Goal: Task Accomplishment & Management: Manage account settings

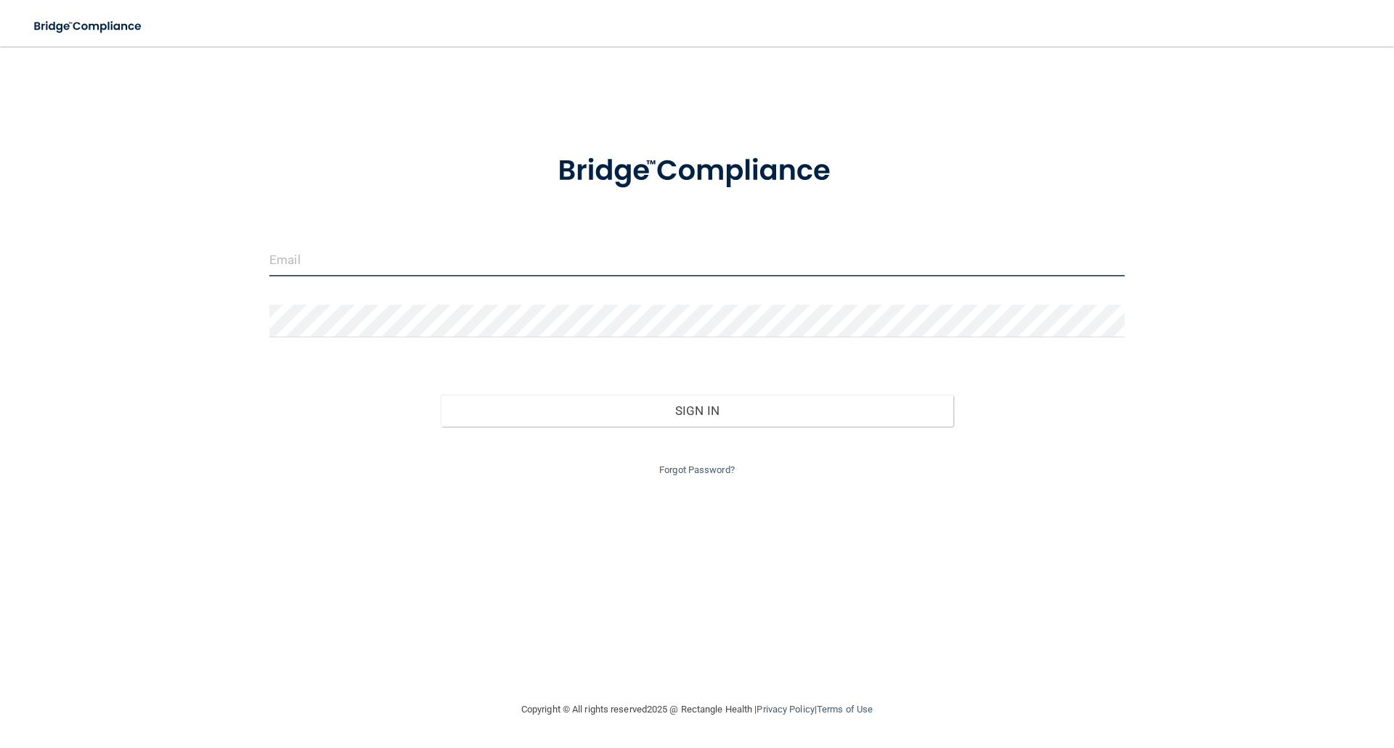
type input "elizabethc@pcihipaa.com"
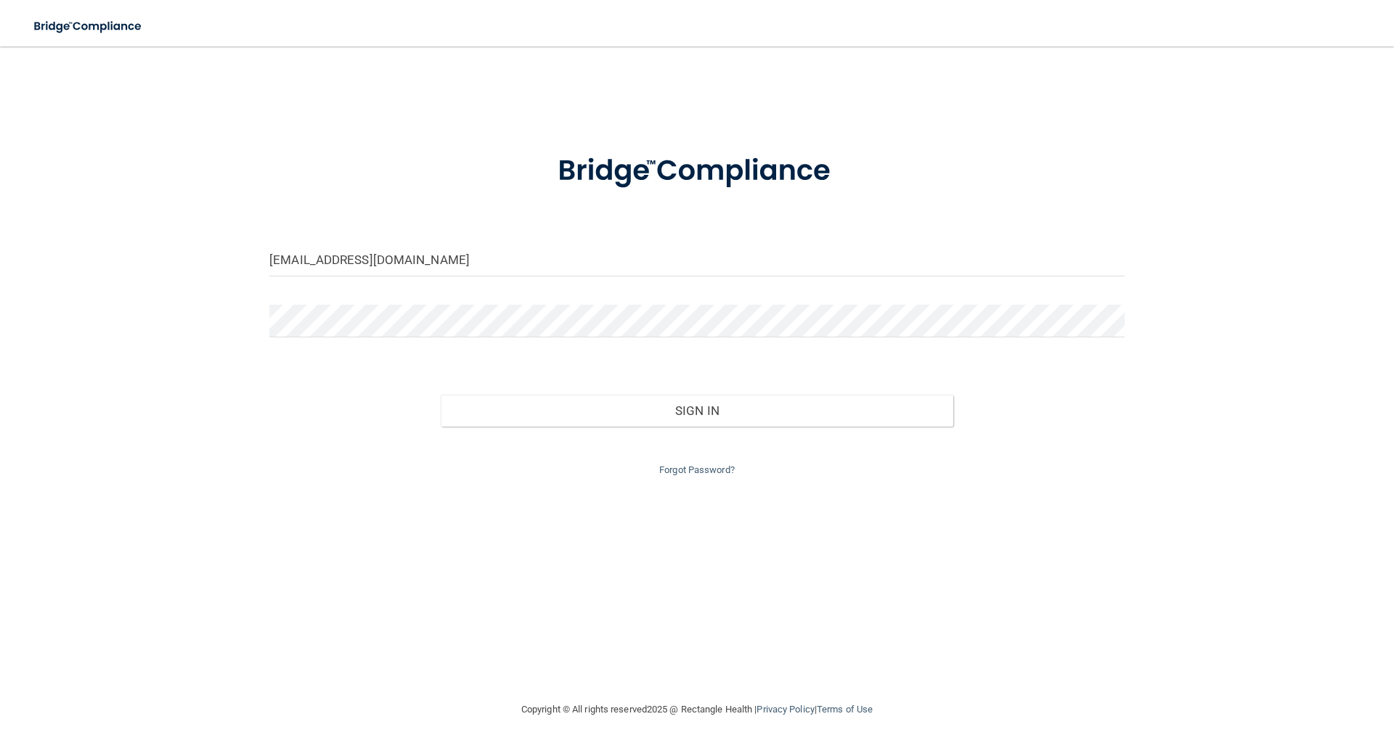
click at [745, 391] on div "Sign In" at bounding box center [696, 396] width 877 height 61
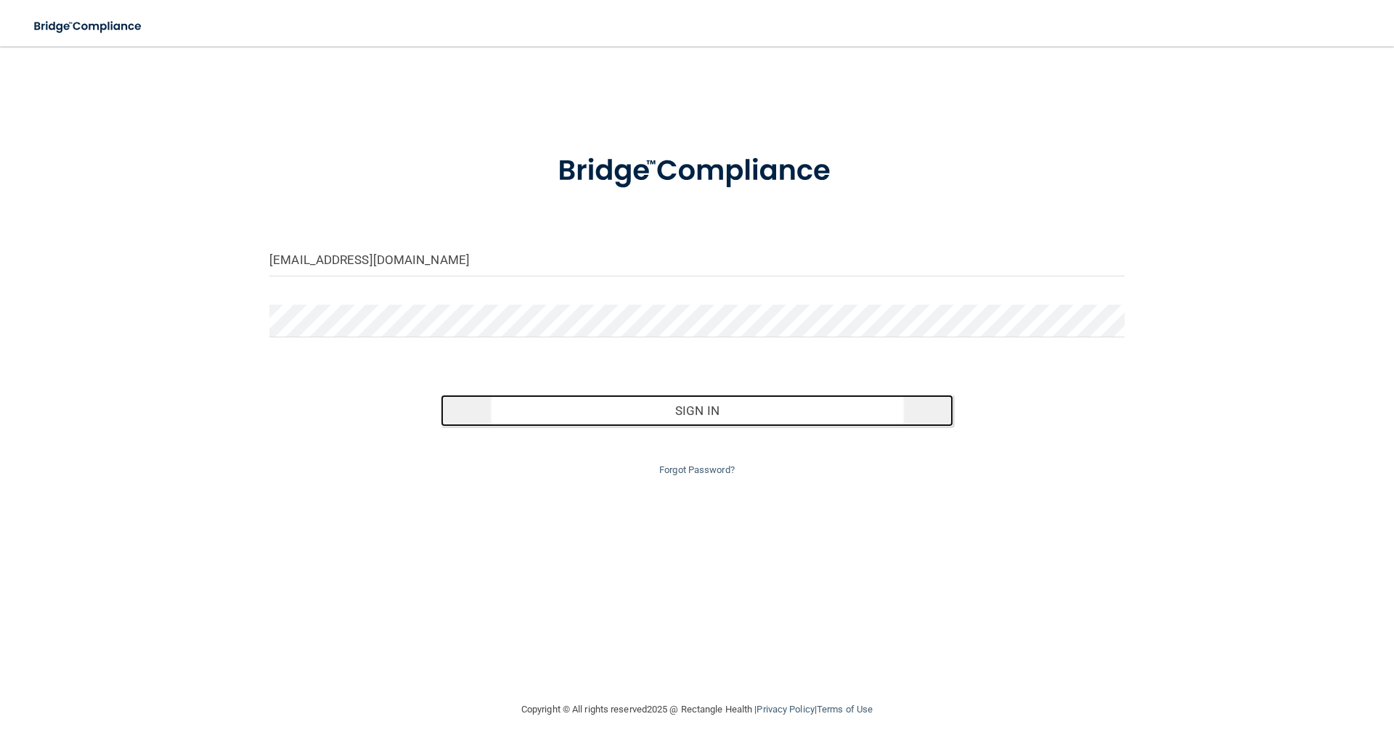
click at [745, 416] on button "Sign In" at bounding box center [697, 411] width 513 height 32
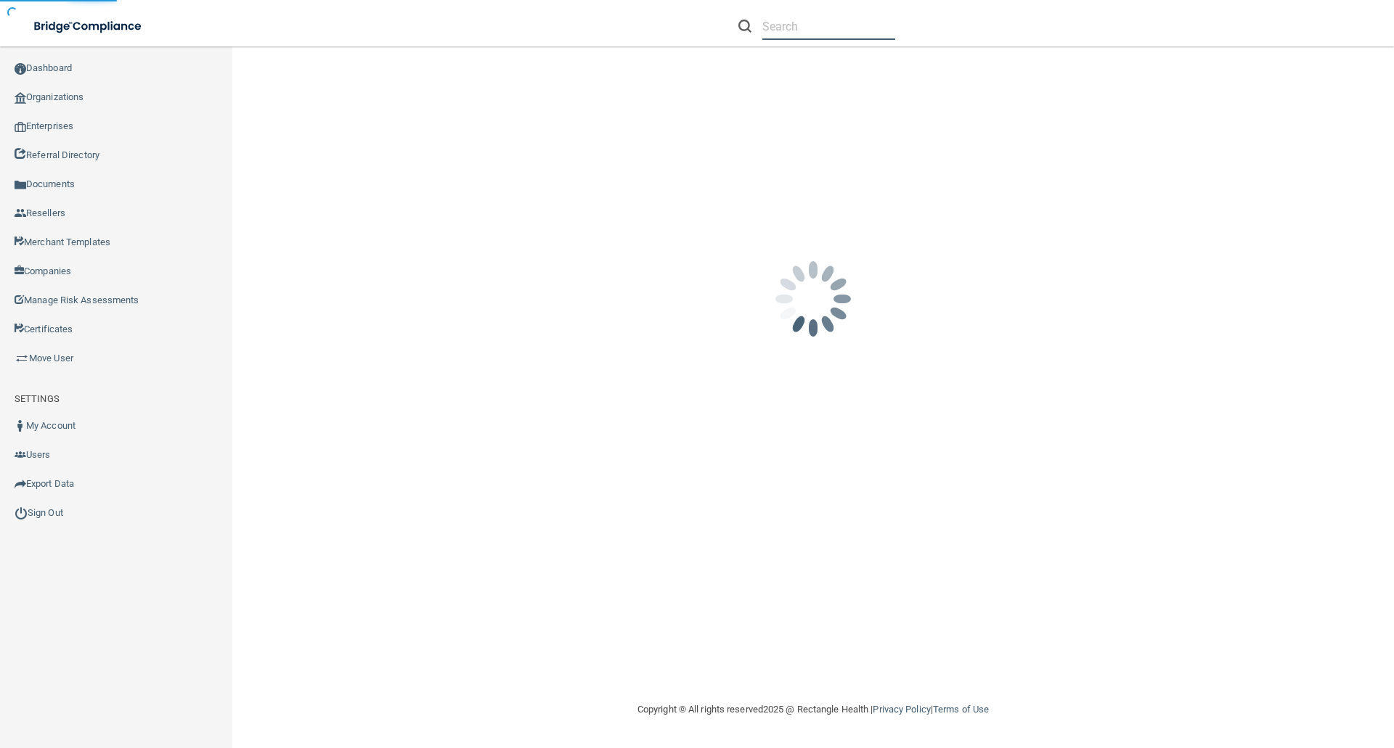
click at [796, 30] on input "text" at bounding box center [828, 26] width 133 height 27
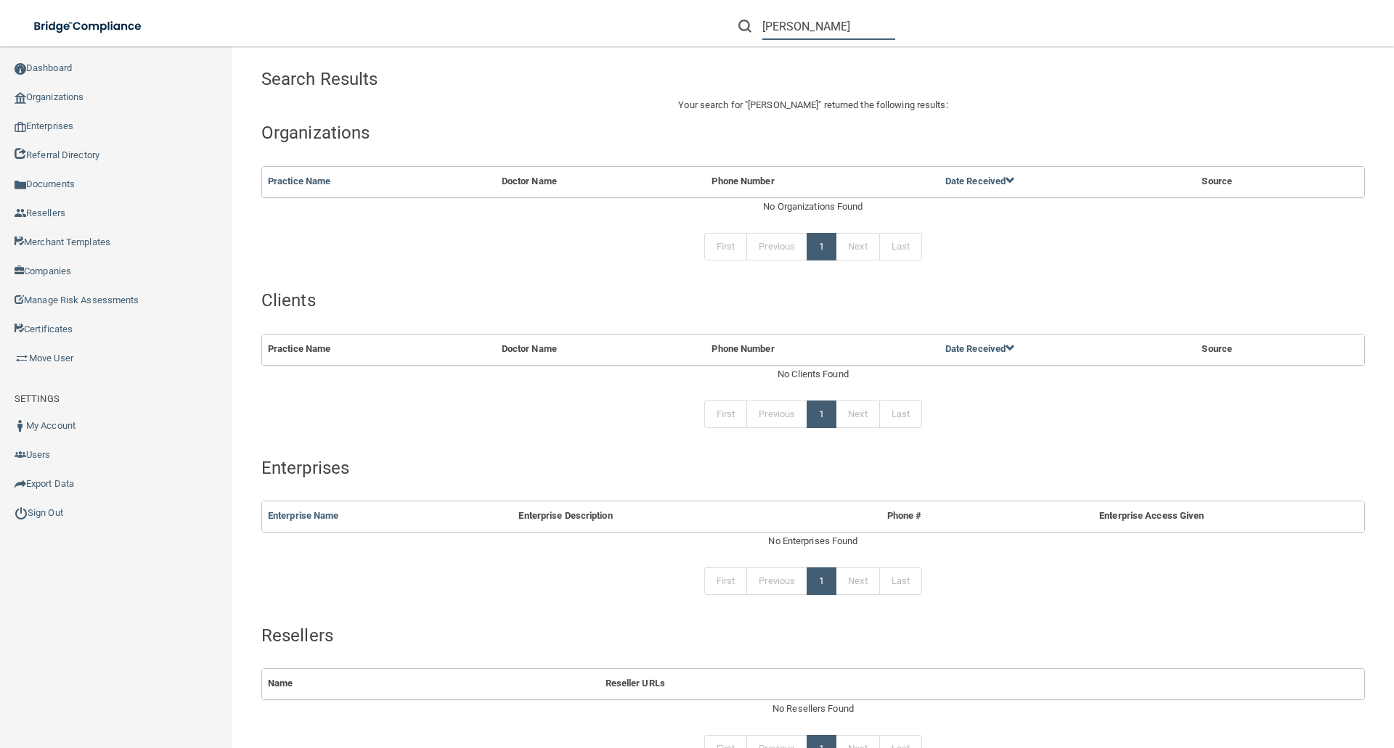
drag, startPoint x: 844, startPoint y: 27, endPoint x: 748, endPoint y: 33, distance: 96.8
click at [748, 33] on div "brian hiyayama" at bounding box center [816, 26] width 157 height 27
click at [854, 19] on input "brian hiyayama" at bounding box center [828, 26] width 133 height 27
drag, startPoint x: 852, startPoint y: 25, endPoint x: 743, endPoint y: 29, distance: 109.0
click at [743, 29] on div "brian hiyayama" at bounding box center [816, 26] width 157 height 27
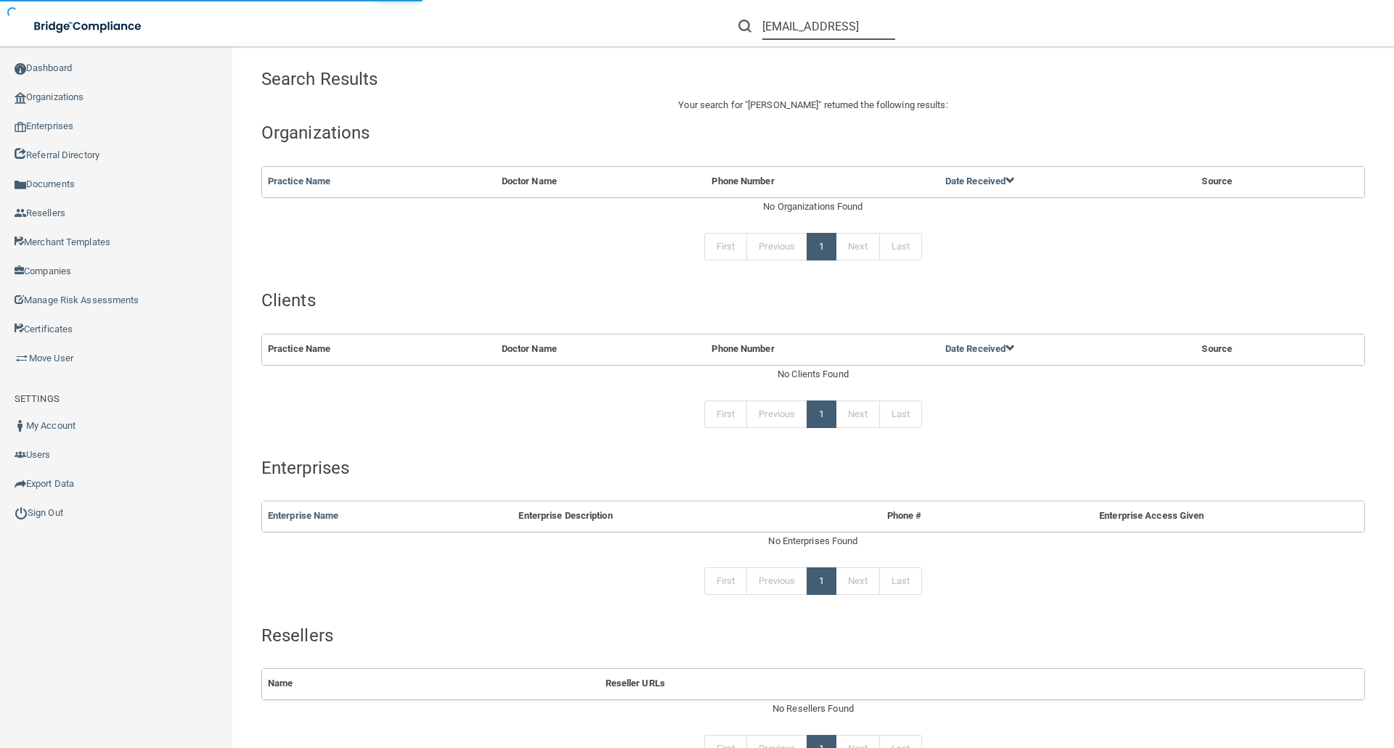
drag, startPoint x: 860, startPoint y: 30, endPoint x: 886, endPoint y: 27, distance: 26.4
click at [865, 30] on input "bkhirayama@att.ent" at bounding box center [828, 26] width 133 height 27
click at [880, 27] on input "bkhirayama@att.ent" at bounding box center [828, 26] width 133 height 27
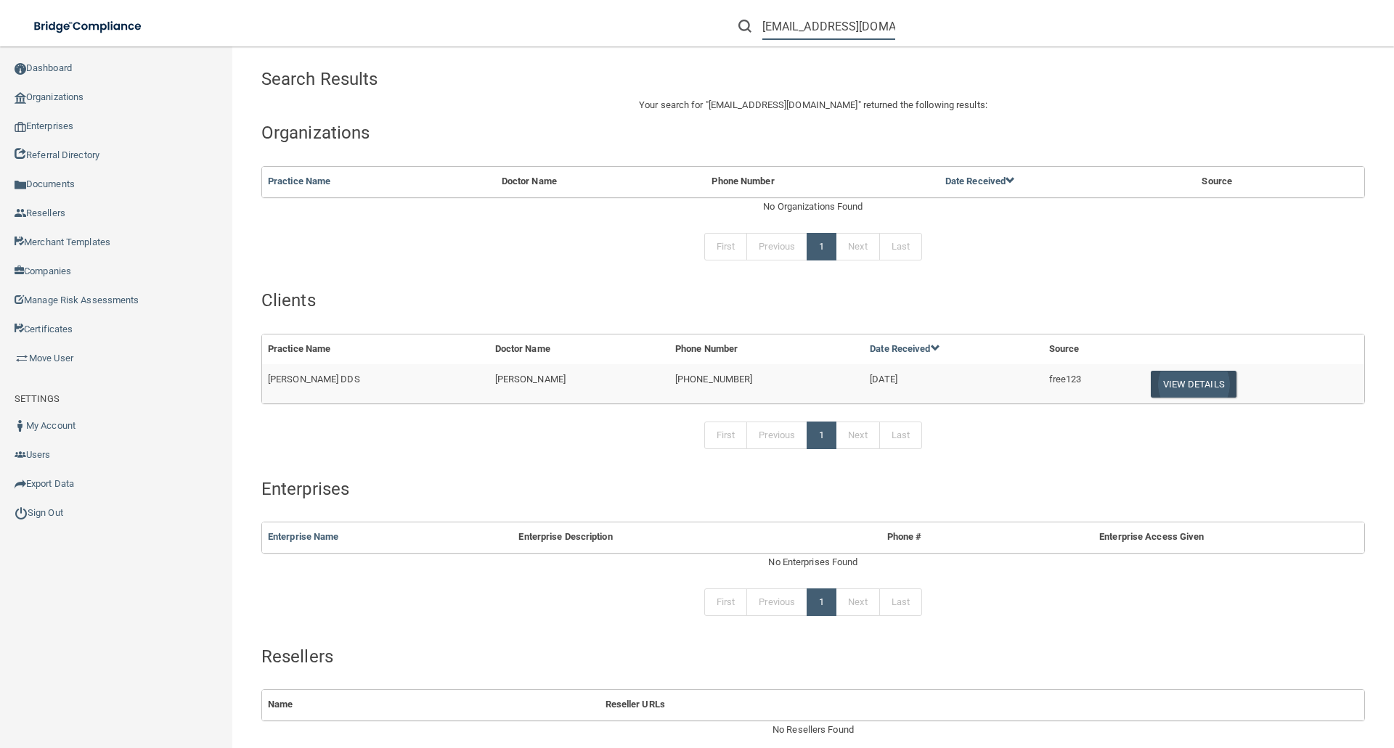
type input "[EMAIL_ADDRESS][DOMAIN_NAME]"
click at [1175, 384] on button "View Details" at bounding box center [1193, 384] width 86 height 27
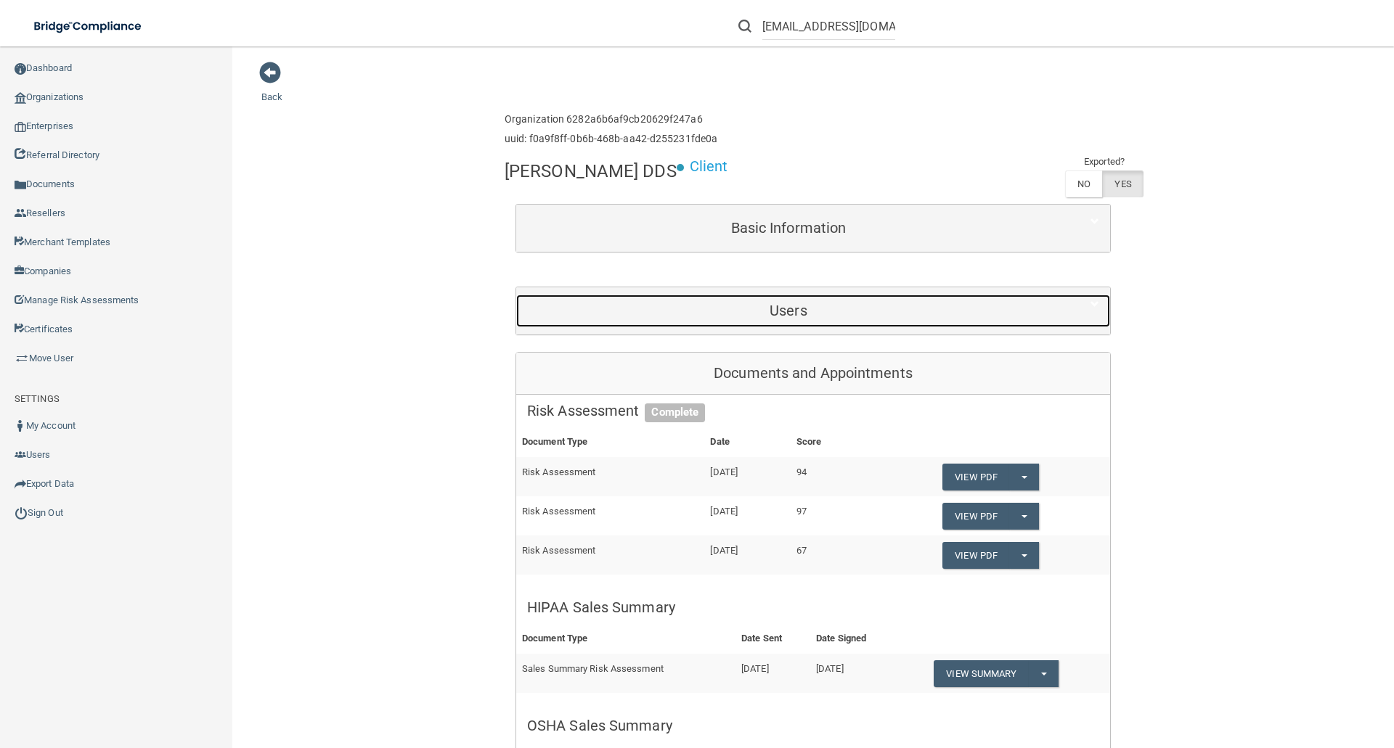
click at [801, 313] on h5 "Users" at bounding box center [788, 311] width 523 height 16
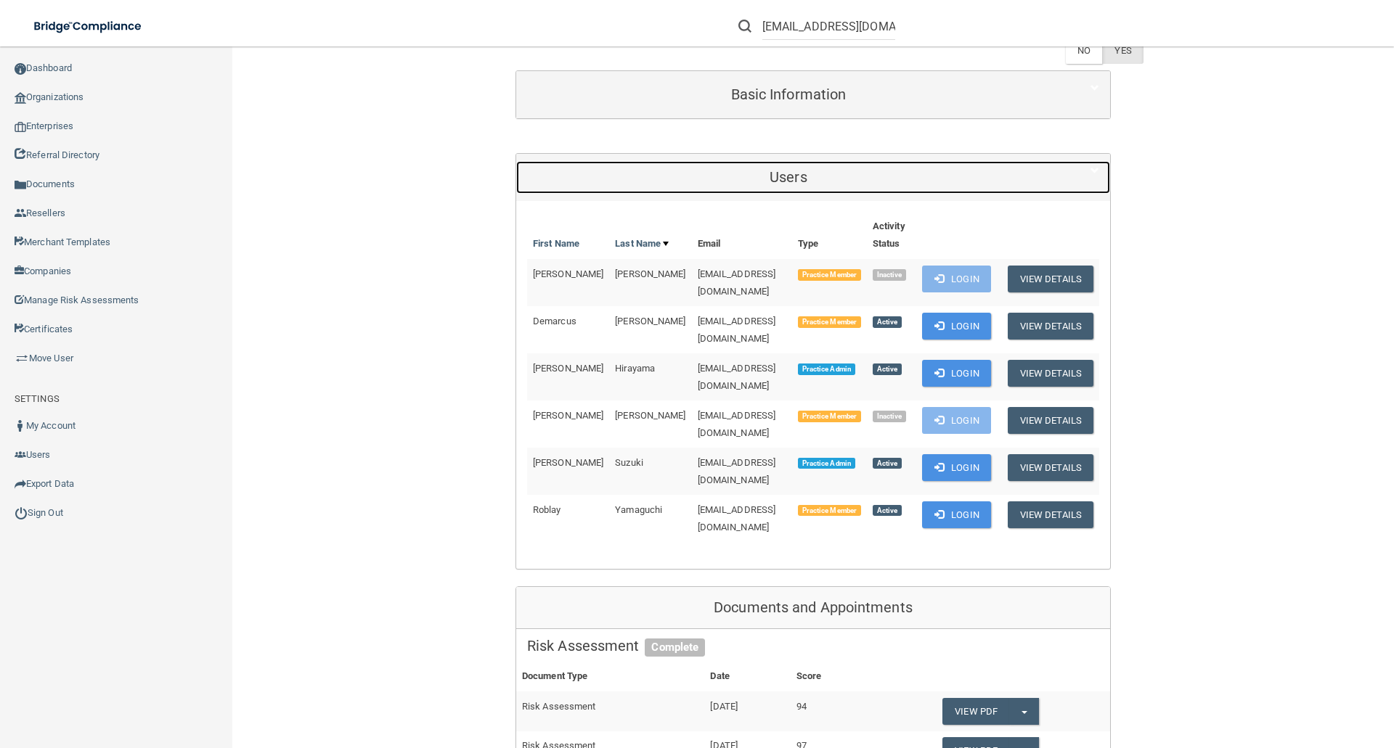
scroll to position [145, 0]
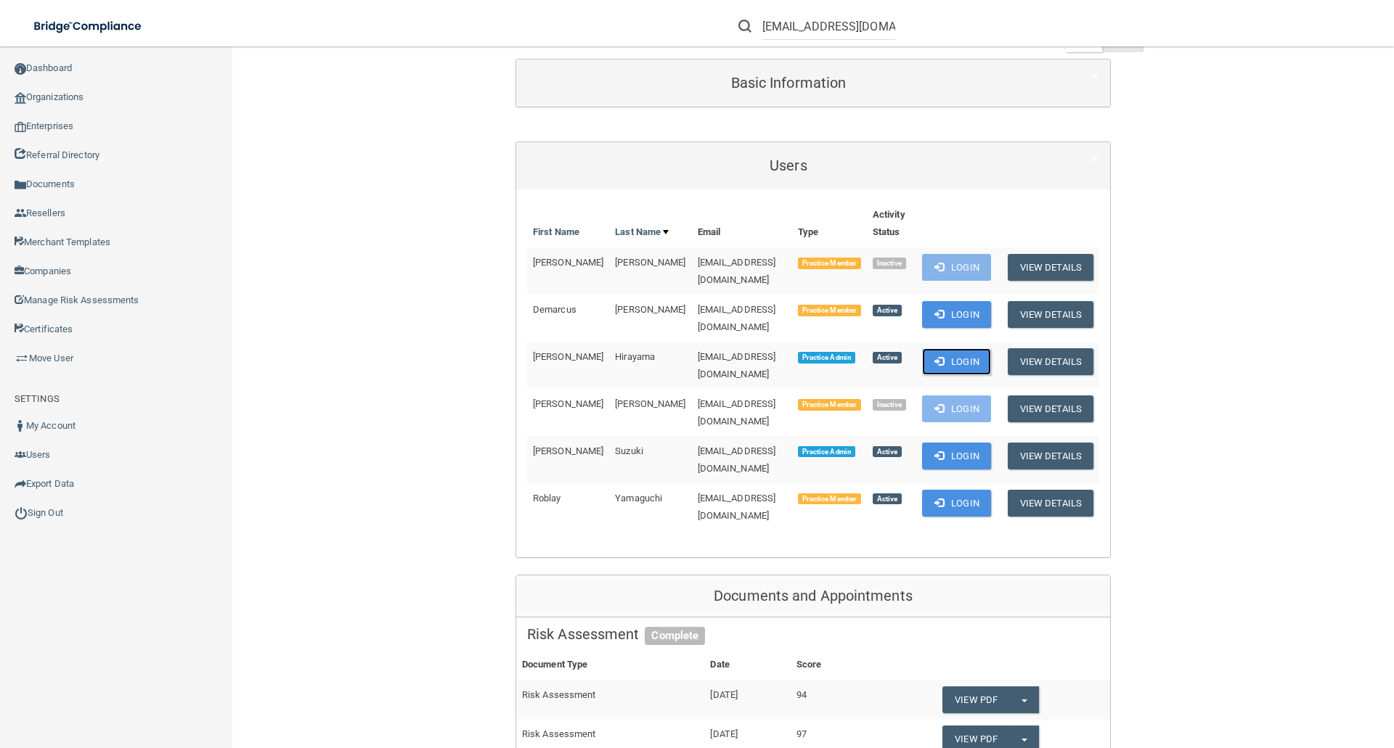
click at [946, 348] on button "Login" at bounding box center [956, 361] width 69 height 27
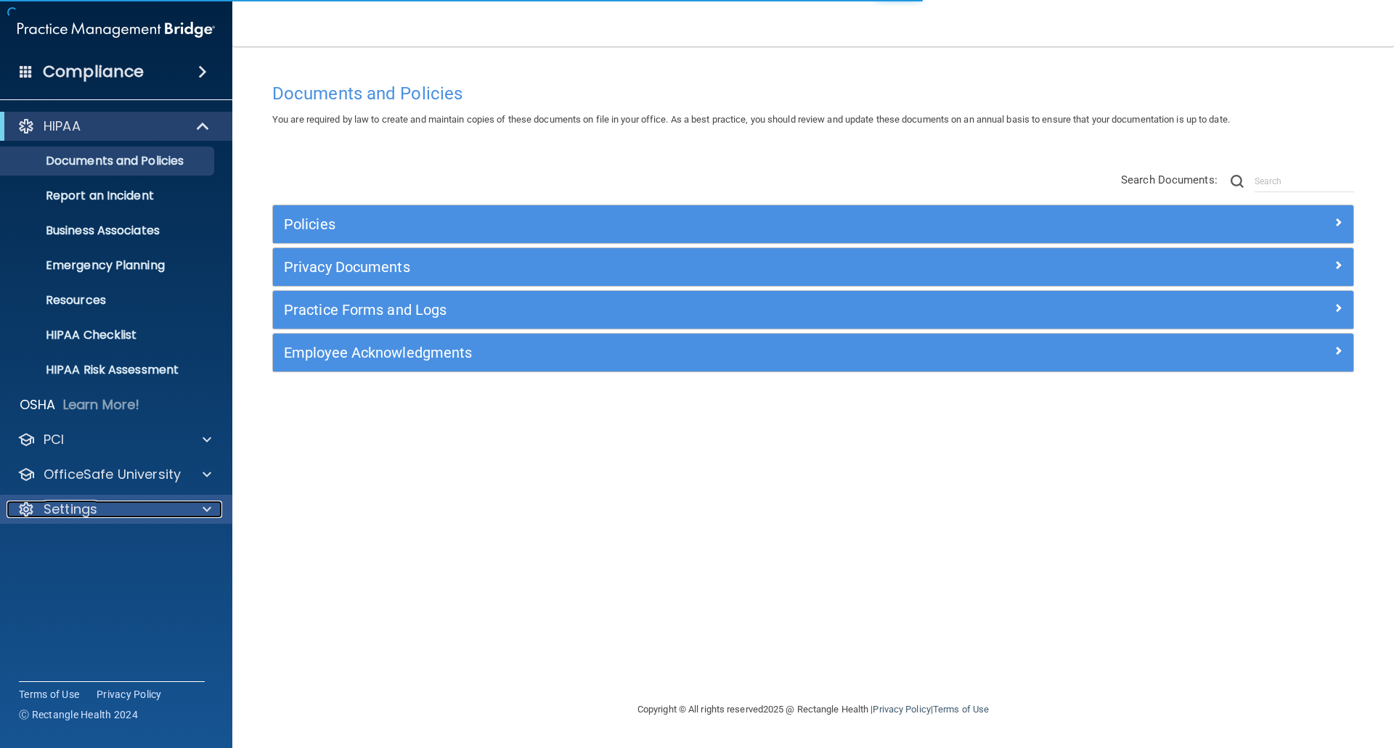
click at [87, 503] on p "Settings" at bounding box center [71, 509] width 54 height 17
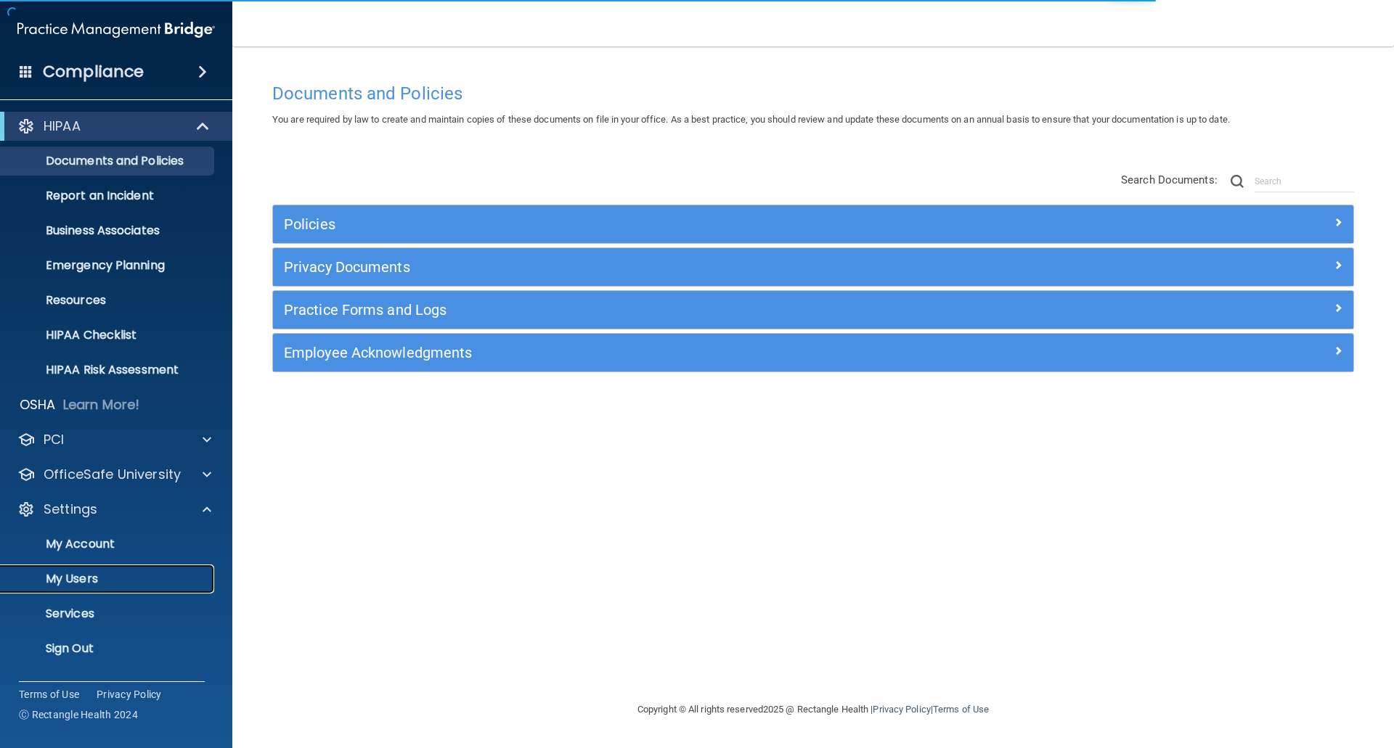
click at [78, 580] on p "My Users" at bounding box center [108, 579] width 198 height 15
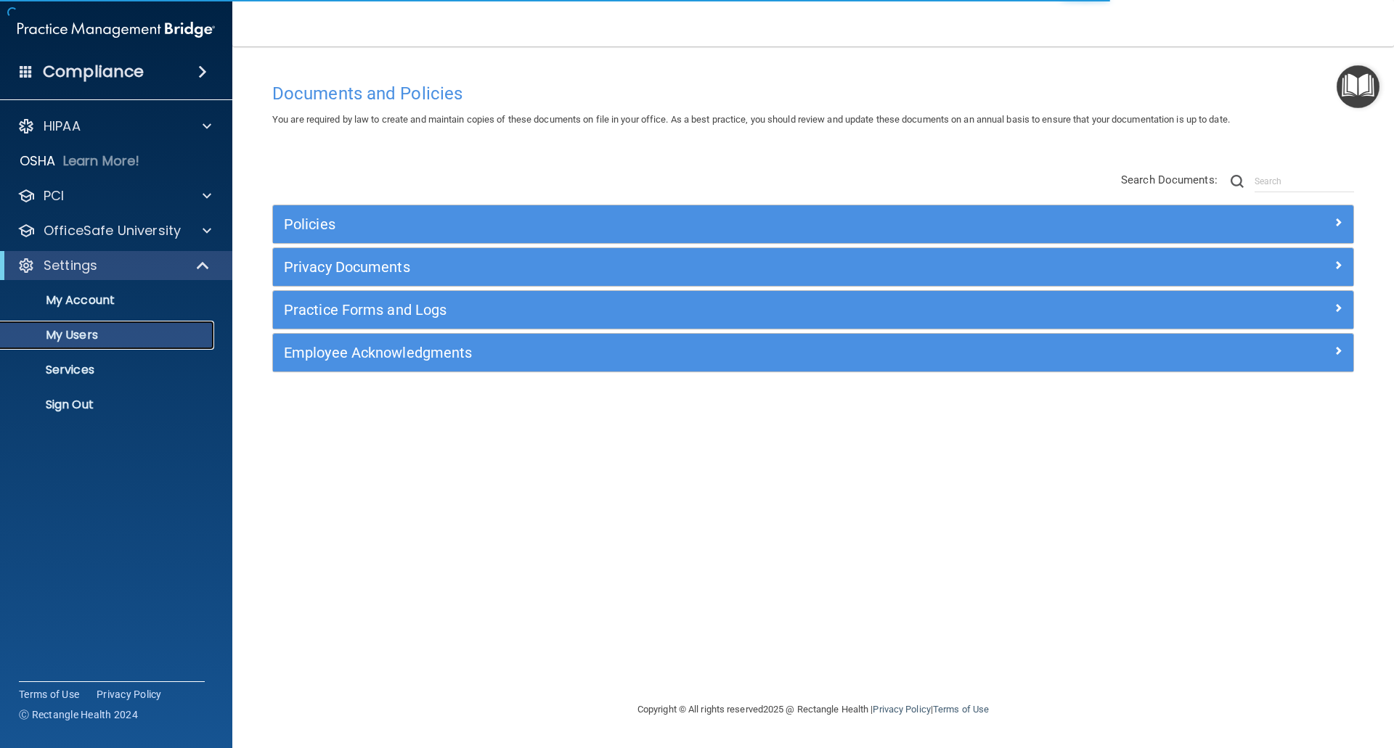
select select "20"
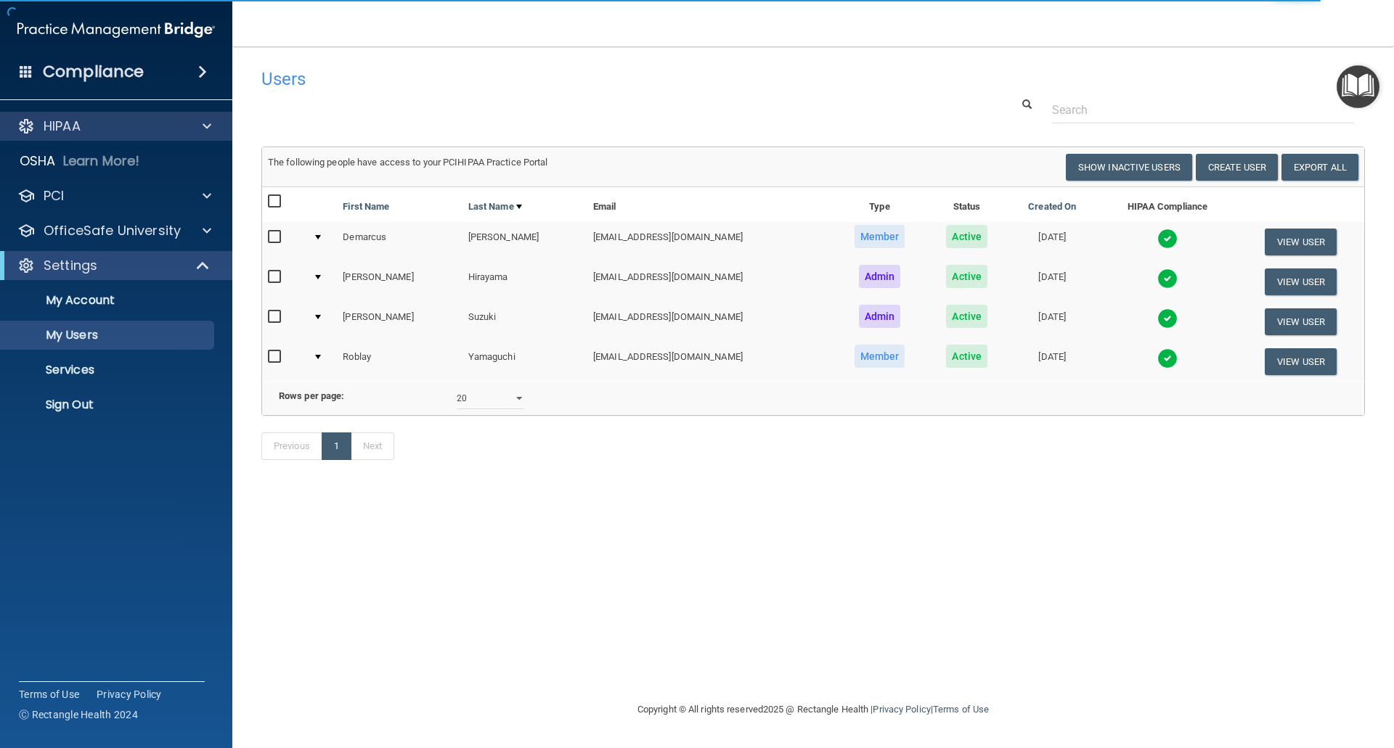
click at [57, 136] on div "HIPAA" at bounding box center [116, 126] width 233 height 29
click at [202, 124] on div at bounding box center [205, 126] width 36 height 17
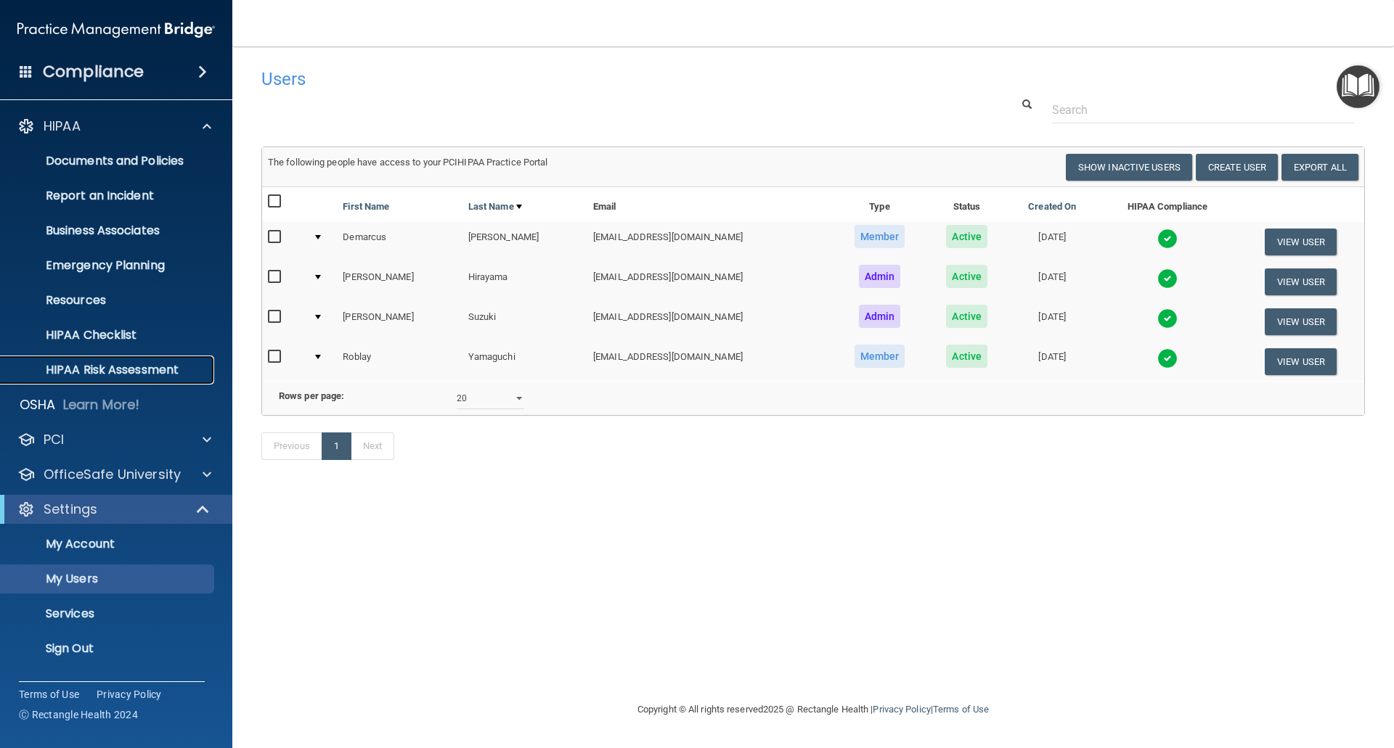
click at [126, 365] on p "HIPAA Risk Assessment" at bounding box center [108, 370] width 198 height 15
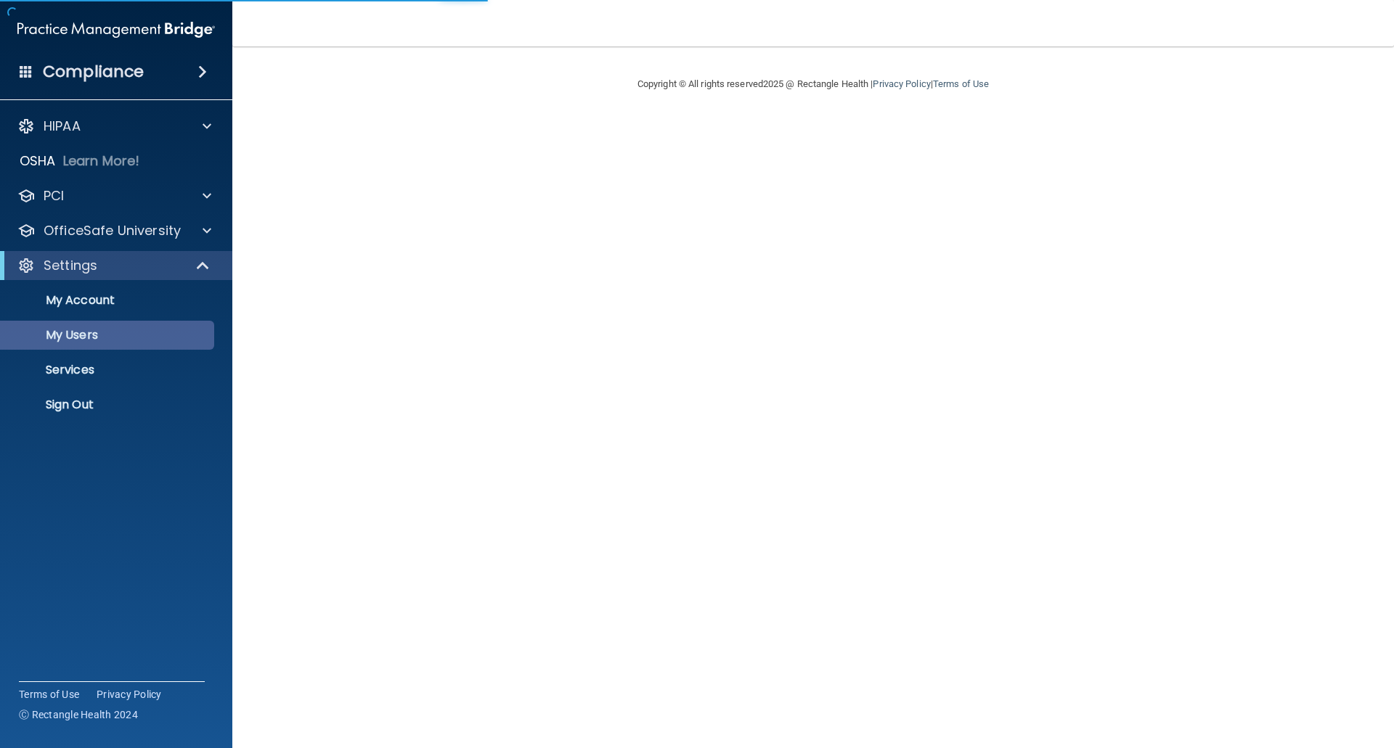
select select "20"
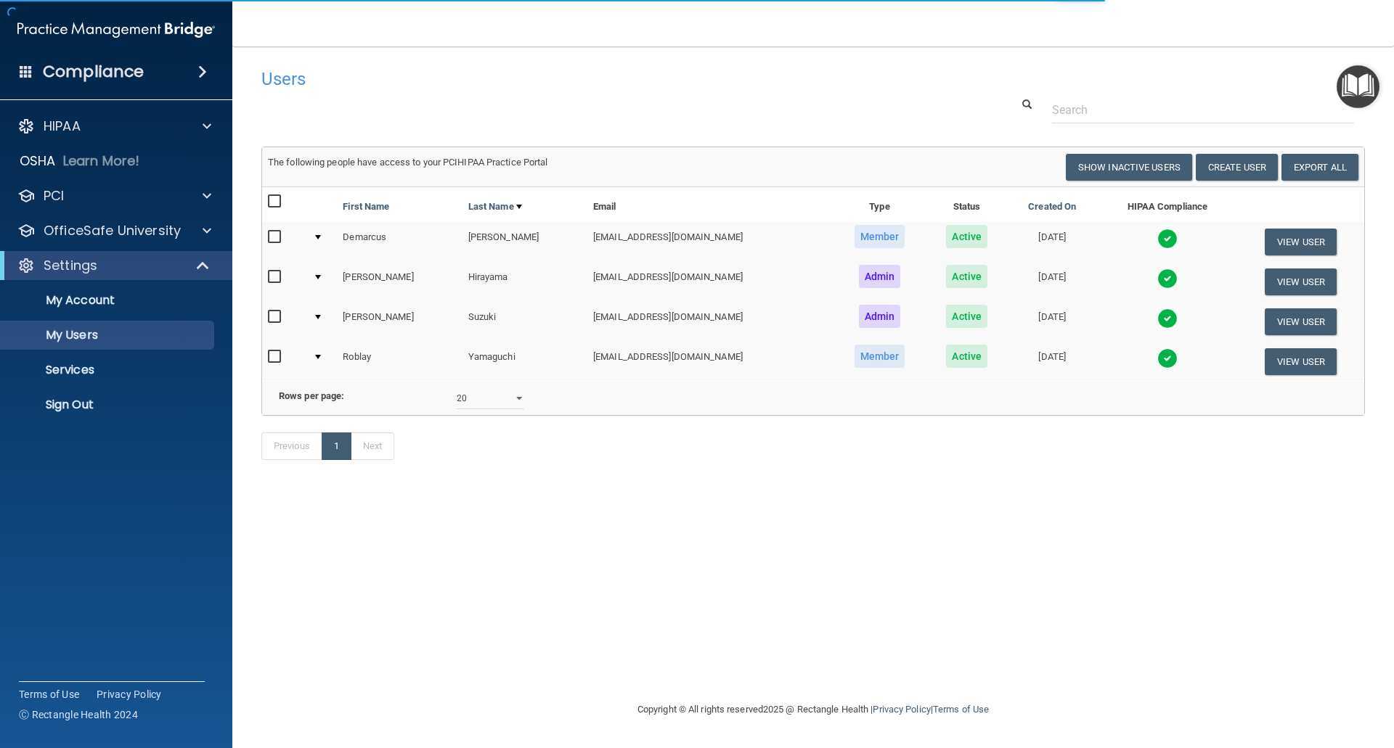
click at [1157, 234] on img at bounding box center [1167, 239] width 20 height 20
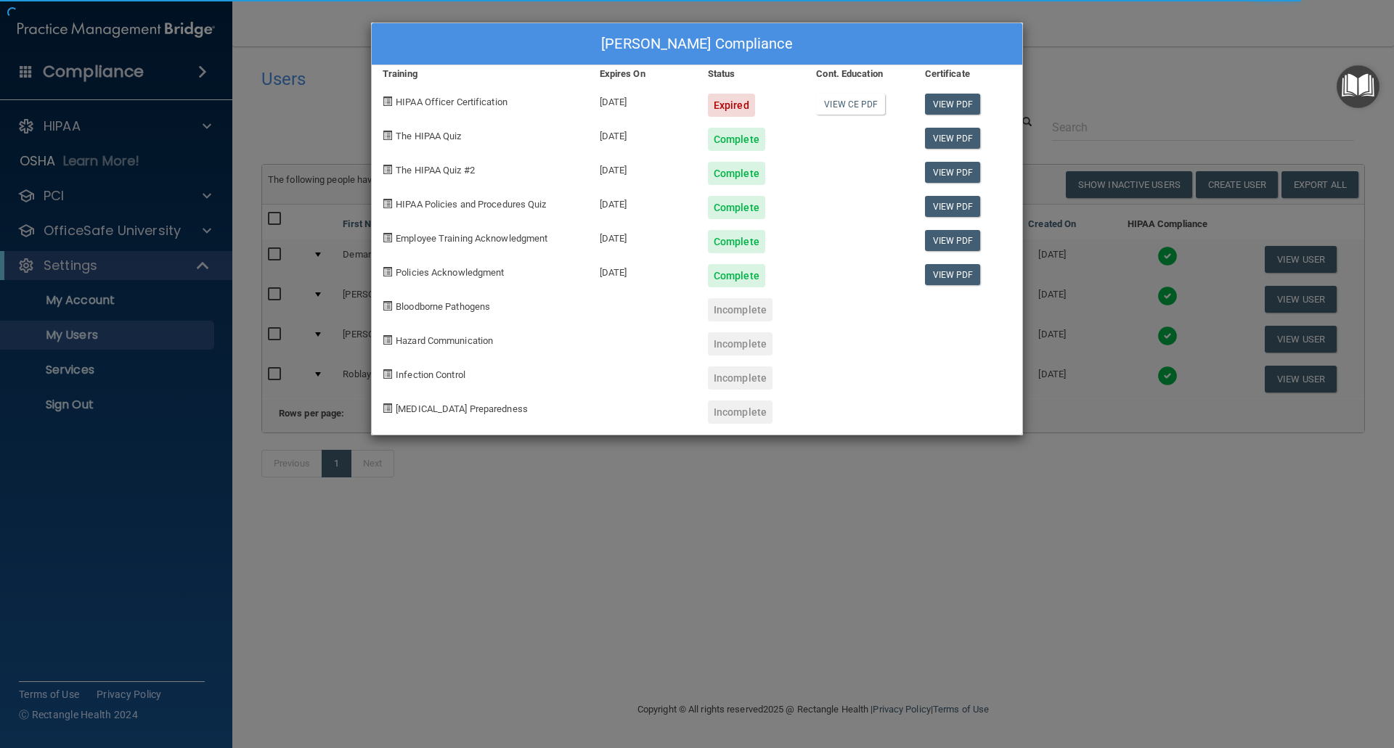
drag, startPoint x: 1053, startPoint y: 564, endPoint x: 1074, endPoint y: 558, distance: 21.8
click at [1066, 569] on div "[PERSON_NAME] Compliance Training Expires On Status Cont. Education Certificate…" at bounding box center [697, 374] width 1394 height 748
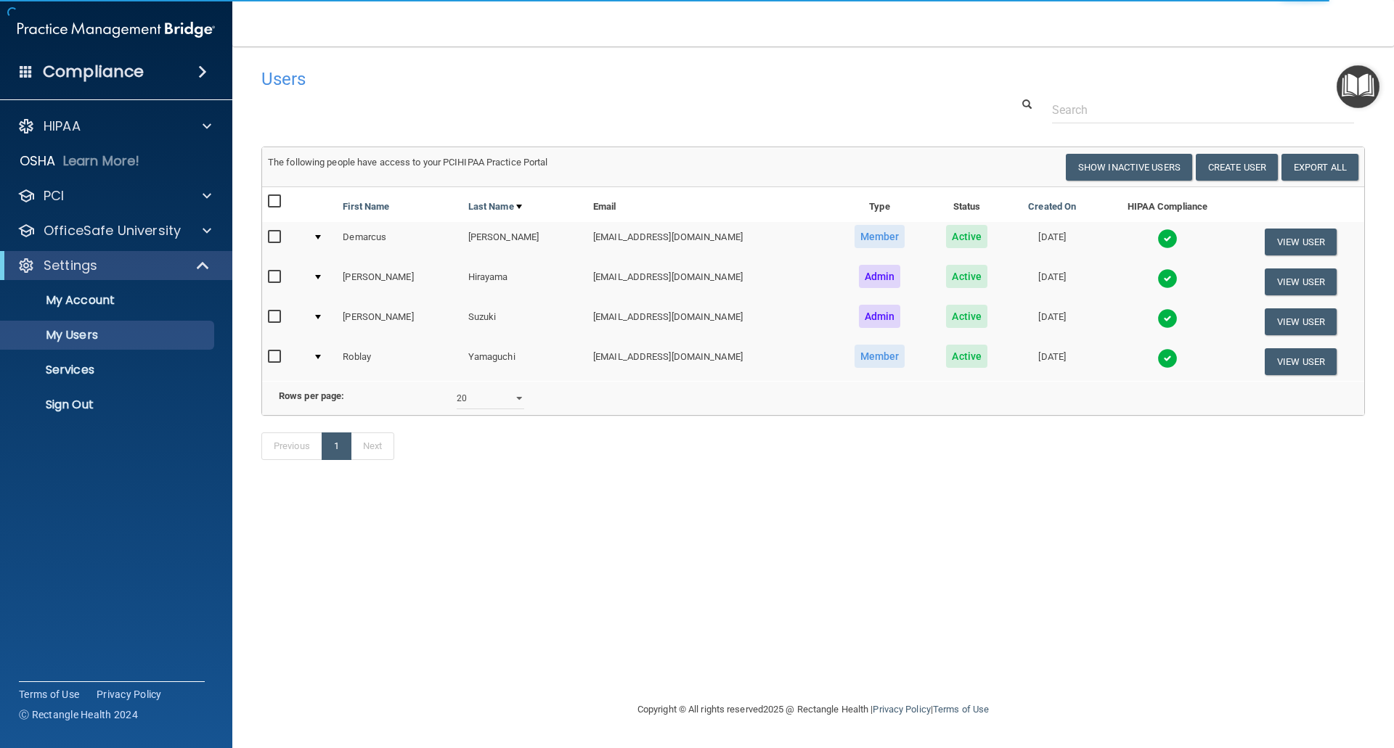
click at [1138, 291] on td at bounding box center [1167, 282] width 140 height 40
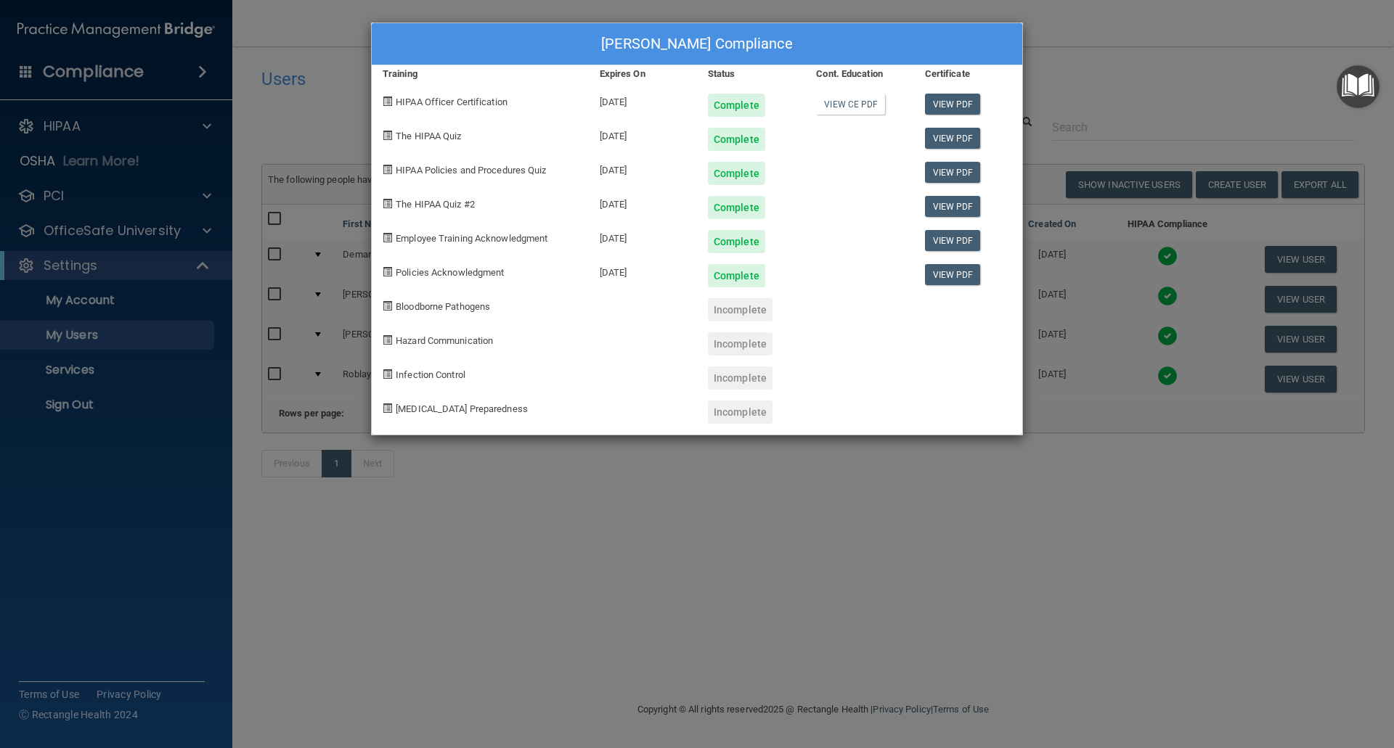
drag, startPoint x: 1066, startPoint y: 593, endPoint x: 1084, endPoint y: 589, distance: 18.7
click at [1066, 594] on div "Brian Hirayama's Compliance Training Expires On Status Cont. Education Certific…" at bounding box center [697, 374] width 1394 height 748
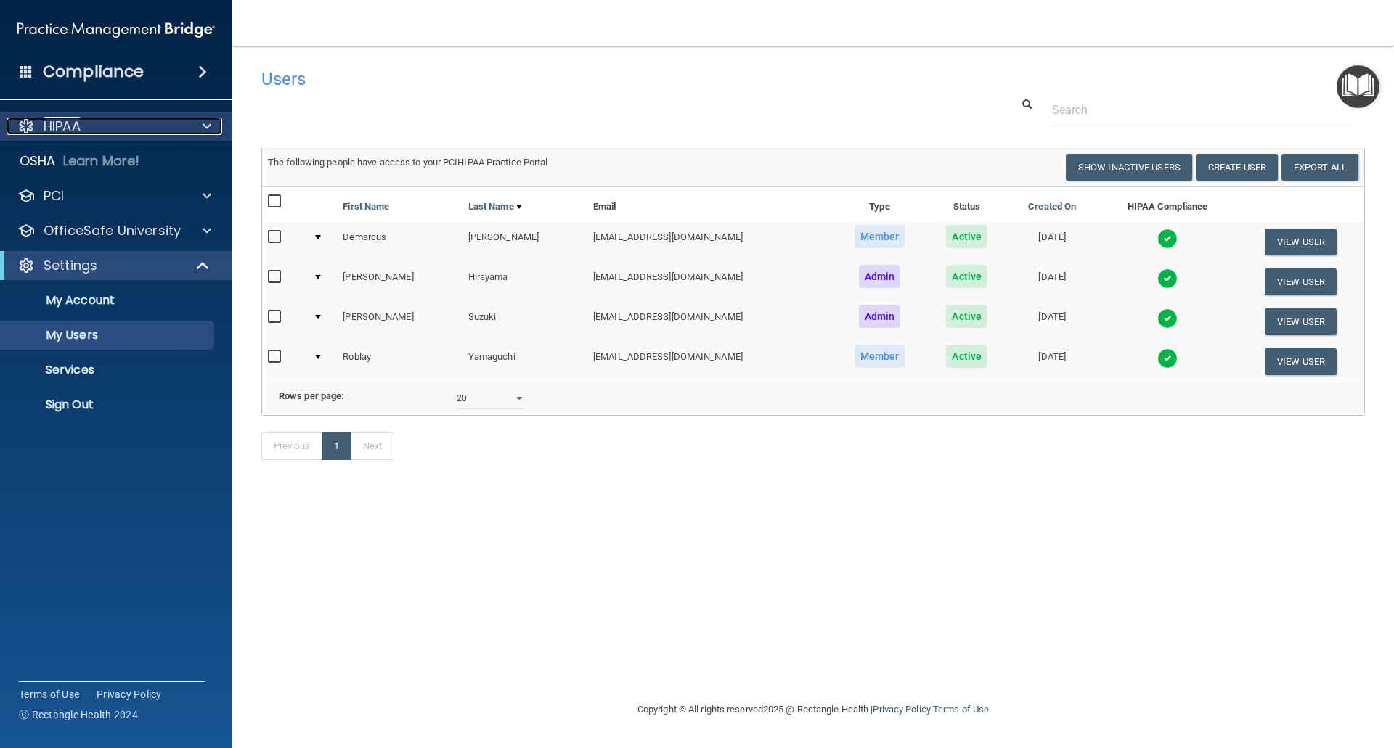
click at [68, 125] on p "HIPAA" at bounding box center [62, 126] width 37 height 17
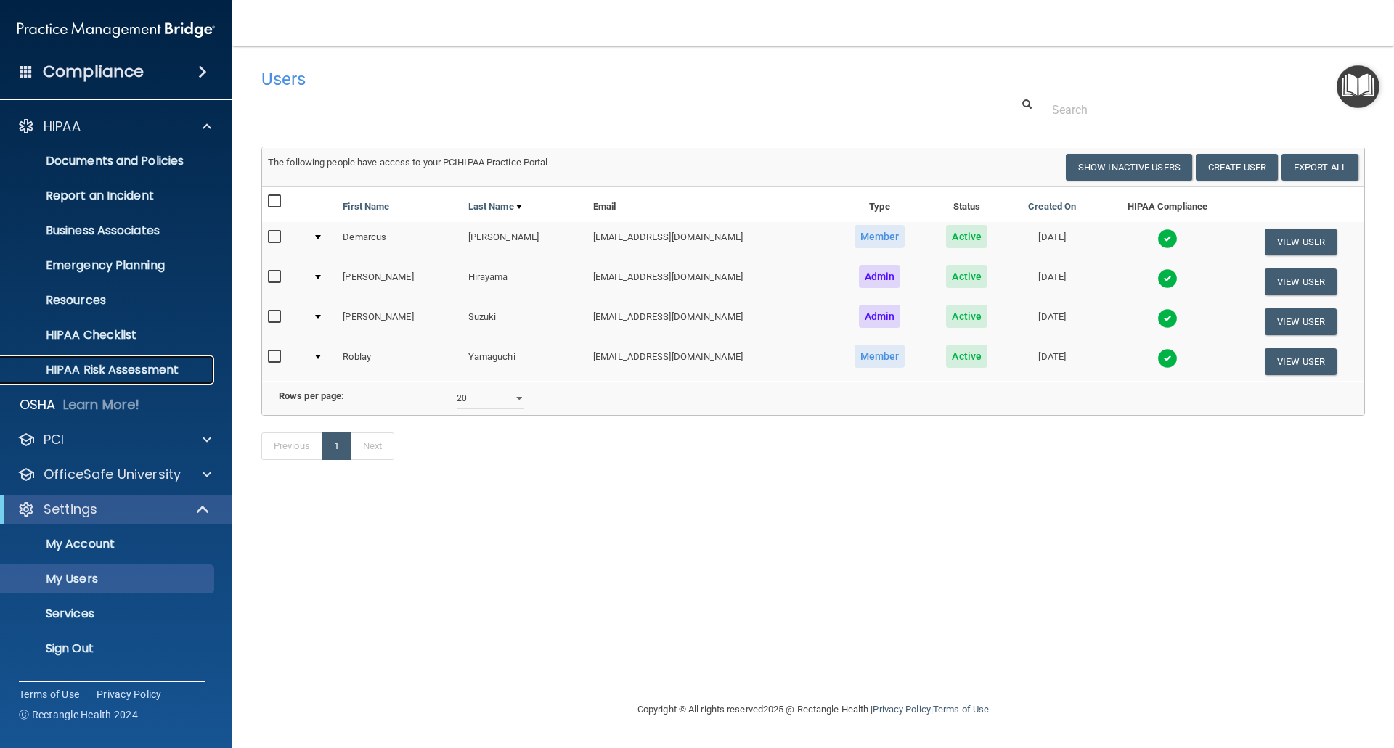
click at [77, 369] on p "HIPAA Risk Assessment" at bounding box center [108, 370] width 198 height 15
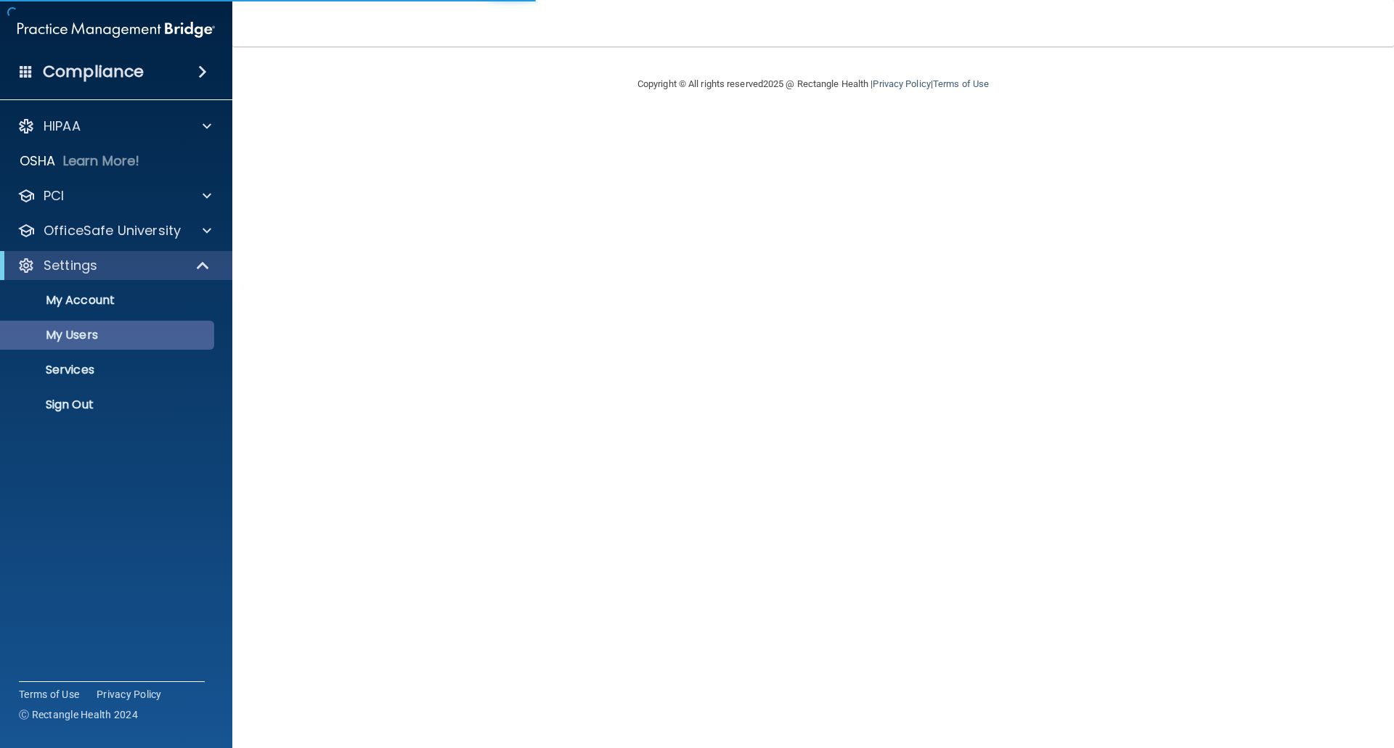
select select "20"
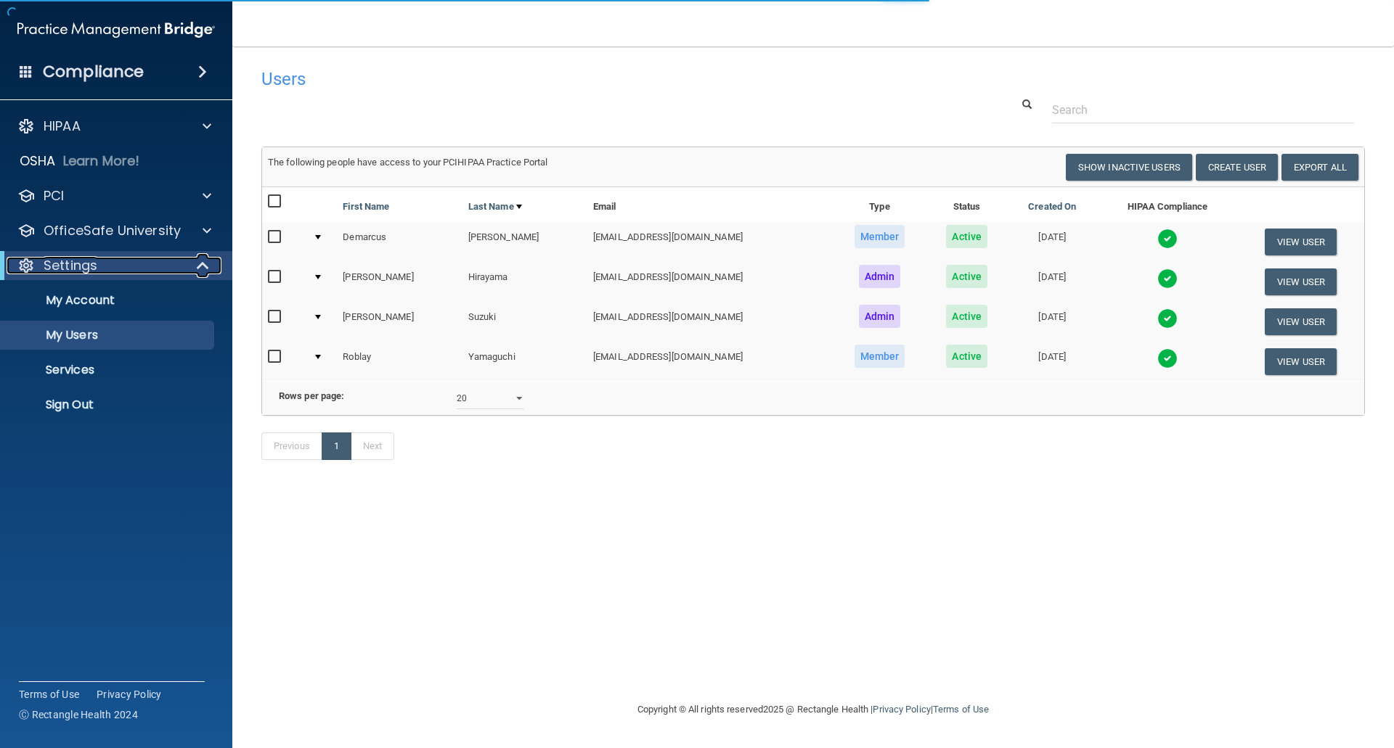
click at [84, 268] on p "Settings" at bounding box center [71, 265] width 54 height 17
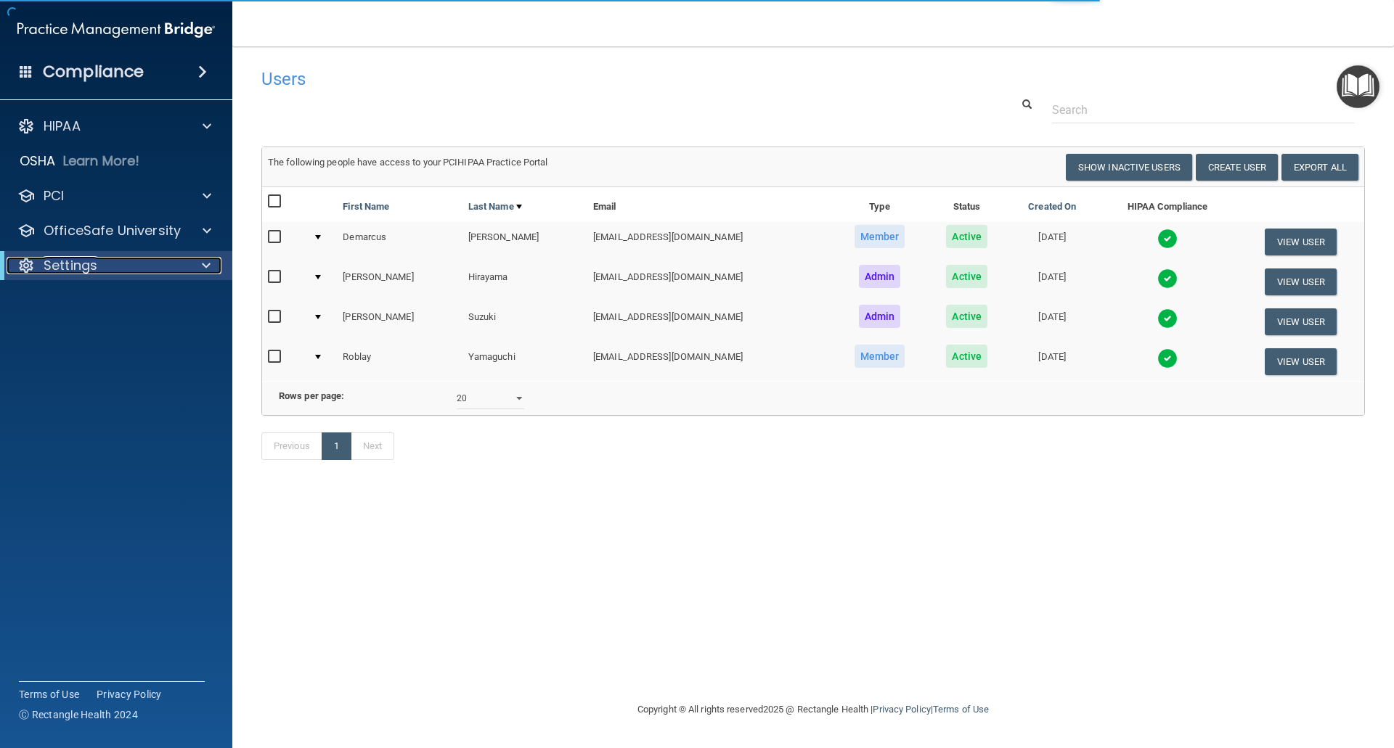
click at [84, 268] on p "Settings" at bounding box center [71, 265] width 54 height 17
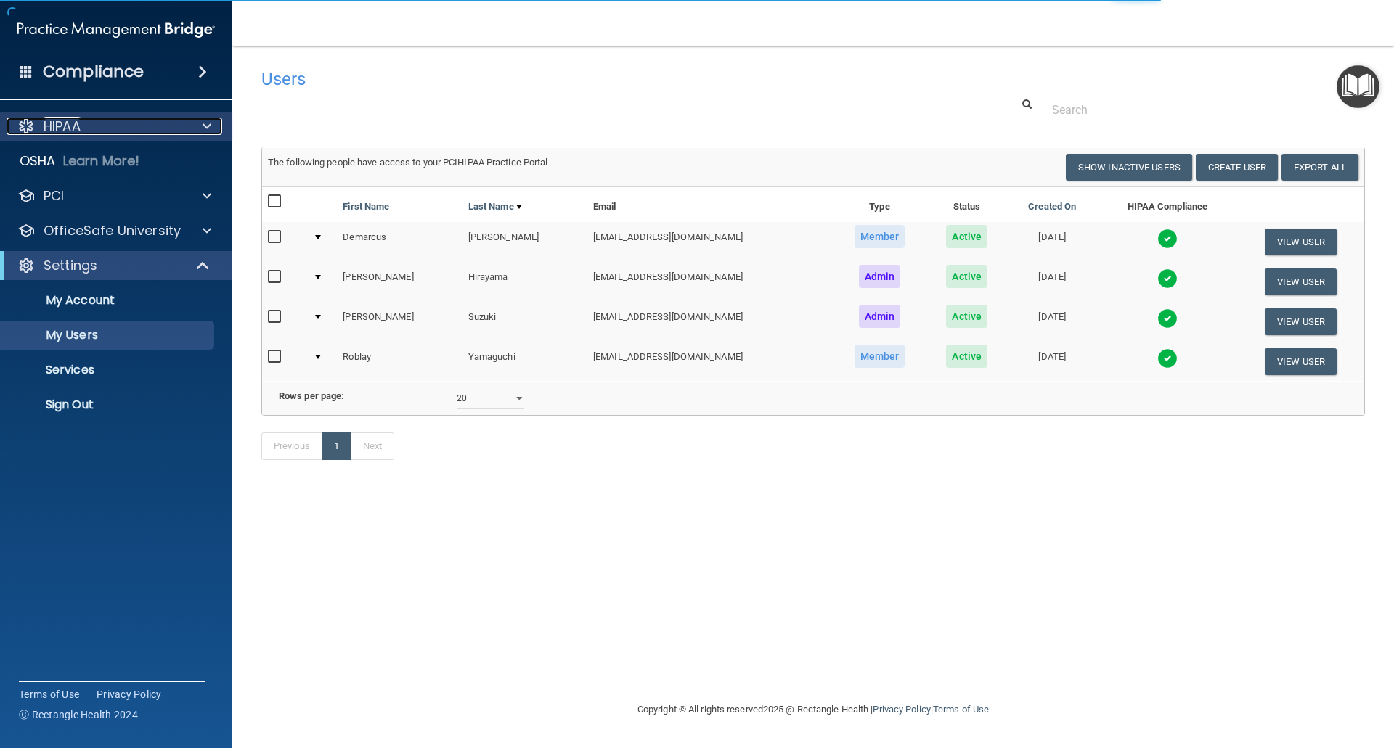
click at [66, 116] on div "HIPAA" at bounding box center [116, 126] width 233 height 29
click at [204, 128] on span at bounding box center [207, 126] width 9 height 17
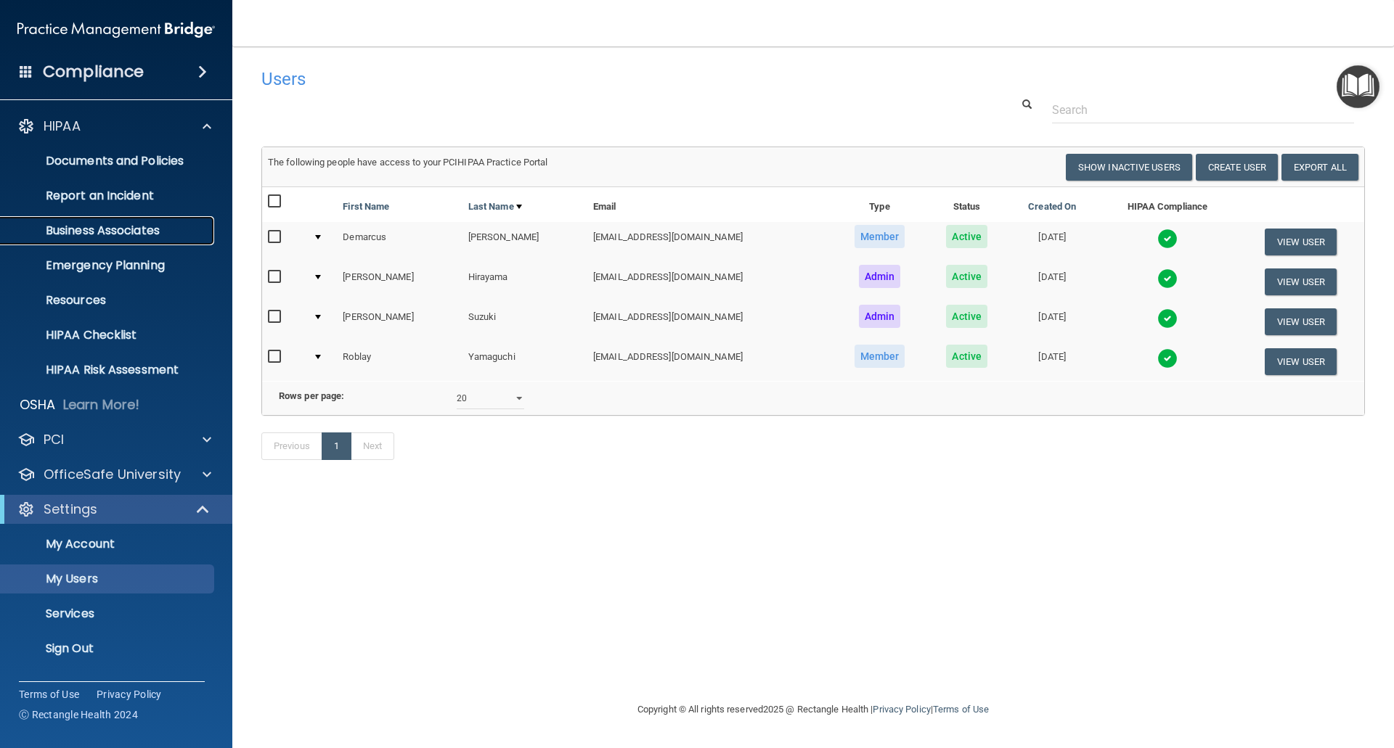
click at [78, 231] on p "Business Associates" at bounding box center [108, 231] width 198 height 15
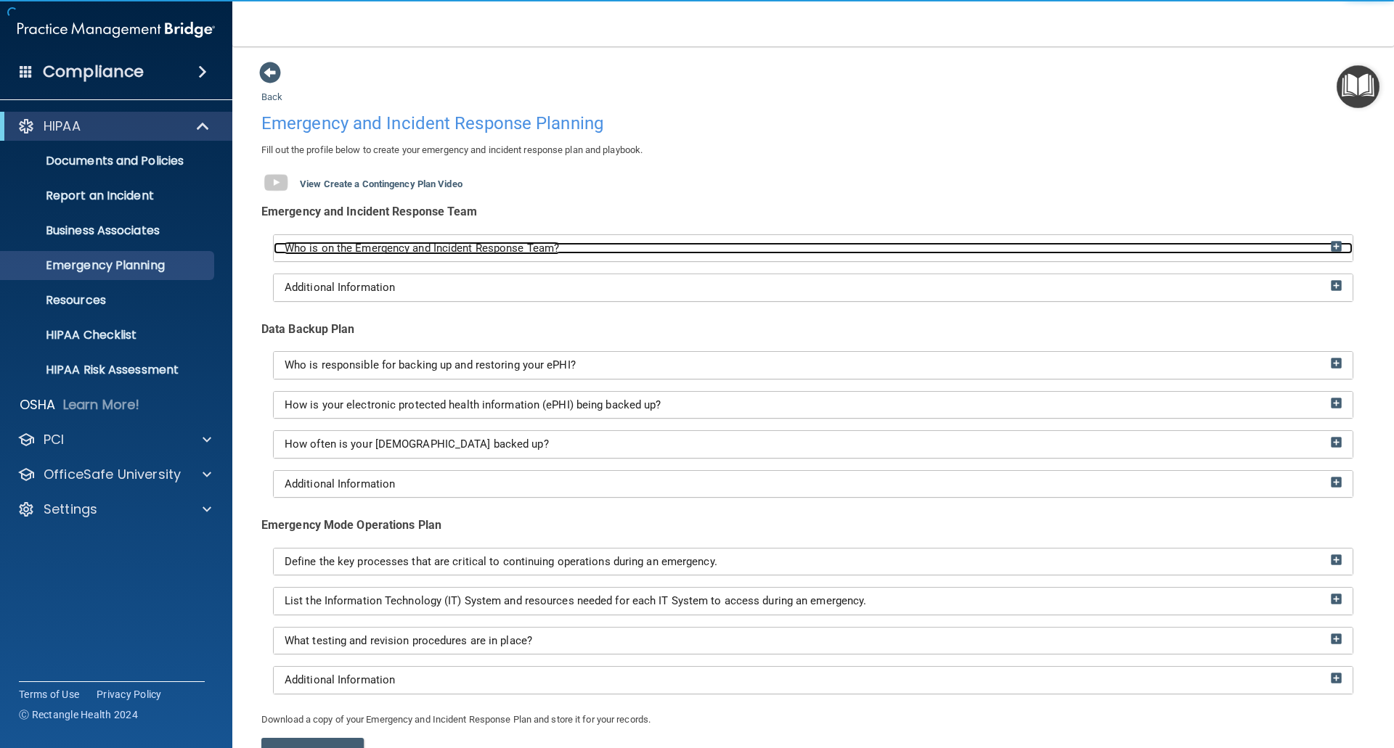
click at [1330, 244] on img at bounding box center [1335, 246] width 11 height 11
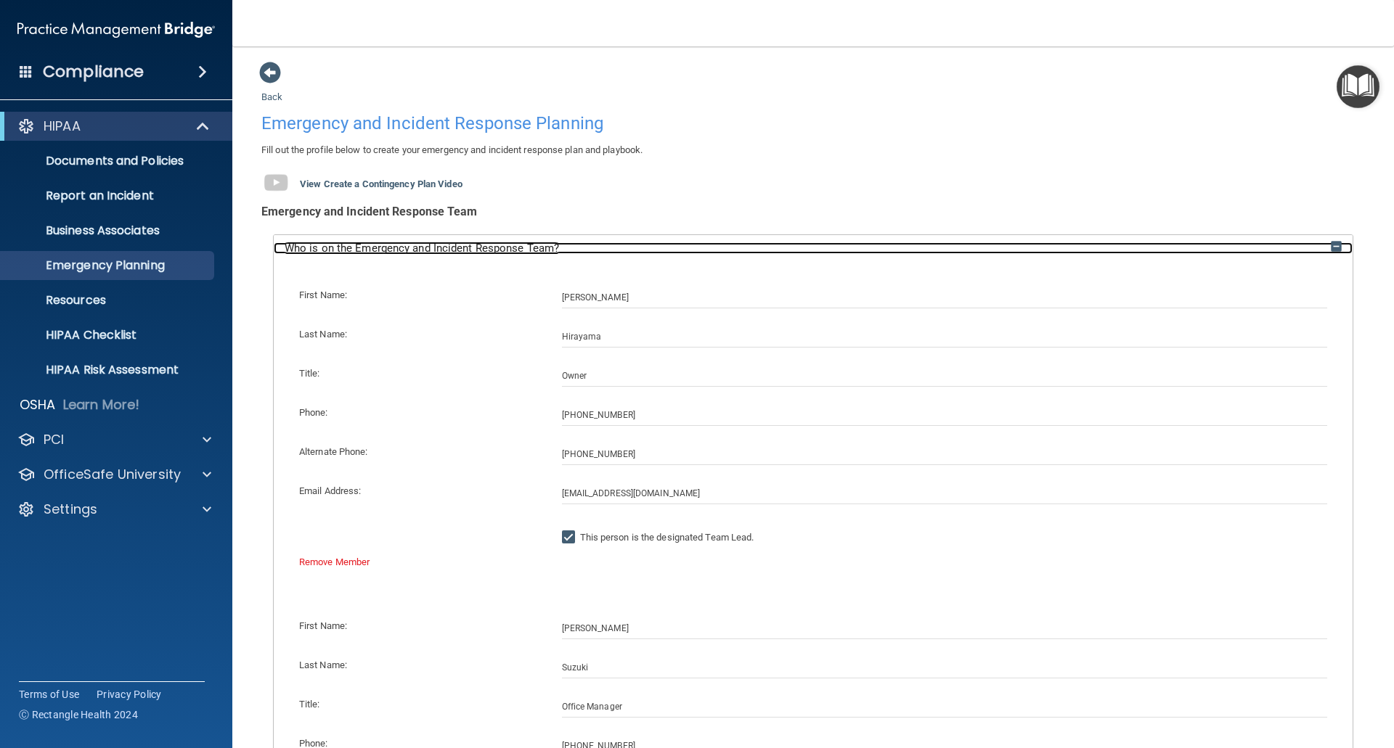
click at [1330, 247] on img at bounding box center [1335, 246] width 11 height 11
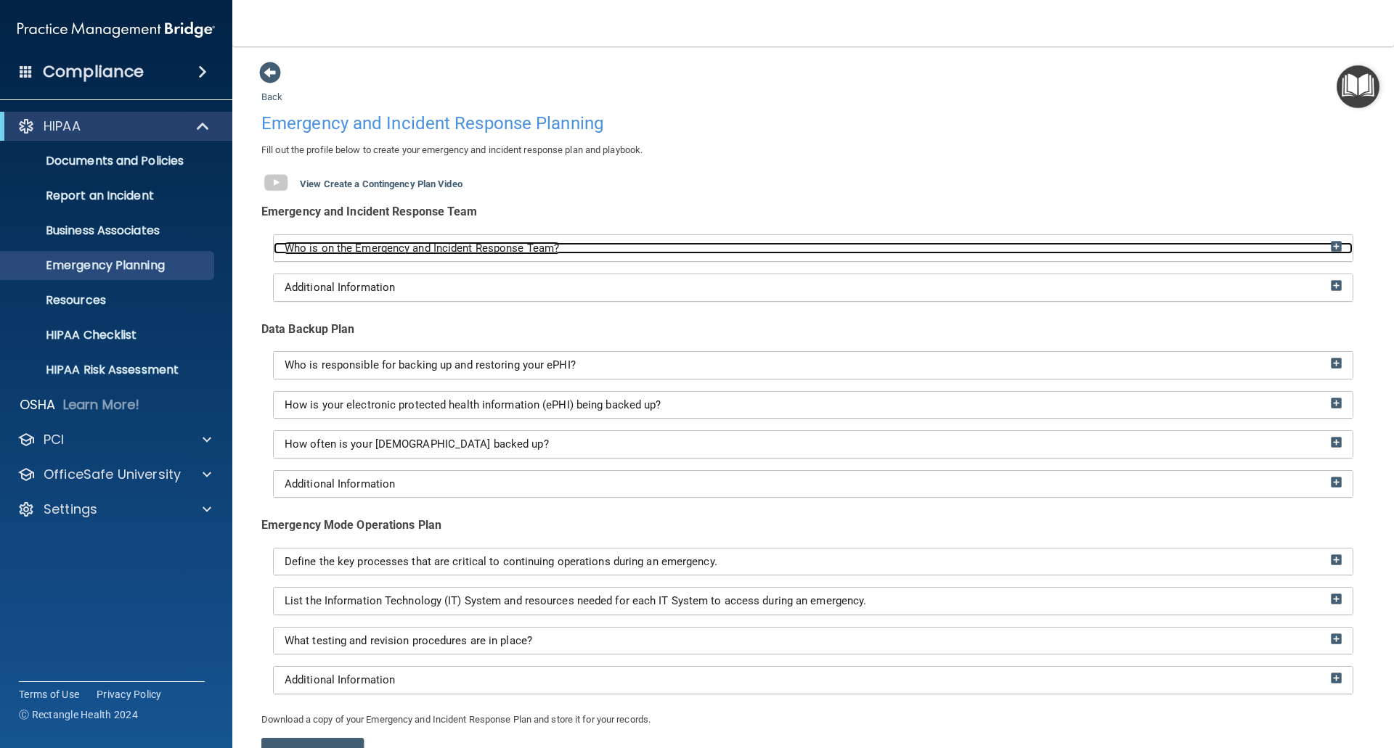
drag, startPoint x: 1323, startPoint y: 242, endPoint x: 1288, endPoint y: 250, distance: 35.9
click at [1330, 242] on img at bounding box center [1335, 246] width 11 height 11
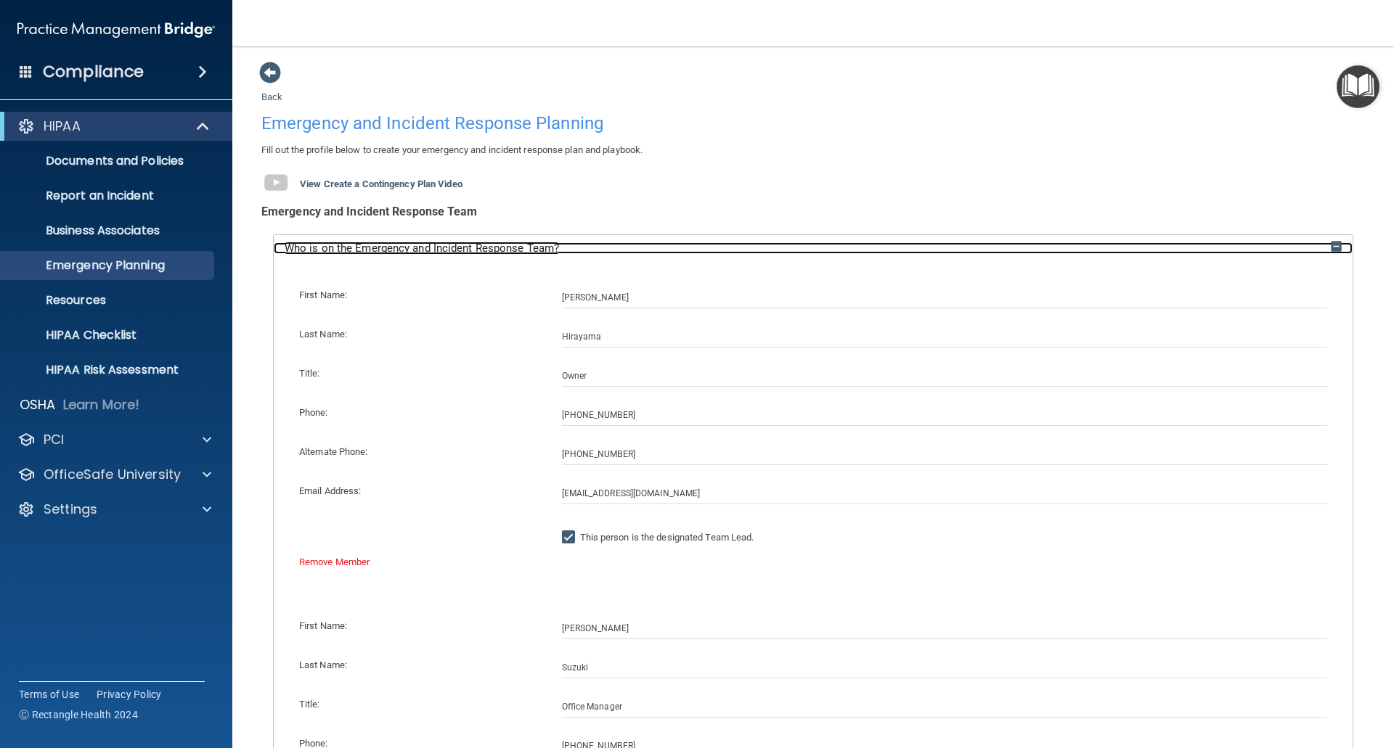
click at [1330, 248] on img at bounding box center [1335, 246] width 11 height 11
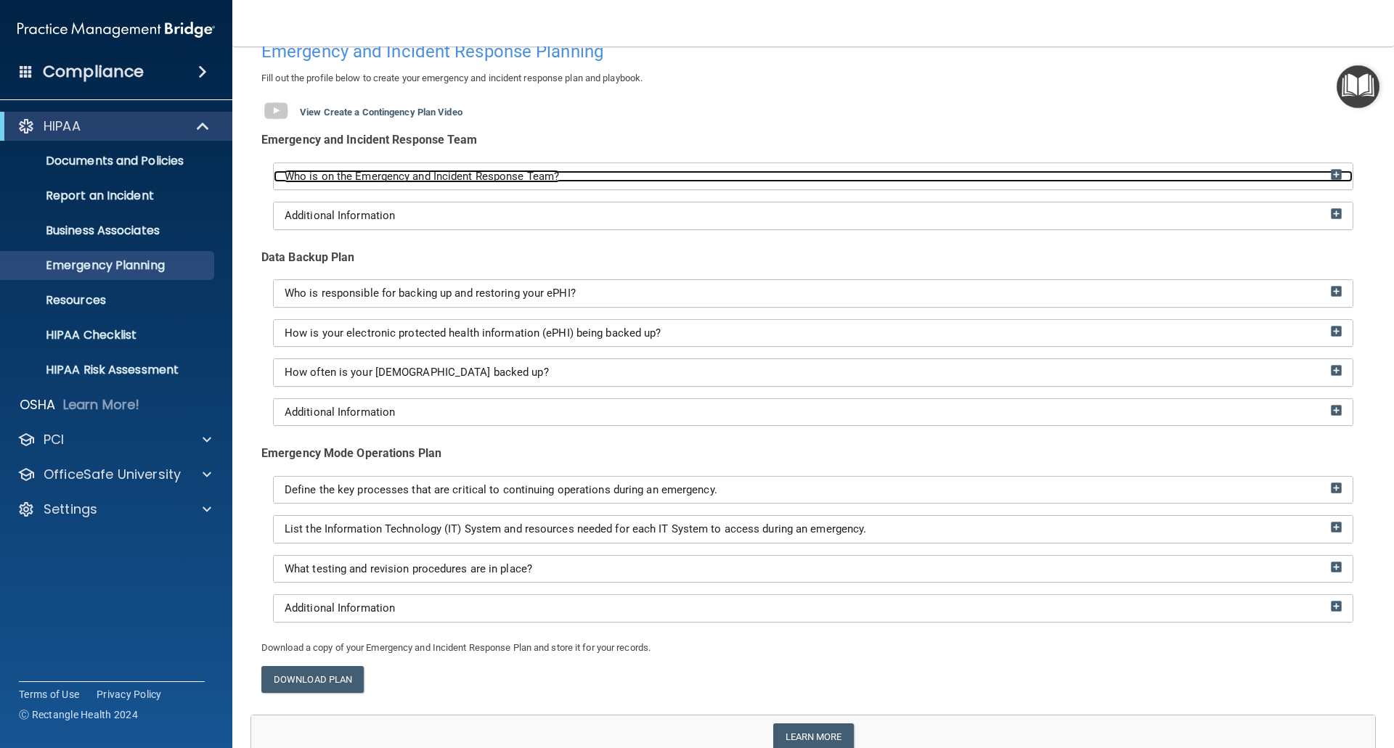
scroll to position [141, 0]
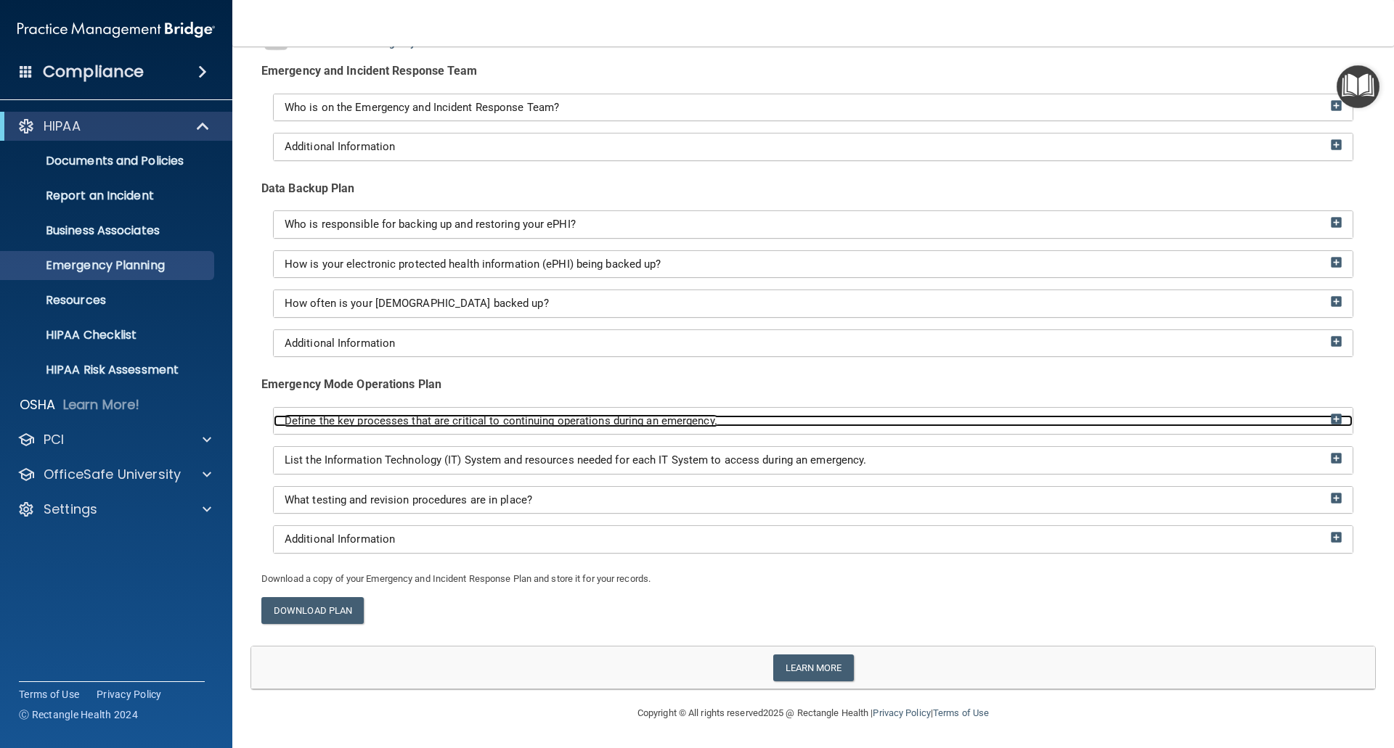
click at [1330, 414] on img at bounding box center [1335, 419] width 11 height 11
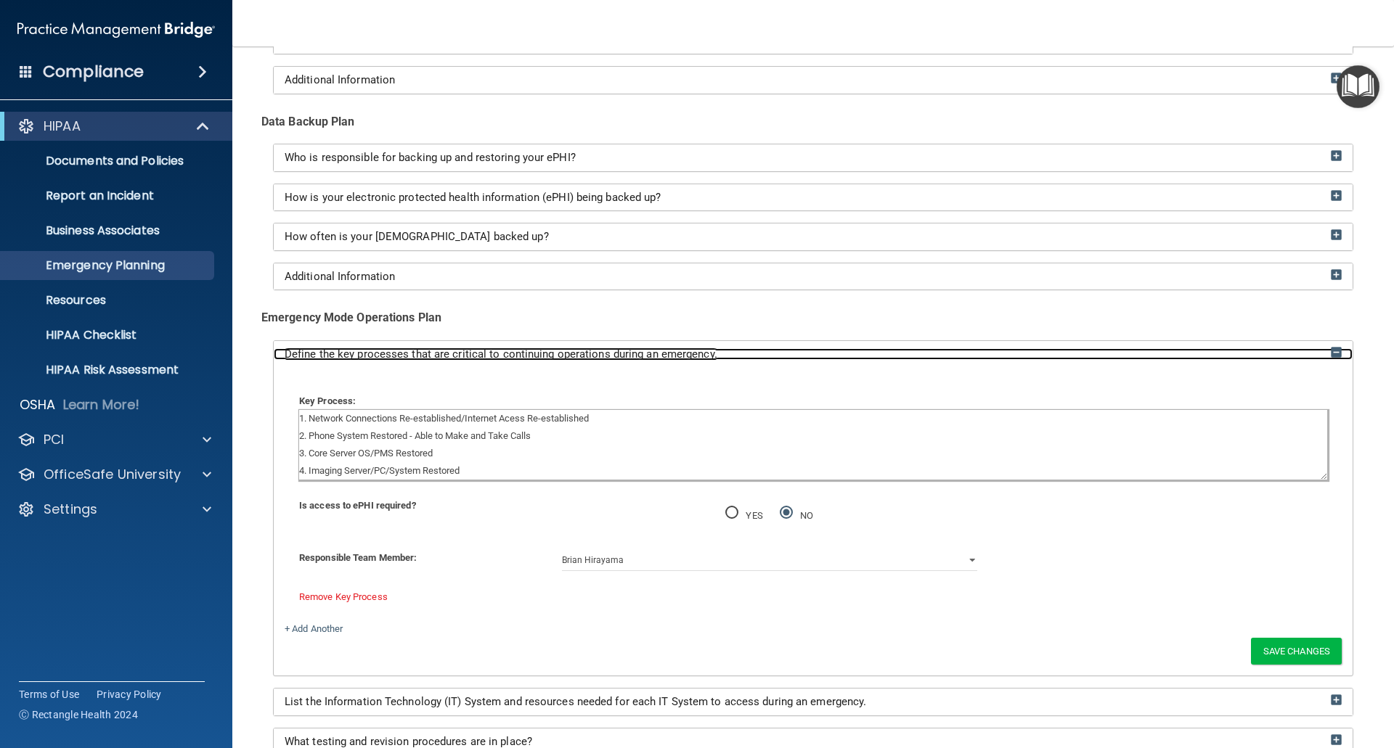
scroll to position [286, 0]
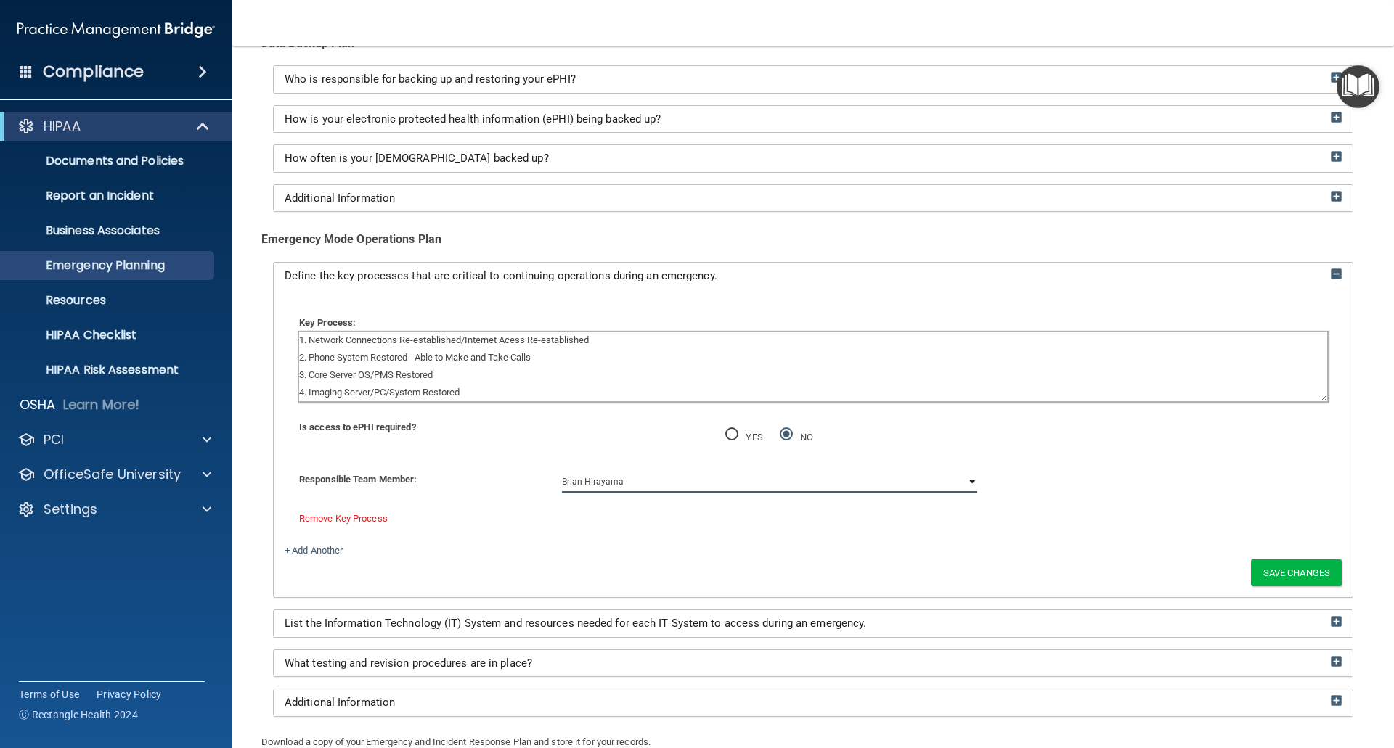
drag, startPoint x: 735, startPoint y: 479, endPoint x: 672, endPoint y: 484, distance: 63.4
click at [735, 479] on select "Brian Hirayama Carrie Suzuki Carlo Menlu" at bounding box center [770, 482] width 416 height 22
select select "2"
click at [562, 471] on select "Brian Hirayama Carrie Suzuki Carlo Menlu" at bounding box center [770, 482] width 416 height 22
click at [1279, 571] on button "Save Changes" at bounding box center [1296, 573] width 91 height 27
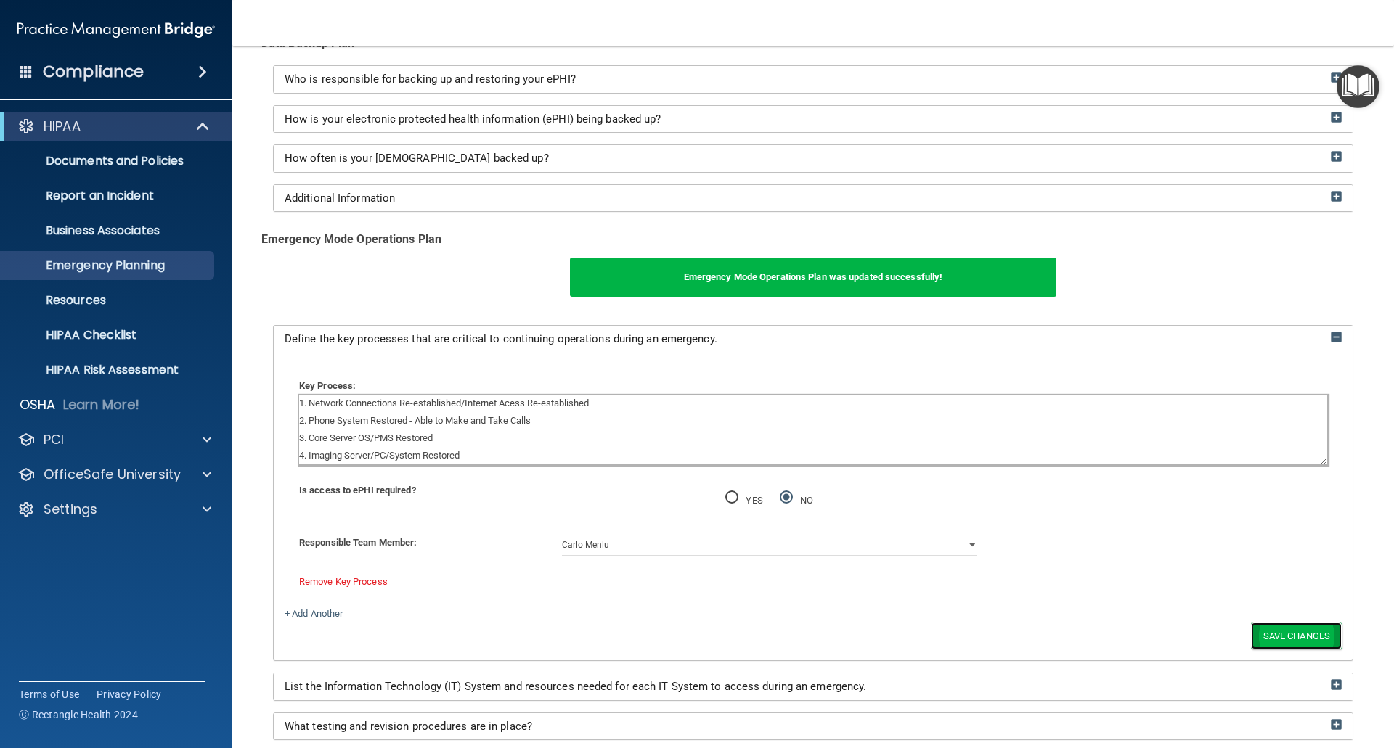
drag, startPoint x: 1273, startPoint y: 631, endPoint x: 1277, endPoint y: 624, distance: 8.8
click at [1274, 631] on button "Save Changes" at bounding box center [1296, 636] width 91 height 27
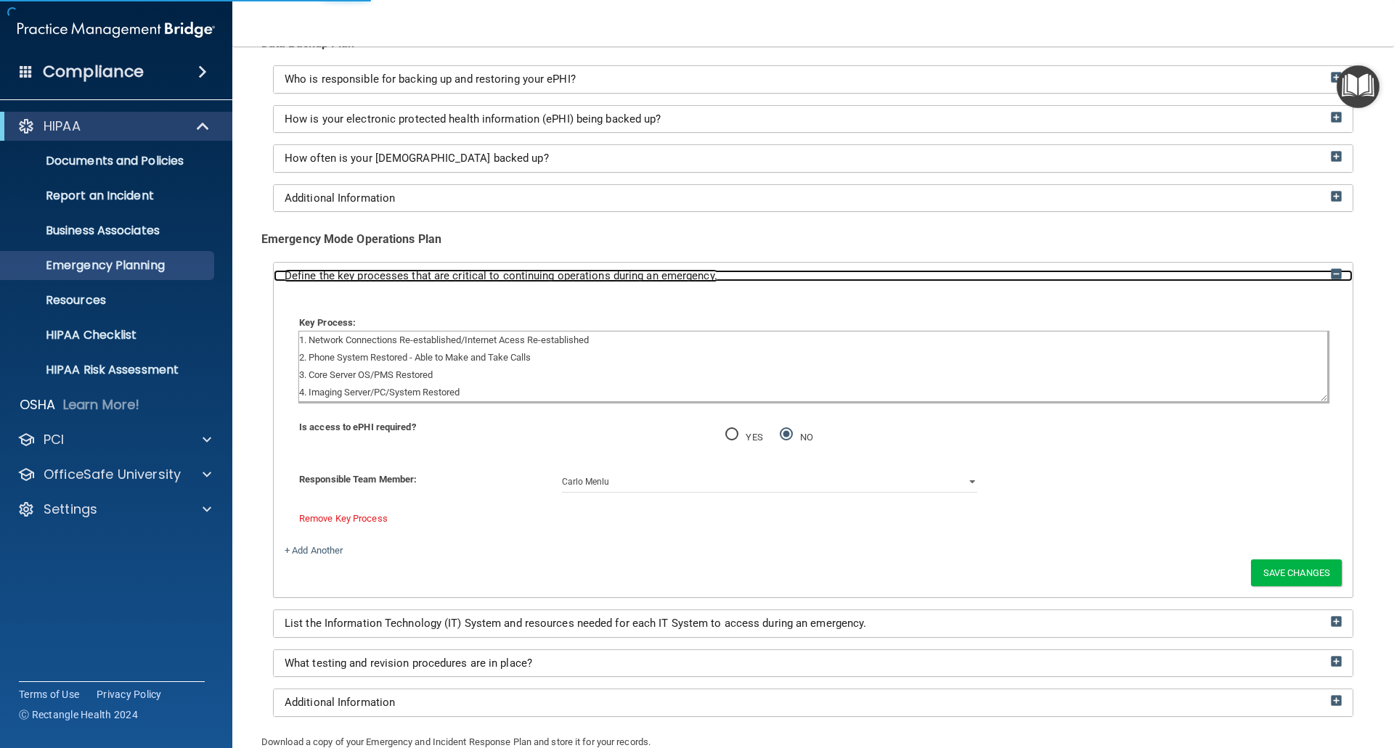
click at [1330, 271] on img at bounding box center [1335, 274] width 11 height 11
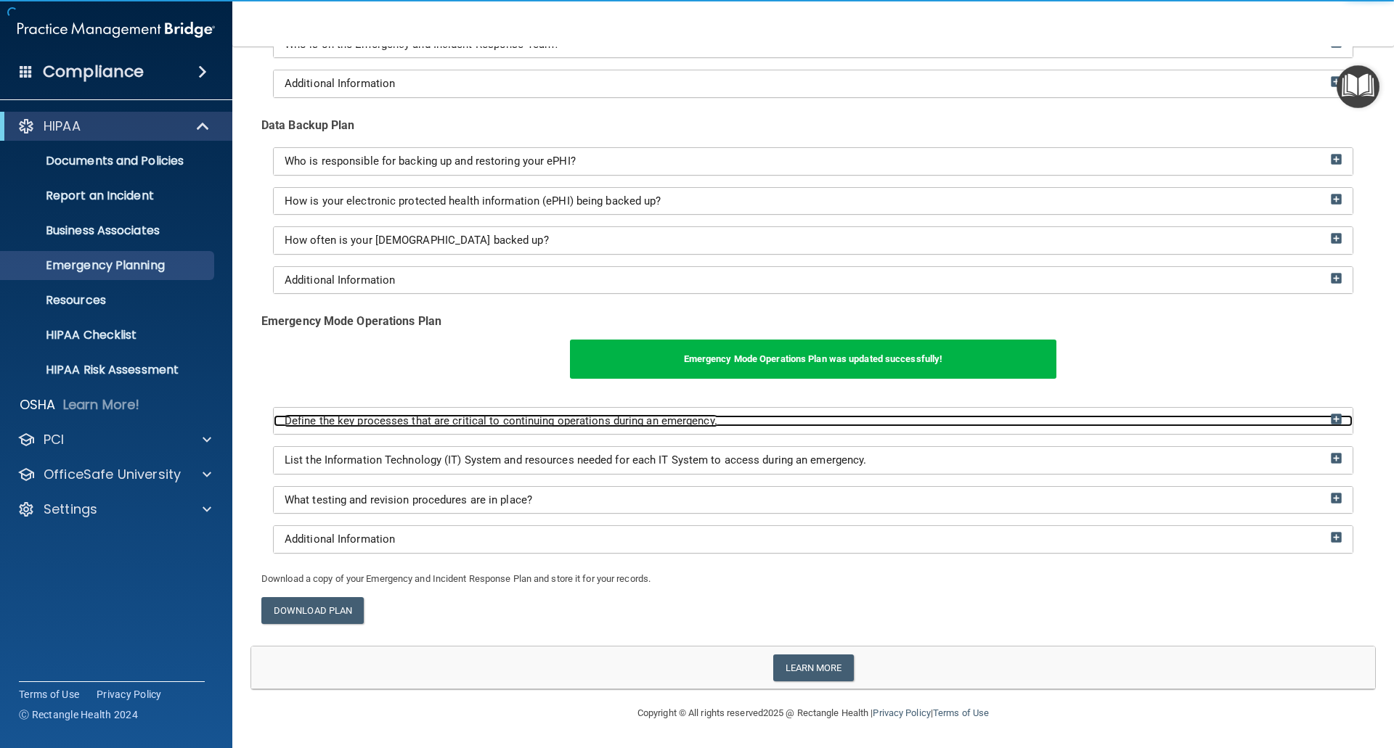
scroll to position [204, 0]
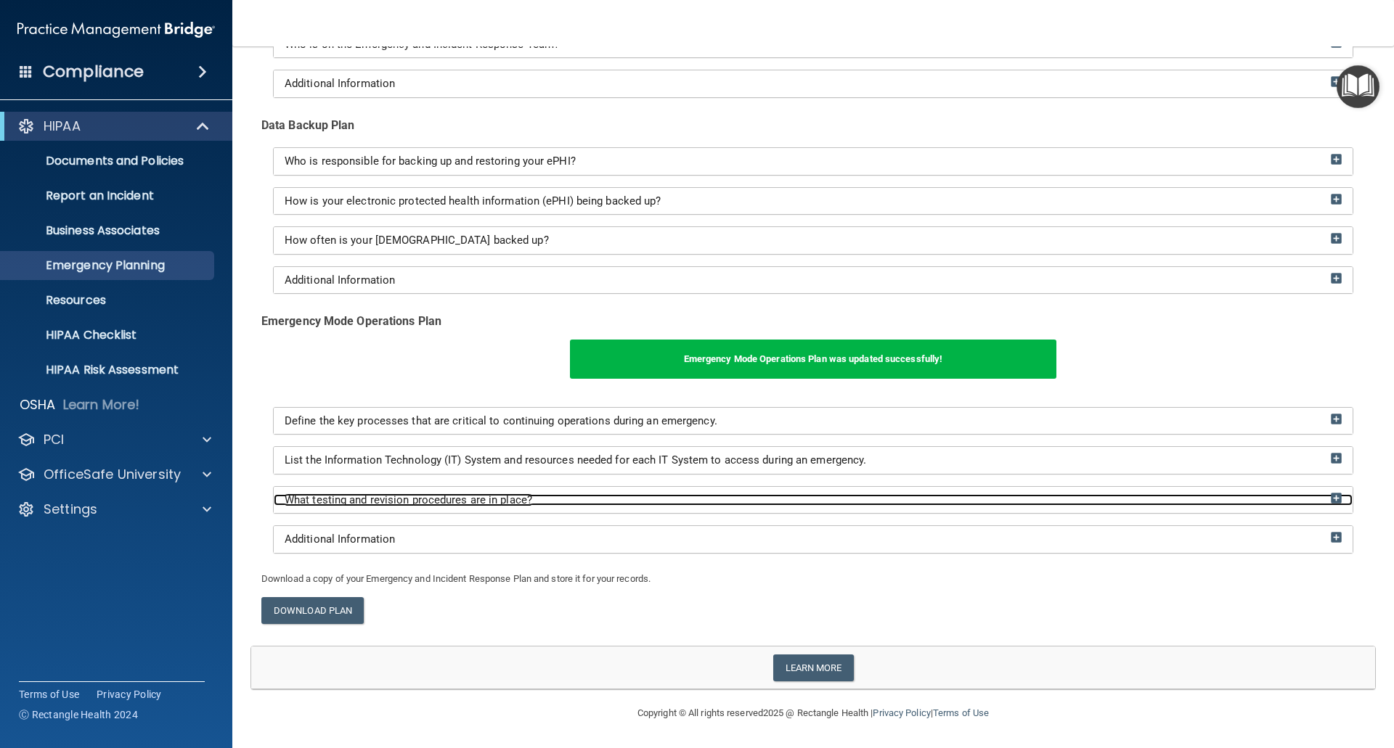
click at [1319, 499] on div "What testing and revision procedures are in place?" at bounding box center [813, 500] width 1079 height 12
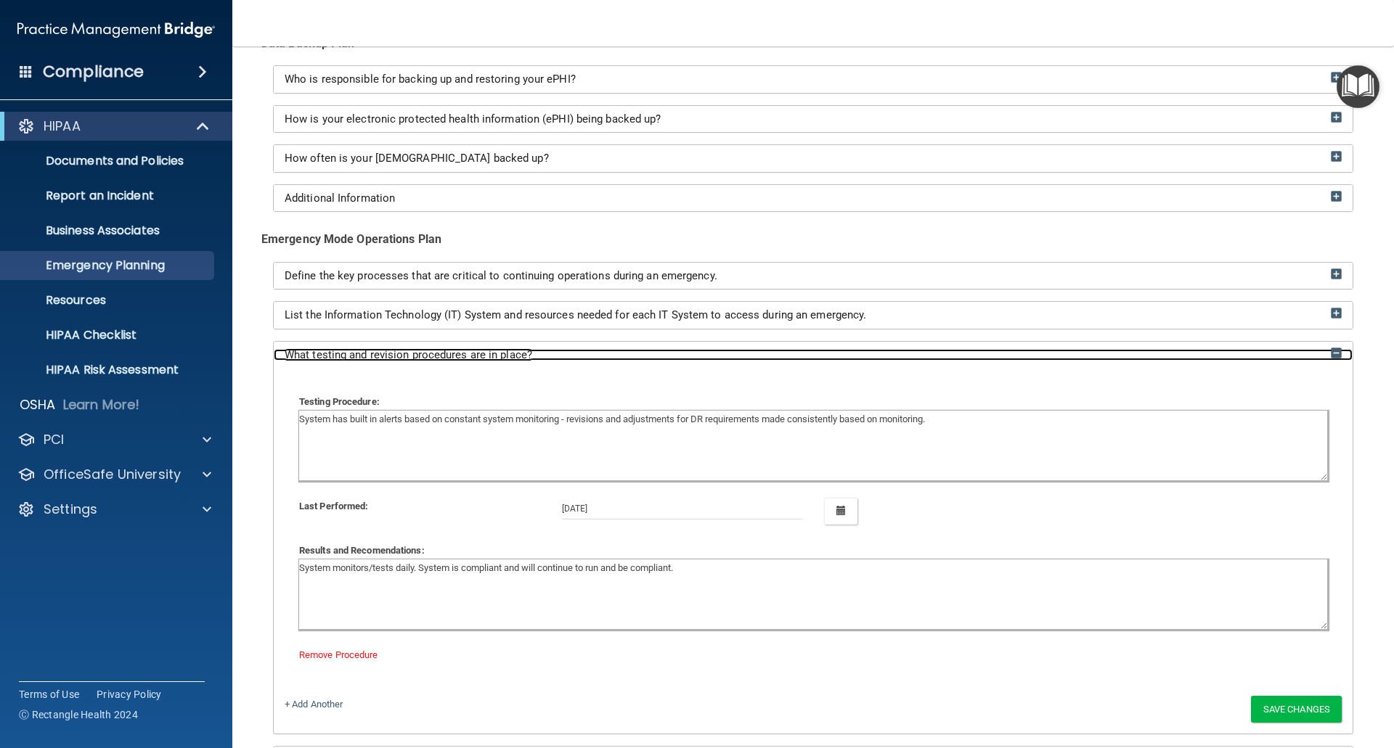
scroll to position [277, 0]
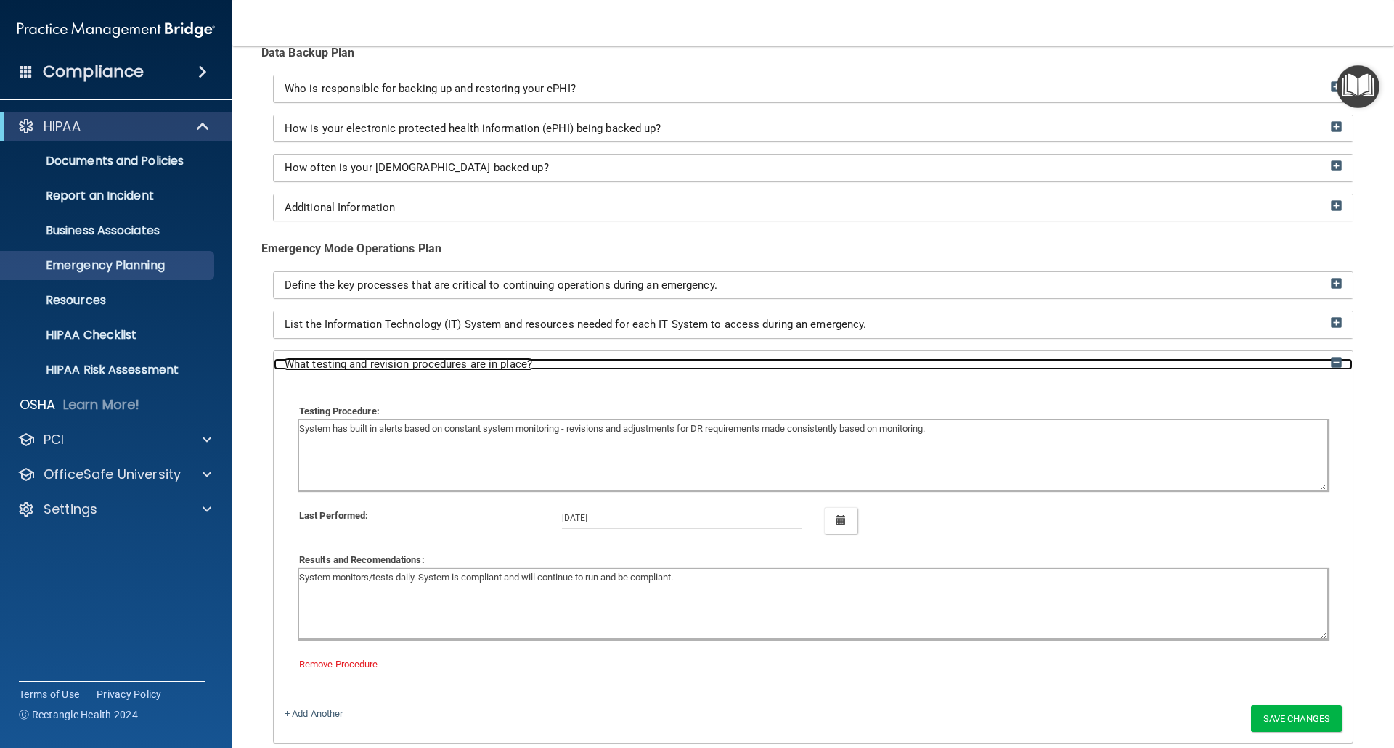
click at [1330, 360] on img at bounding box center [1335, 362] width 11 height 11
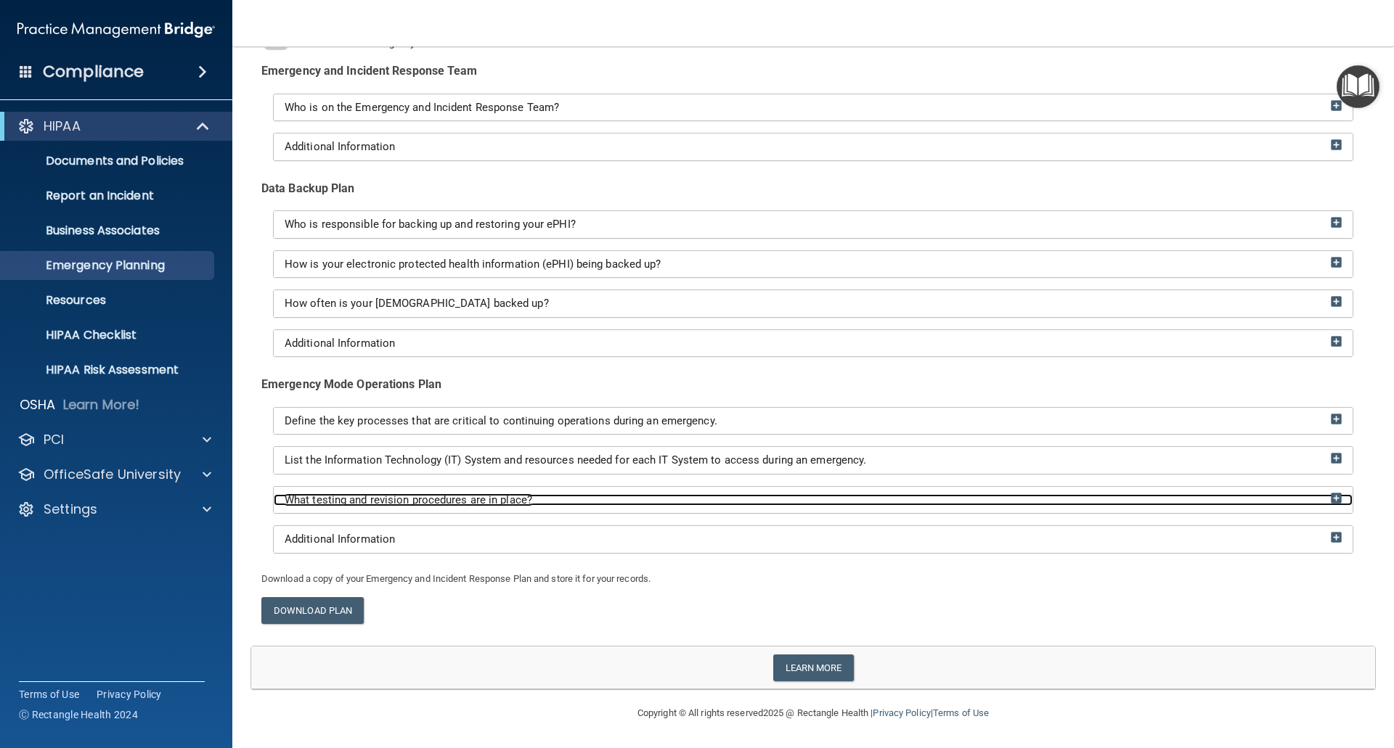
scroll to position [141, 0]
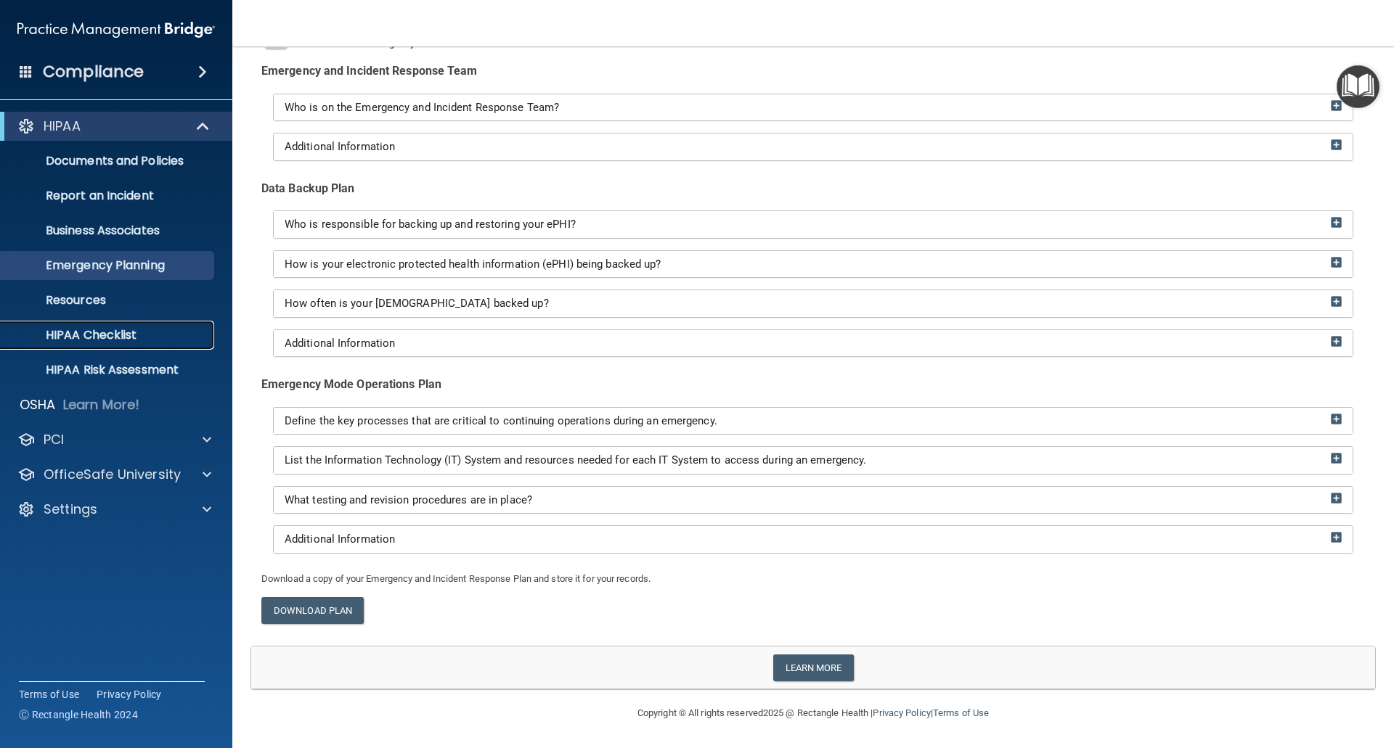
click at [96, 344] on link "HIPAA Checklist" at bounding box center [99, 335] width 229 height 29
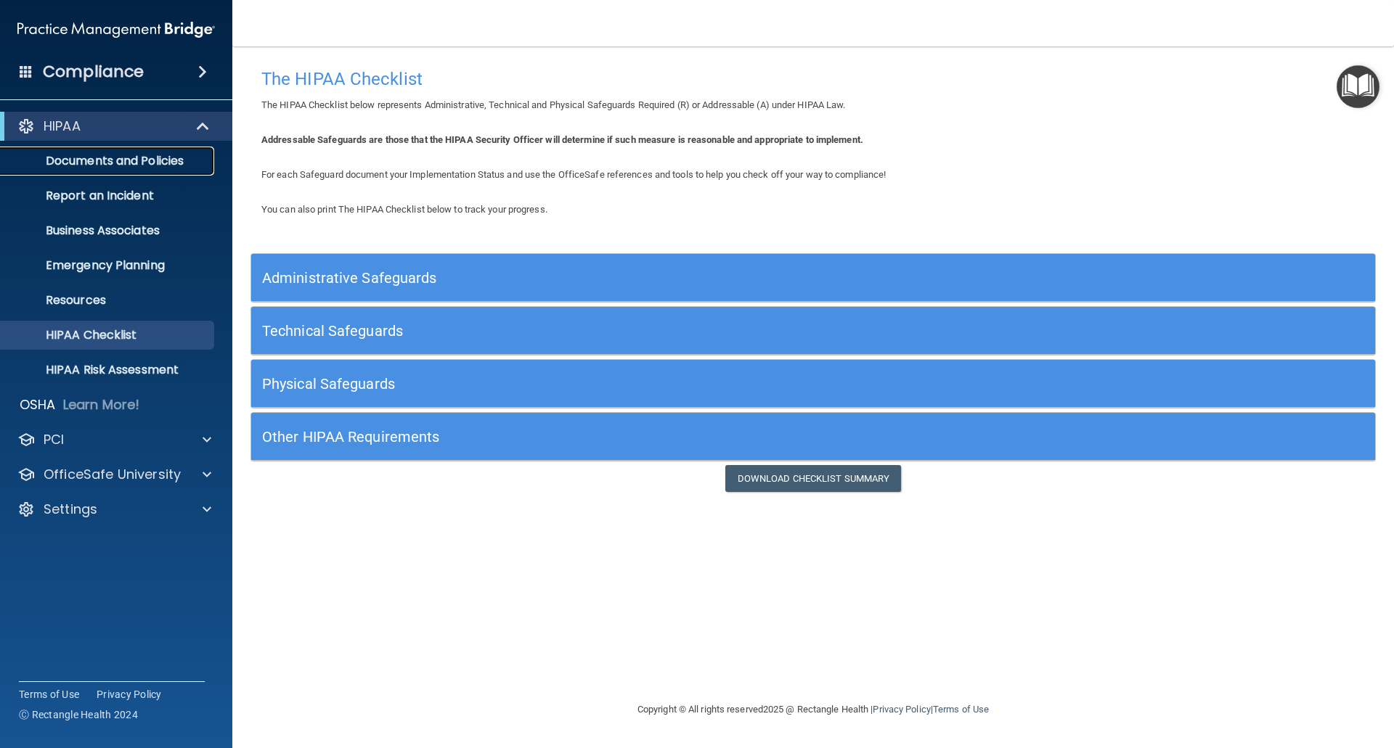
click at [89, 165] on p "Documents and Policies" at bounding box center [108, 161] width 198 height 15
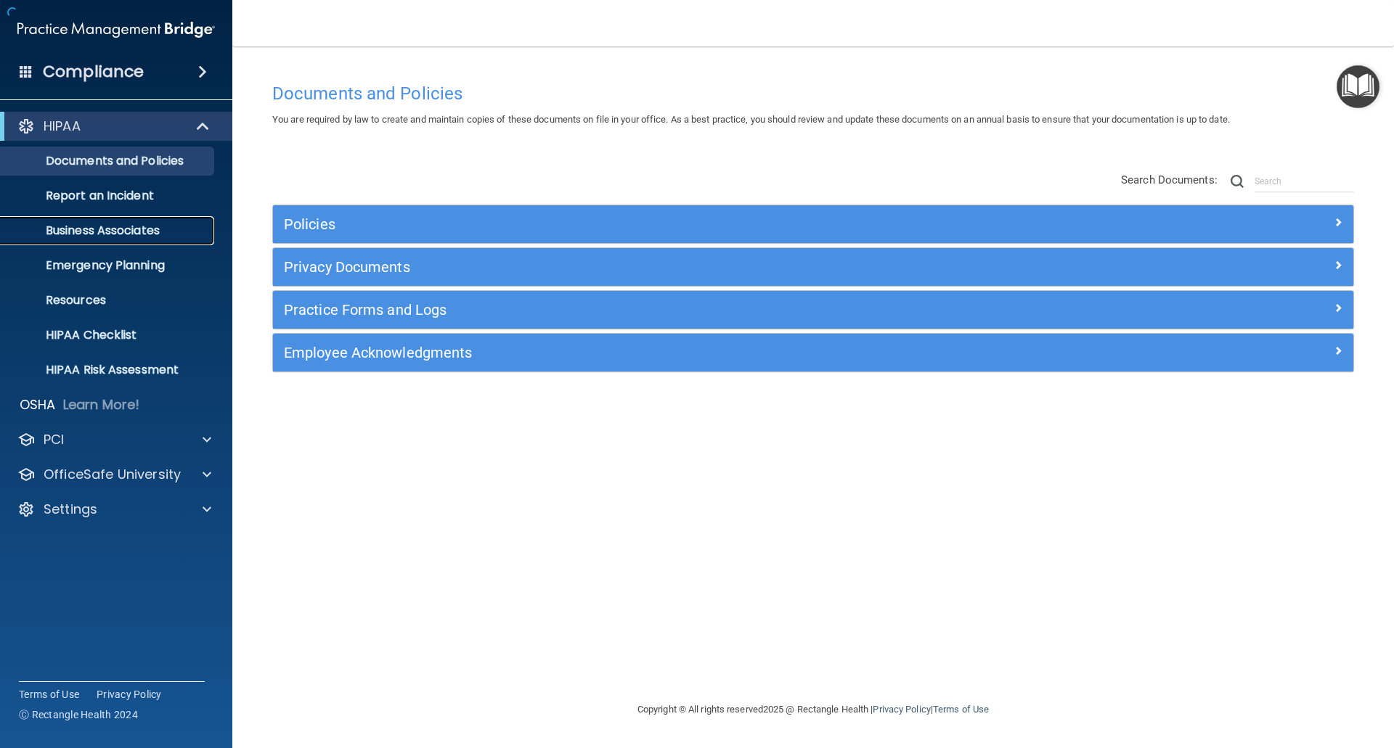
click at [90, 228] on p "Business Associates" at bounding box center [108, 231] width 198 height 15
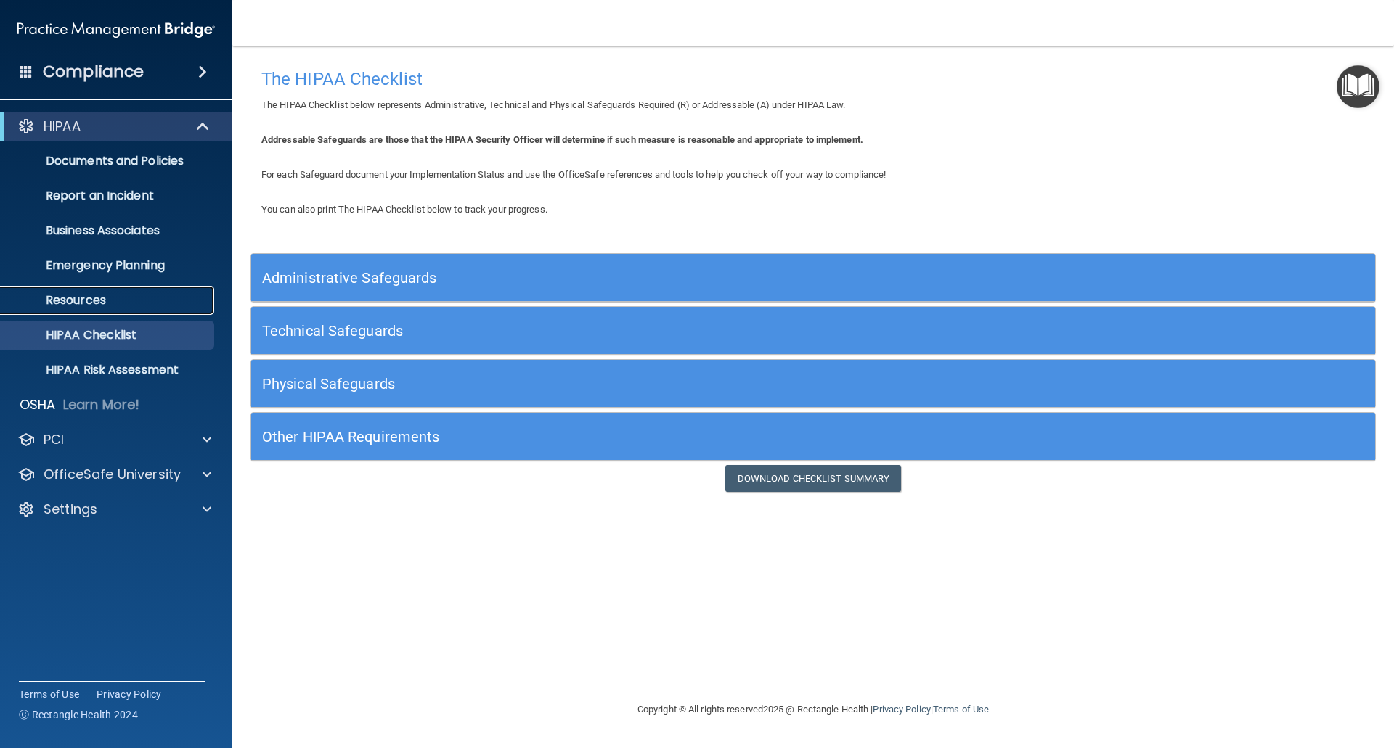
click at [99, 303] on p "Resources" at bounding box center [108, 300] width 198 height 15
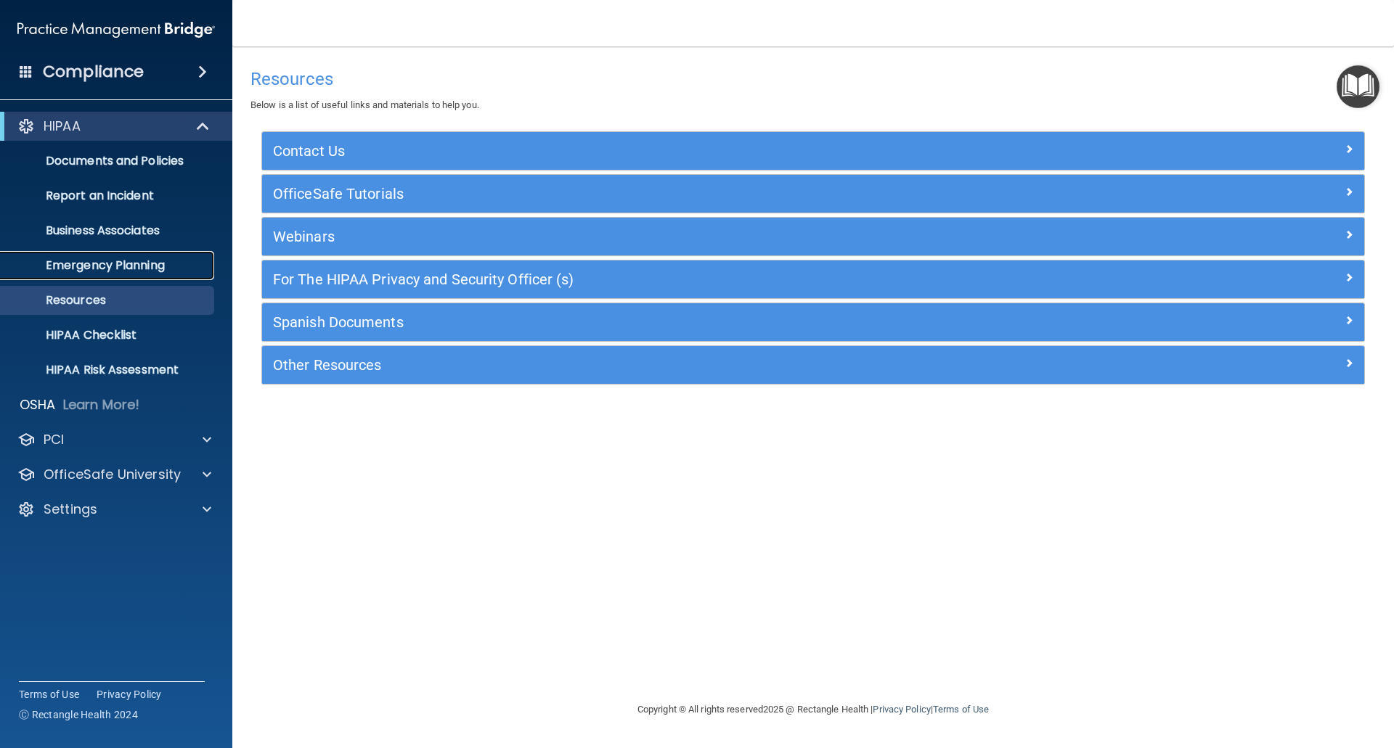
click at [93, 266] on p "Emergency Planning" at bounding box center [108, 265] width 198 height 15
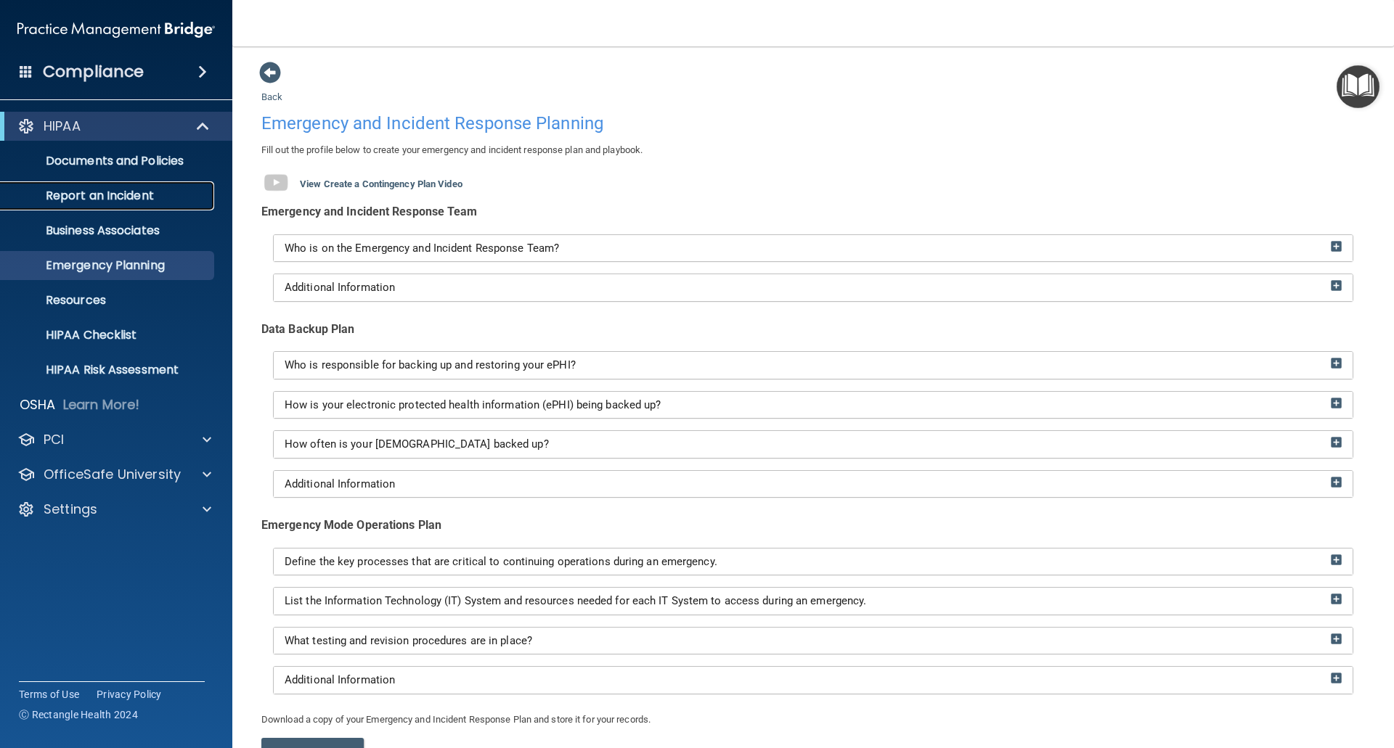
click at [94, 190] on p "Report an Incident" at bounding box center [108, 196] width 198 height 15
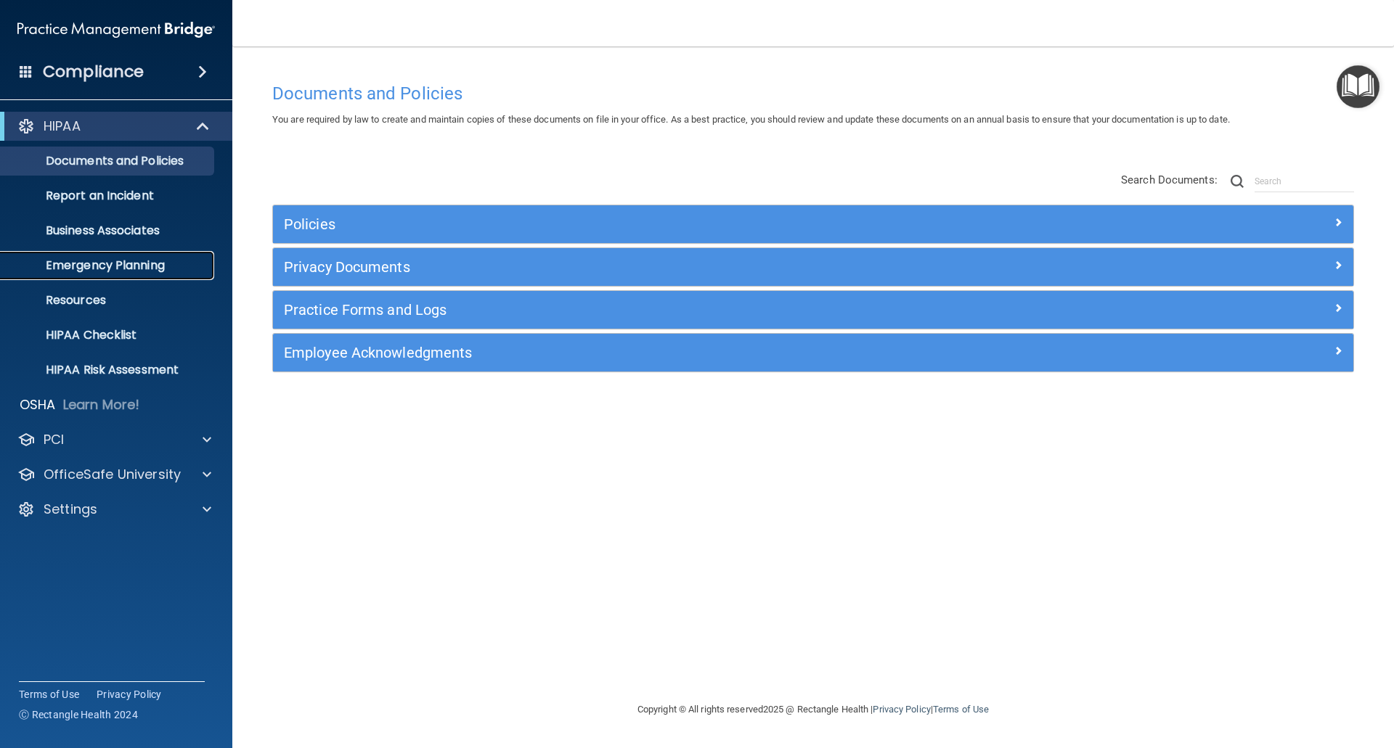
drag, startPoint x: 121, startPoint y: 269, endPoint x: 125, endPoint y: 279, distance: 10.8
click at [123, 269] on p "Emergency Planning" at bounding box center [108, 265] width 198 height 15
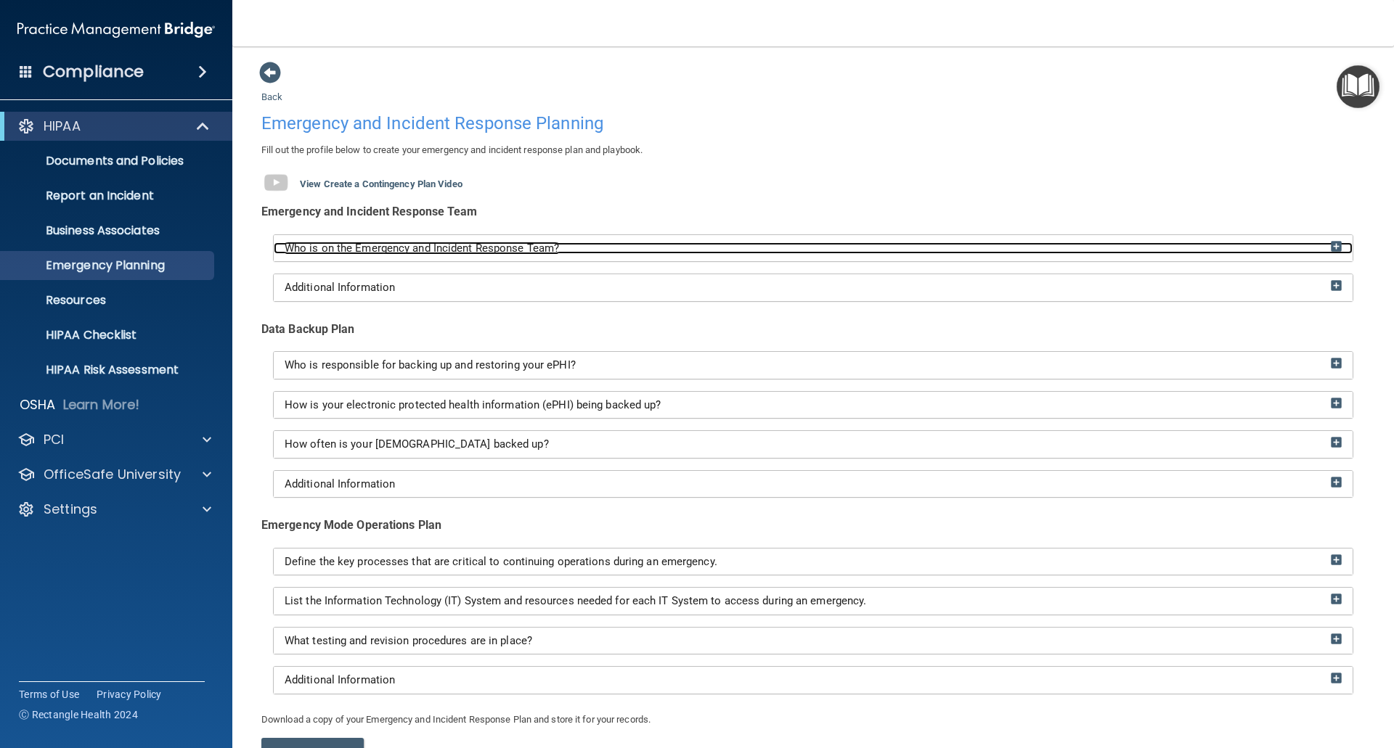
click at [1330, 248] on img at bounding box center [1335, 246] width 11 height 11
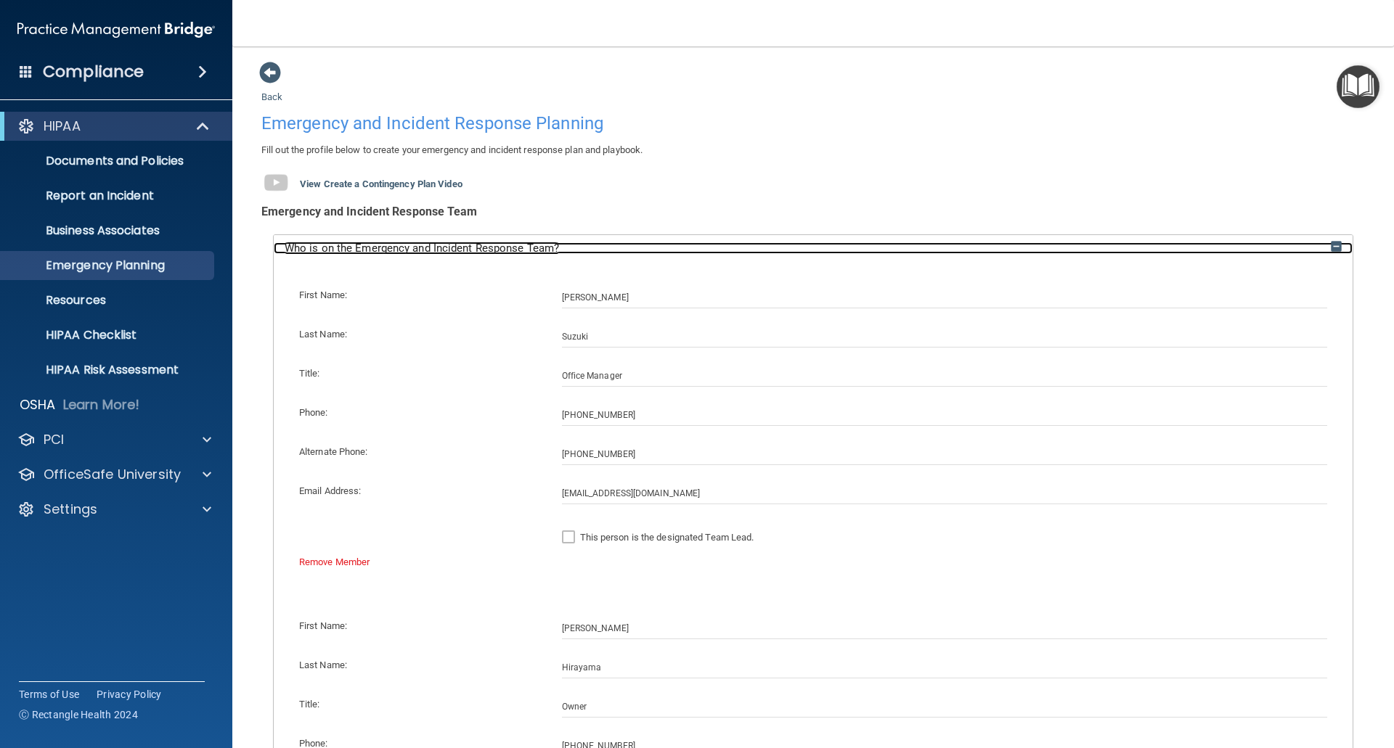
click at [1330, 243] on img at bounding box center [1335, 246] width 11 height 11
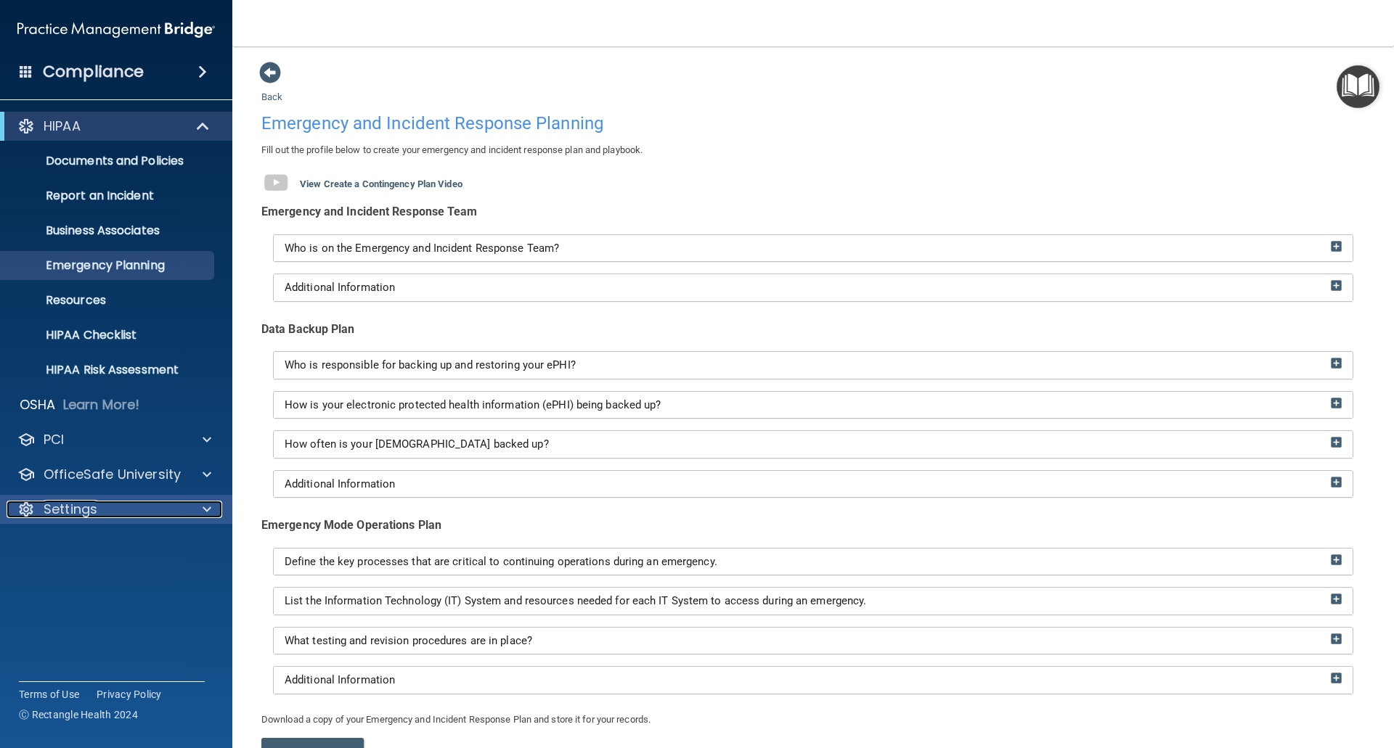
click at [73, 513] on p "Settings" at bounding box center [71, 509] width 54 height 17
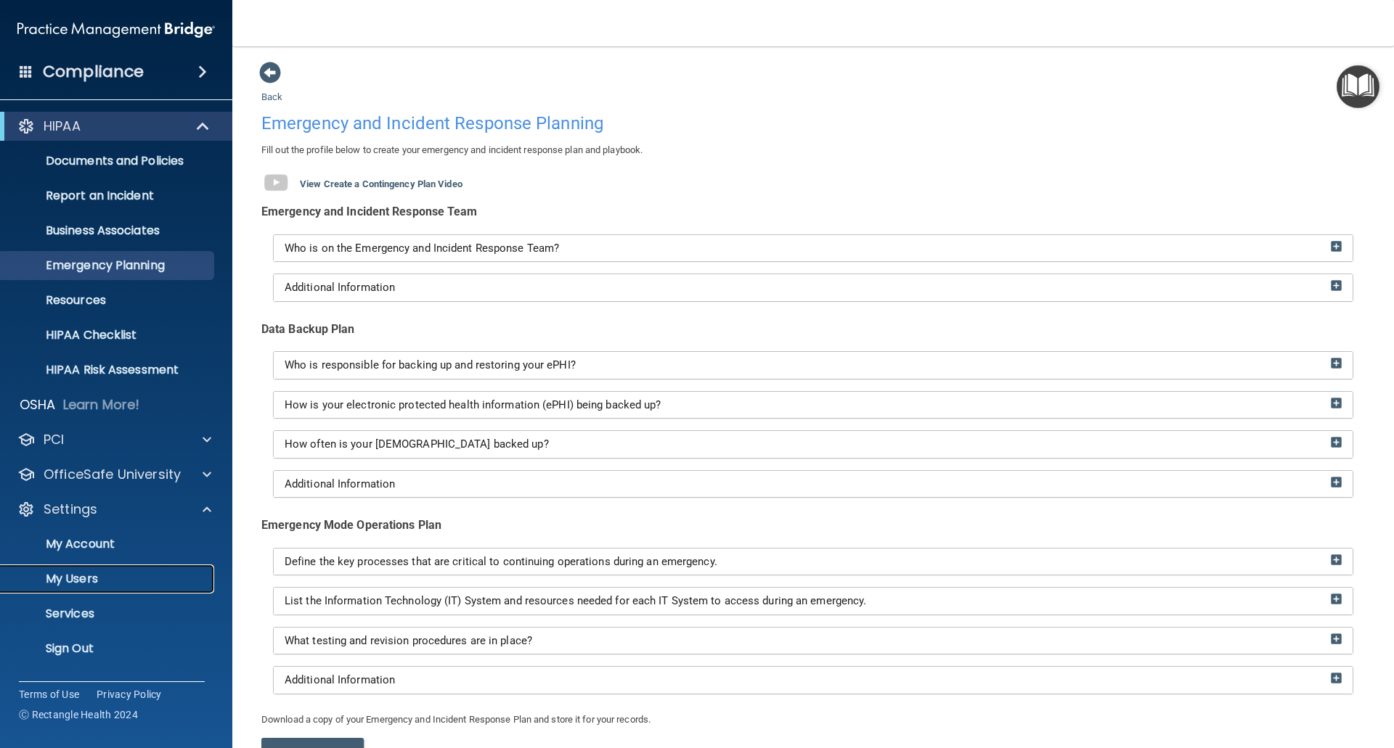
click at [68, 584] on p "My Users" at bounding box center [108, 579] width 198 height 15
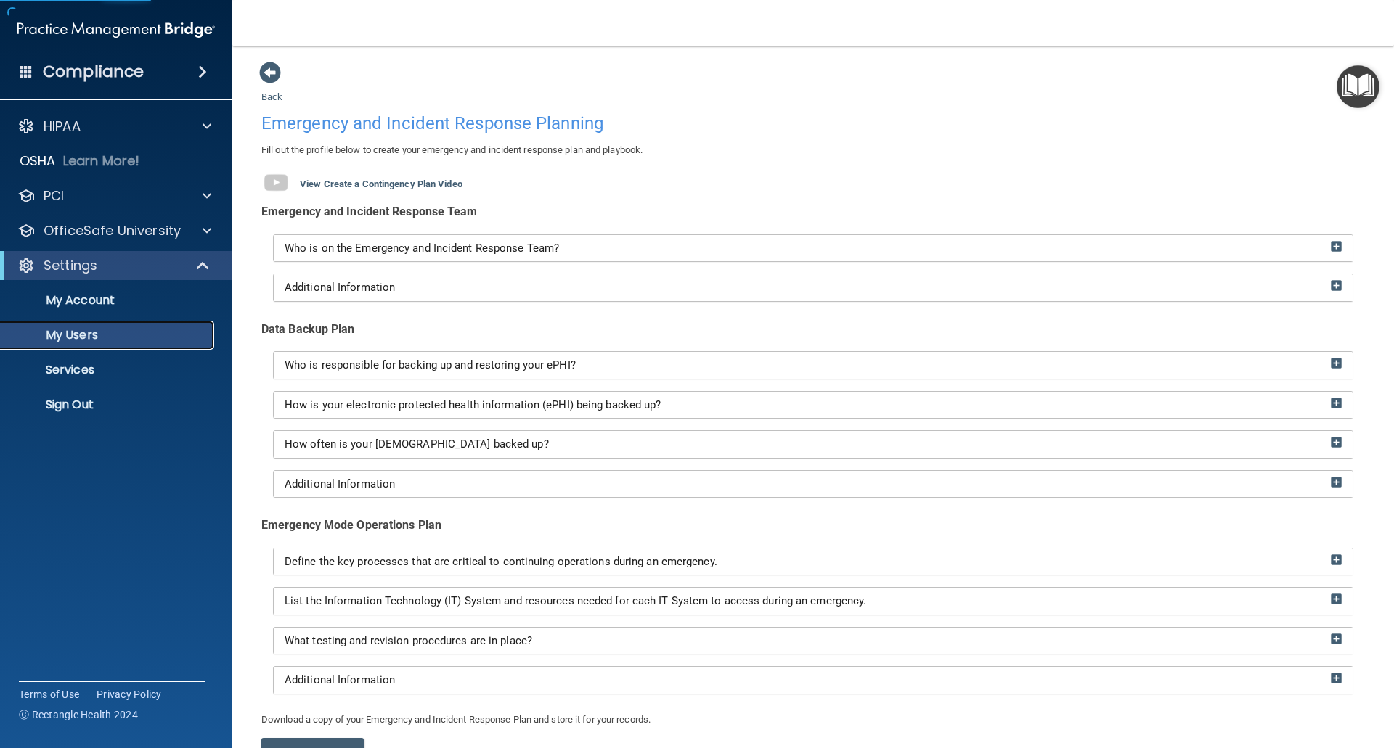
select select "20"
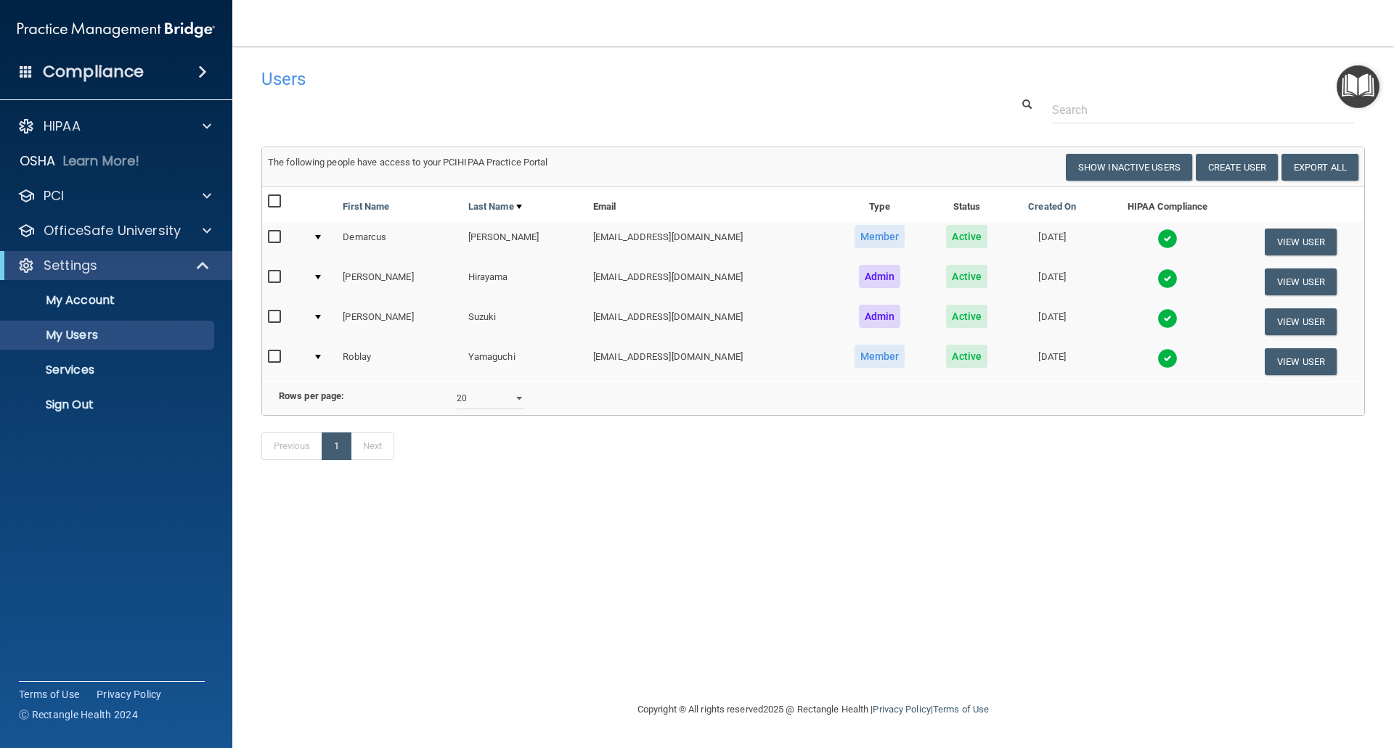
click at [1157, 234] on img at bounding box center [1167, 239] width 20 height 20
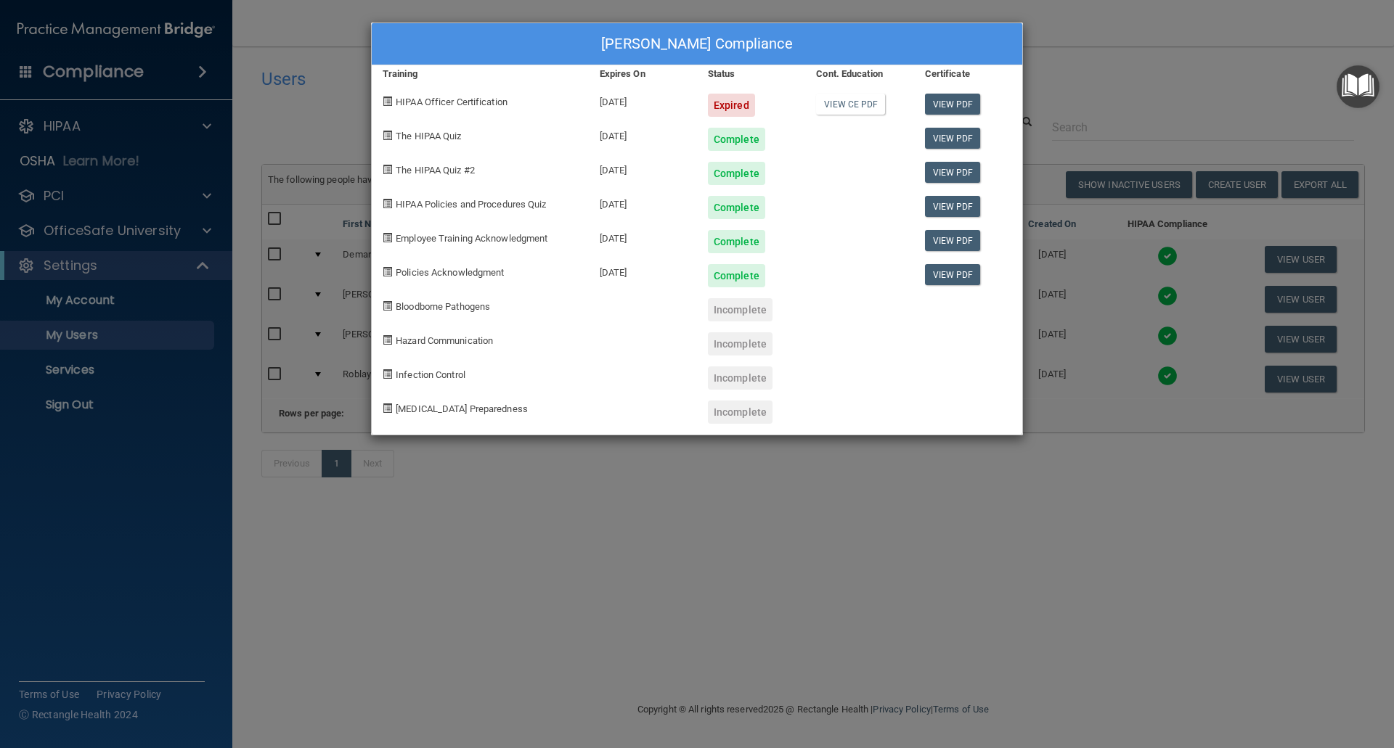
click at [1092, 103] on div "Demarcus Gresham's Compliance Training Expires On Status Cont. Education Certif…" at bounding box center [697, 374] width 1394 height 748
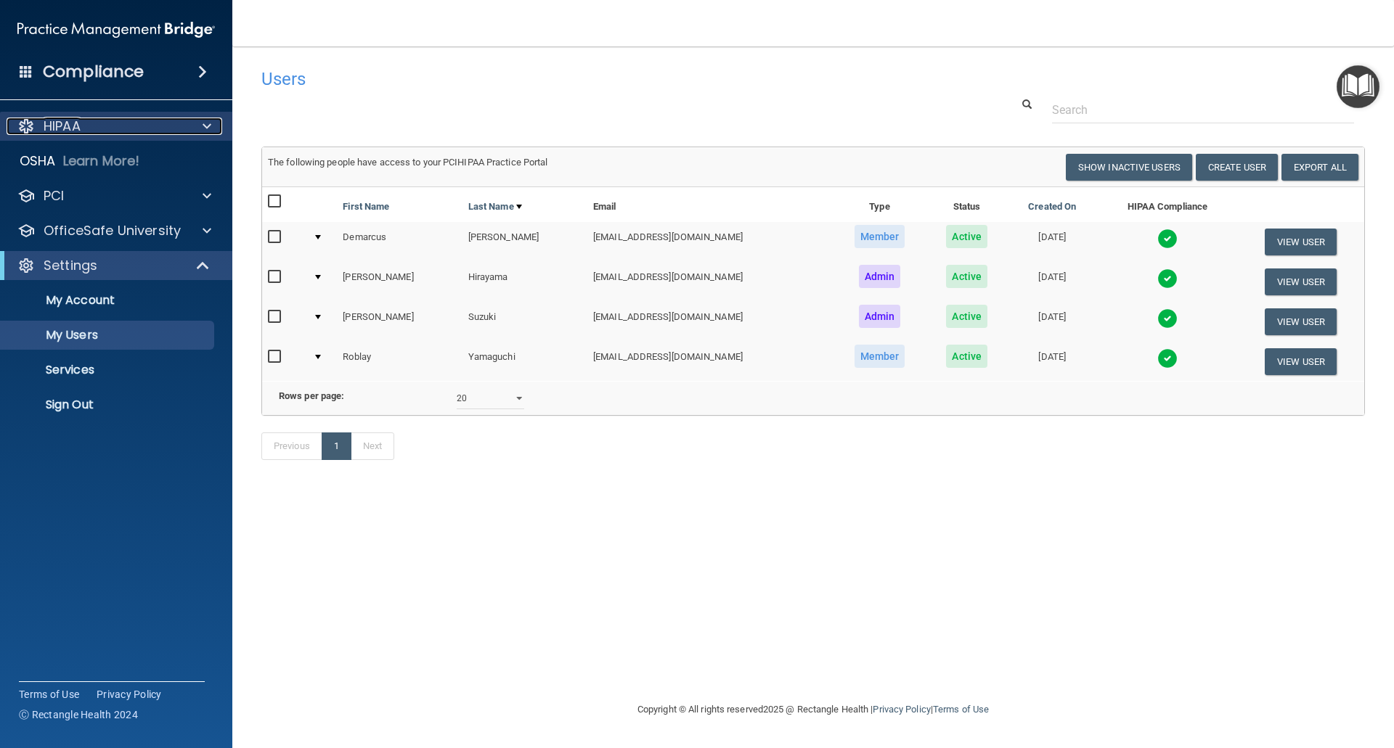
click at [201, 124] on div at bounding box center [205, 126] width 36 height 17
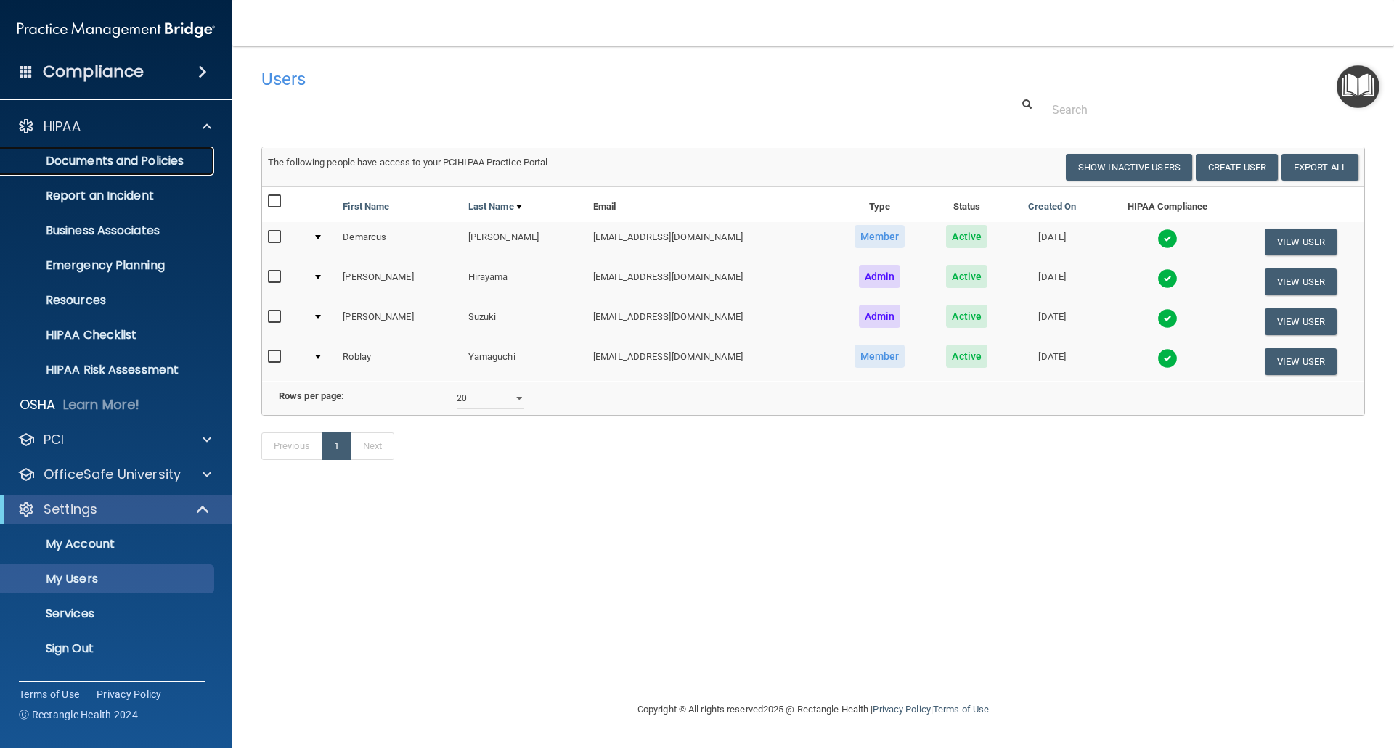
click at [178, 154] on p "Documents and Policies" at bounding box center [108, 161] width 198 height 15
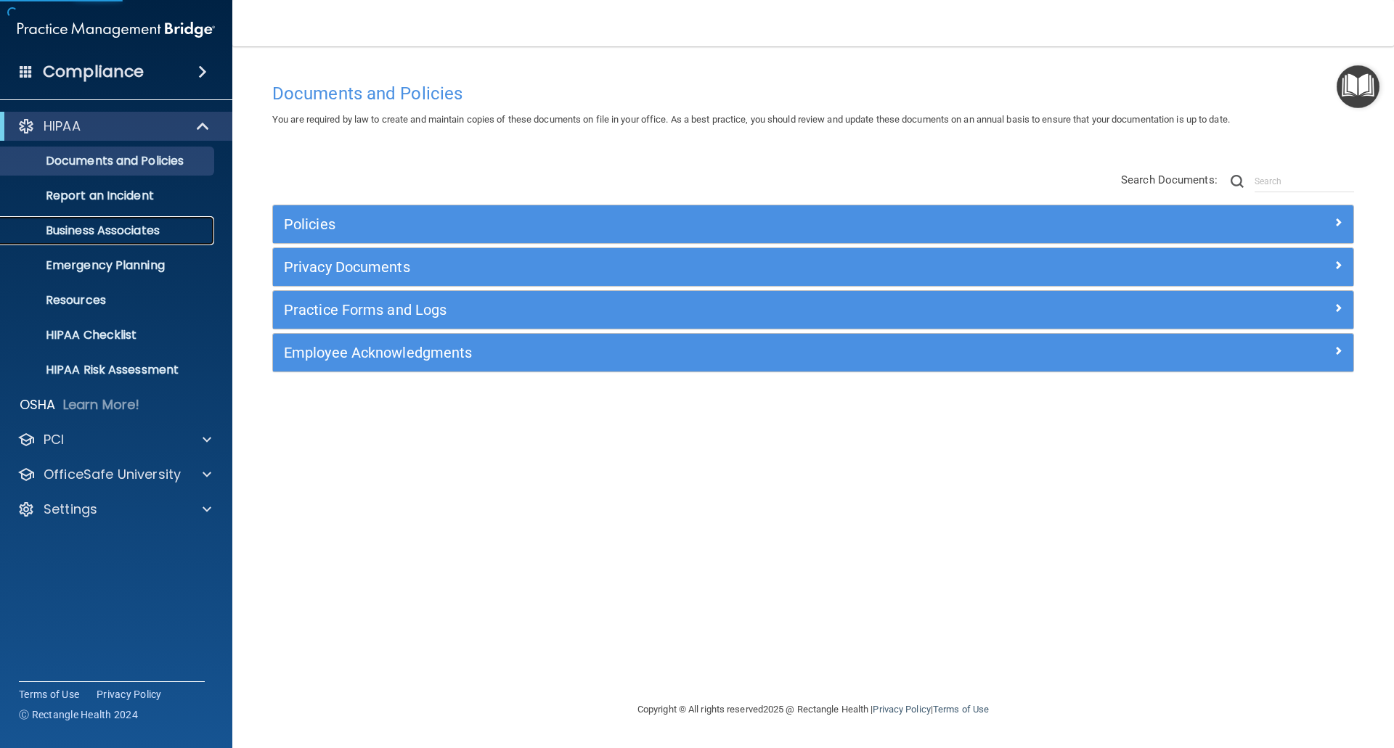
click at [136, 229] on p "Business Associates" at bounding box center [108, 231] width 198 height 15
drag, startPoint x: 83, startPoint y: 509, endPoint x: 76, endPoint y: 528, distance: 20.7
click at [82, 510] on p "Settings" at bounding box center [71, 509] width 54 height 17
click at [74, 576] on p "My Users" at bounding box center [108, 579] width 198 height 15
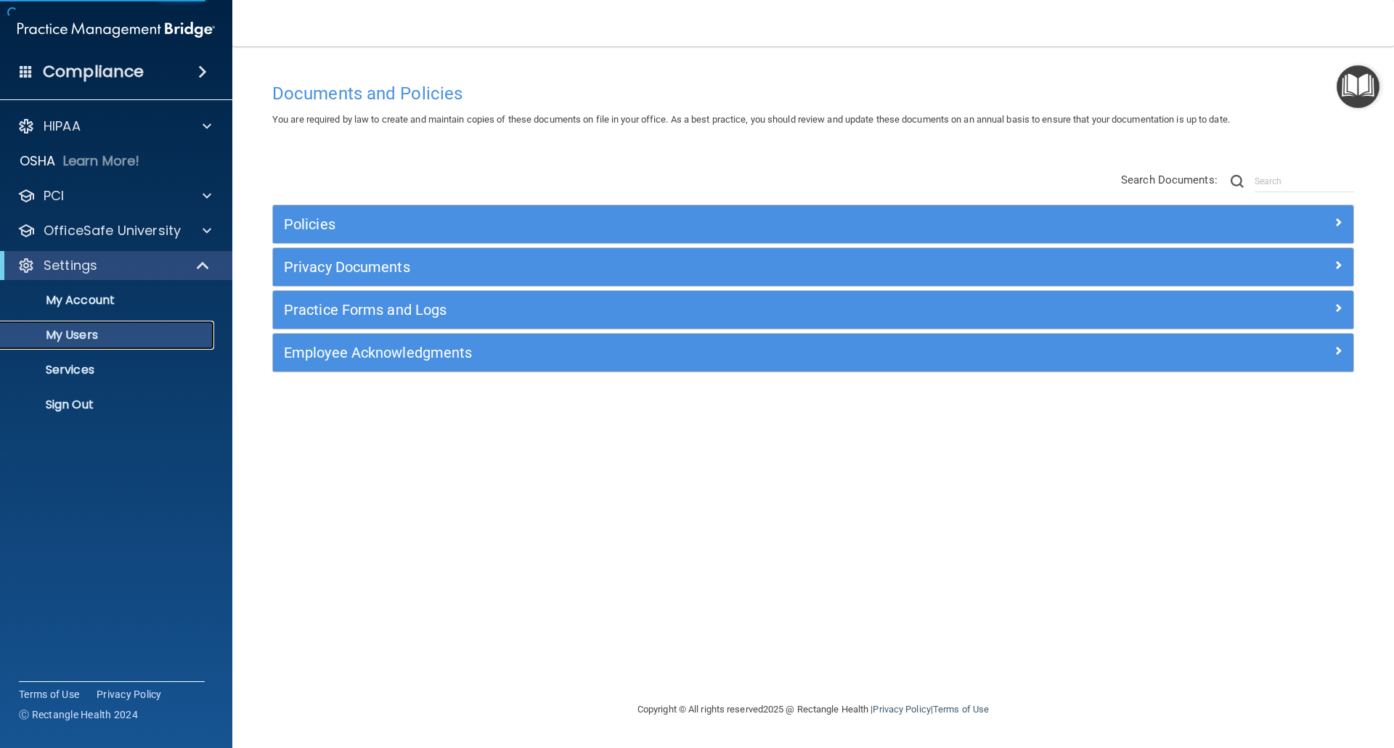
select select "20"
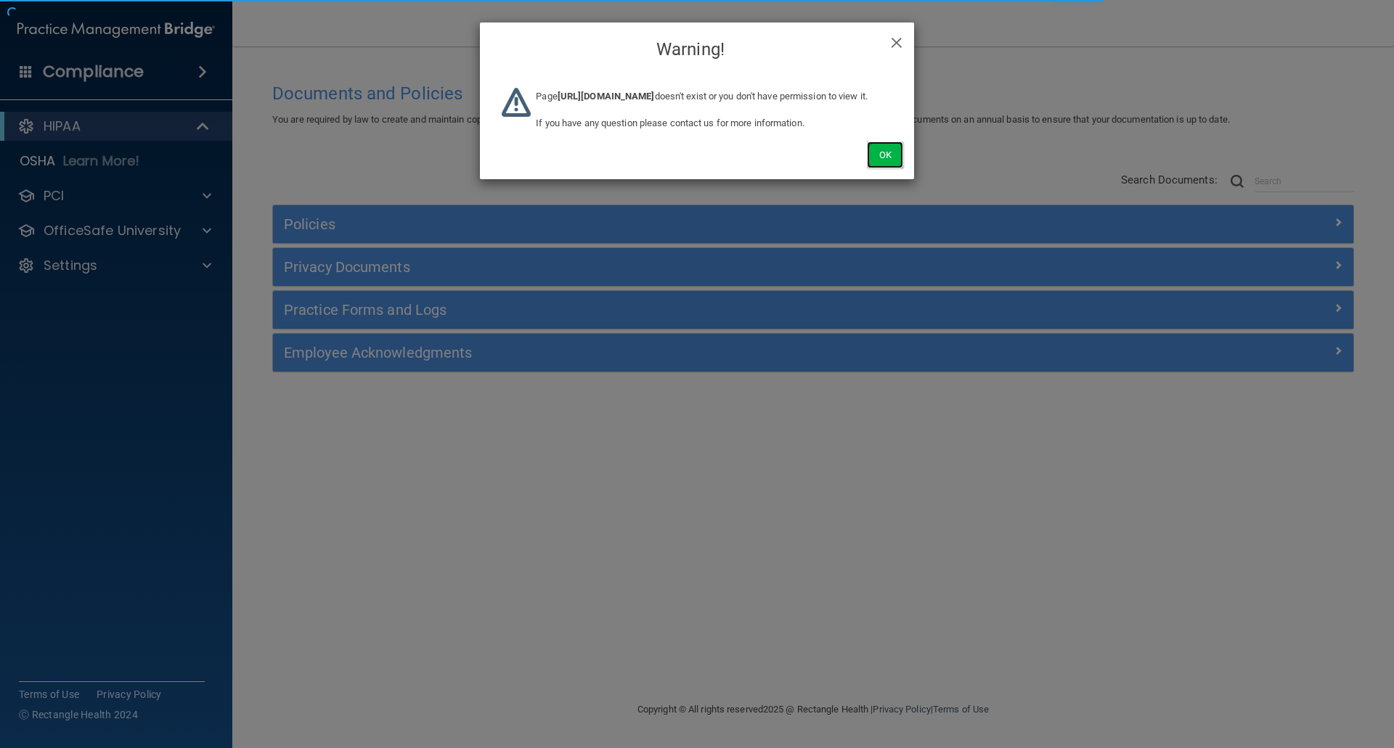
click at [893, 168] on button "Ok" at bounding box center [885, 155] width 36 height 27
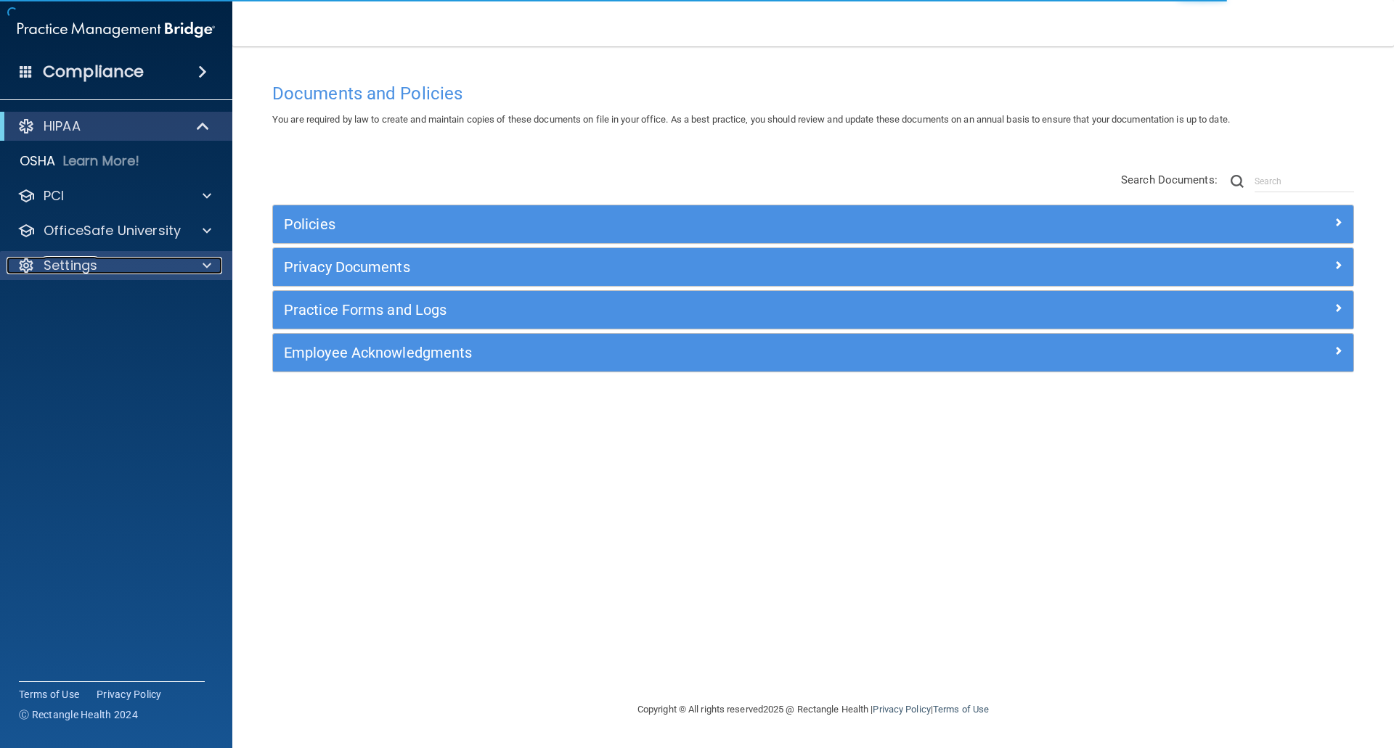
click at [108, 266] on div "Settings" at bounding box center [97, 265] width 180 height 17
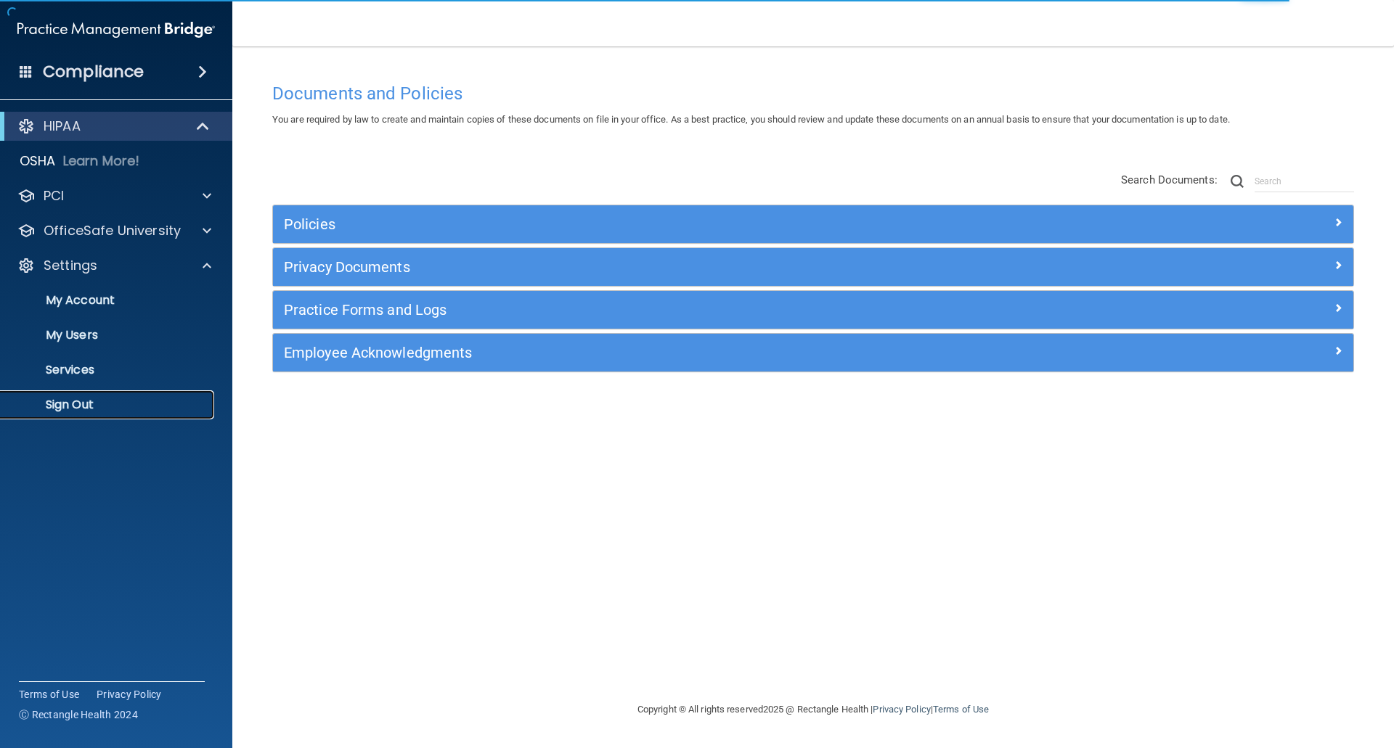
click at [59, 412] on p "Sign Out" at bounding box center [108, 405] width 198 height 15
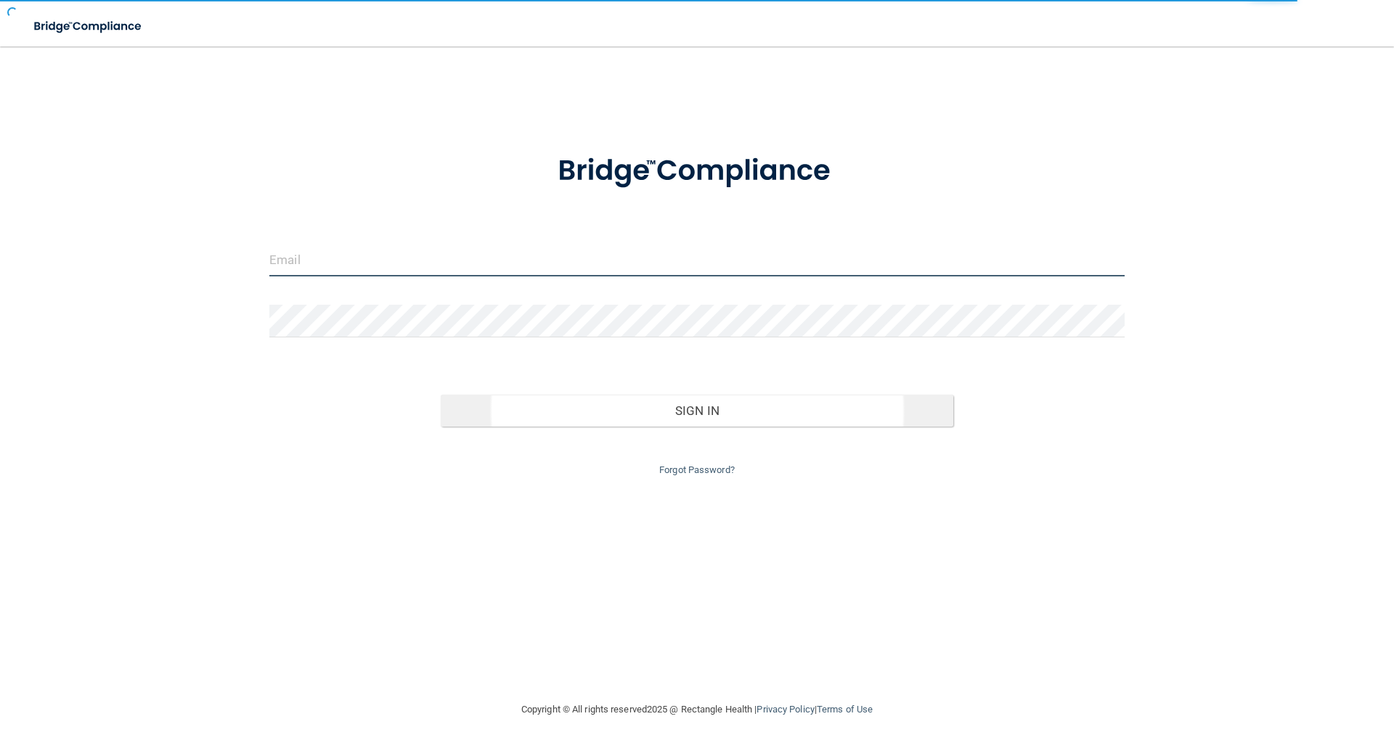
type input "[EMAIL_ADDRESS][DOMAIN_NAME]"
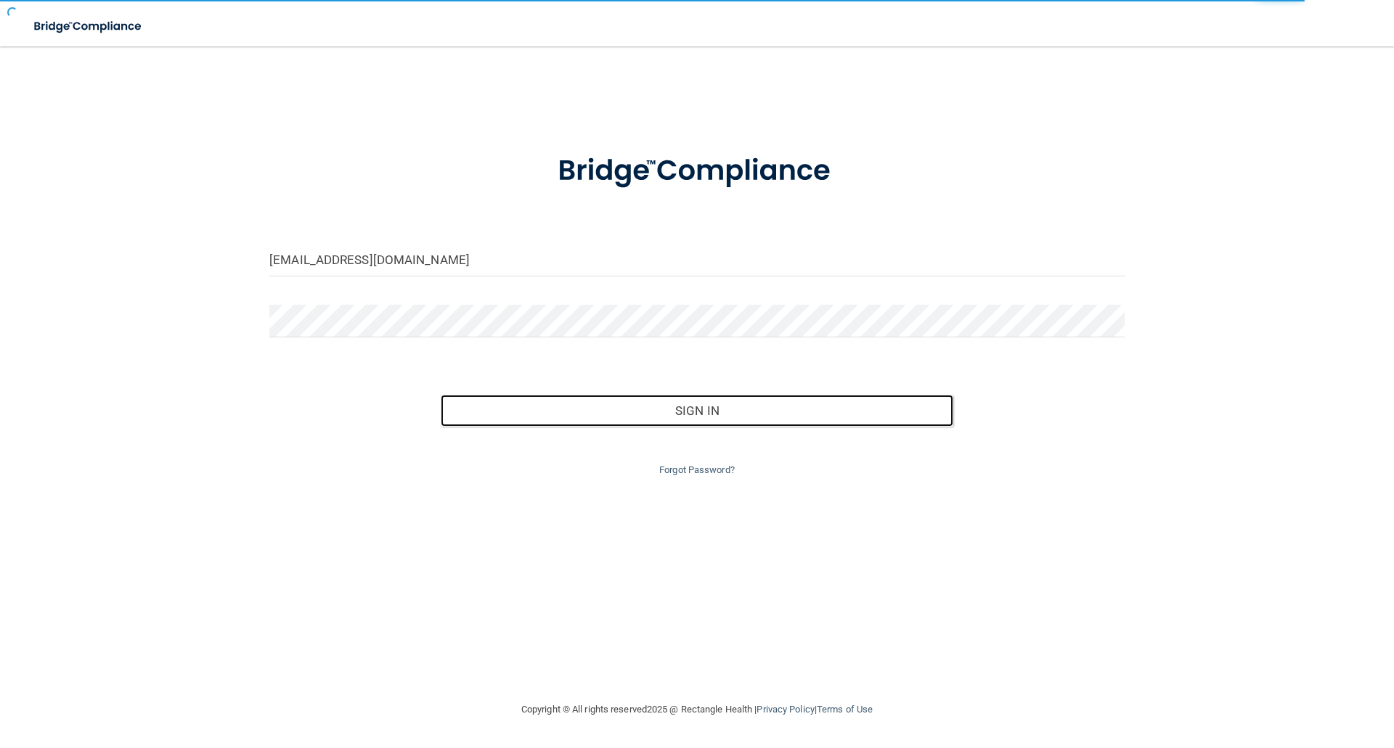
drag, startPoint x: 679, startPoint y: 417, endPoint x: 716, endPoint y: 341, distance: 84.4
click at [680, 418] on button "Sign In" at bounding box center [697, 411] width 513 height 32
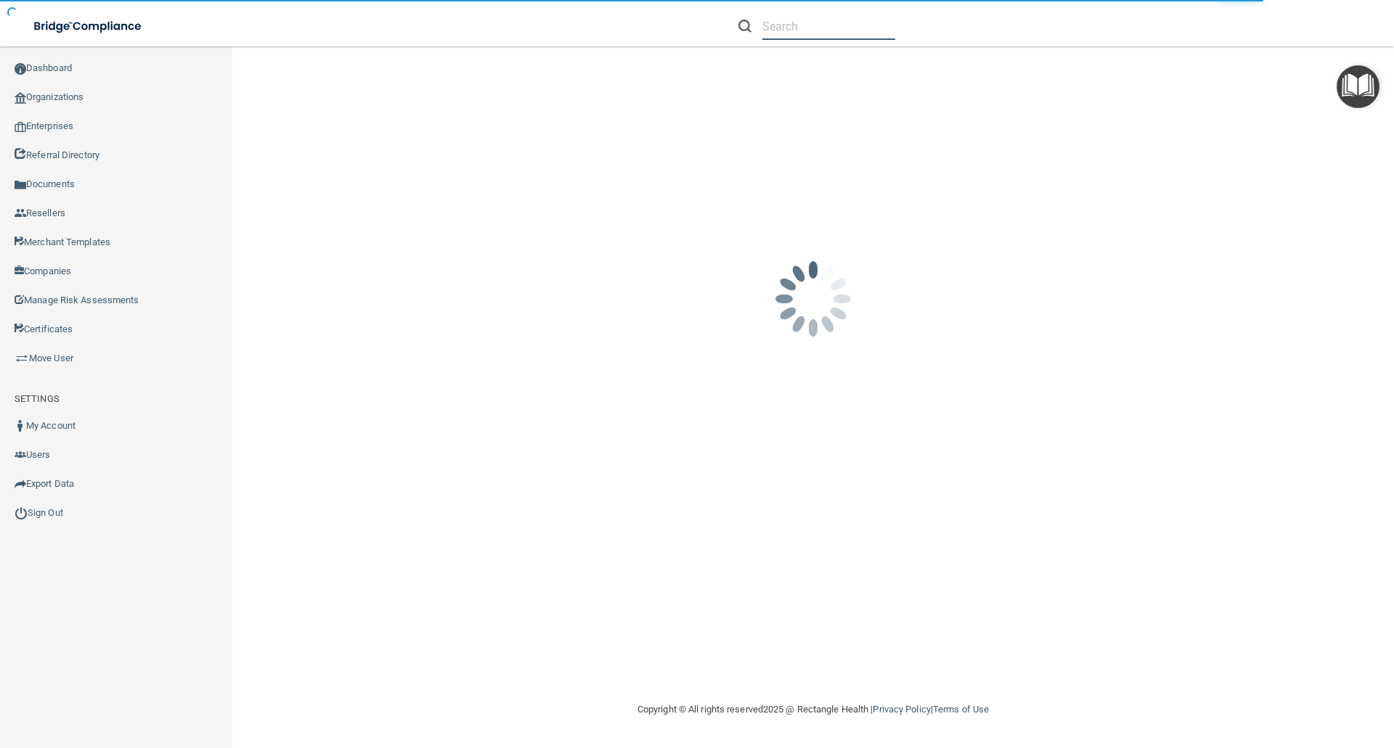
click at [782, 32] on input "text" at bounding box center [828, 26] width 133 height 27
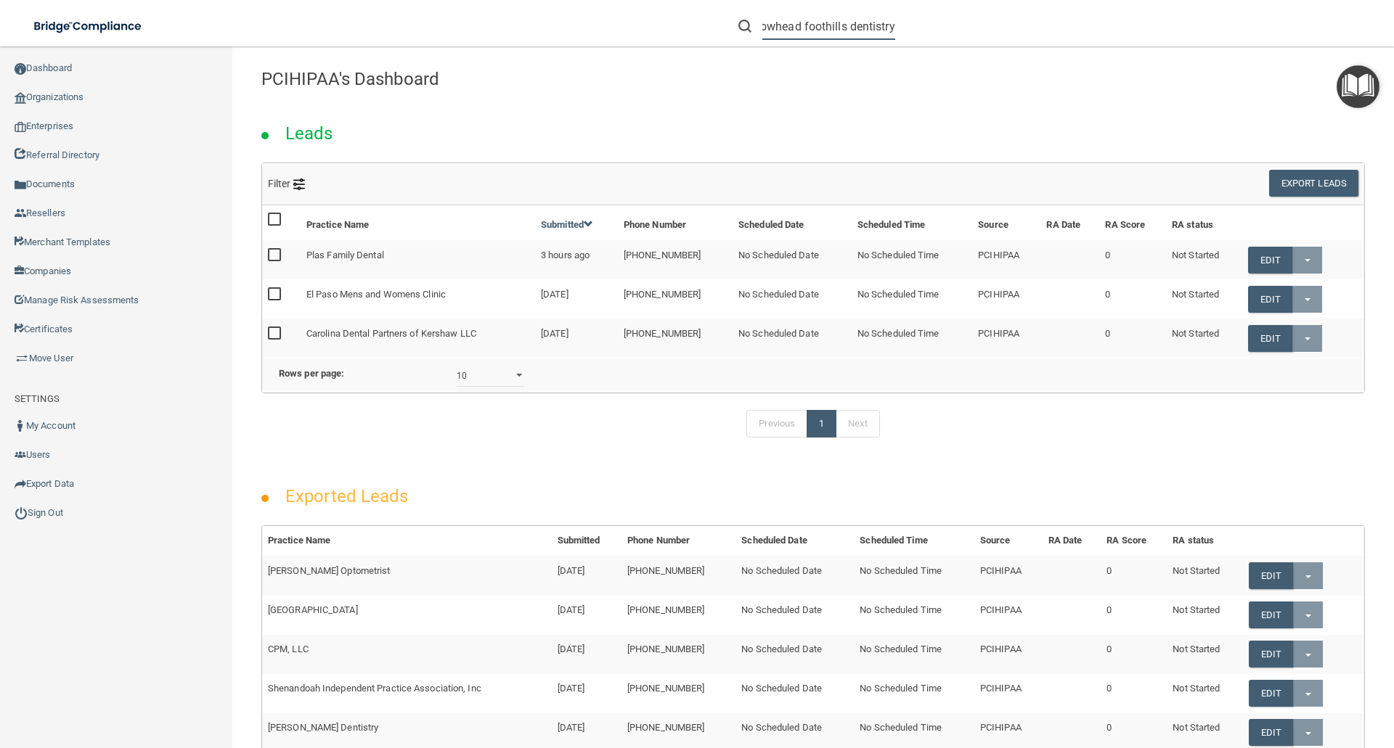
scroll to position [0, 23]
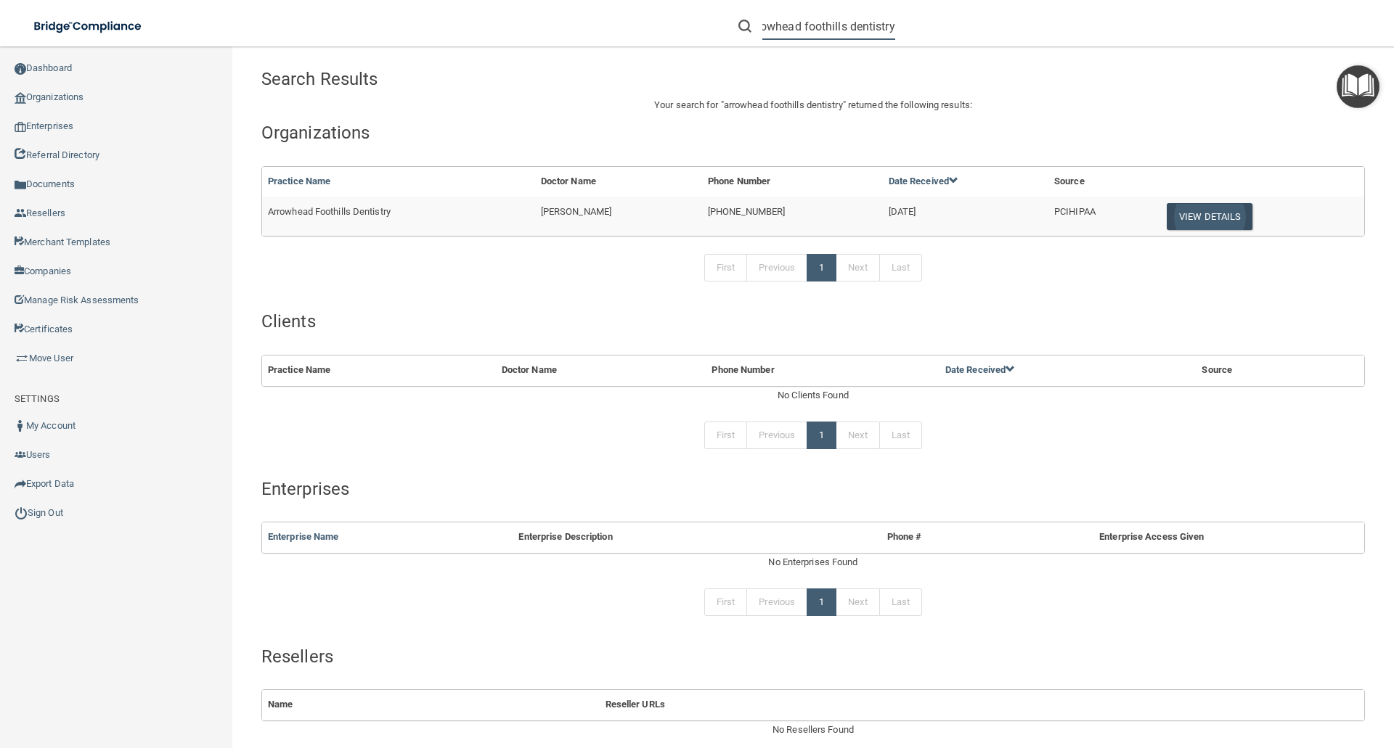
type input "arrowhead foothills dentistry"
click at [1205, 216] on button "View Details" at bounding box center [1209, 216] width 86 height 27
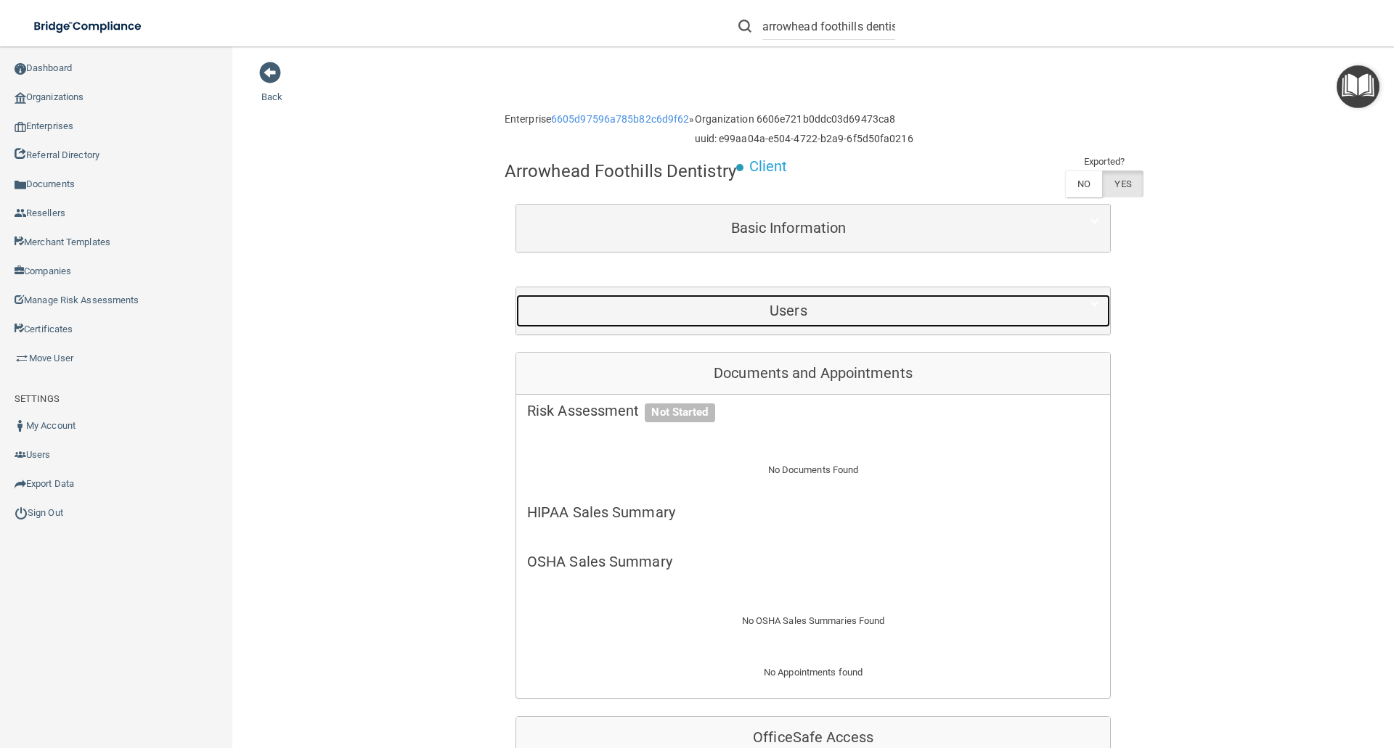
click at [791, 316] on h5 "Users" at bounding box center [788, 311] width 523 height 16
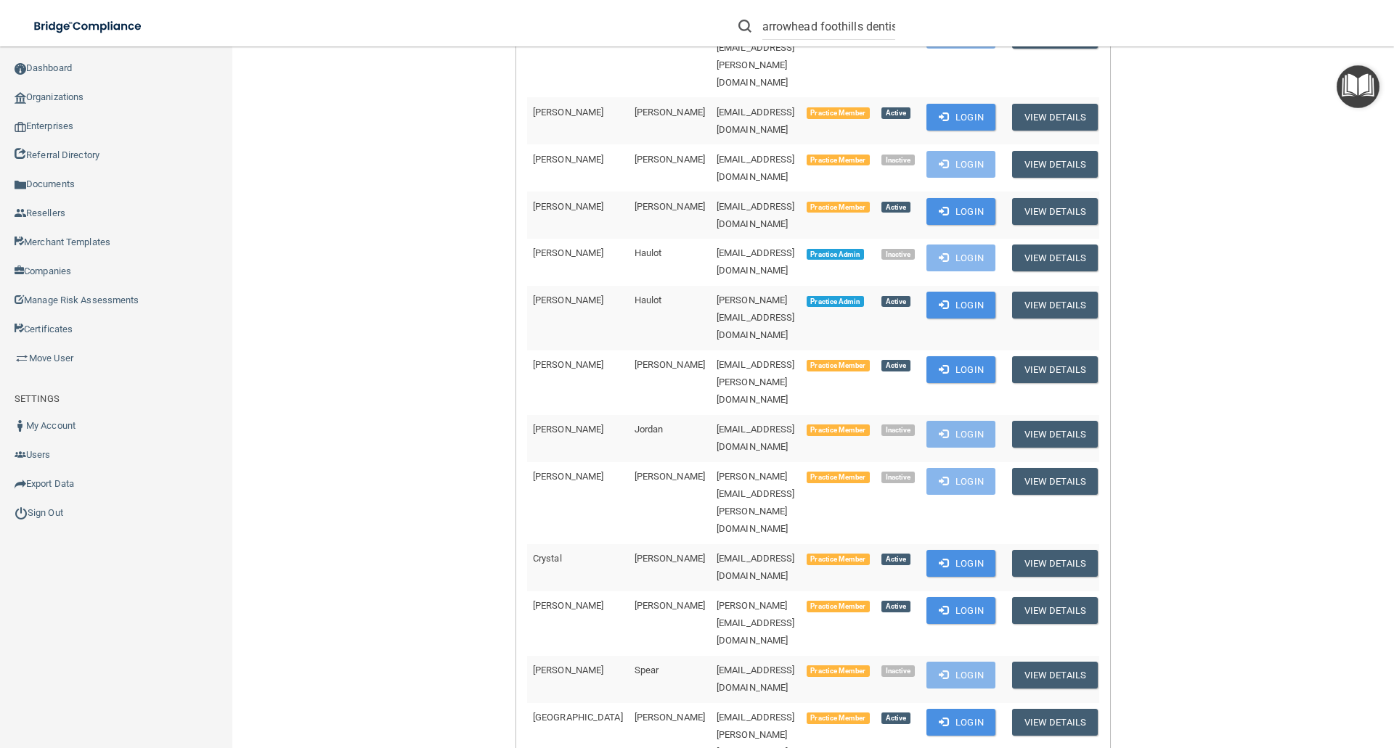
scroll to position [436, 0]
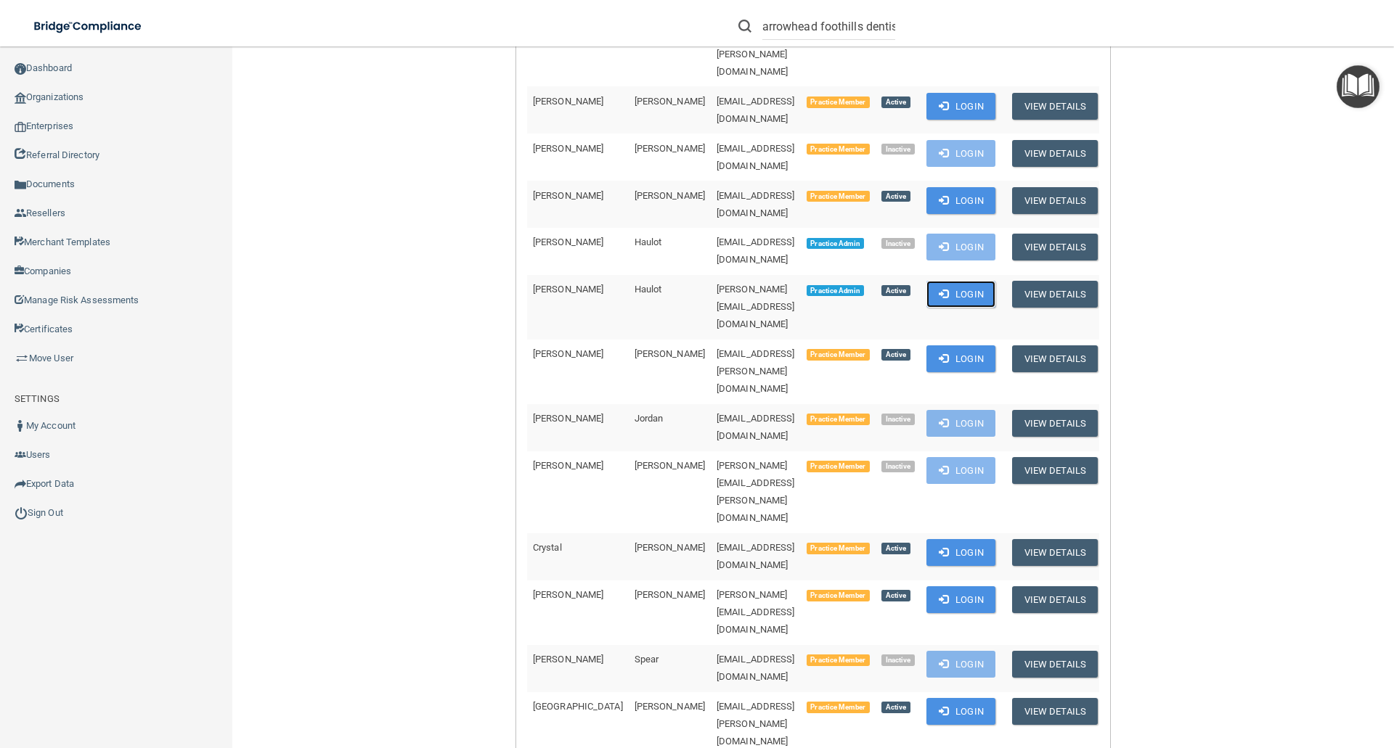
click at [981, 281] on button "Login" at bounding box center [960, 294] width 69 height 27
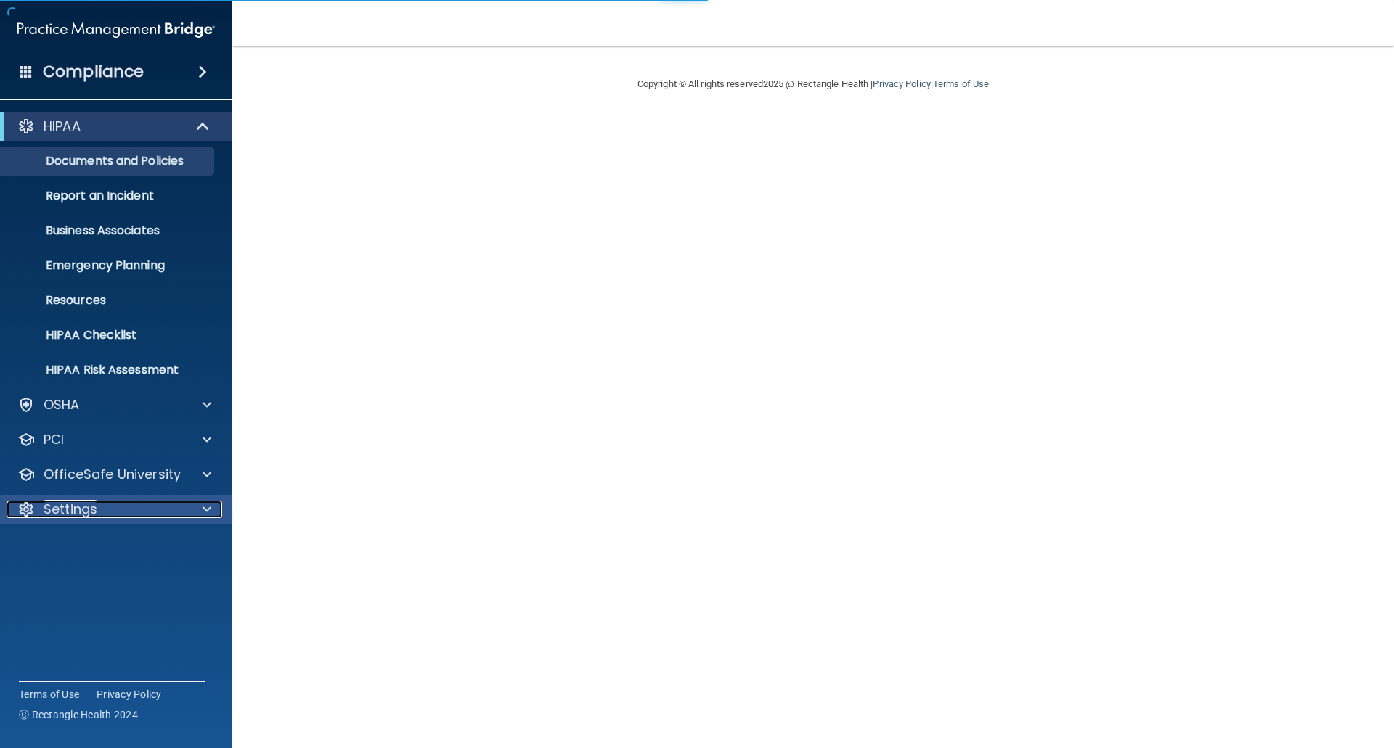
click at [59, 507] on p "Settings" at bounding box center [71, 509] width 54 height 17
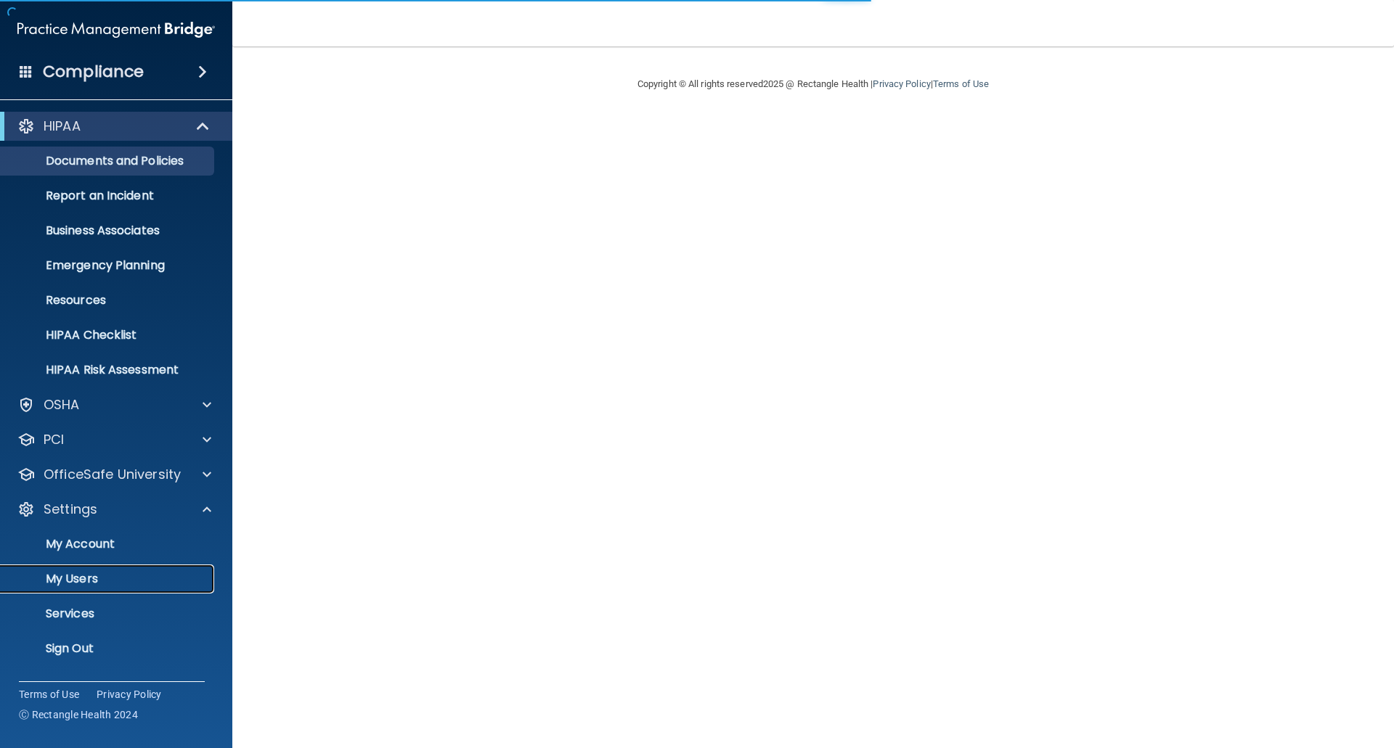
click at [70, 574] on p "My Users" at bounding box center [108, 579] width 198 height 15
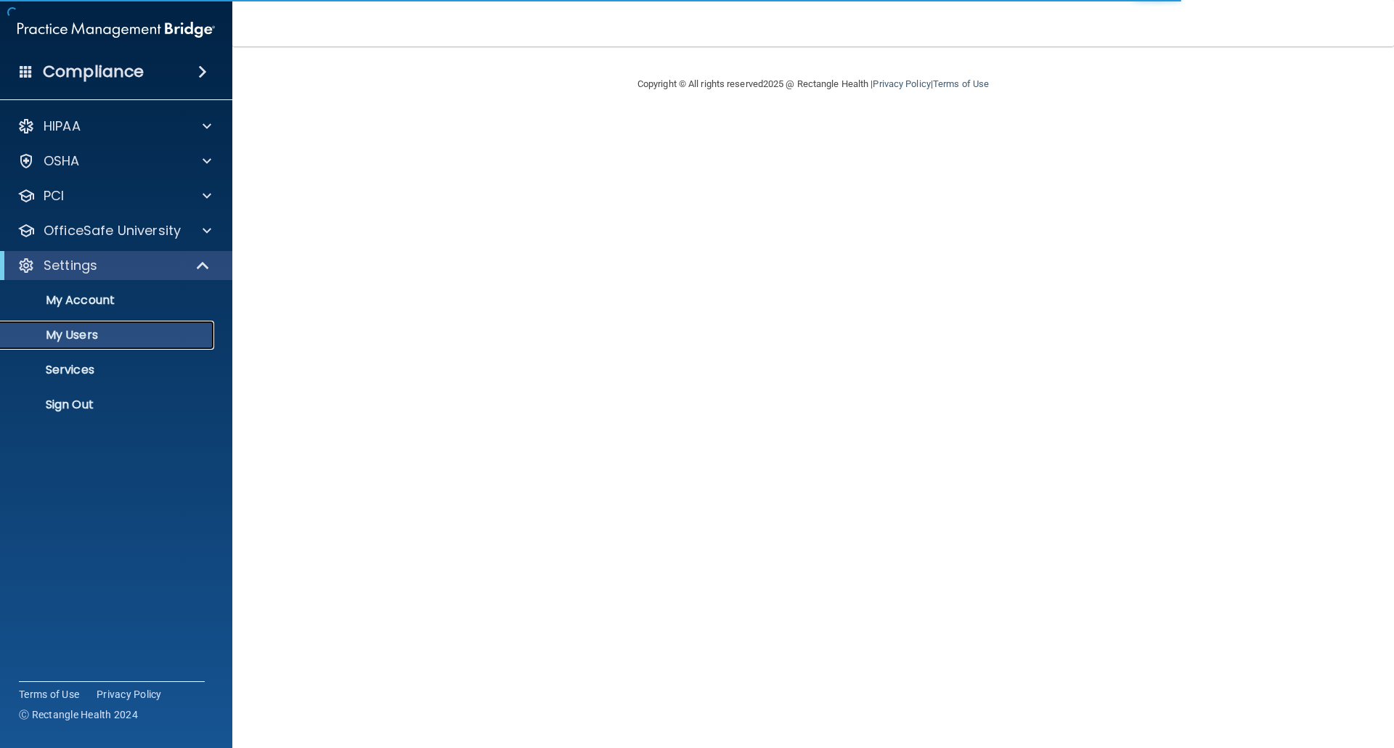
select select "20"
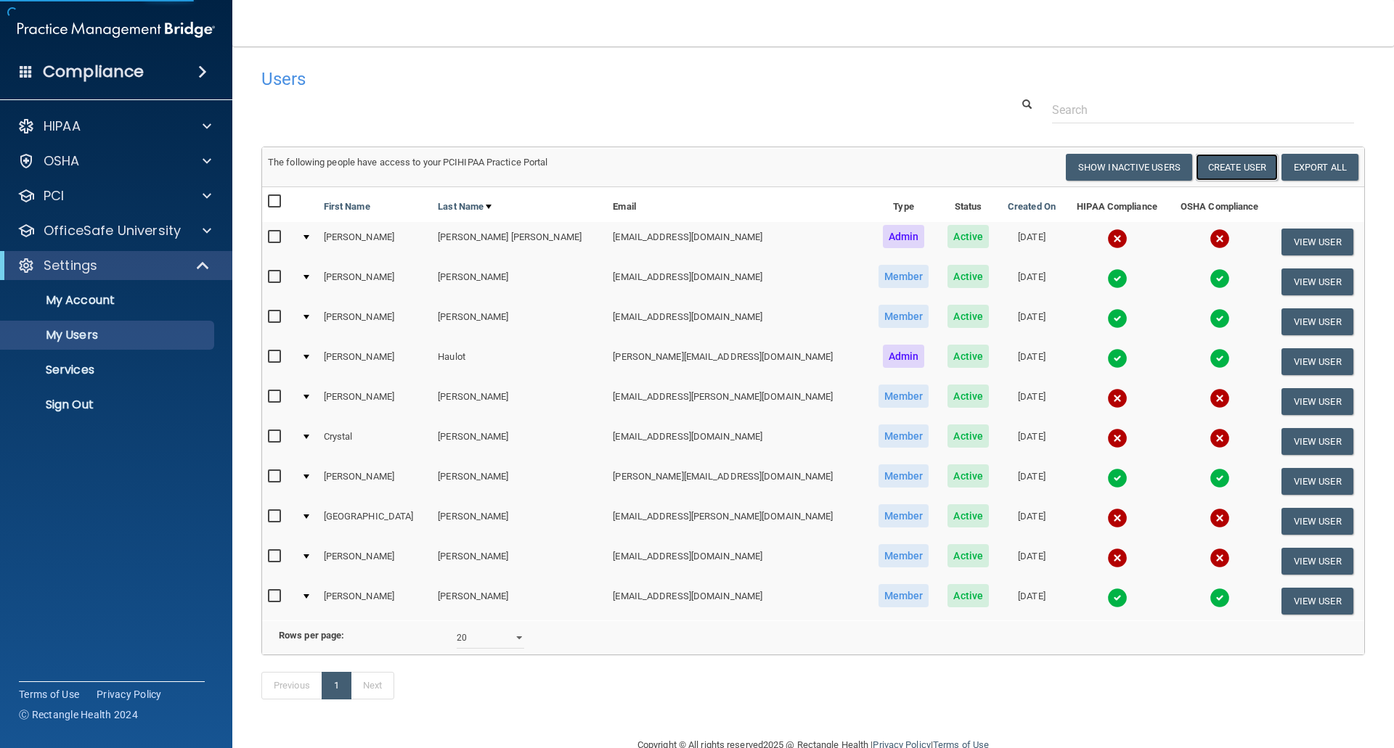
drag, startPoint x: 1243, startPoint y: 170, endPoint x: 1103, endPoint y: 195, distance: 141.7
click at [1242, 171] on button "Create User" at bounding box center [1236, 167] width 82 height 27
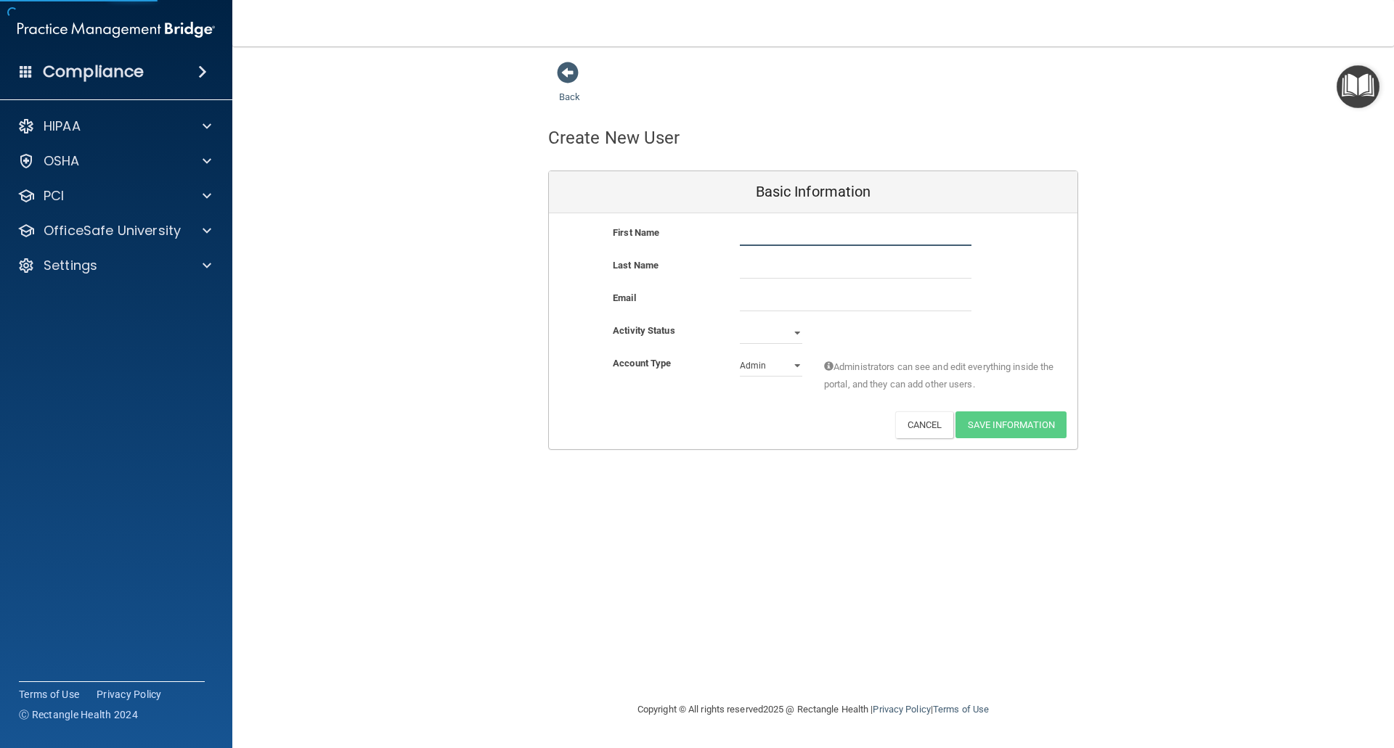
click at [784, 234] on input "text" at bounding box center [856, 235] width 232 height 22
type input "[PERSON_NAME]"
type input "q"
type input "[PERSON_NAME]"
type input "e"
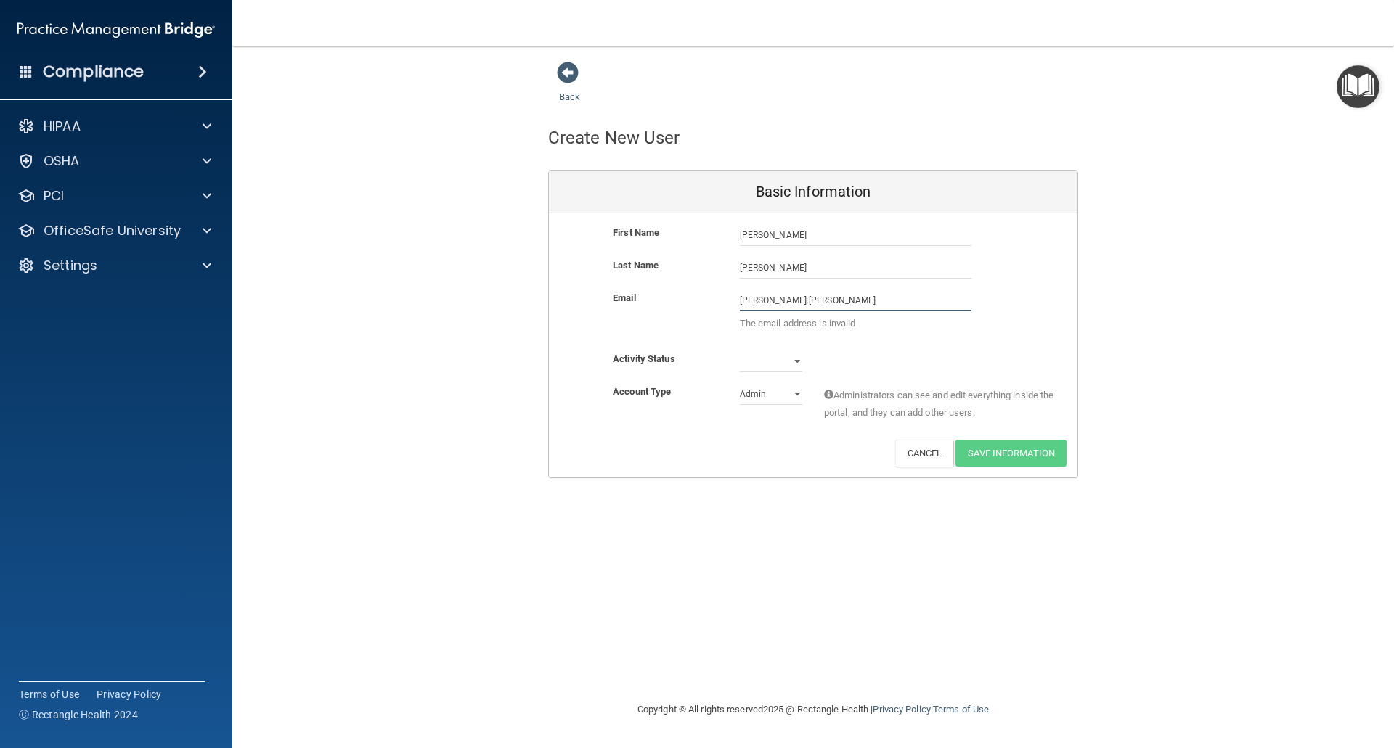
click at [822, 301] on input "rachel.olson" at bounding box center [856, 301] width 232 height 22
click at [822, 300] on input "rachel.olson6@" at bounding box center [856, 301] width 232 height 22
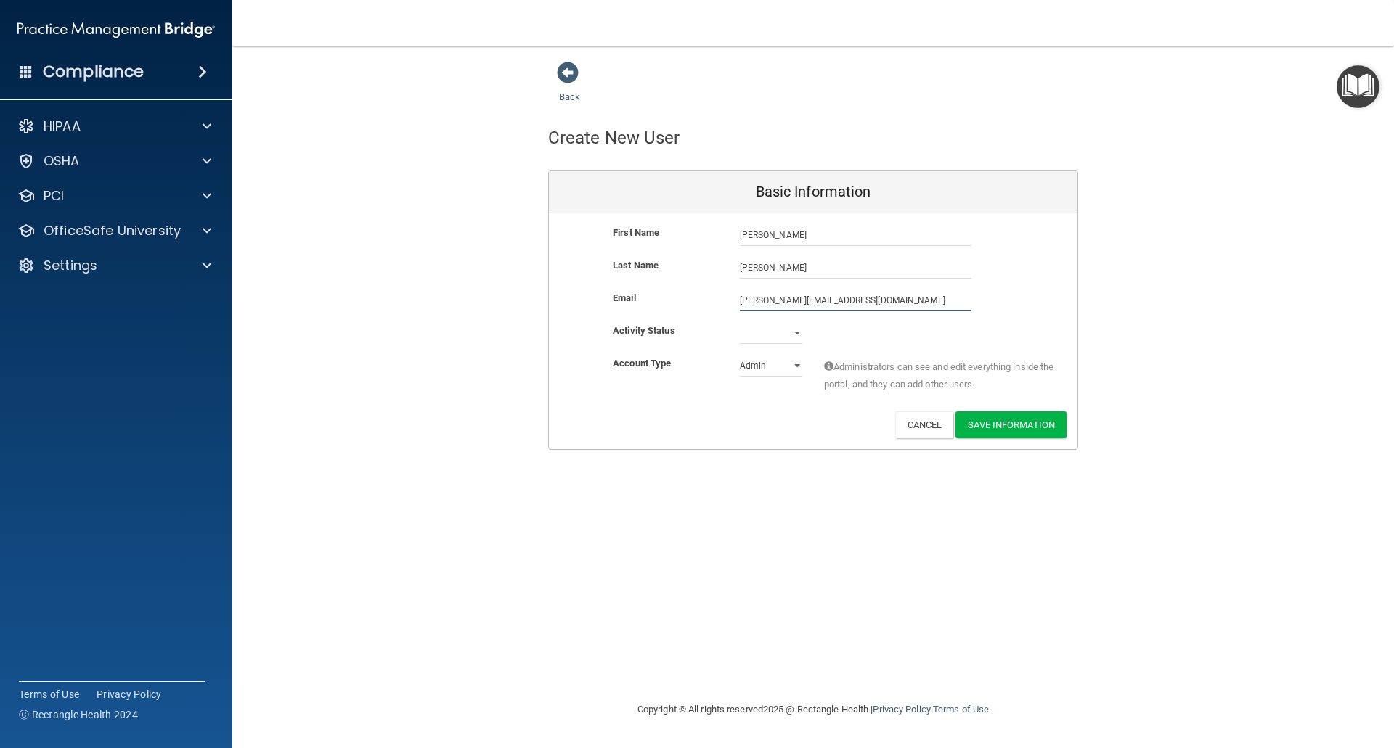
type input "[PERSON_NAME][EMAIL_ADDRESS][DOMAIN_NAME]"
click at [790, 340] on select "Active Inactive" at bounding box center [771, 336] width 62 height 22
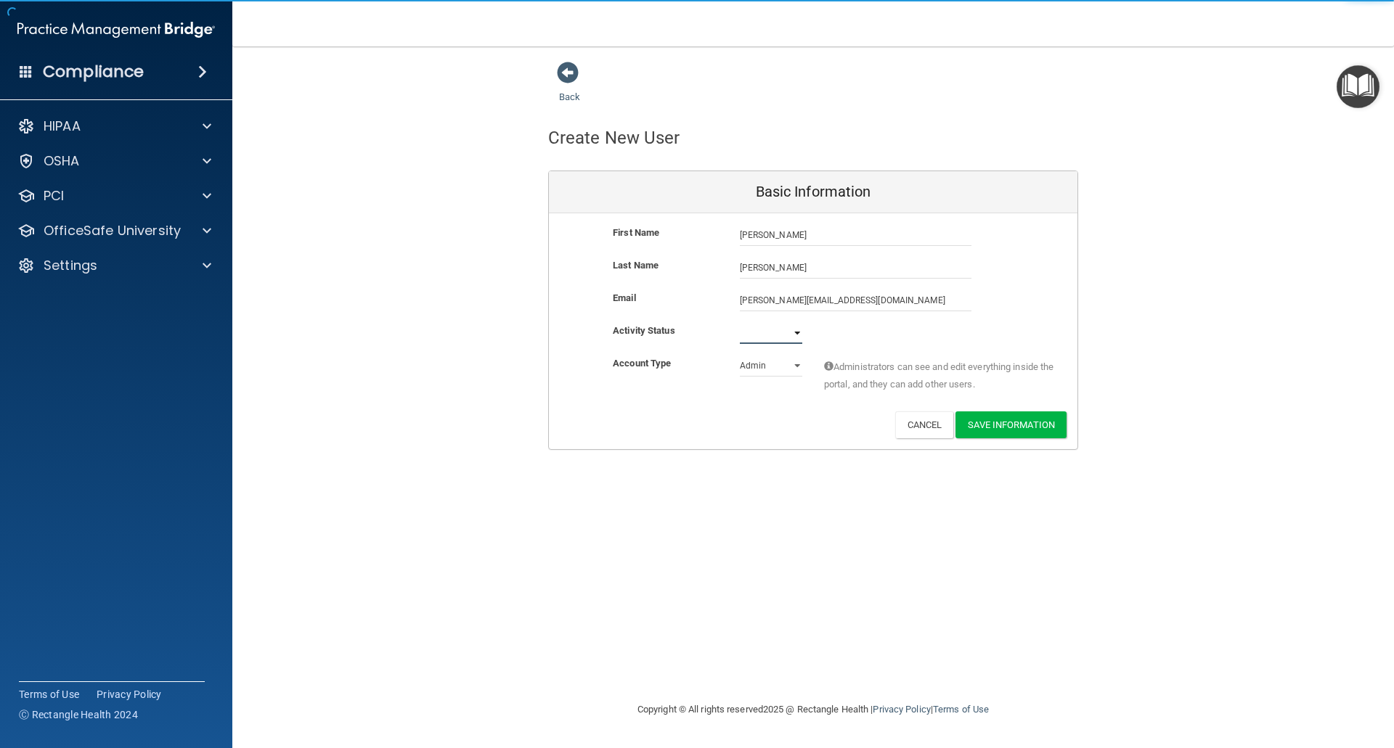
select select "active"
click at [740, 322] on select "Active Inactive" at bounding box center [771, 333] width 62 height 22
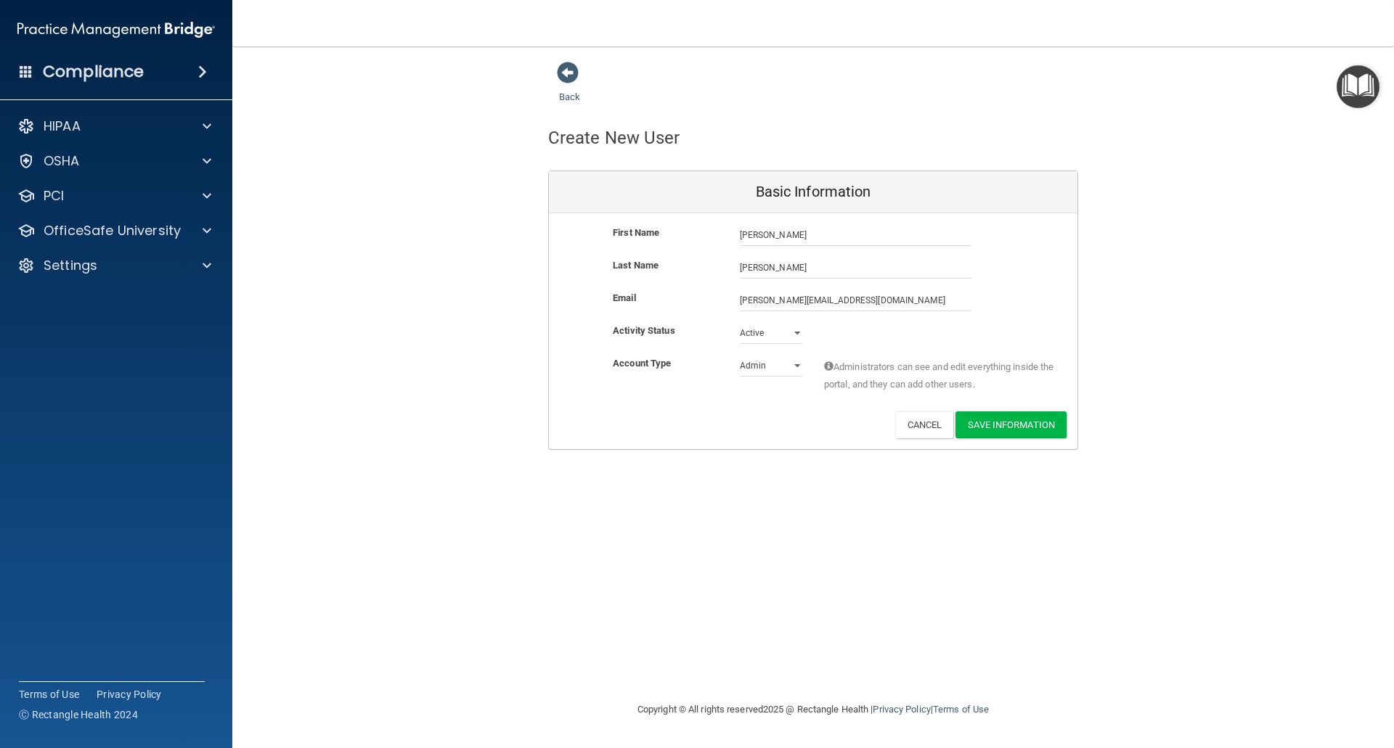
drag, startPoint x: 738, startPoint y: 300, endPoint x: 872, endPoint y: 303, distance: 133.6
click at [872, 303] on div "rachel.olson6@ameridentco.com rachel.olson6@ameridentco.com" at bounding box center [855, 301] width 253 height 22
drag, startPoint x: 870, startPoint y: 303, endPoint x: 729, endPoint y: 304, distance: 141.5
click at [729, 304] on div "rachel.olson6@ameridentco.com rachel.olson6@ameridentco.com" at bounding box center [855, 301] width 253 height 22
click at [886, 296] on input "[PERSON_NAME][EMAIL_ADDRESS][DOMAIN_NAME]" at bounding box center [856, 301] width 232 height 22
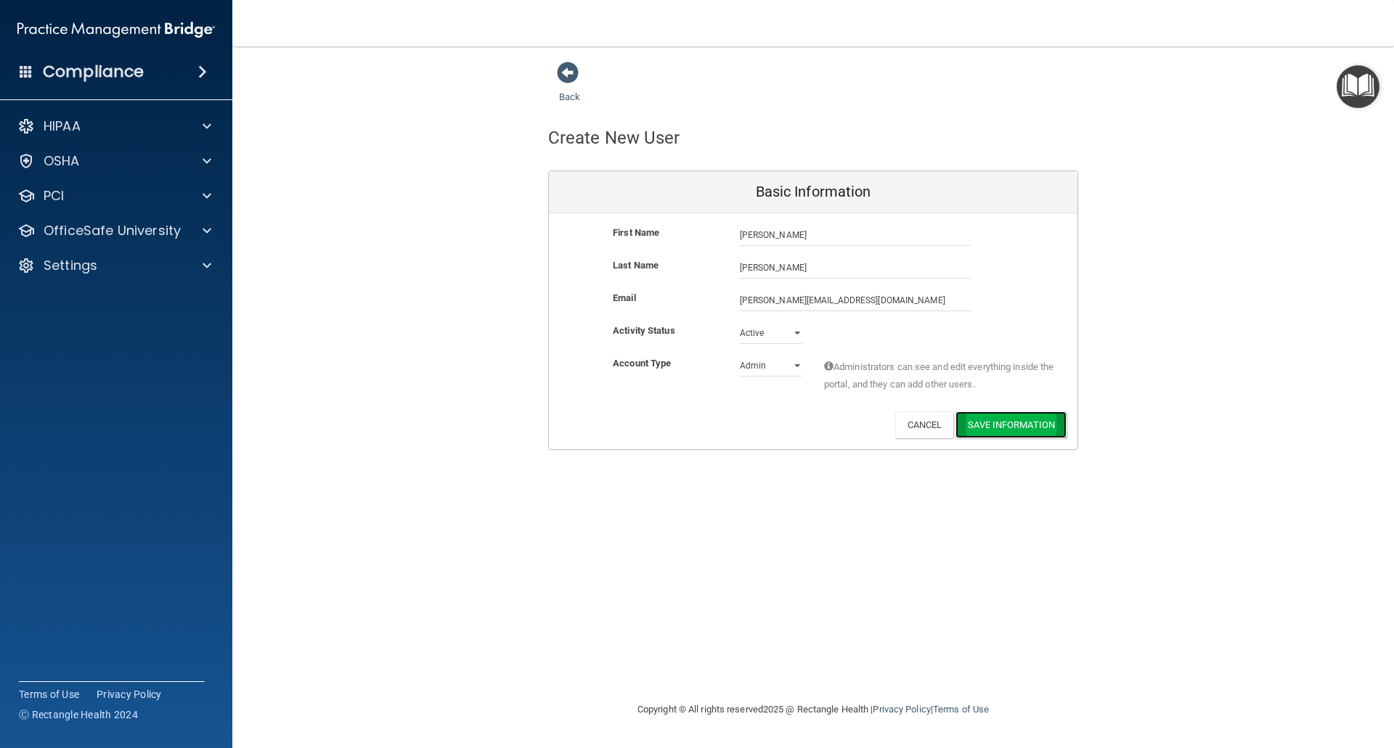
click at [980, 421] on button "Save Information" at bounding box center [1010, 425] width 111 height 27
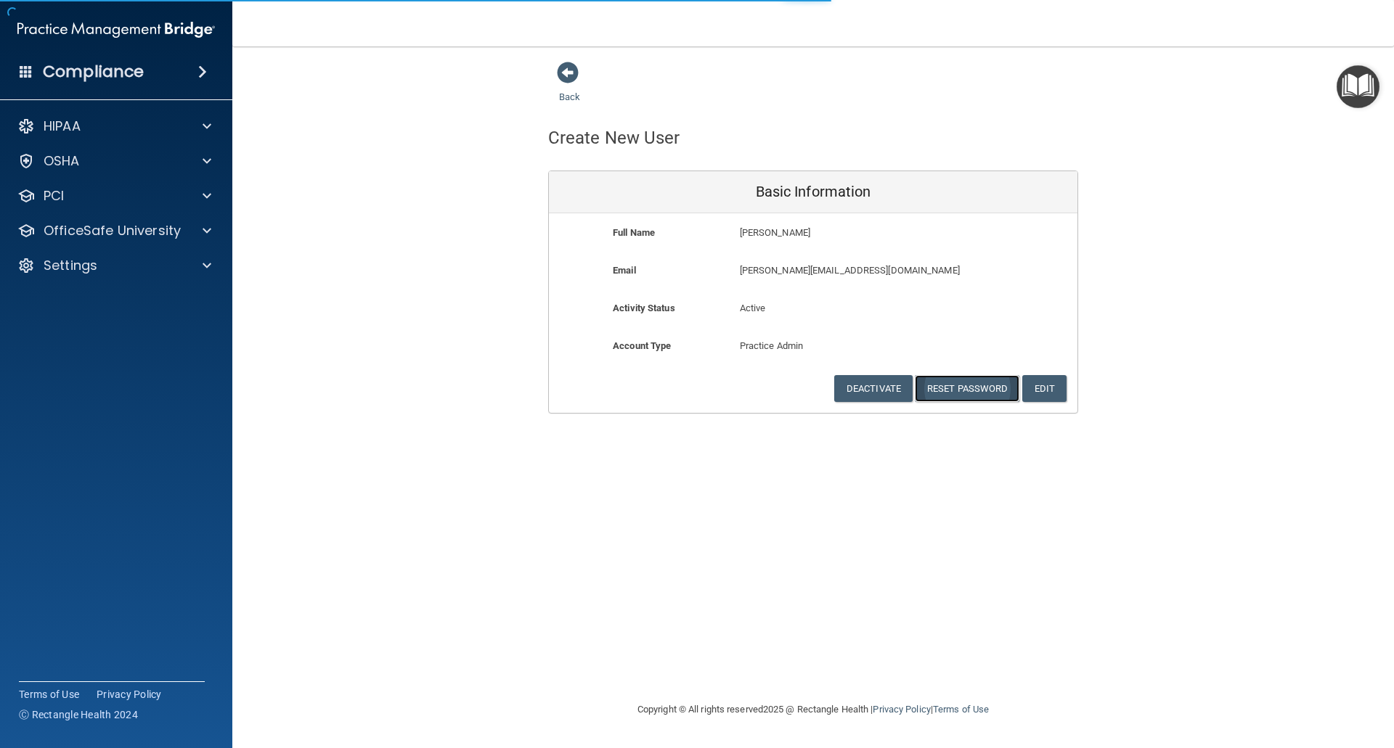
click at [972, 394] on button "Reset Password" at bounding box center [967, 388] width 105 height 27
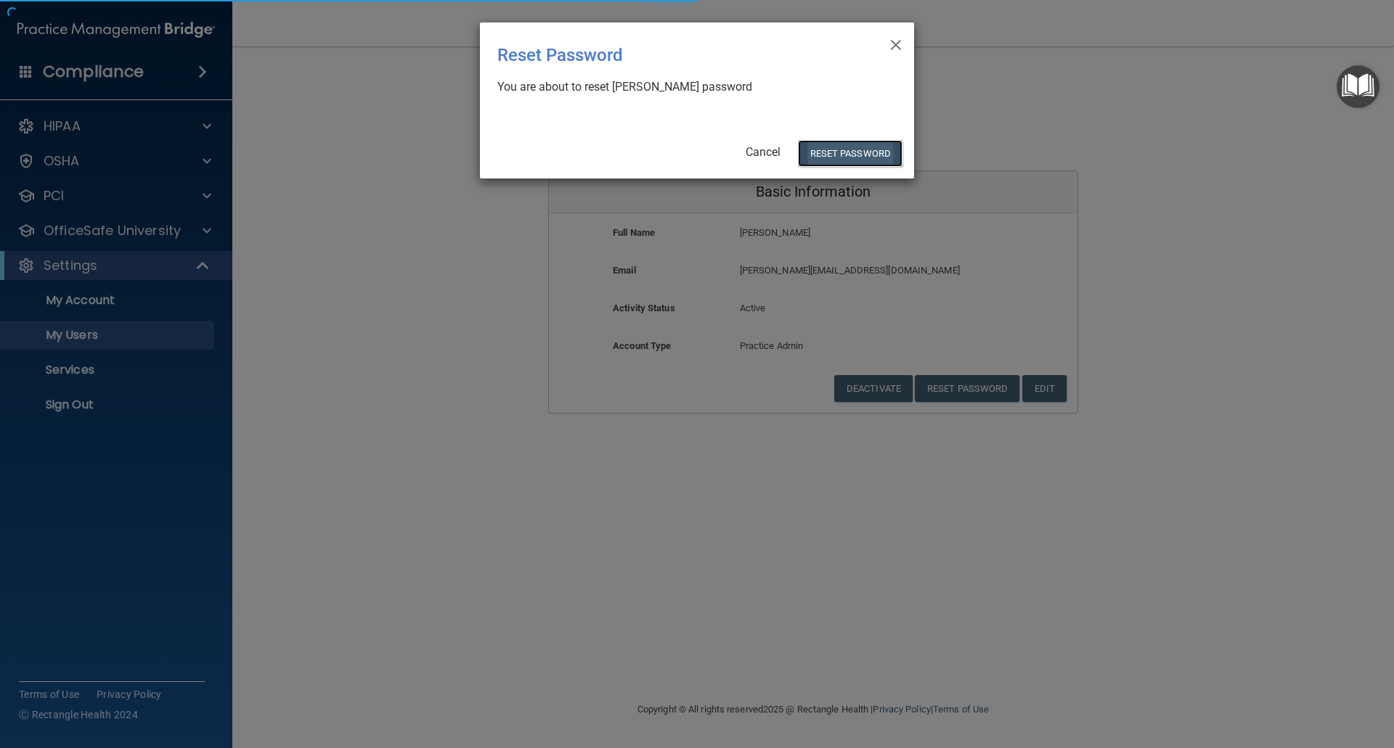
click at [851, 151] on button "Reset Password" at bounding box center [850, 153] width 105 height 27
select select "20"
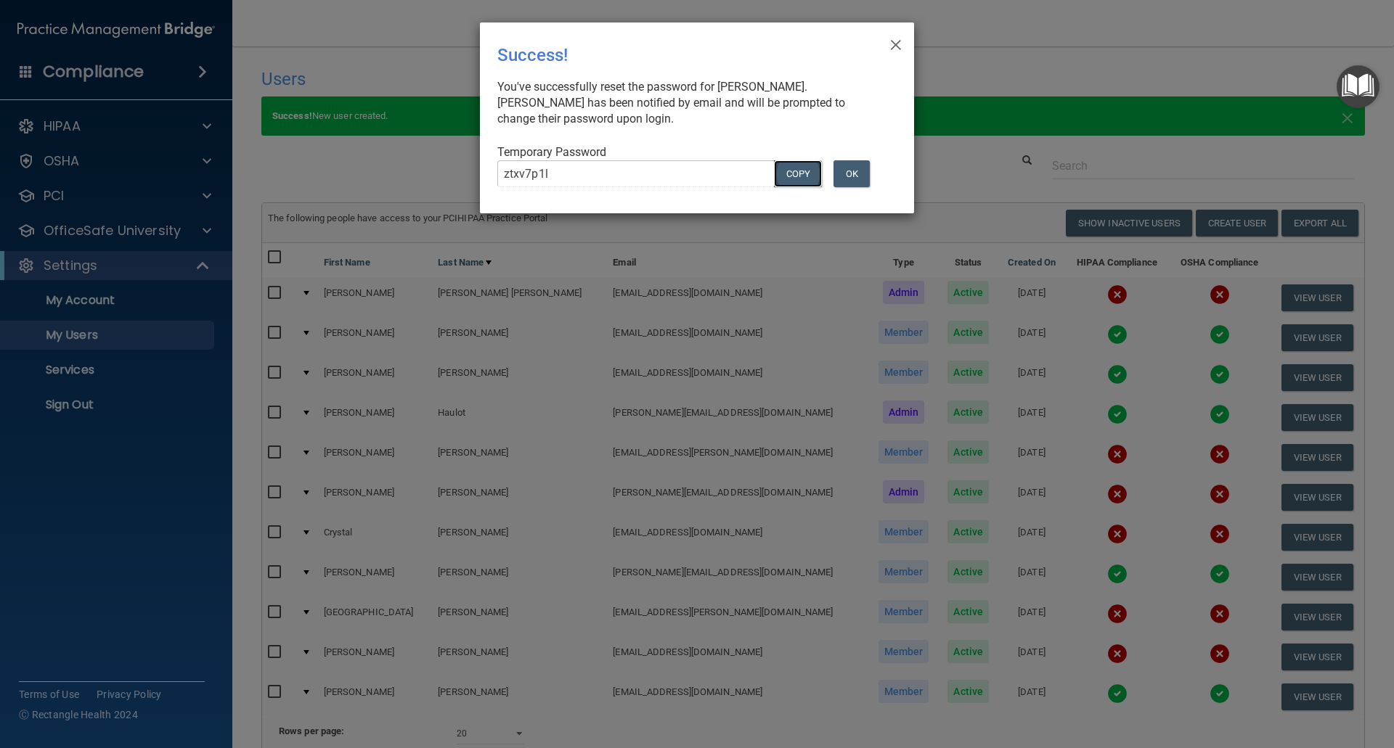
click at [794, 175] on button "COPY" at bounding box center [798, 173] width 48 height 27
click at [854, 170] on button "OK" at bounding box center [851, 173] width 36 height 27
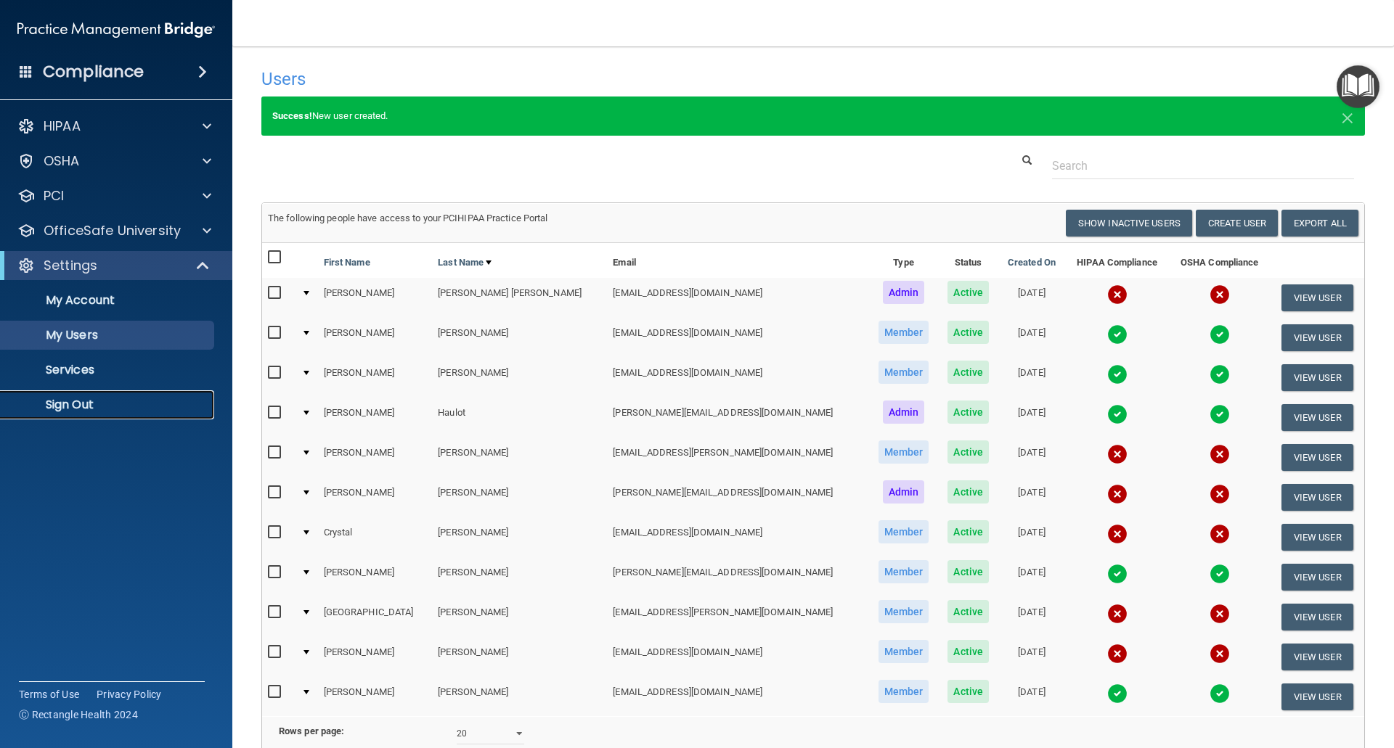
click at [87, 407] on p "Sign Out" at bounding box center [108, 405] width 198 height 15
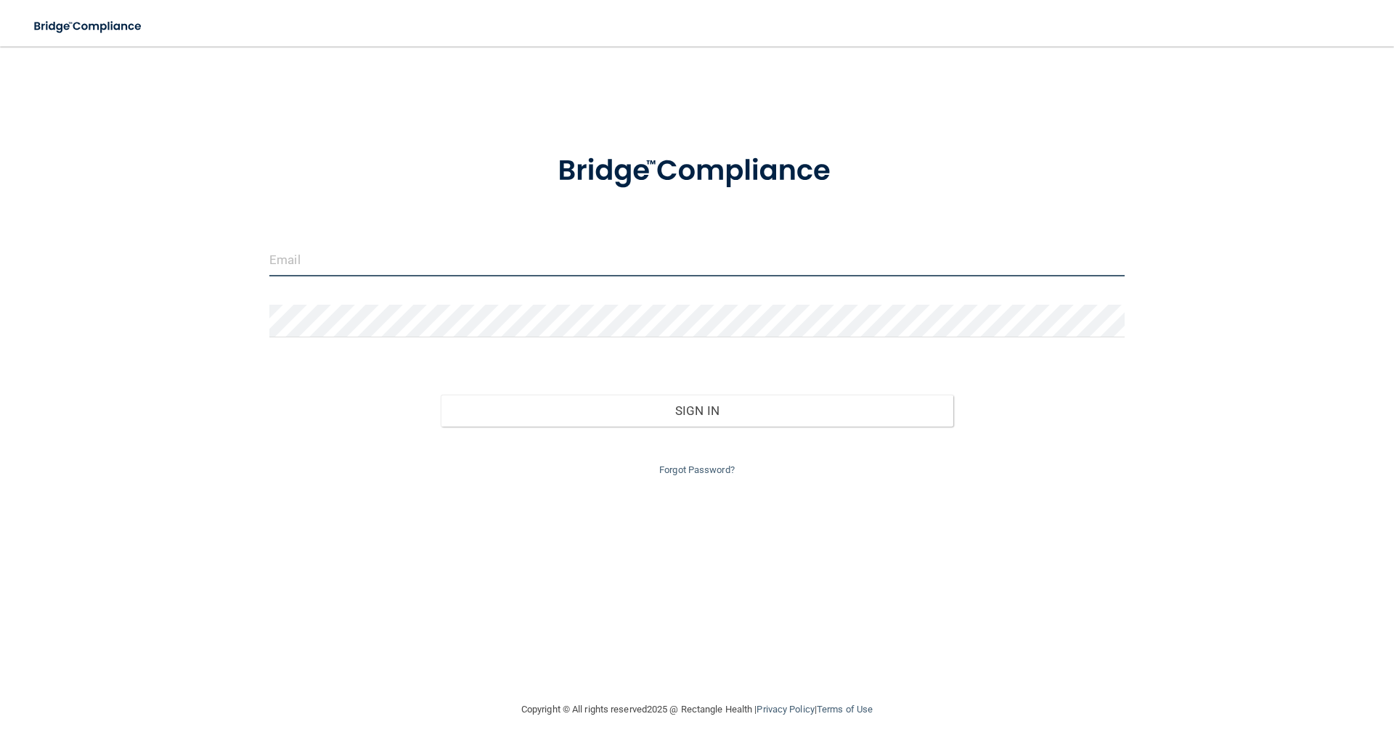
type input "[EMAIL_ADDRESS][DOMAIN_NAME]"
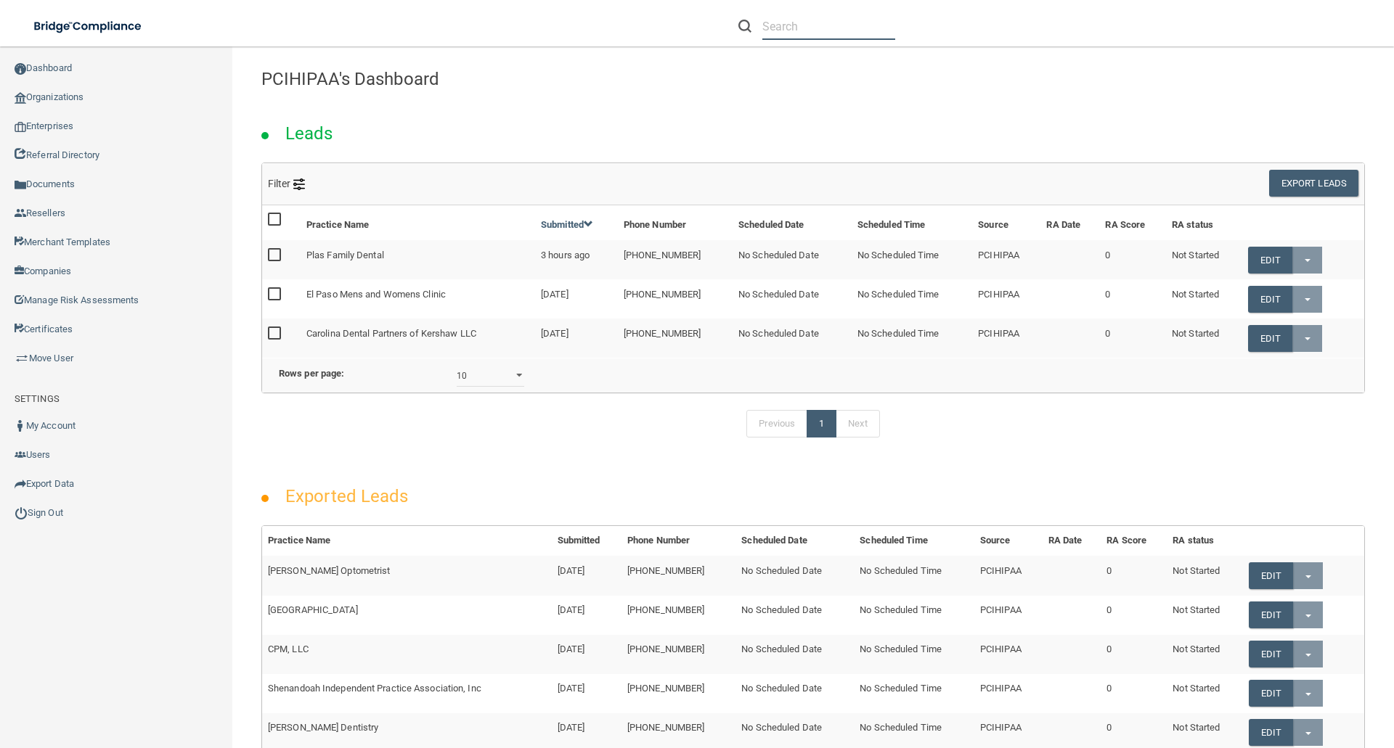
click at [818, 34] on input "text" at bounding box center [828, 26] width 133 height 27
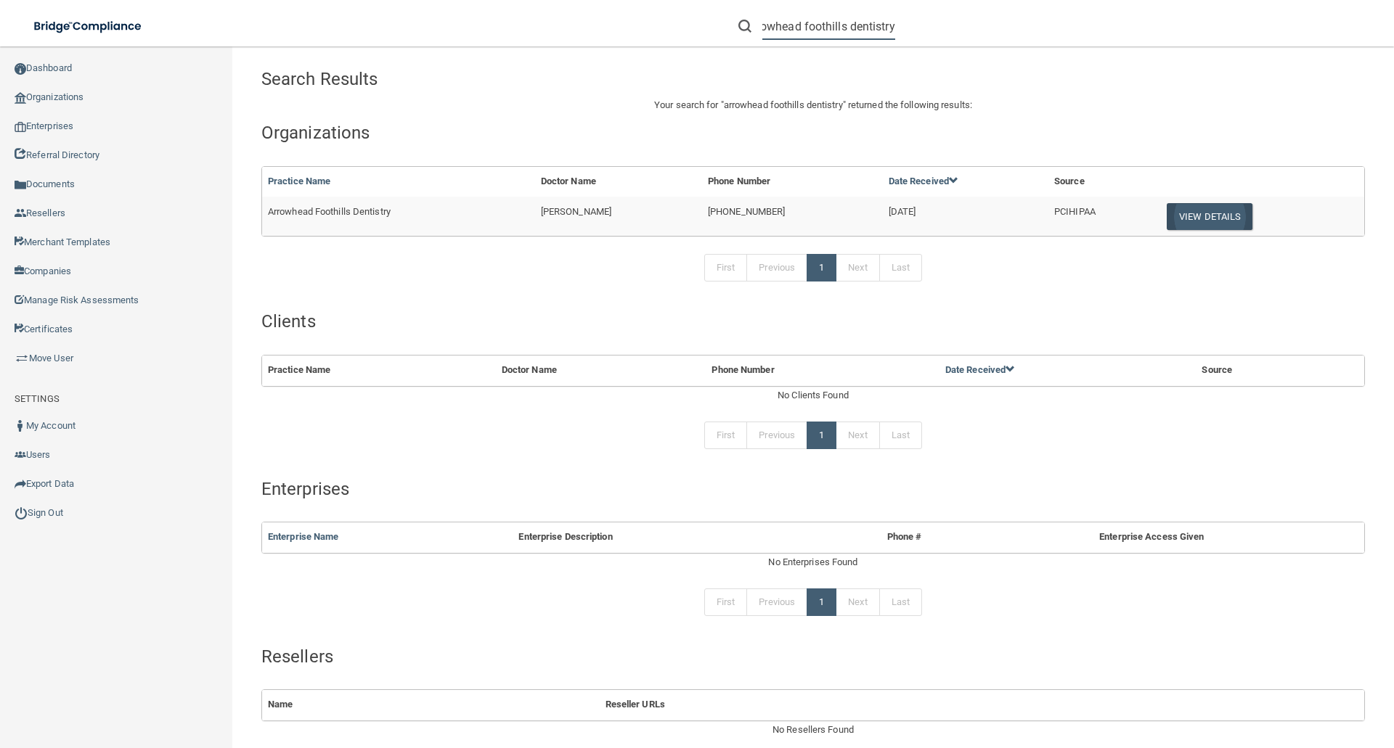
type input "arrowhead foothills dentistry"
click at [1203, 210] on button "View Details" at bounding box center [1209, 216] width 86 height 27
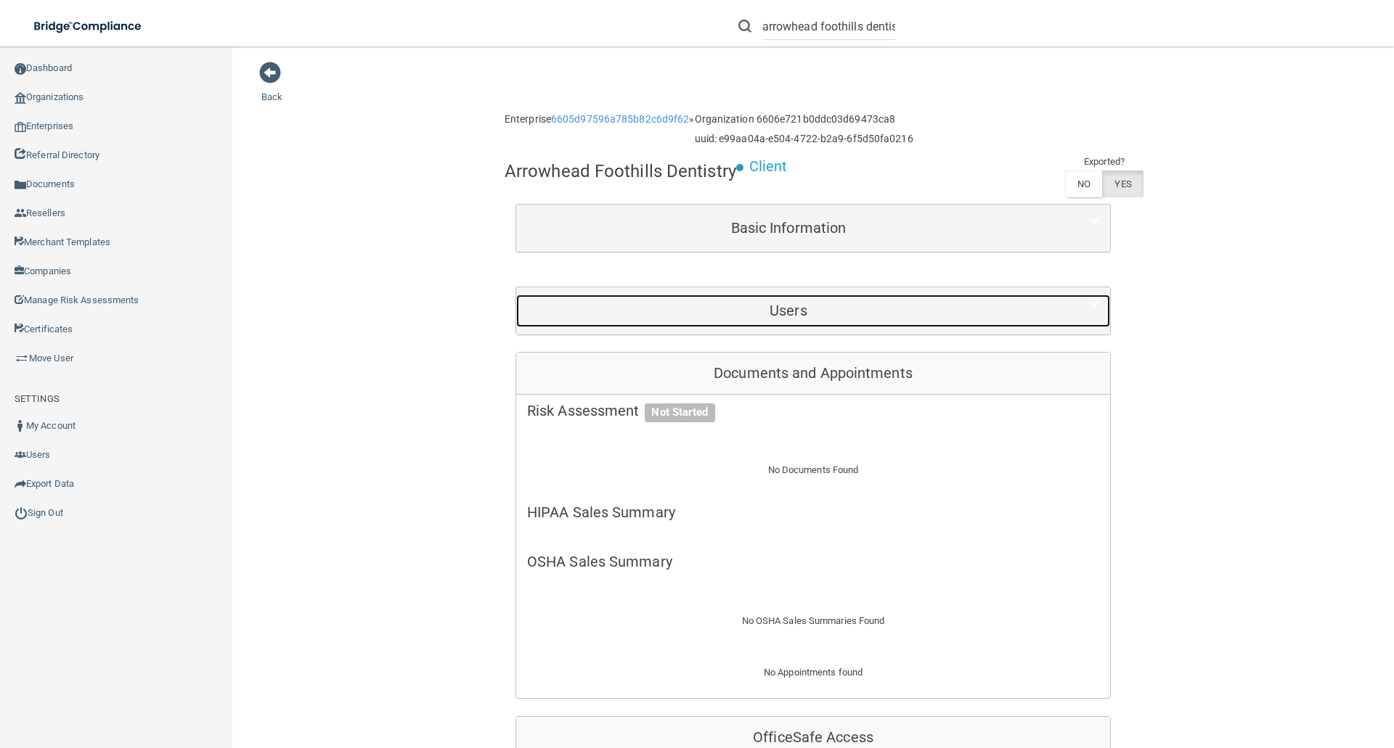
drag, startPoint x: 819, startPoint y: 298, endPoint x: 827, endPoint y: 304, distance: 10.3
click at [819, 299] on div "Users" at bounding box center [788, 311] width 544 height 33
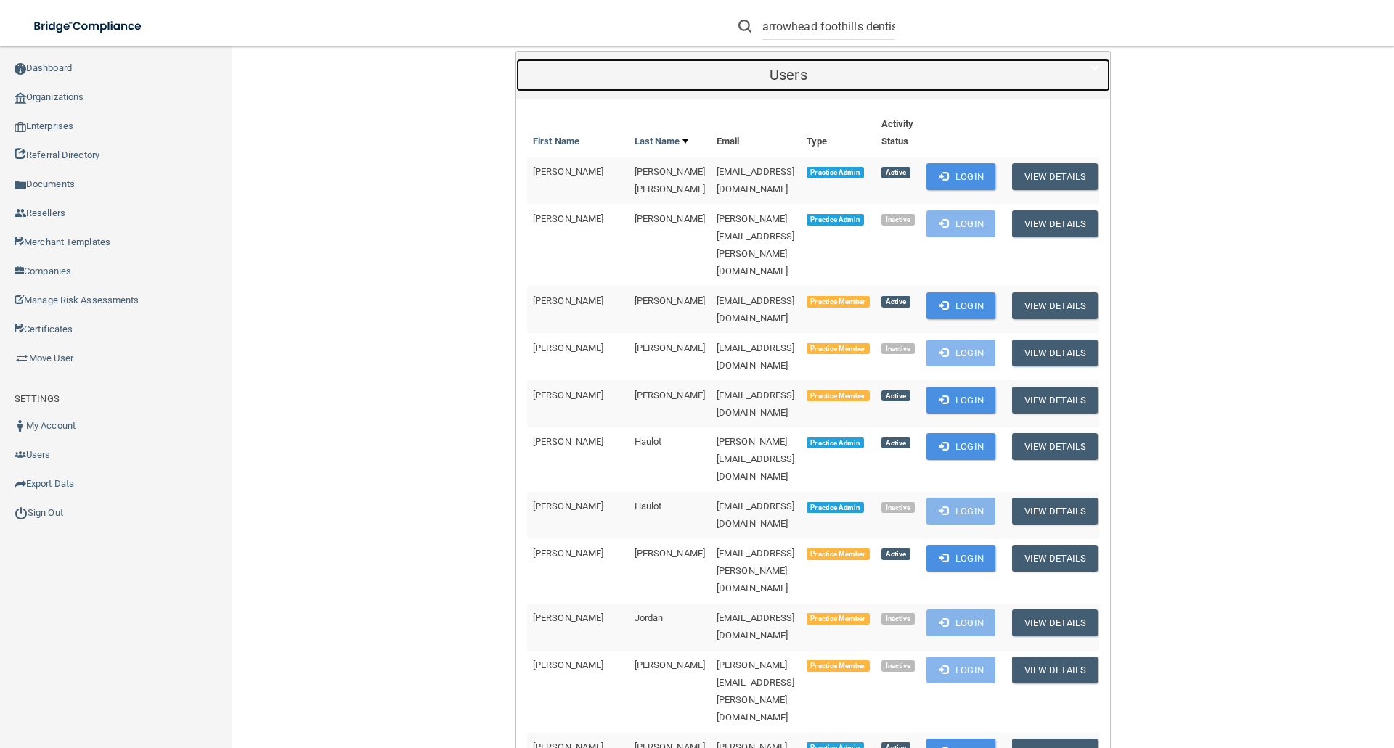
scroll to position [290, 0]
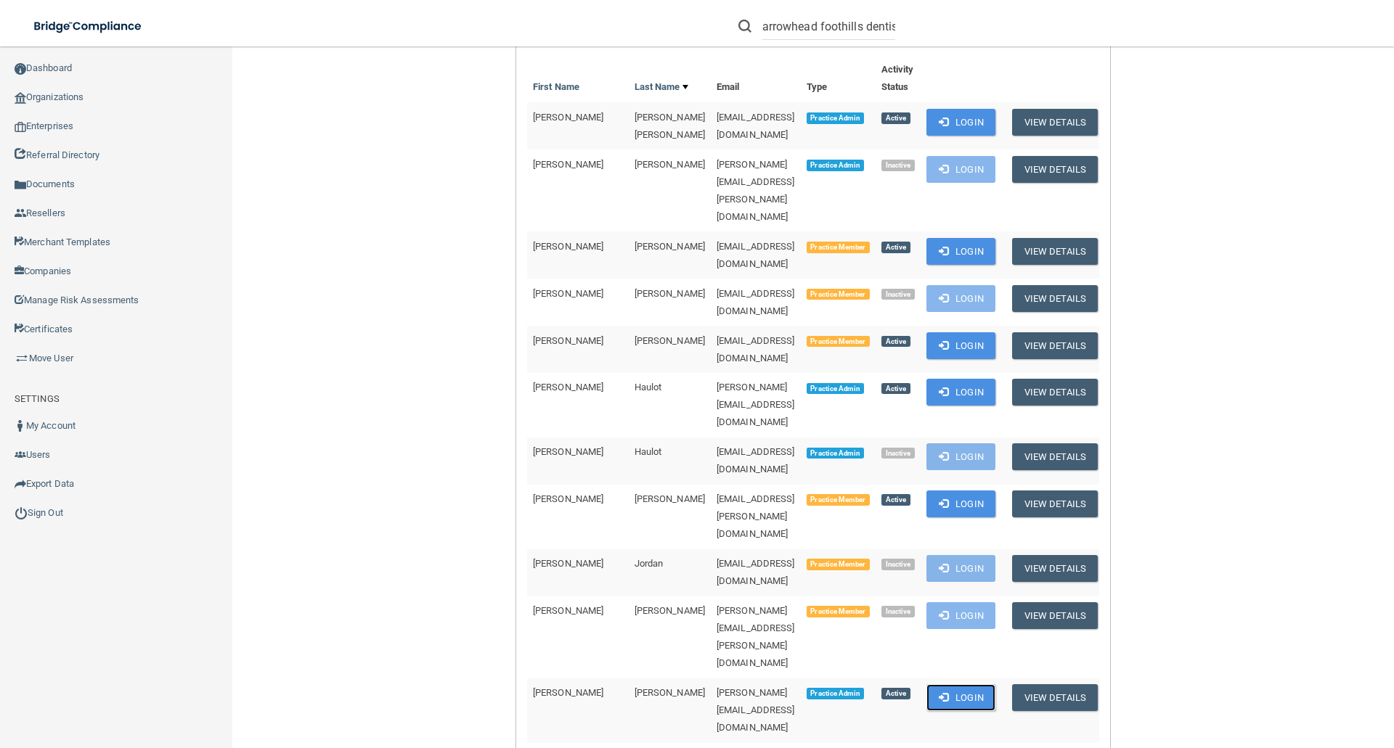
click at [962, 684] on button "Login" at bounding box center [960, 697] width 69 height 27
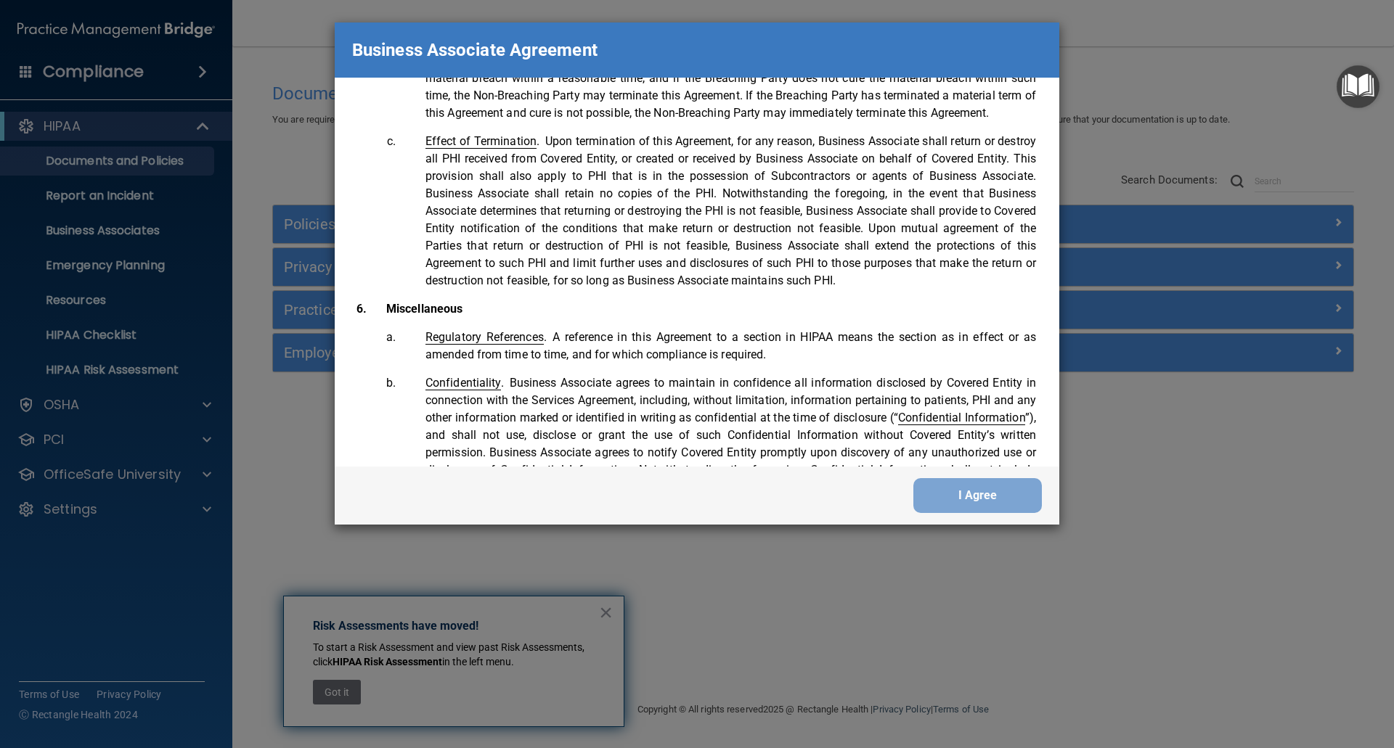
scroll to position [2960, 0]
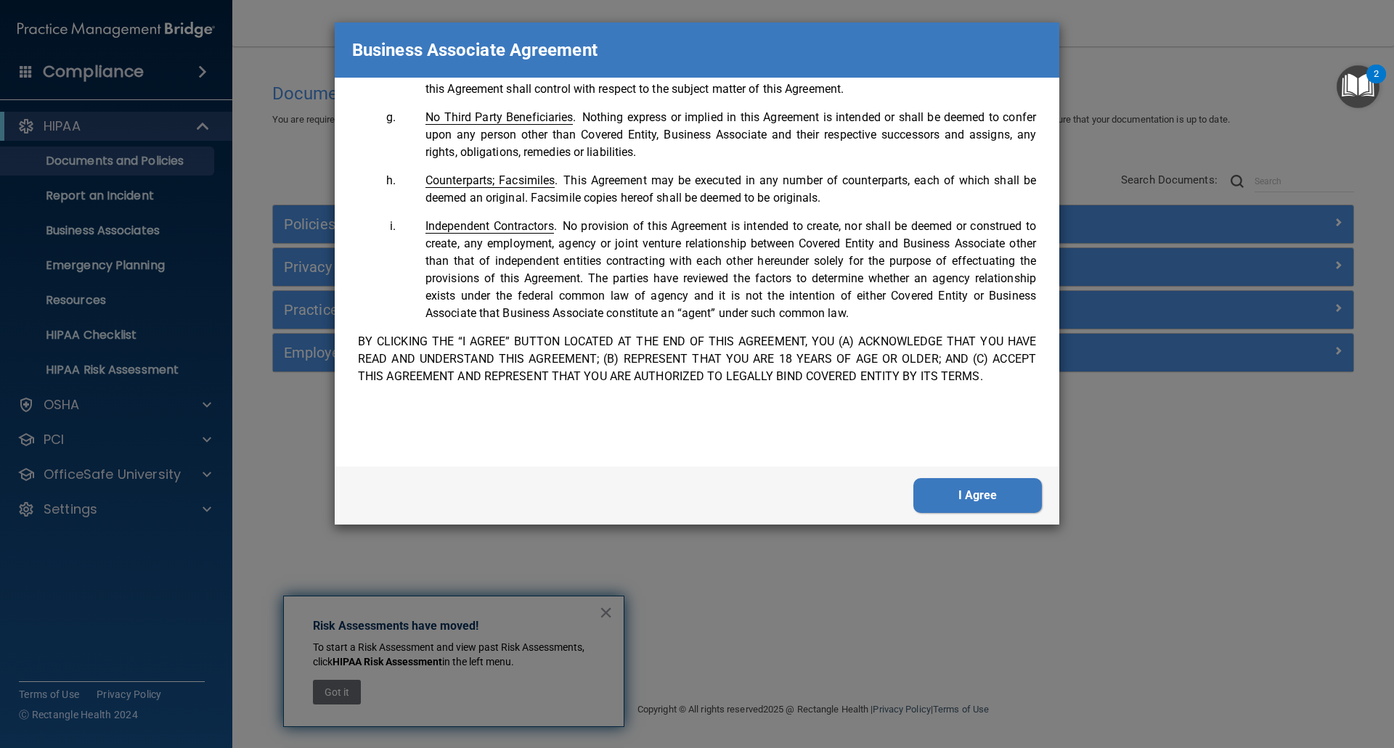
click at [990, 500] on button "I Agree" at bounding box center [977, 495] width 128 height 35
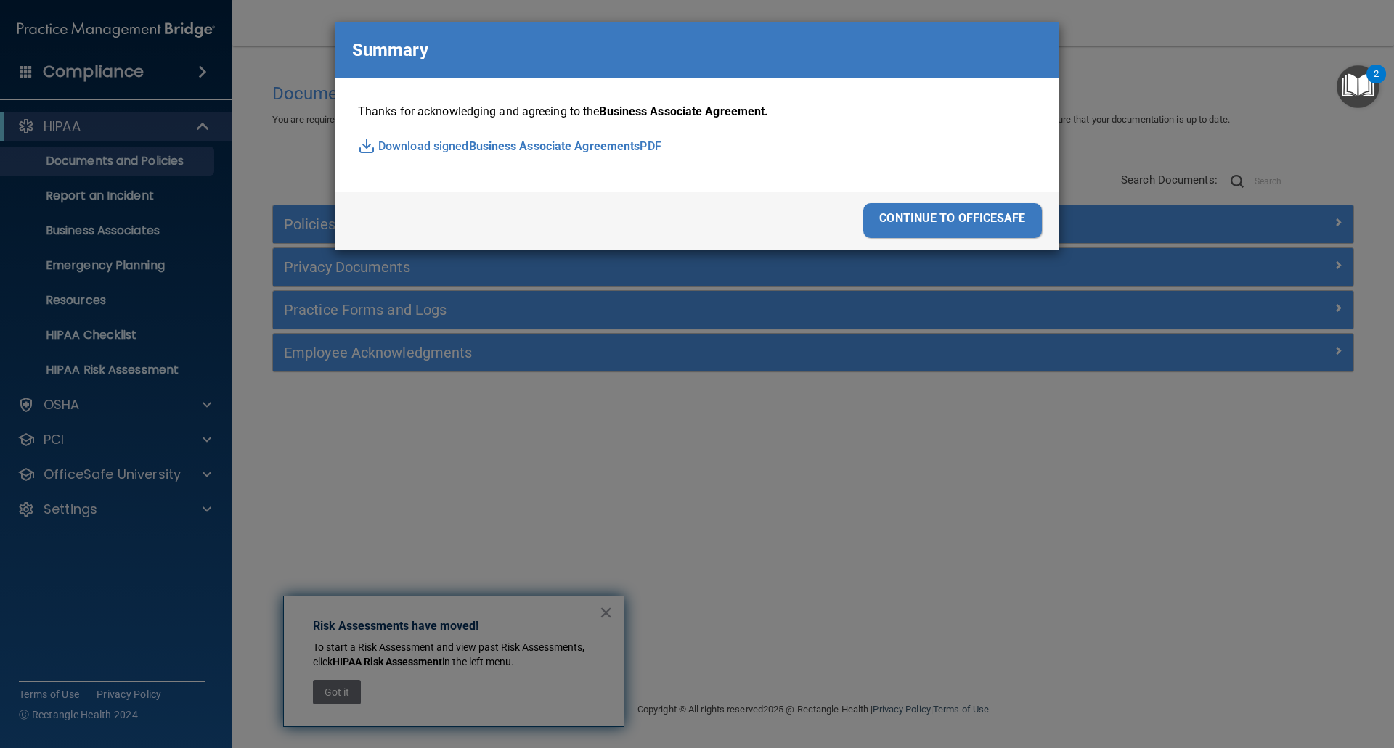
click at [945, 216] on div "continue to officesafe" at bounding box center [952, 220] width 179 height 35
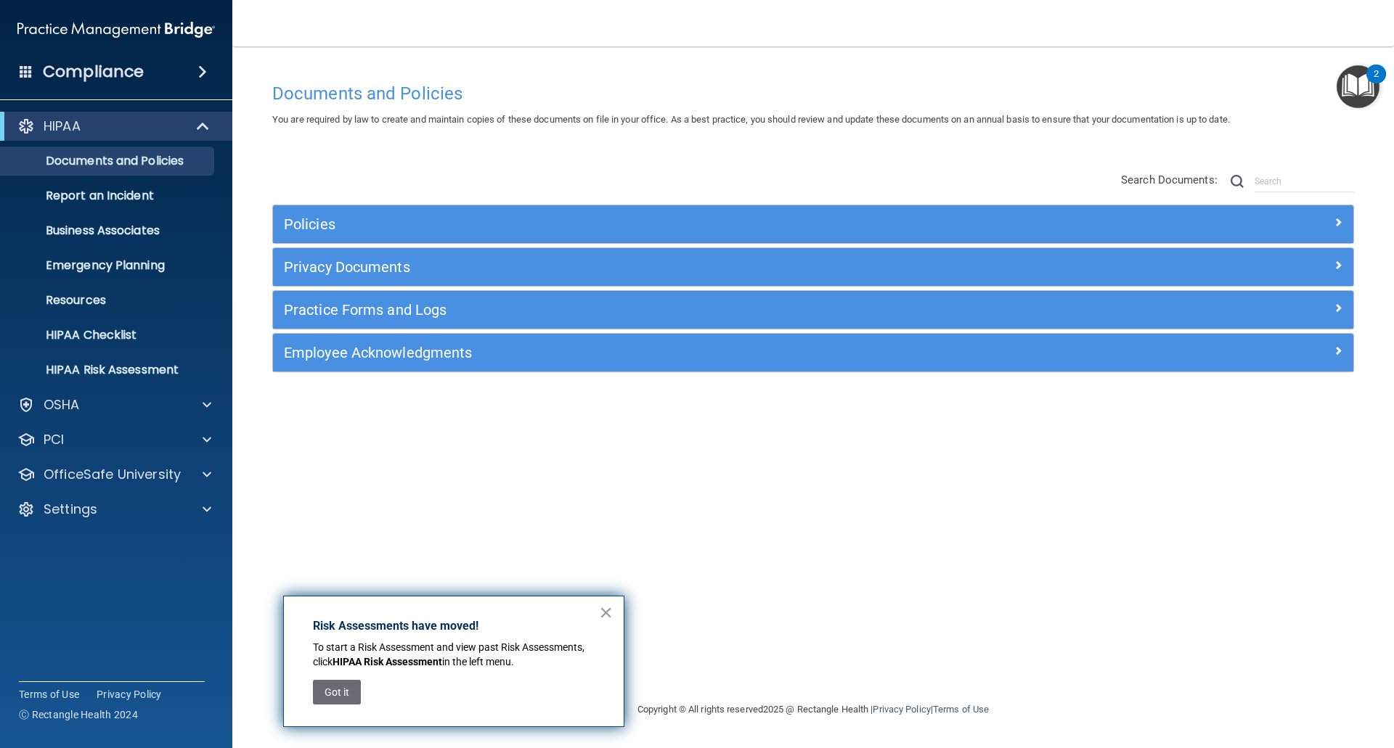
drag, startPoint x: 612, startPoint y: 613, endPoint x: 595, endPoint y: 610, distance: 16.8
click at [612, 613] on button "×" at bounding box center [606, 612] width 14 height 23
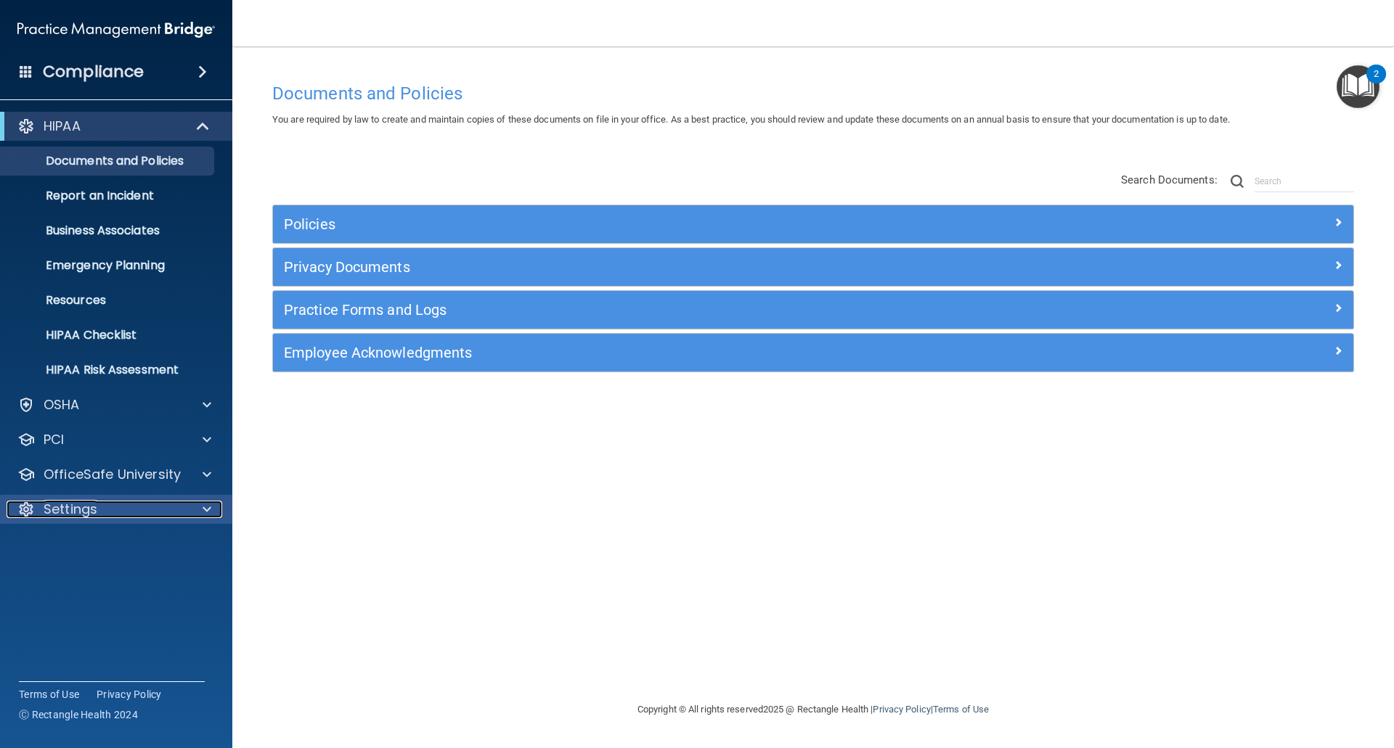
click at [82, 510] on p "Settings" at bounding box center [71, 509] width 54 height 17
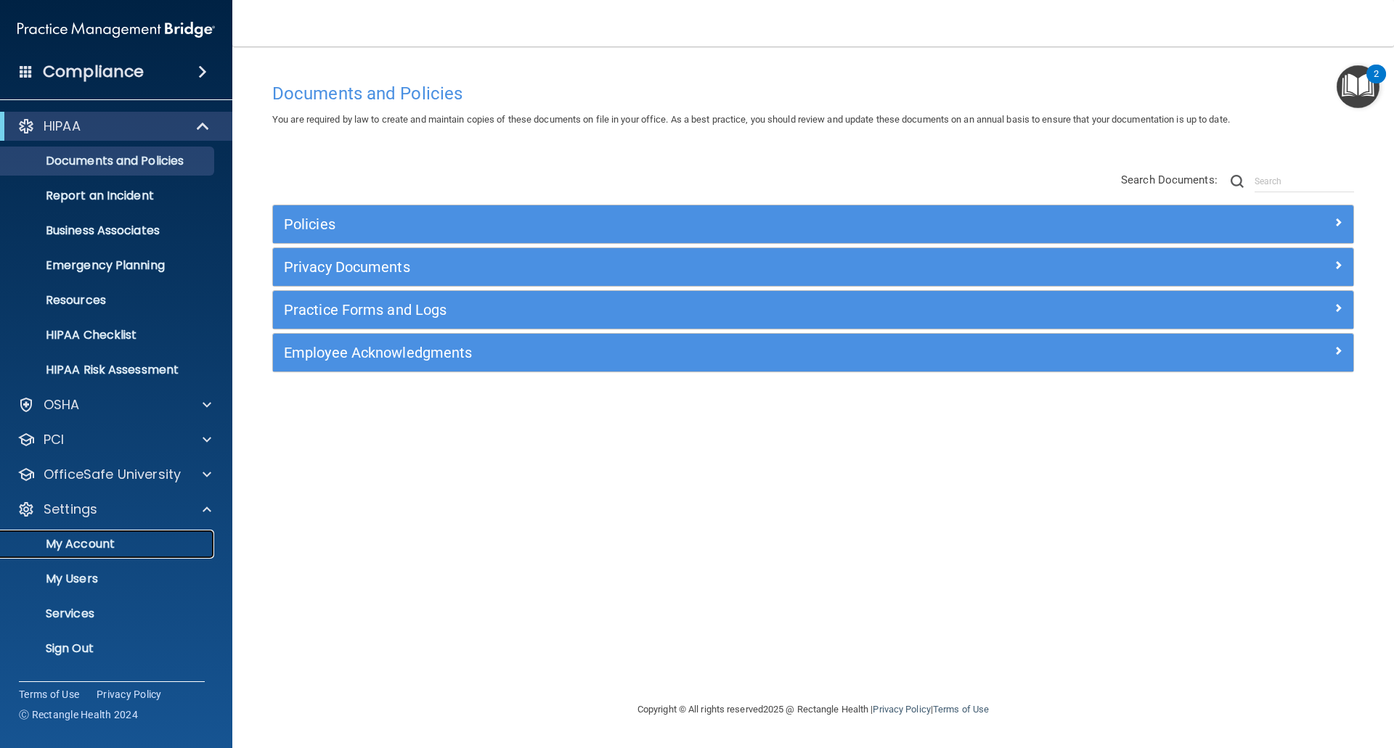
click at [87, 539] on p "My Account" at bounding box center [108, 544] width 198 height 15
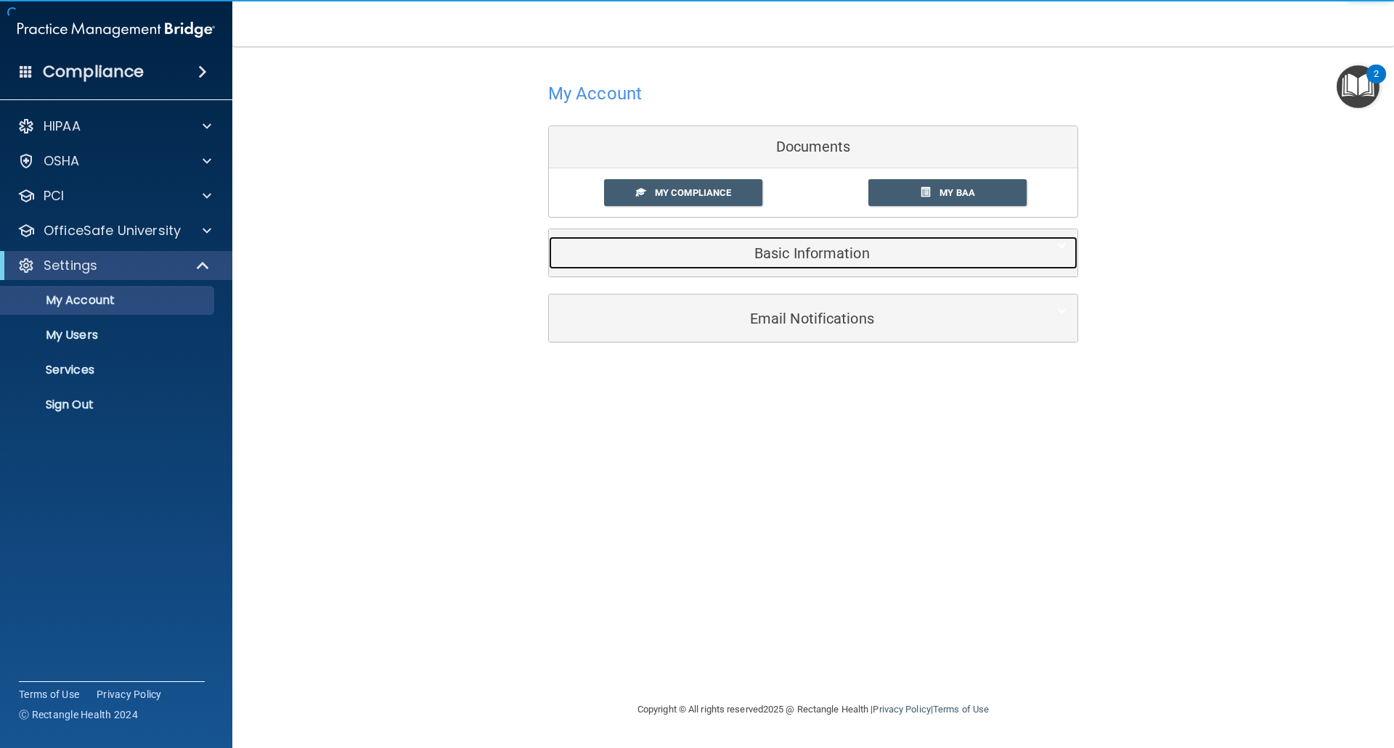
click at [854, 253] on h5 "Basic Information" at bounding box center [791, 253] width 462 height 16
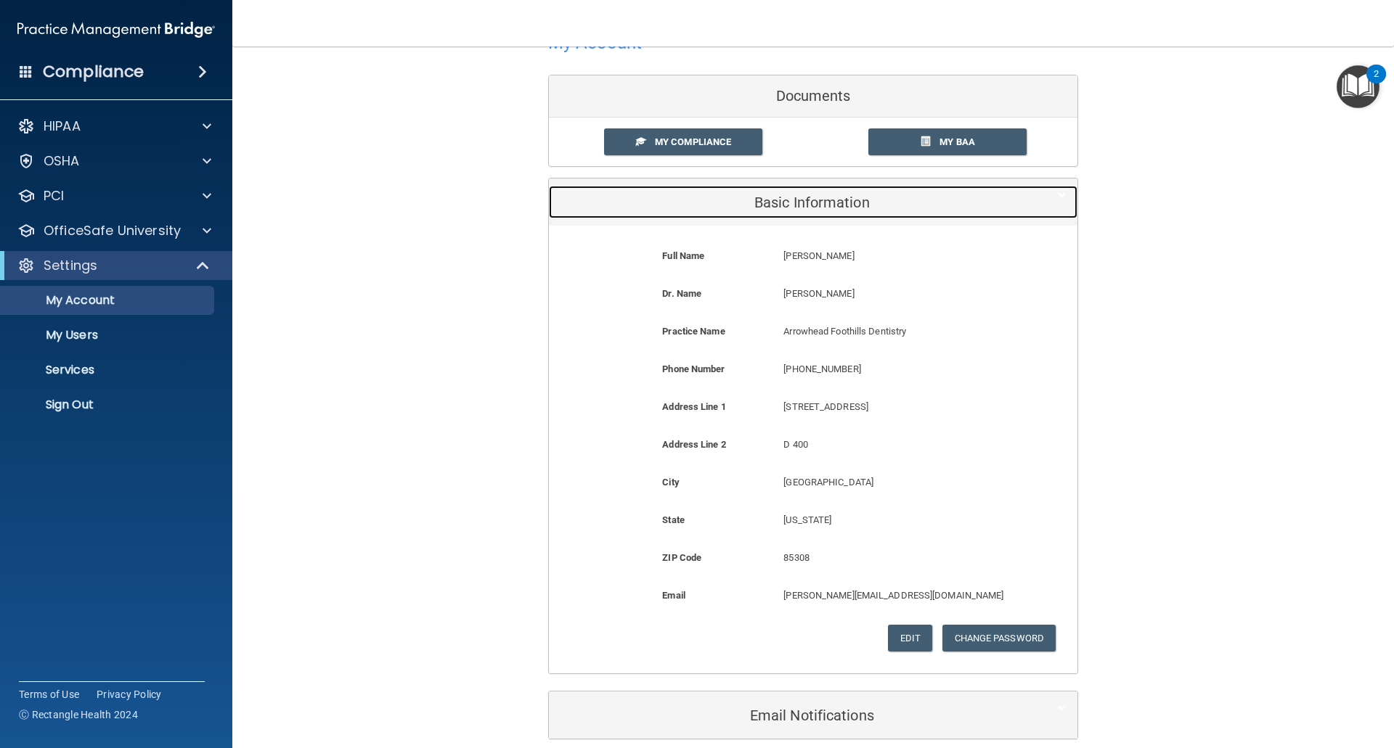
scroll to position [117, 0]
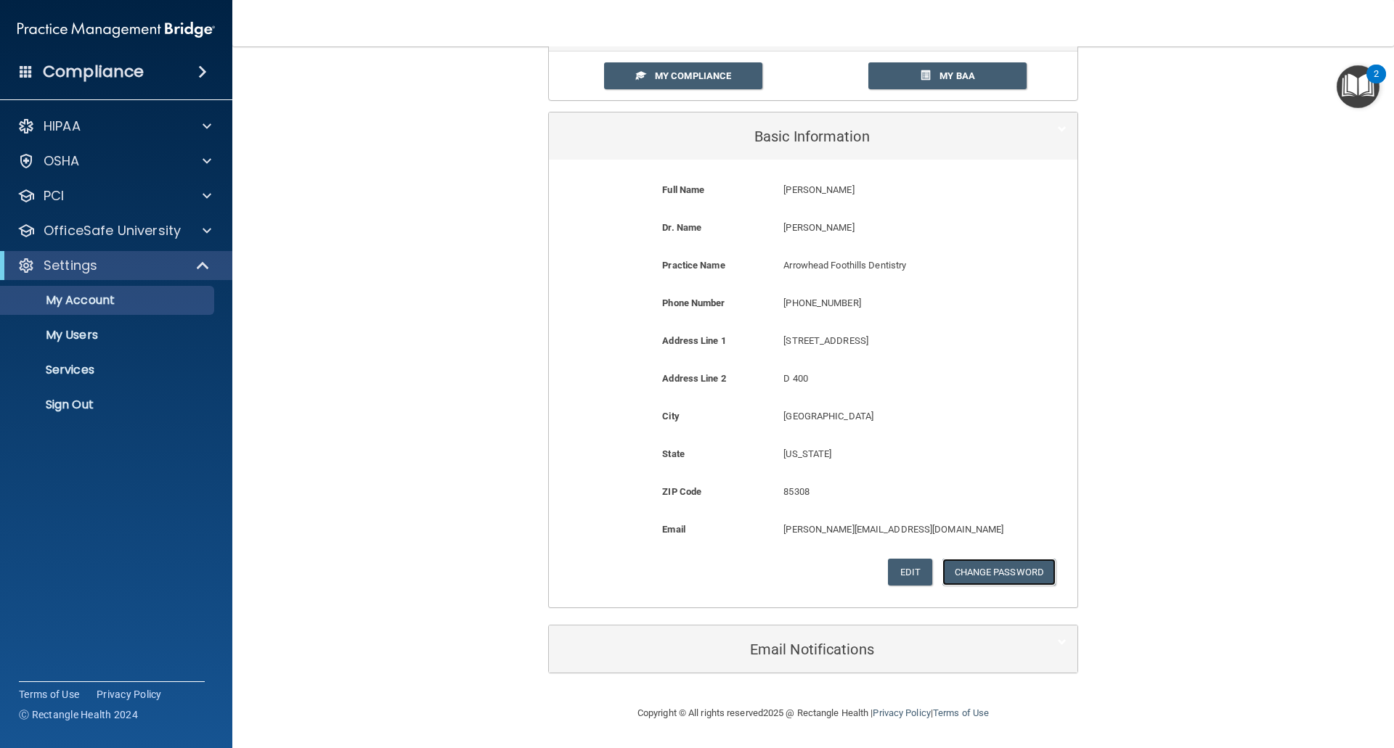
drag, startPoint x: 997, startPoint y: 568, endPoint x: 866, endPoint y: 561, distance: 130.9
click at [997, 568] on button "Change Password" at bounding box center [999, 572] width 114 height 27
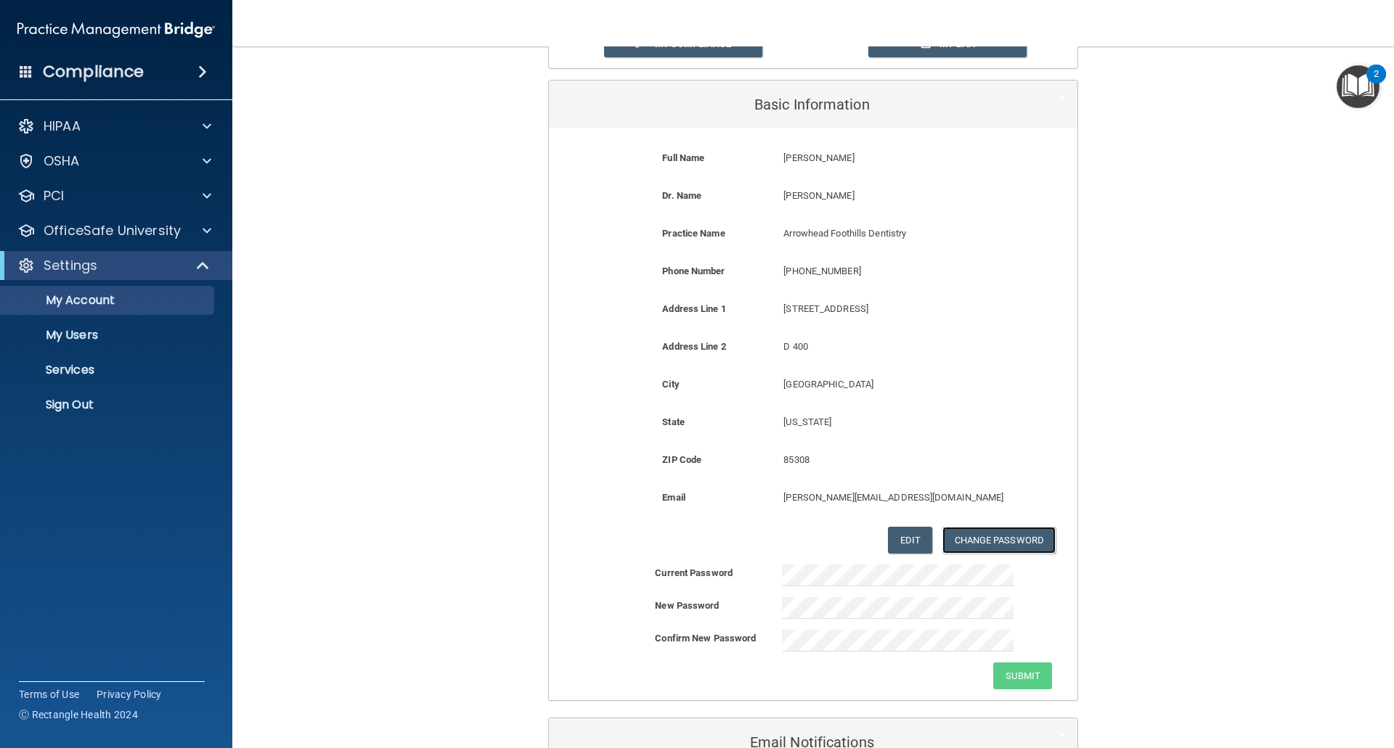
scroll to position [242, 0]
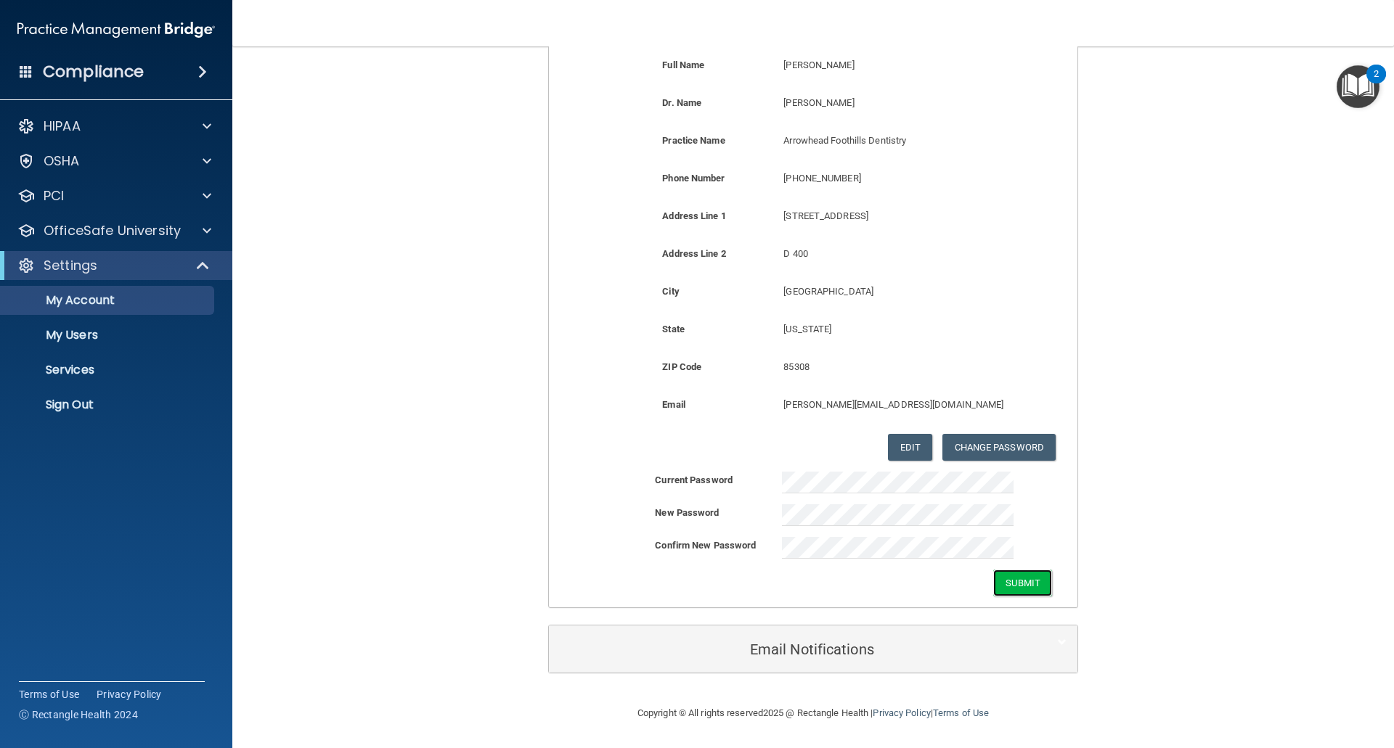
drag, startPoint x: 1010, startPoint y: 583, endPoint x: 983, endPoint y: 593, distance: 29.4
click at [1010, 583] on button "Submit" at bounding box center [1022, 583] width 59 height 27
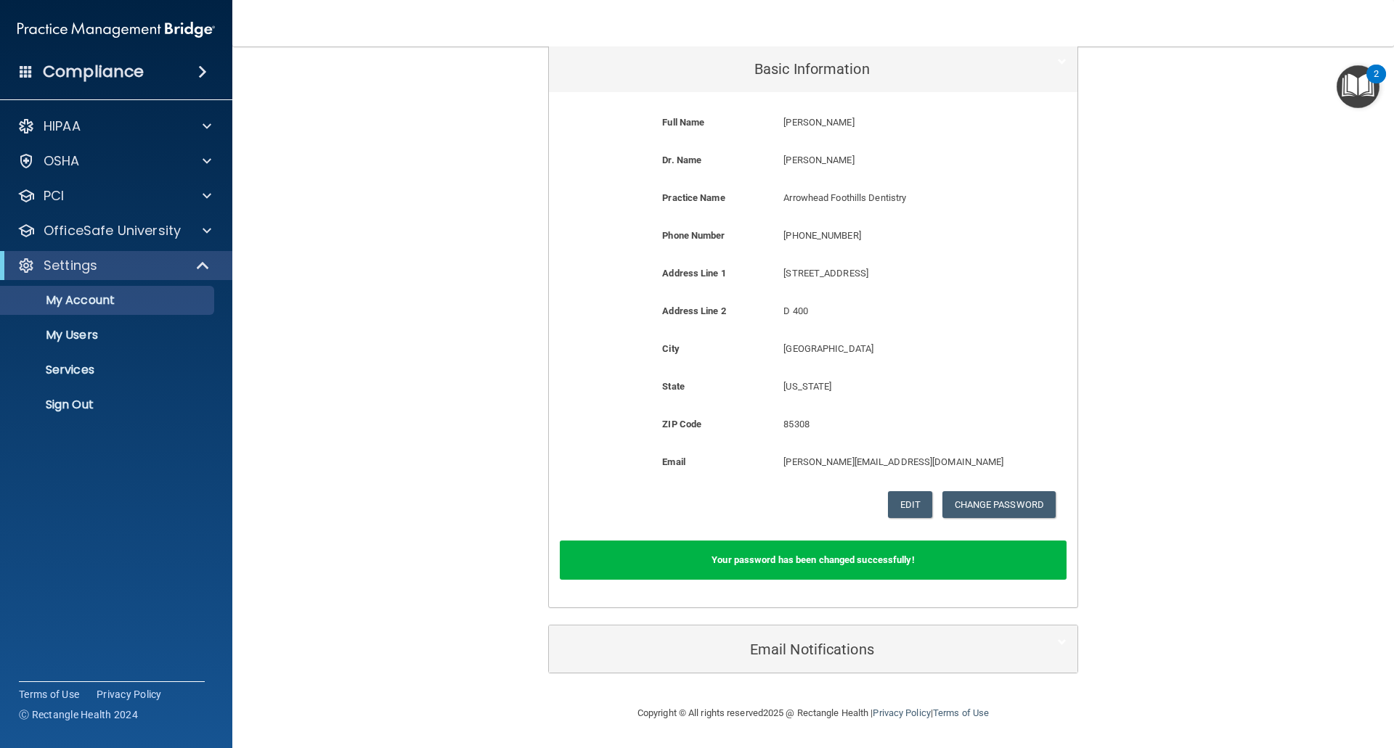
scroll to position [117, 0]
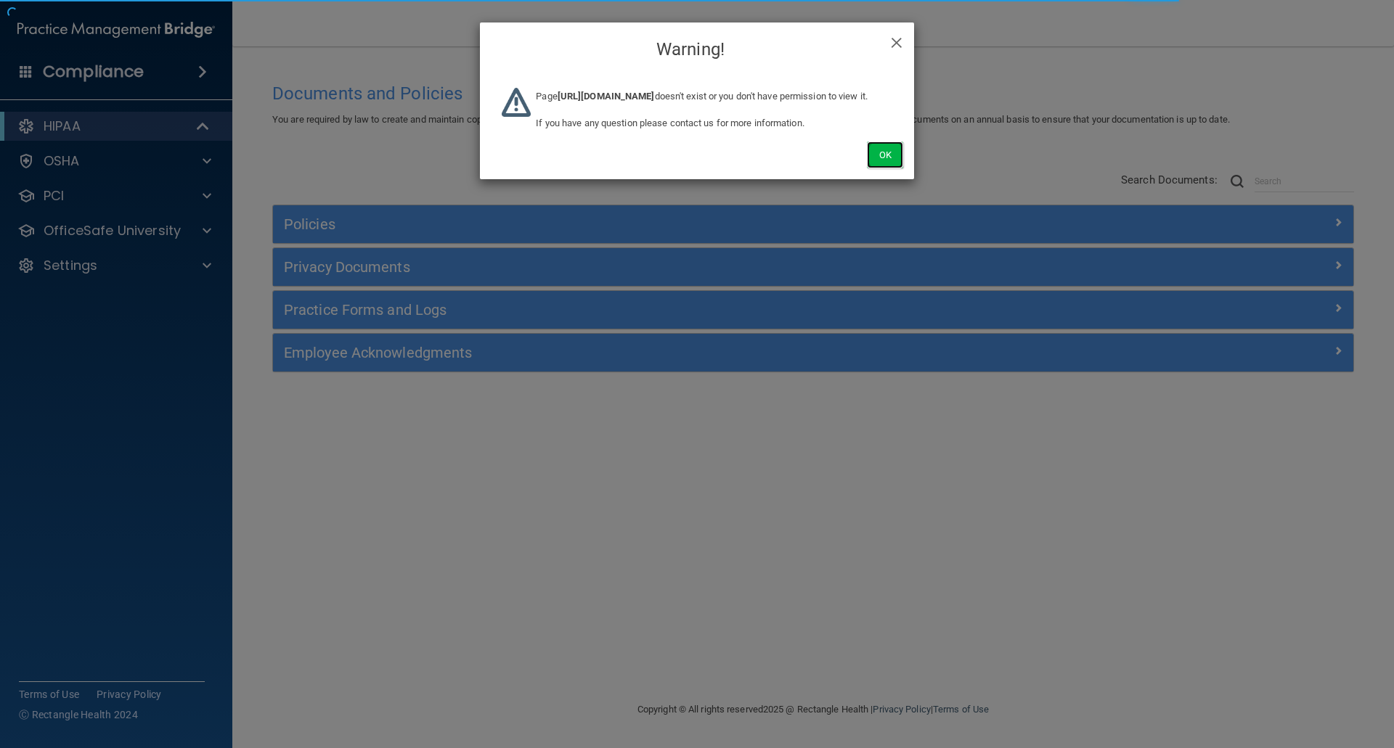
click at [882, 164] on button "Ok" at bounding box center [885, 155] width 36 height 27
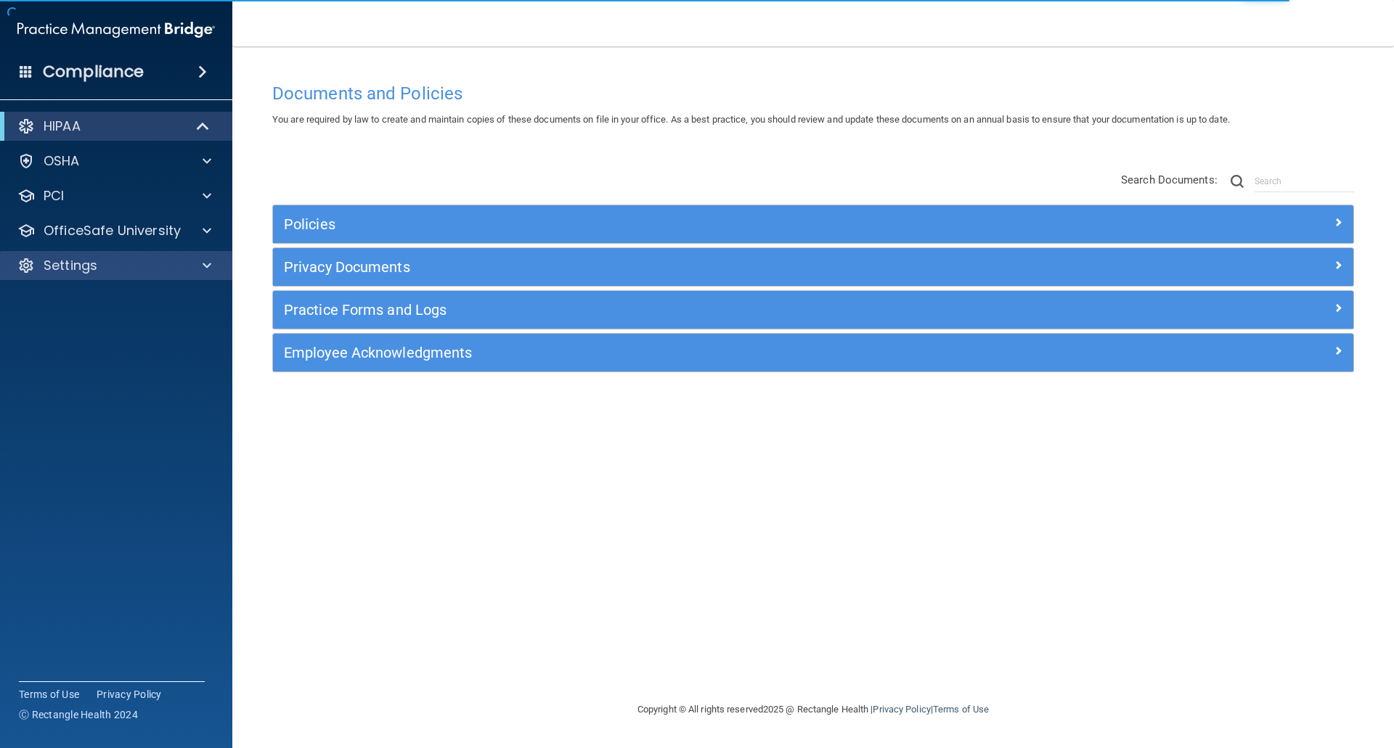
click at [78, 279] on div "Settings" at bounding box center [116, 265] width 233 height 29
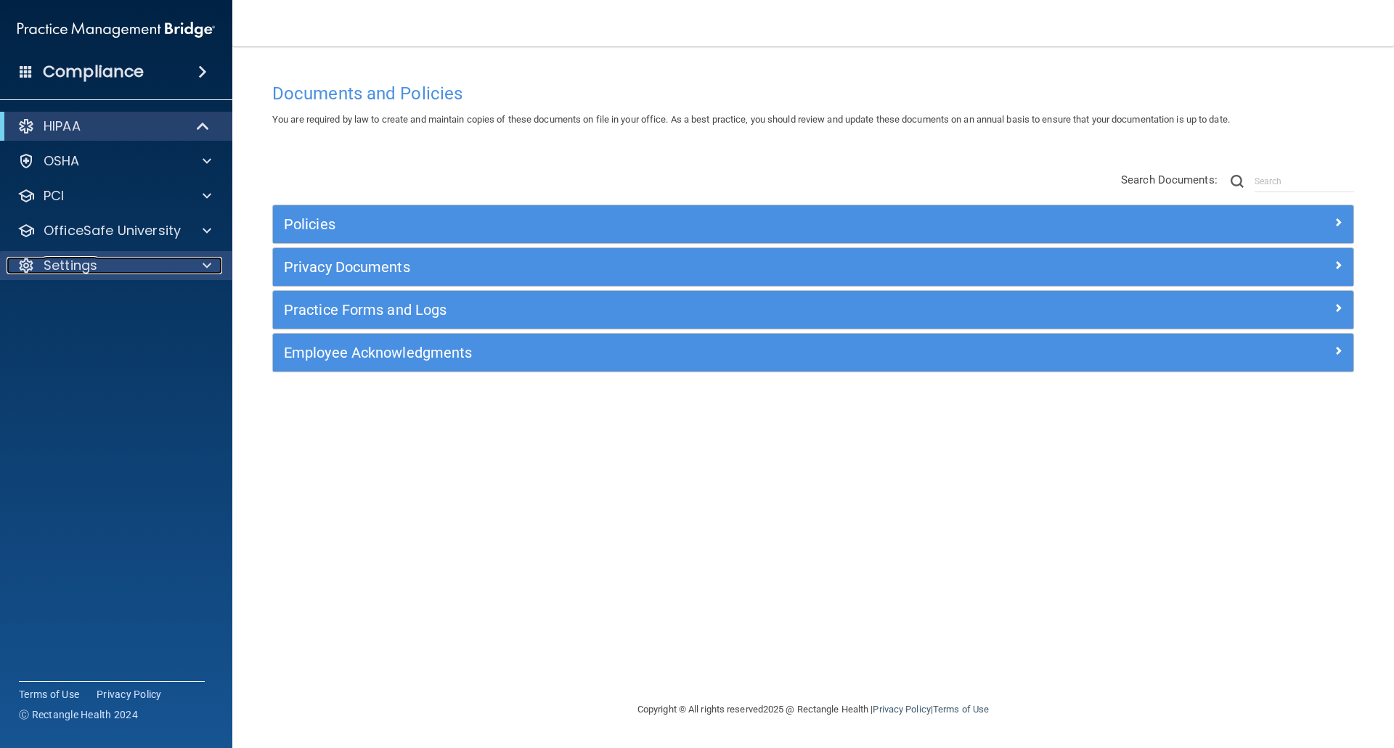
click at [82, 269] on p "Settings" at bounding box center [71, 265] width 54 height 17
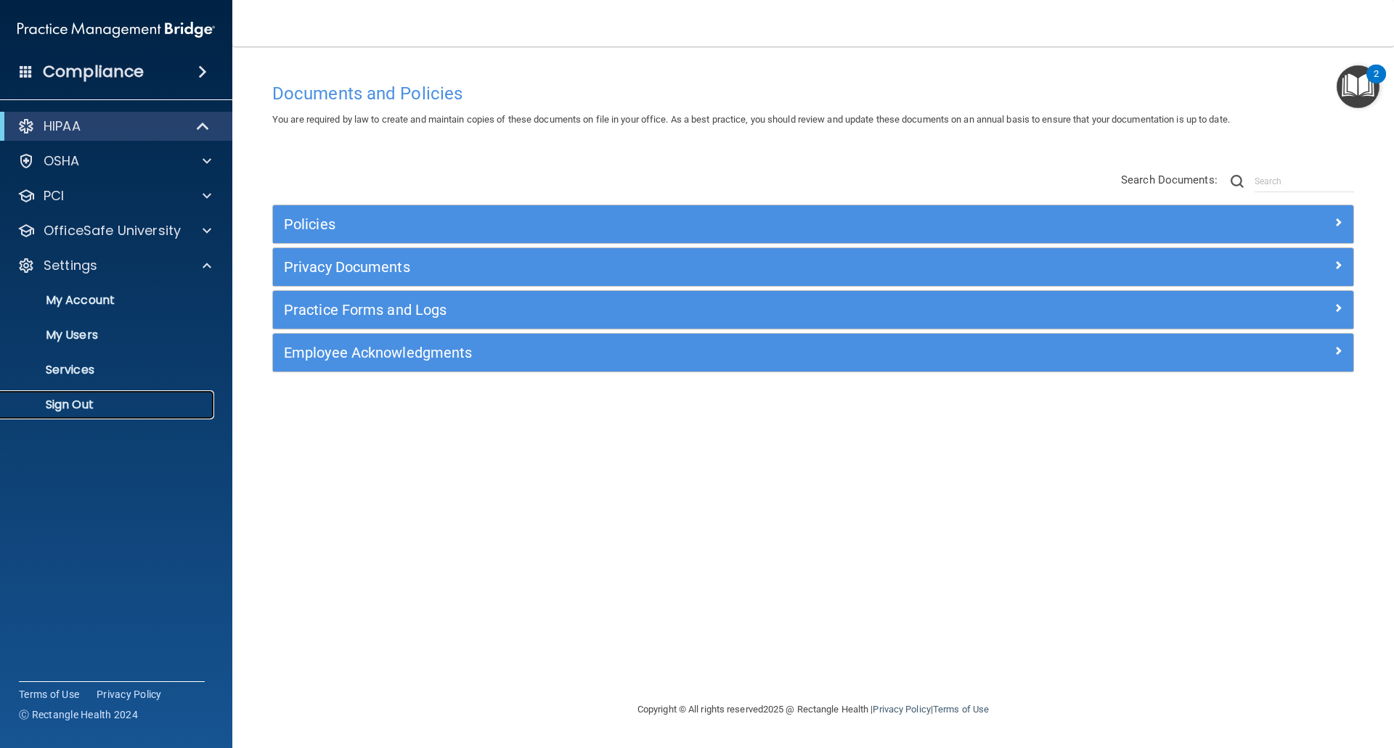
click at [81, 400] on p "Sign Out" at bounding box center [108, 405] width 198 height 15
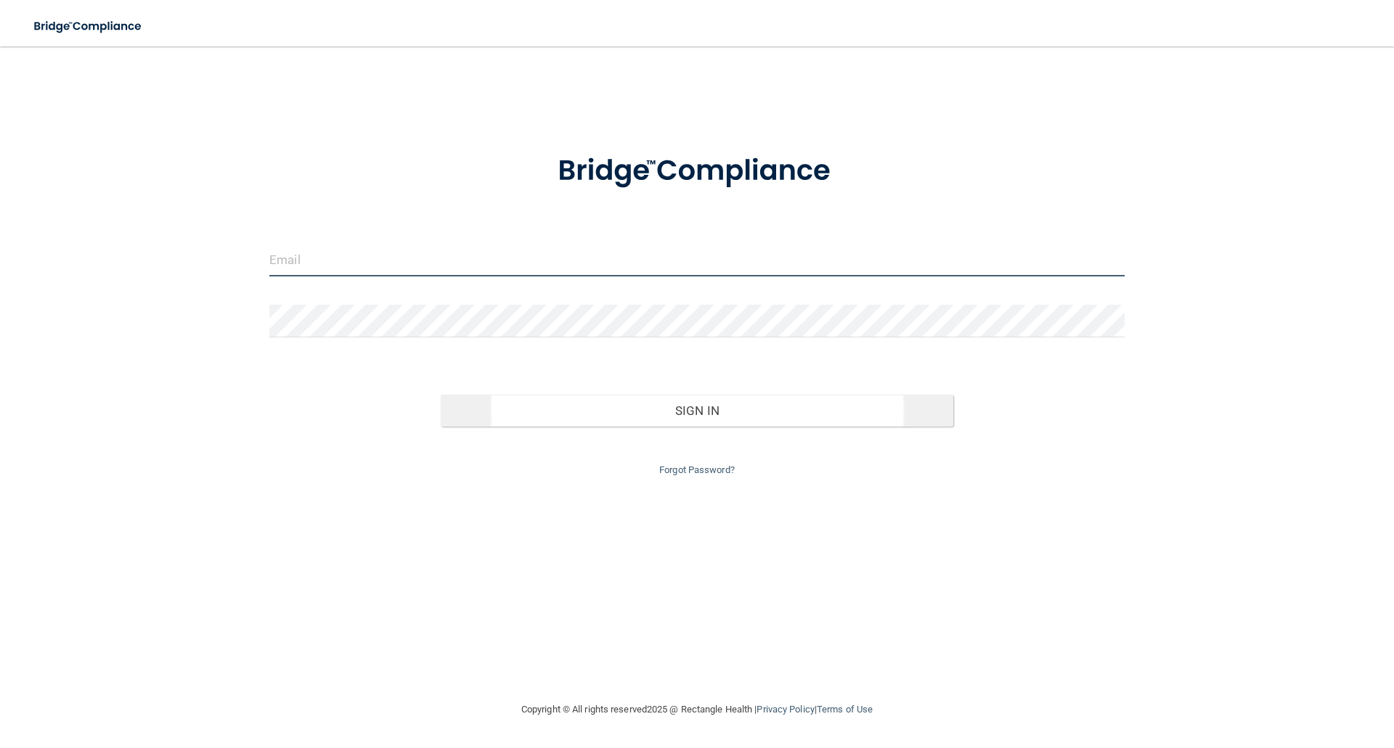
type input "[EMAIL_ADDRESS][DOMAIN_NAME]"
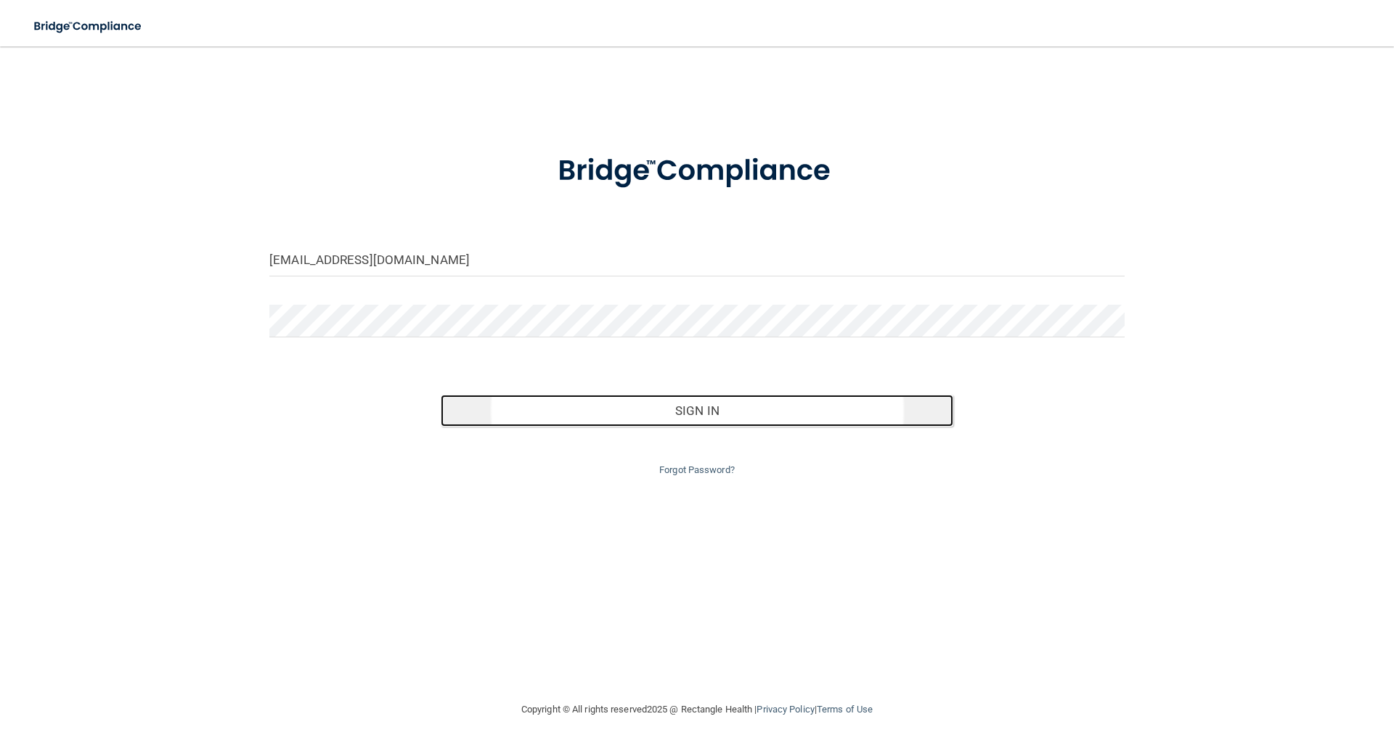
click at [672, 398] on button "Sign In" at bounding box center [697, 411] width 513 height 32
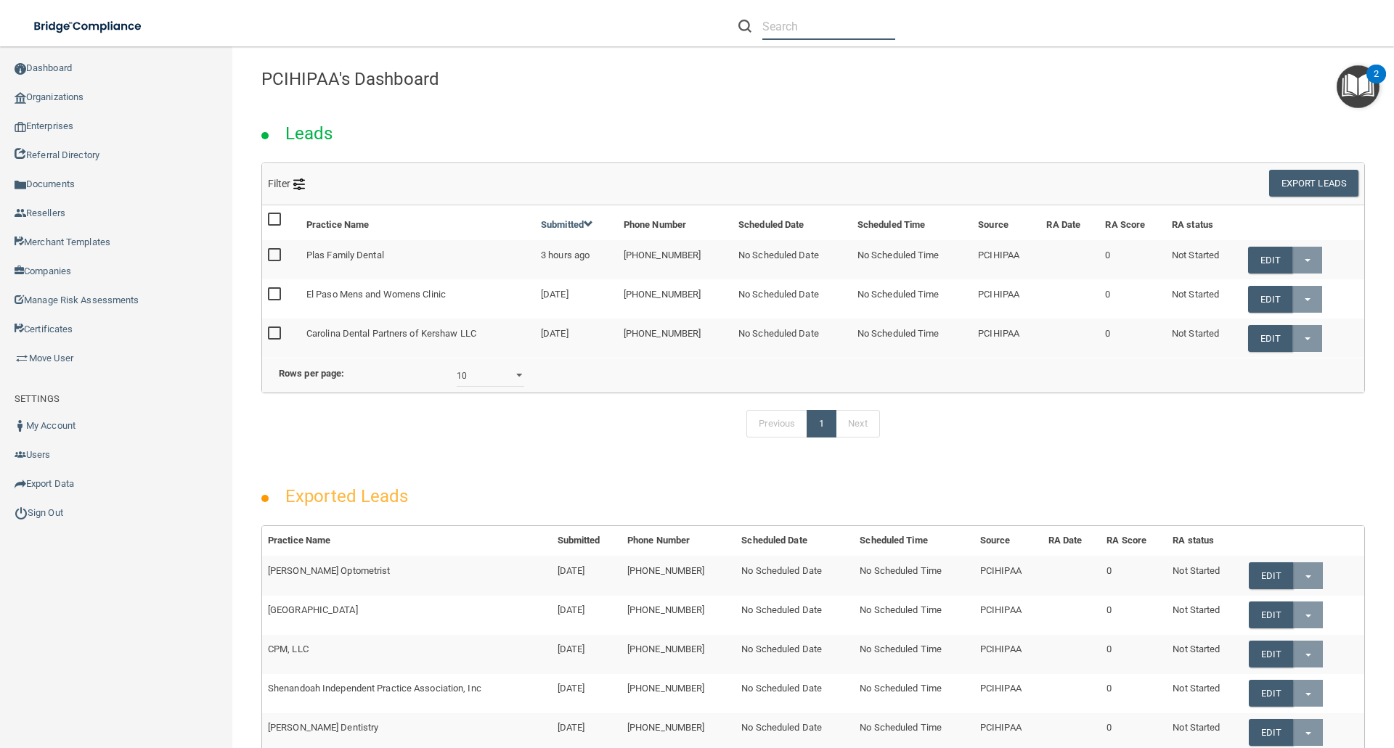
drag, startPoint x: 769, startPoint y: 13, endPoint x: 793, endPoint y: 41, distance: 36.6
click at [771, 17] on input "text" at bounding box center [828, 26] width 133 height 27
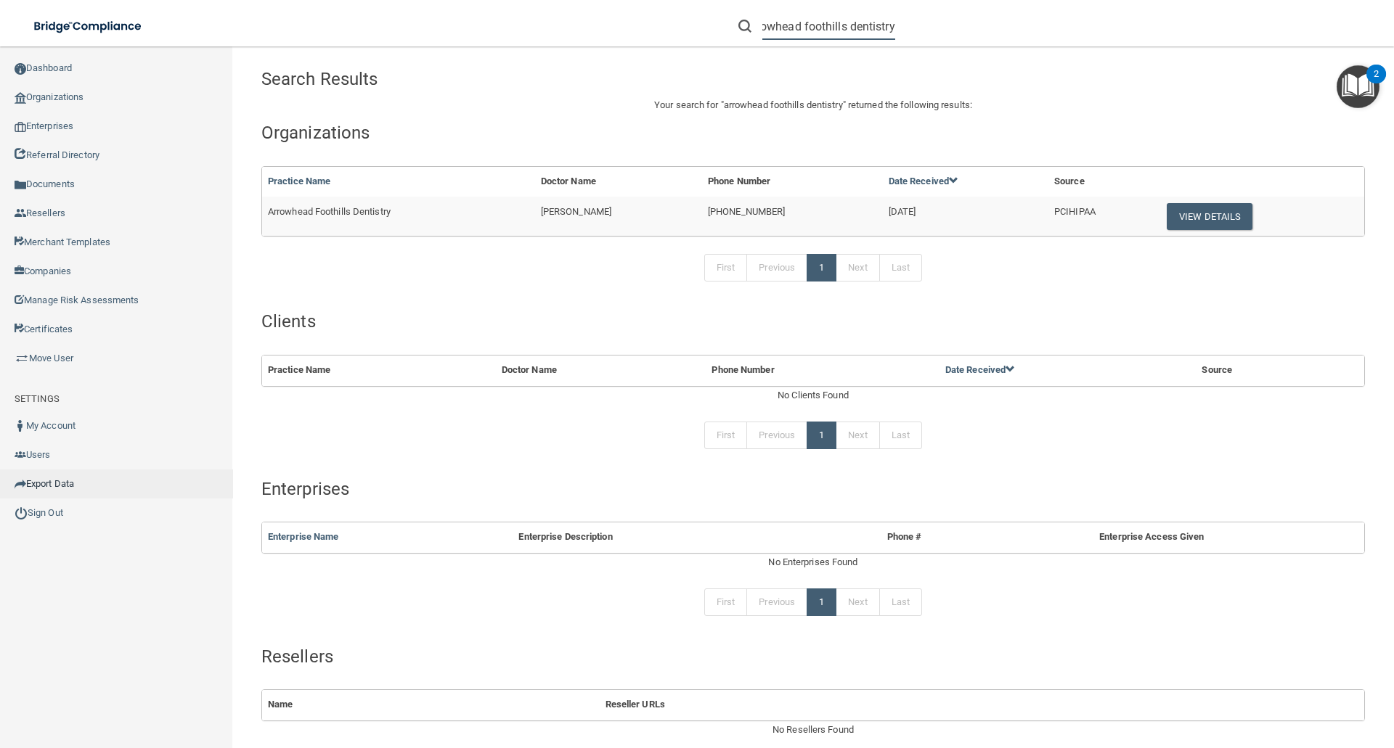
type input "arrowhead foothills dentistry"
click at [1217, 221] on button "View Details" at bounding box center [1209, 216] width 86 height 27
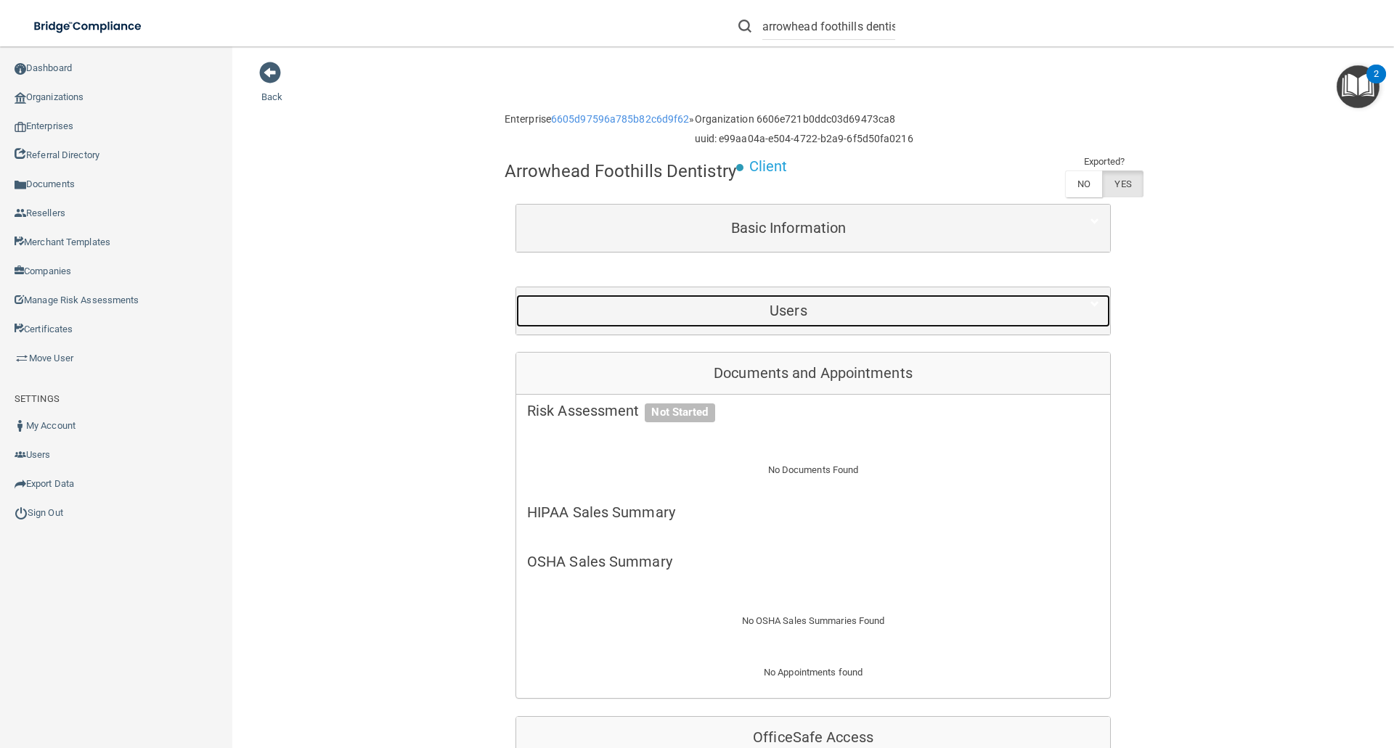
click at [824, 312] on h5 "Users" at bounding box center [788, 311] width 523 height 16
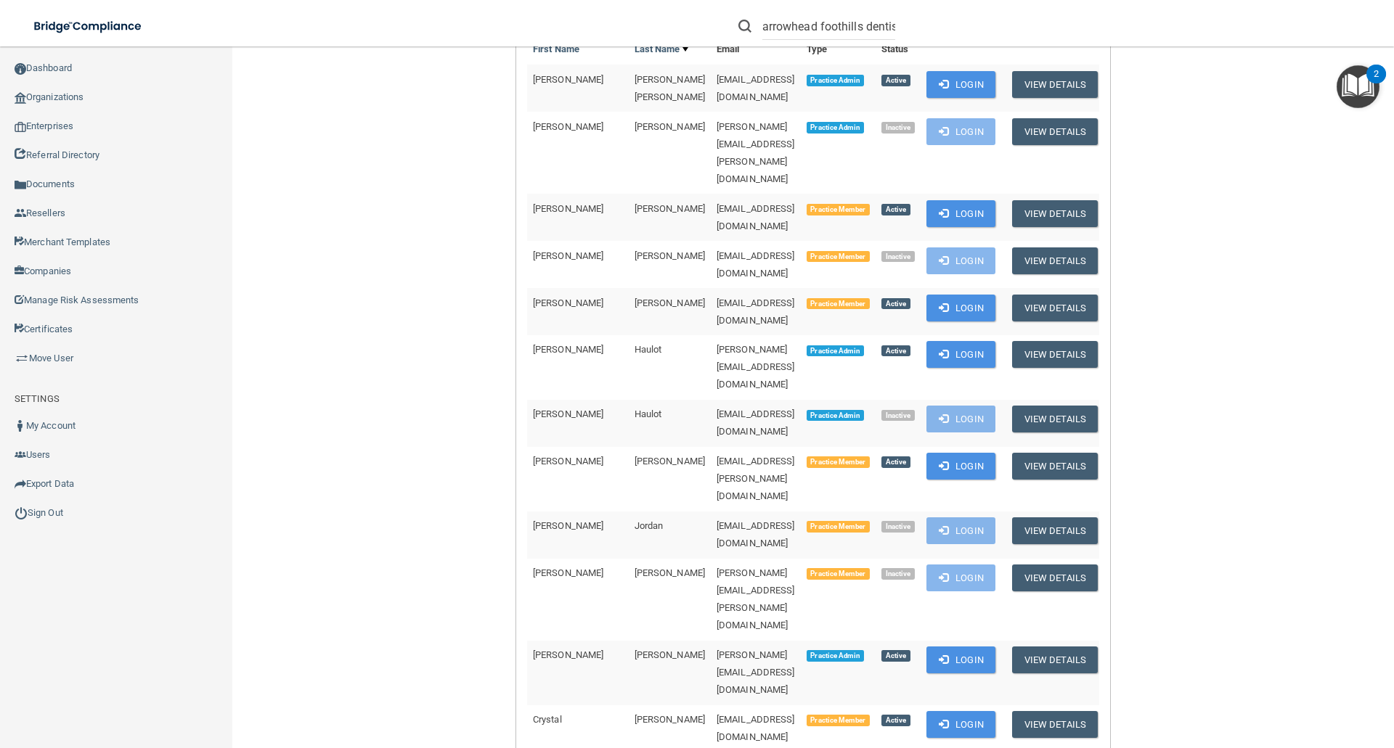
scroll to position [581, 0]
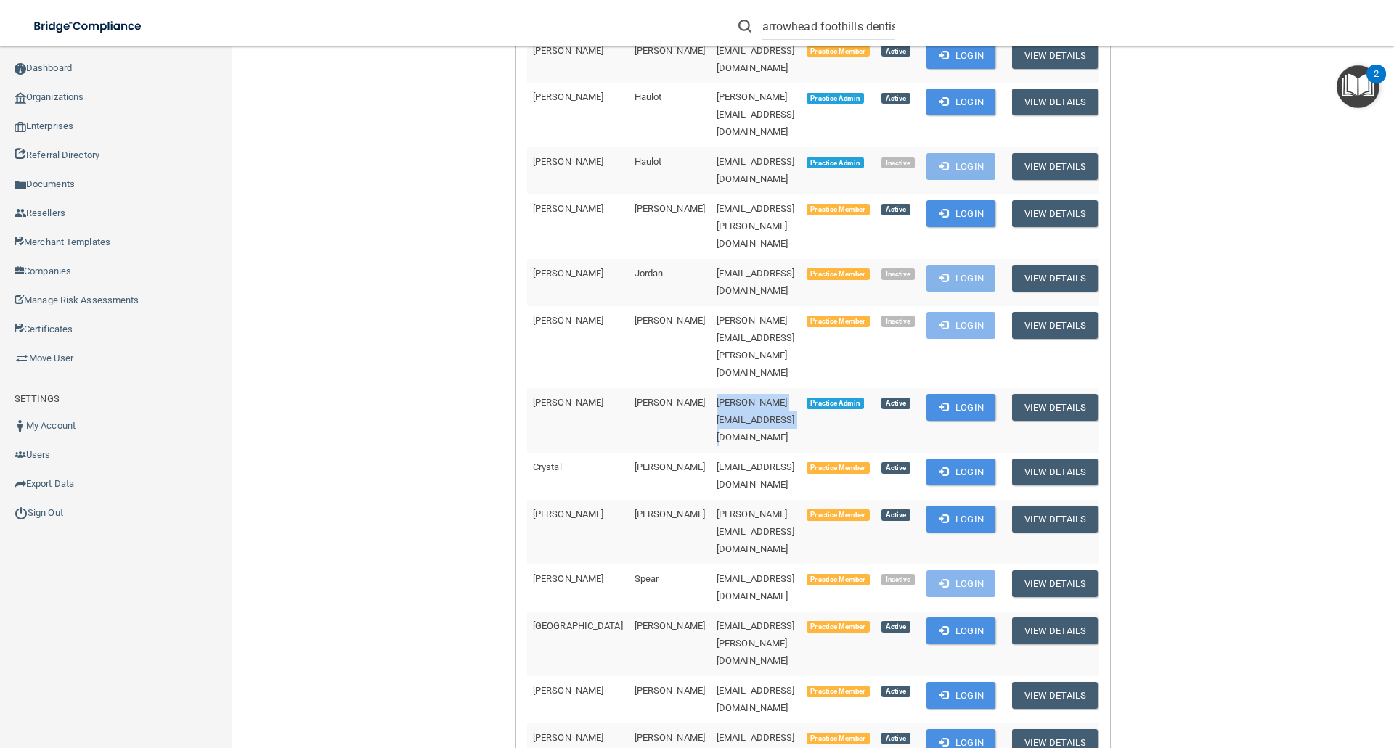
drag, startPoint x: 637, startPoint y: 228, endPoint x: 777, endPoint y: 226, distance: 139.4
click at [777, 397] on span "rachel.olson6@ameridentco.com" at bounding box center [755, 420] width 78 height 46
copy span "rachel.olson6@ameridentco.com"
click at [968, 394] on button "Login" at bounding box center [960, 407] width 69 height 27
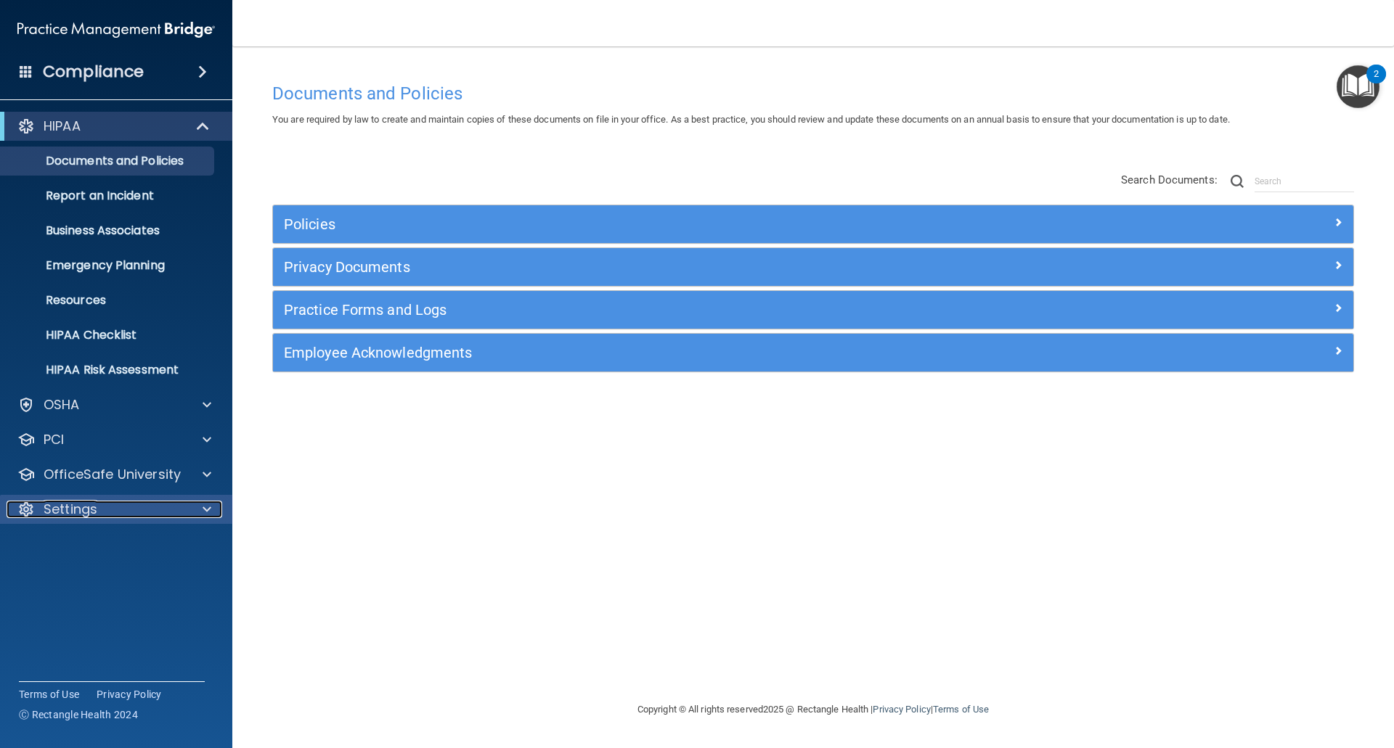
drag, startPoint x: 67, startPoint y: 504, endPoint x: 65, endPoint y: 513, distance: 9.7
click at [67, 504] on p "Settings" at bounding box center [71, 509] width 54 height 17
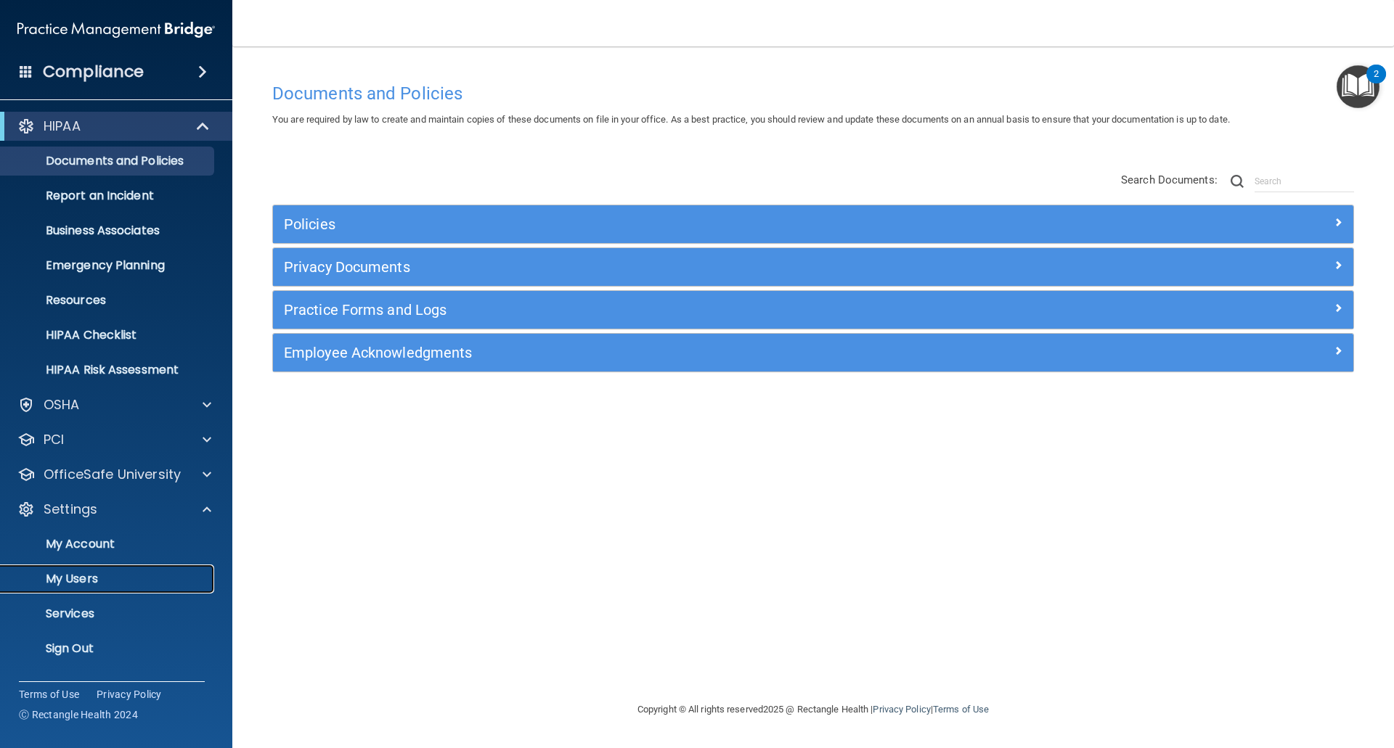
click at [73, 575] on p "My Users" at bounding box center [108, 579] width 198 height 15
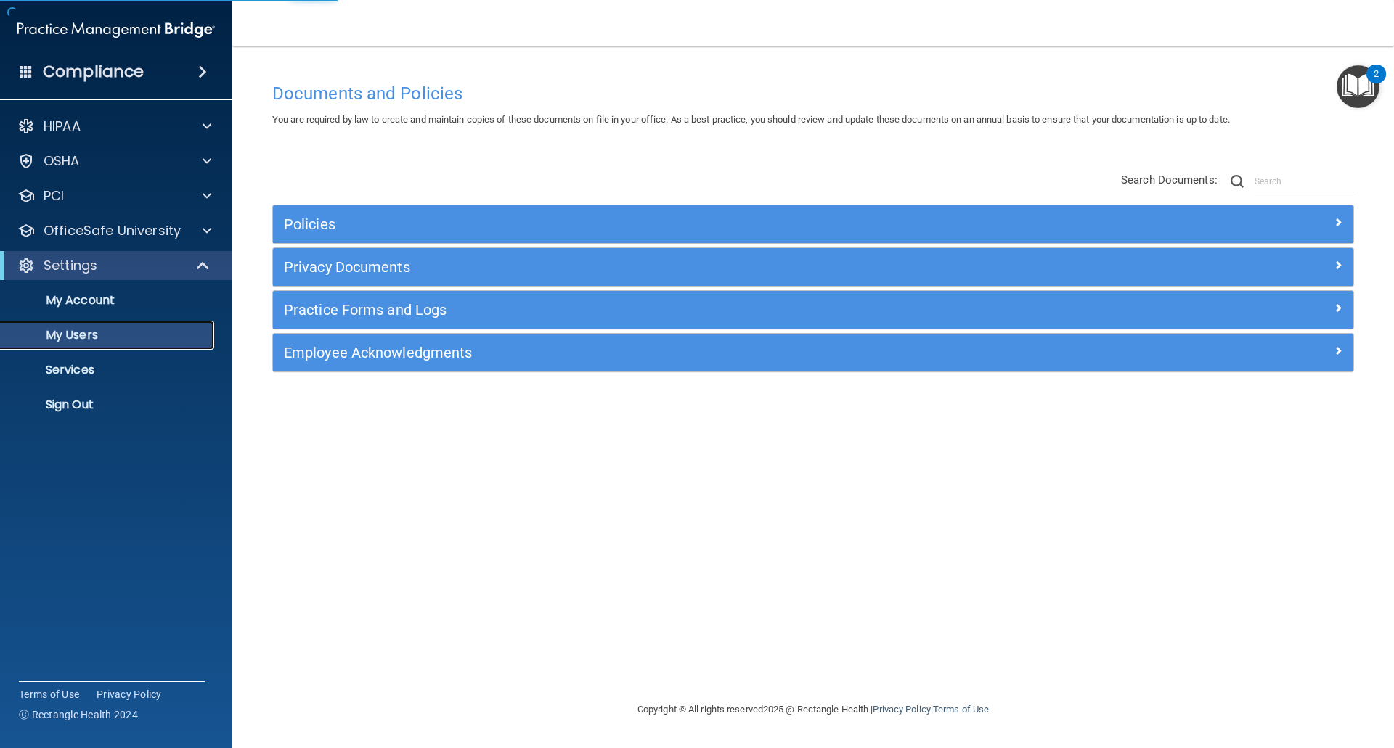
select select "20"
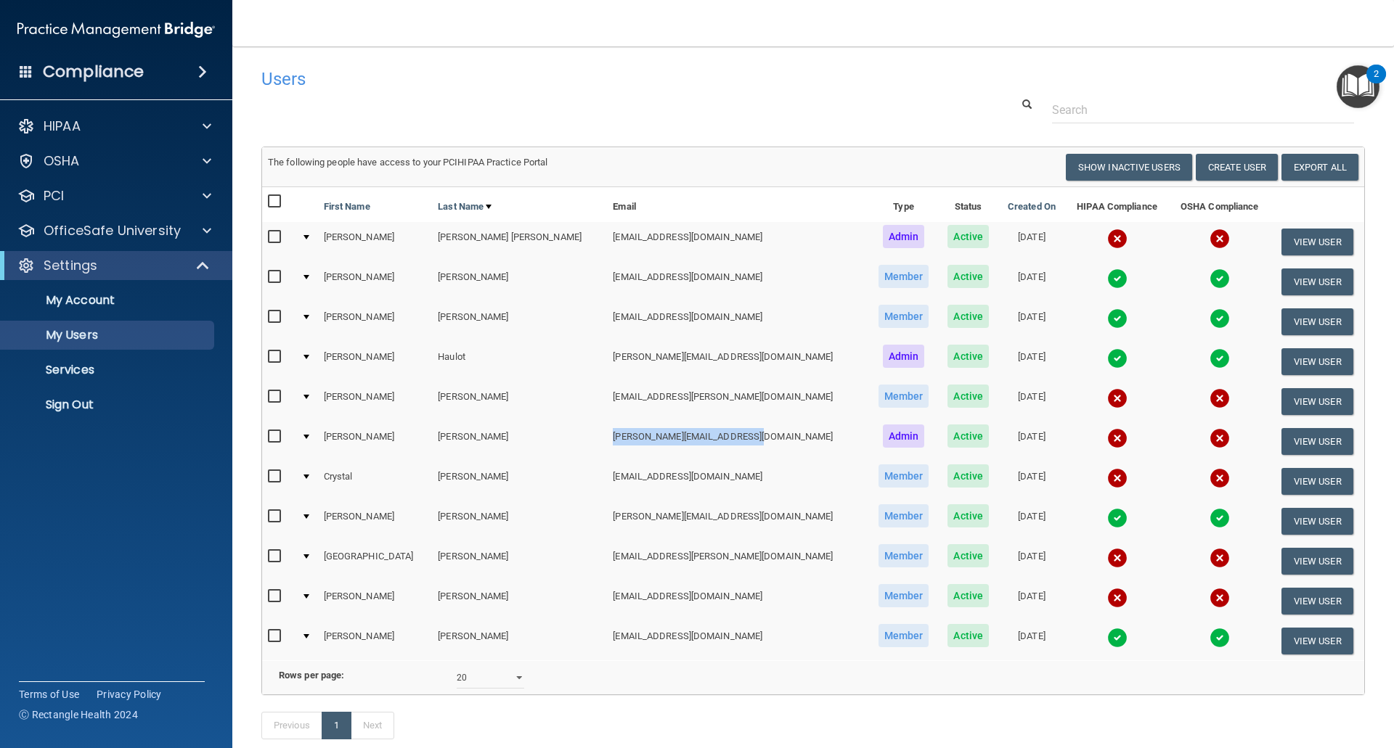
drag, startPoint x: 525, startPoint y: 439, endPoint x: 673, endPoint y: 438, distance: 148.1
click at [673, 438] on td "[PERSON_NAME][EMAIL_ADDRESS][DOMAIN_NAME]" at bounding box center [737, 442] width 261 height 40
copy td "[PERSON_NAME][EMAIL_ADDRESS][DOMAIN_NAME]"
click at [86, 398] on p "Sign Out" at bounding box center [108, 405] width 198 height 15
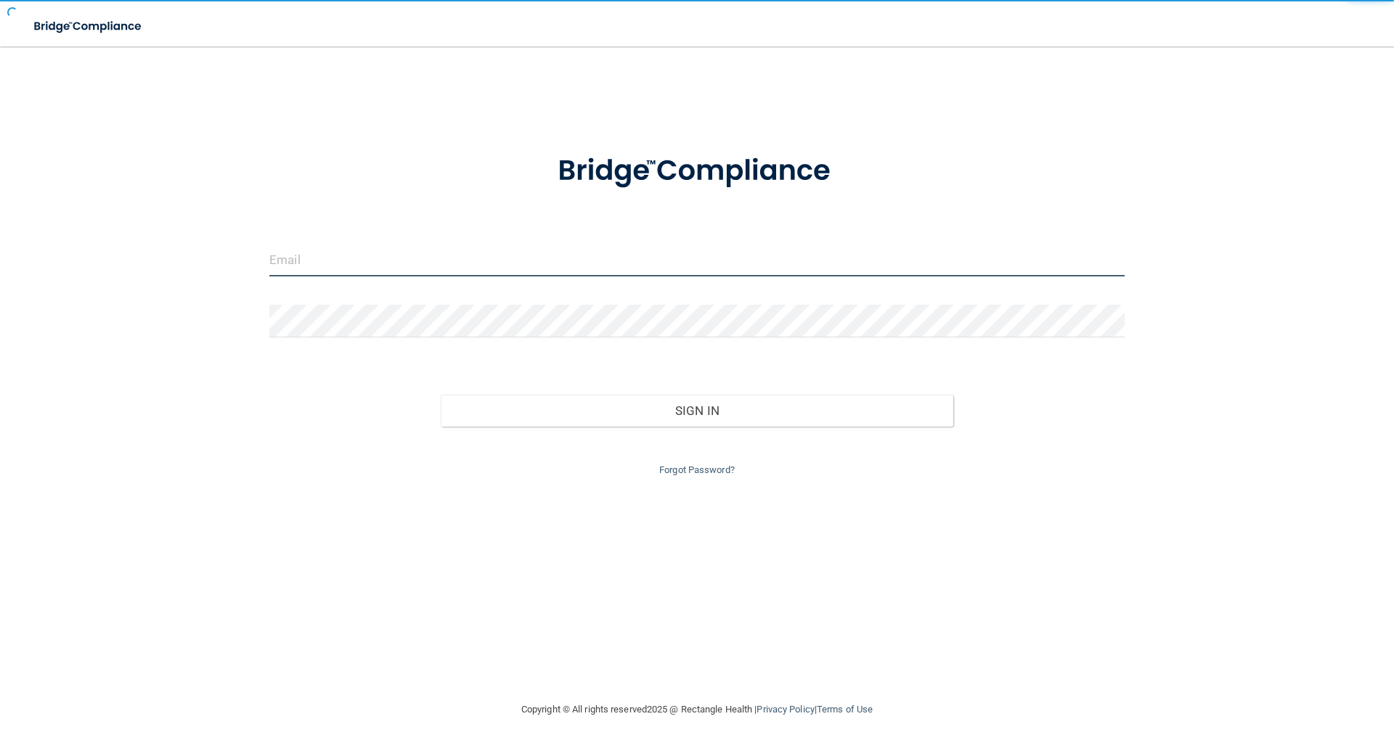
type input "elizabethc@pcihipaa.com"
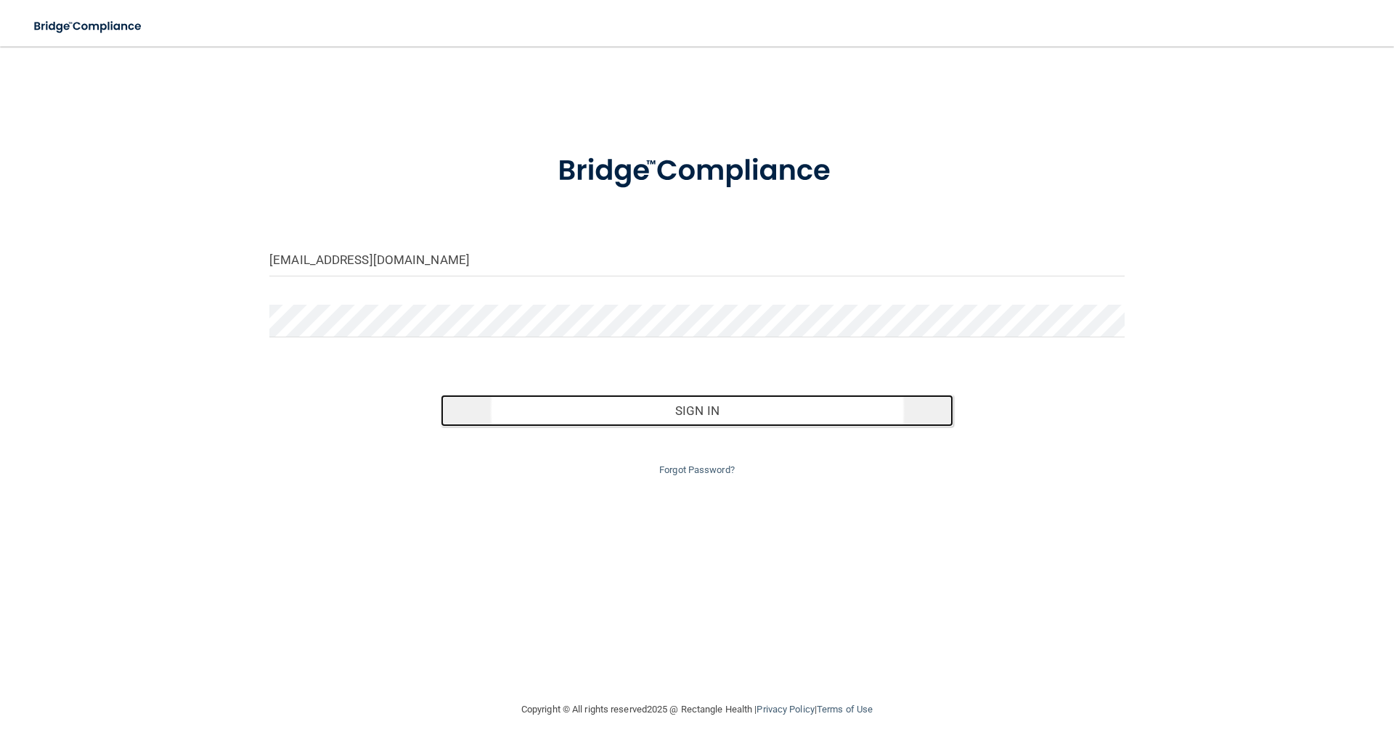
click at [666, 408] on button "Sign In" at bounding box center [697, 411] width 513 height 32
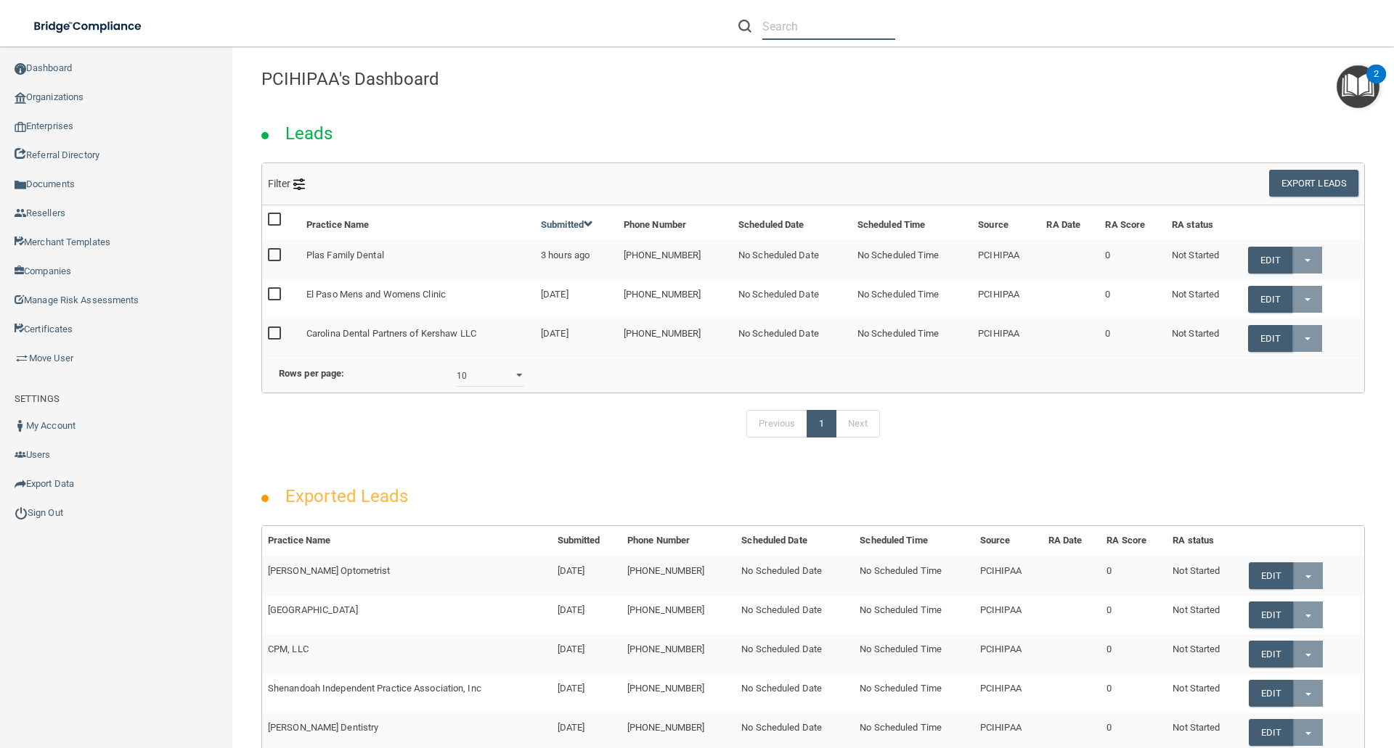
click at [777, 29] on input "text" at bounding box center [828, 26] width 133 height 27
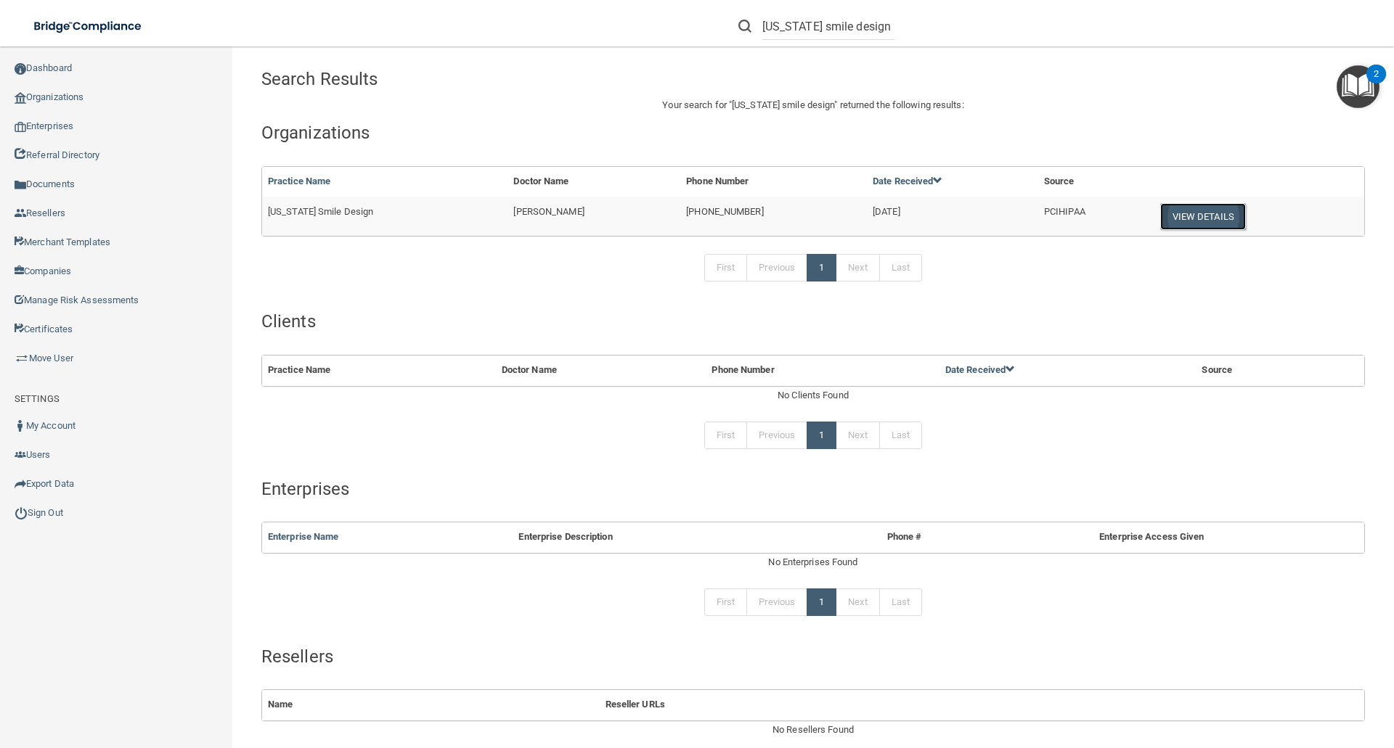
click at [1180, 216] on button "View Details" at bounding box center [1203, 216] width 86 height 27
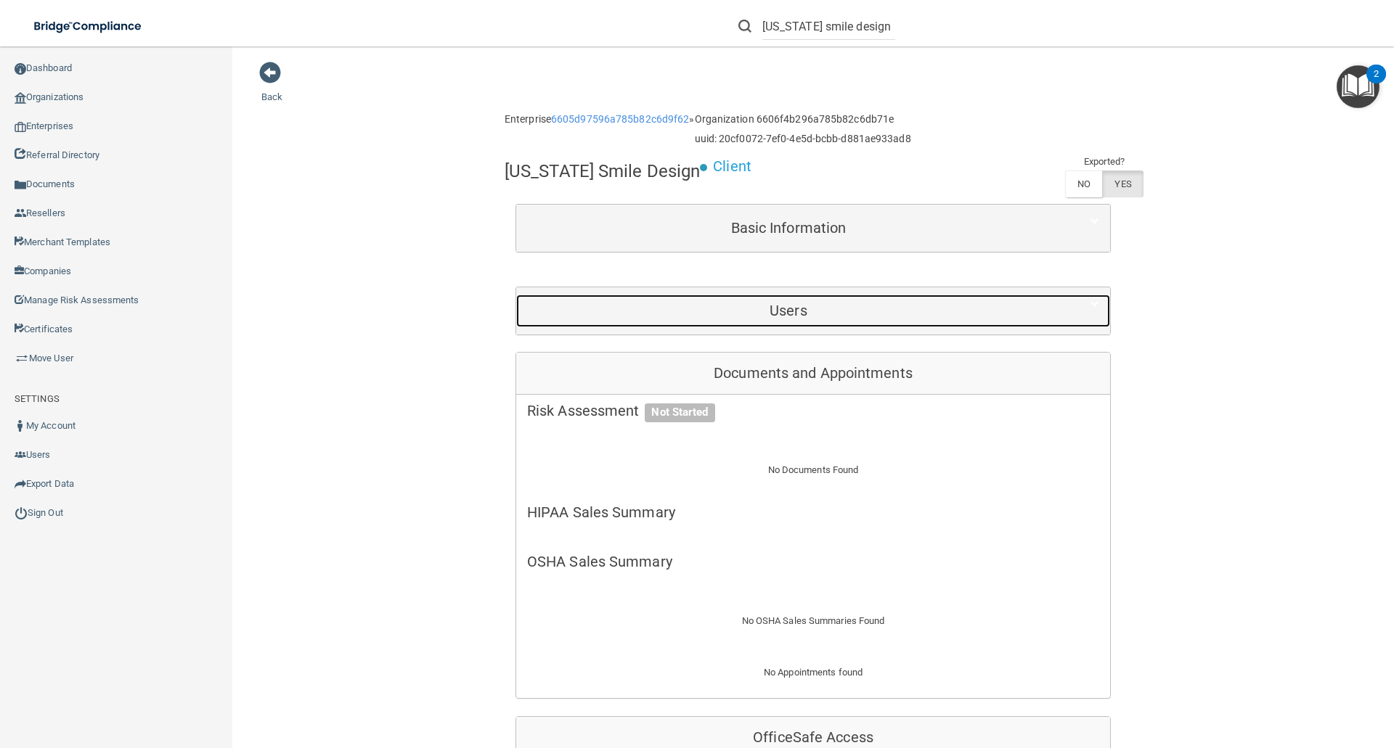
click at [734, 321] on div "Users" at bounding box center [788, 311] width 544 height 33
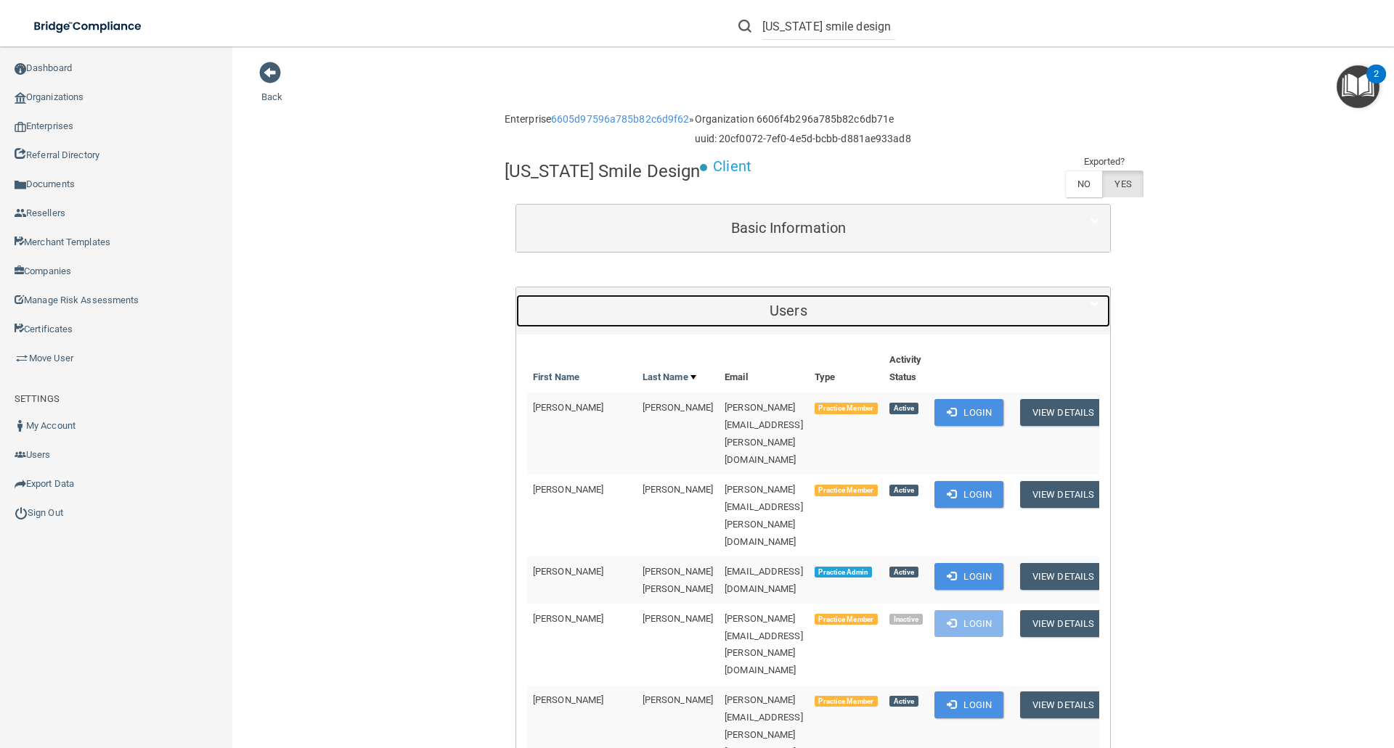
scroll to position [436, 0]
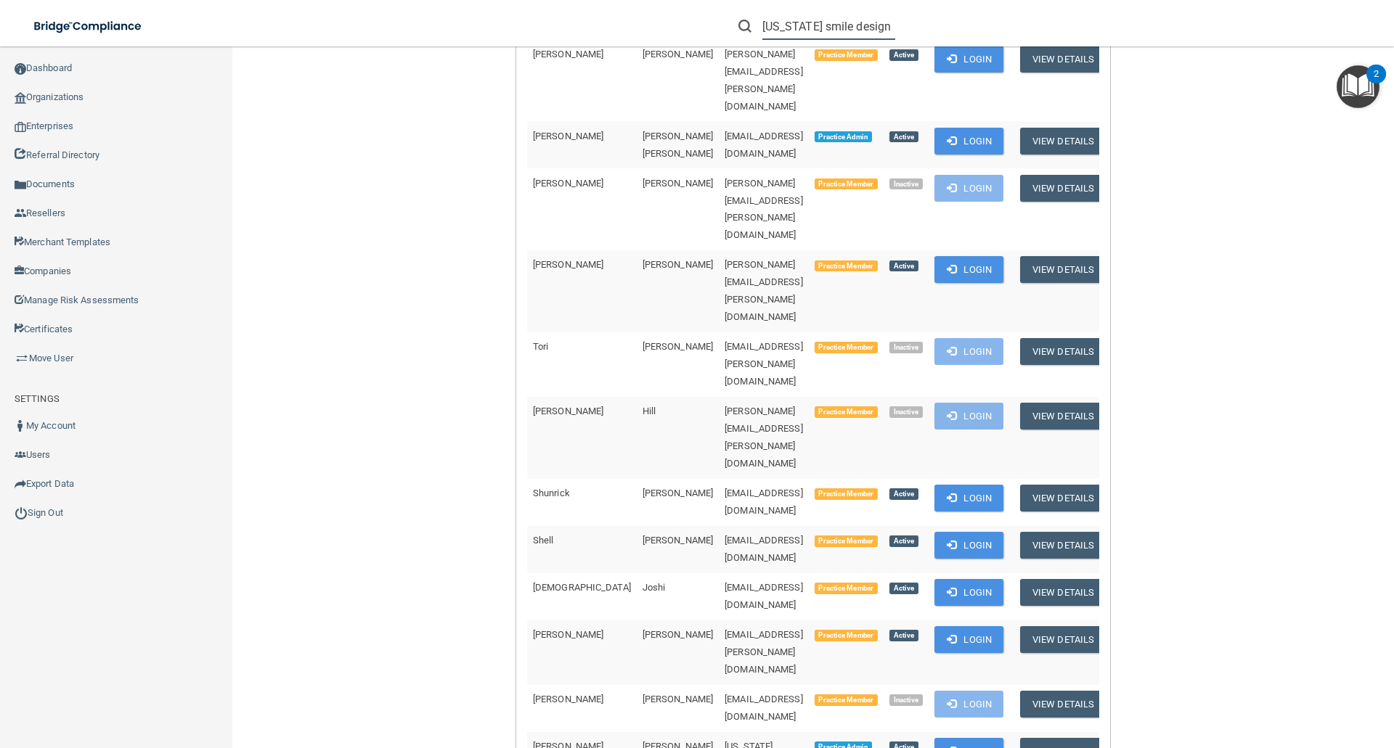
drag, startPoint x: 761, startPoint y: 28, endPoint x: 931, endPoint y: 25, distance: 169.1
click at [931, 25] on div "arizona smile design" at bounding box center [987, 26] width 542 height 52
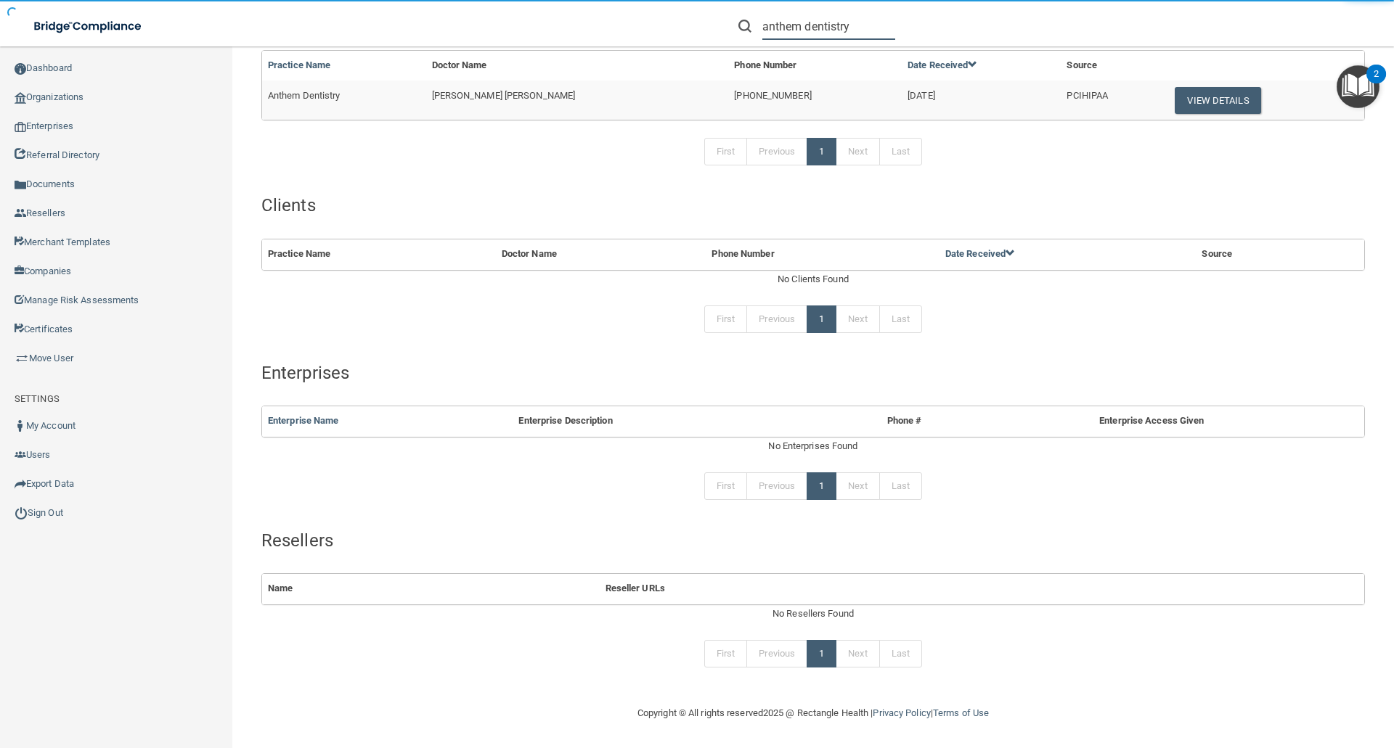
scroll to position [116, 0]
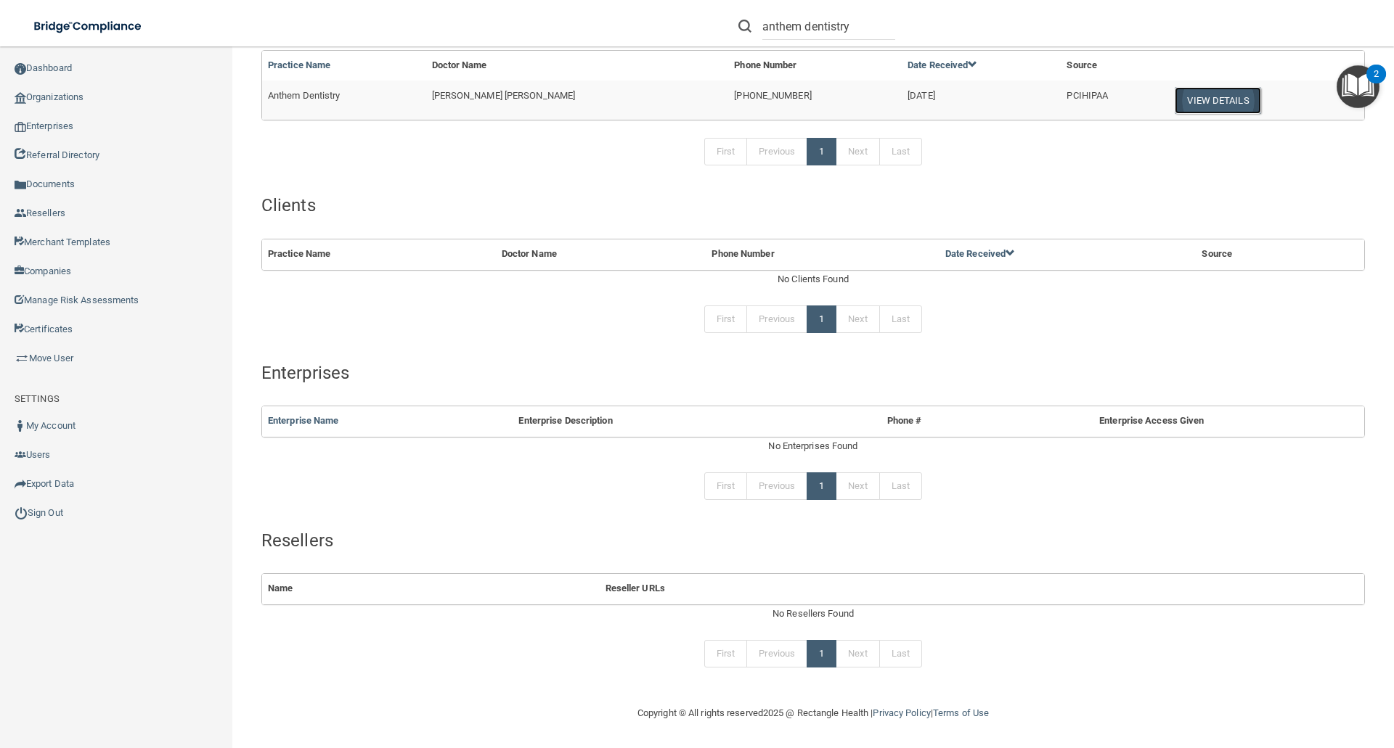
click at [1190, 96] on button "View Details" at bounding box center [1217, 100] width 86 height 27
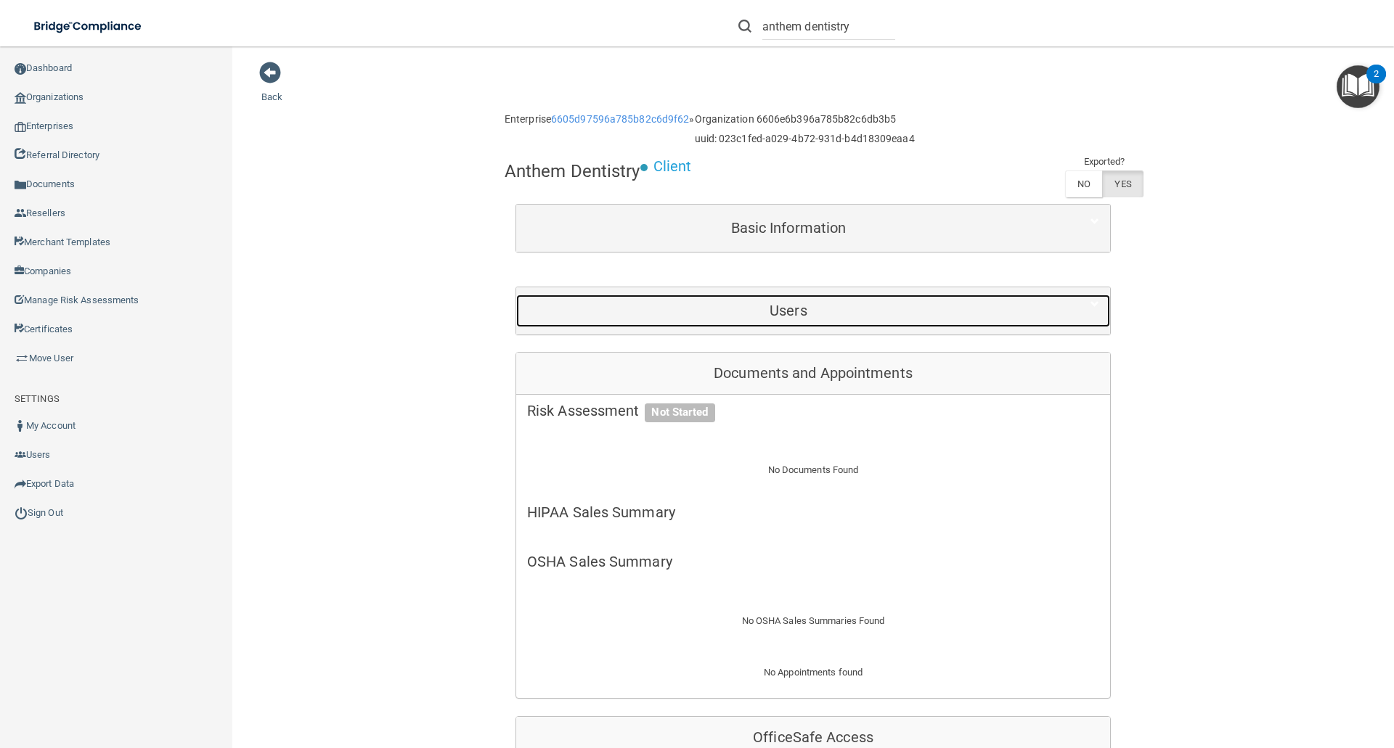
click at [759, 317] on h5 "Users" at bounding box center [788, 311] width 523 height 16
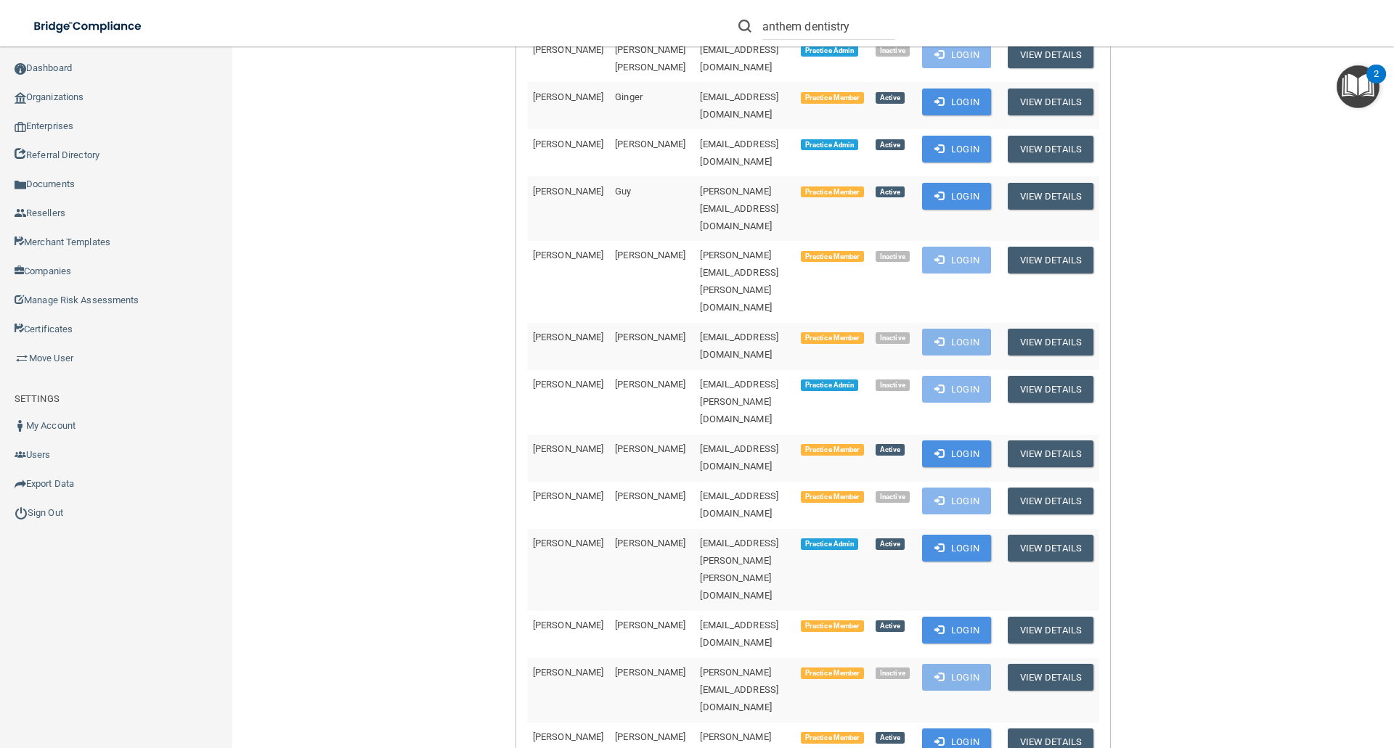
scroll to position [436, 0]
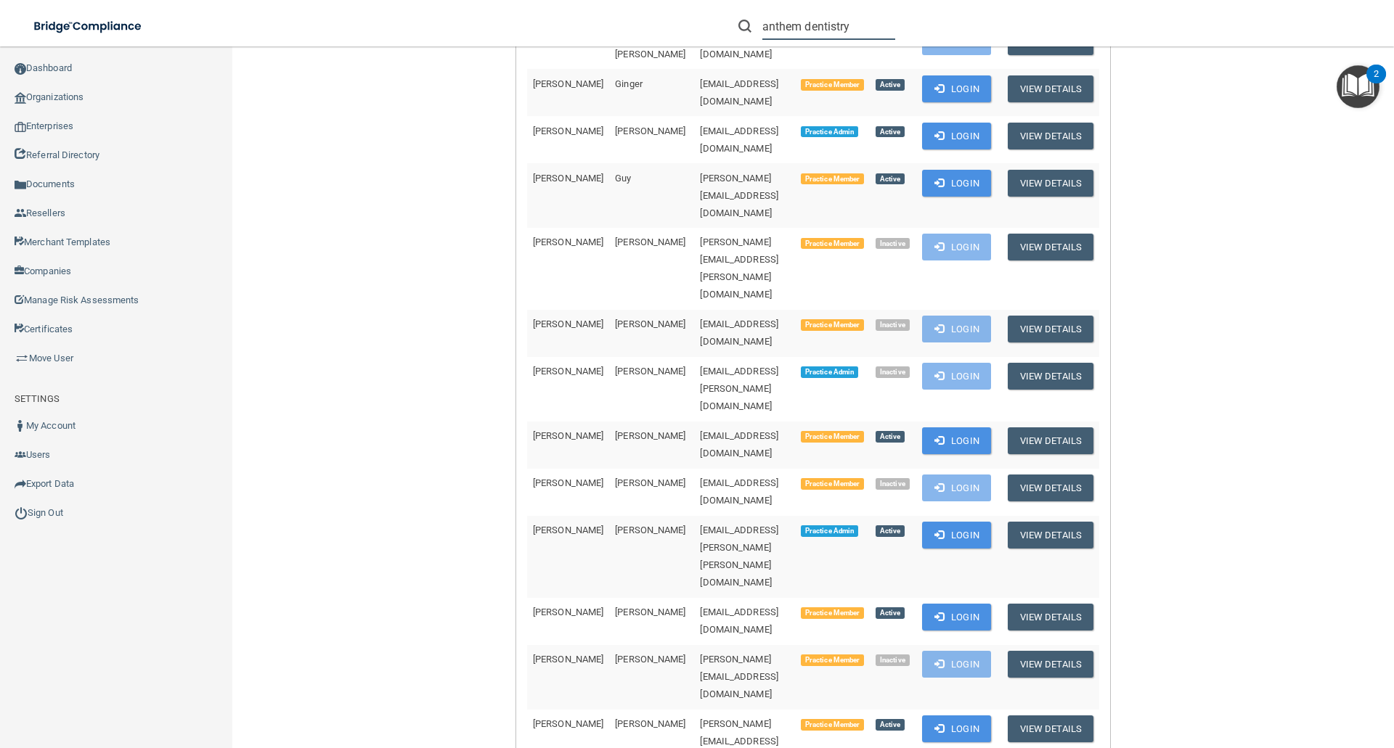
drag, startPoint x: 762, startPoint y: 30, endPoint x: 877, endPoint y: 29, distance: 114.7
click at [877, 29] on input "anthem dentistry" at bounding box center [828, 26] width 133 height 27
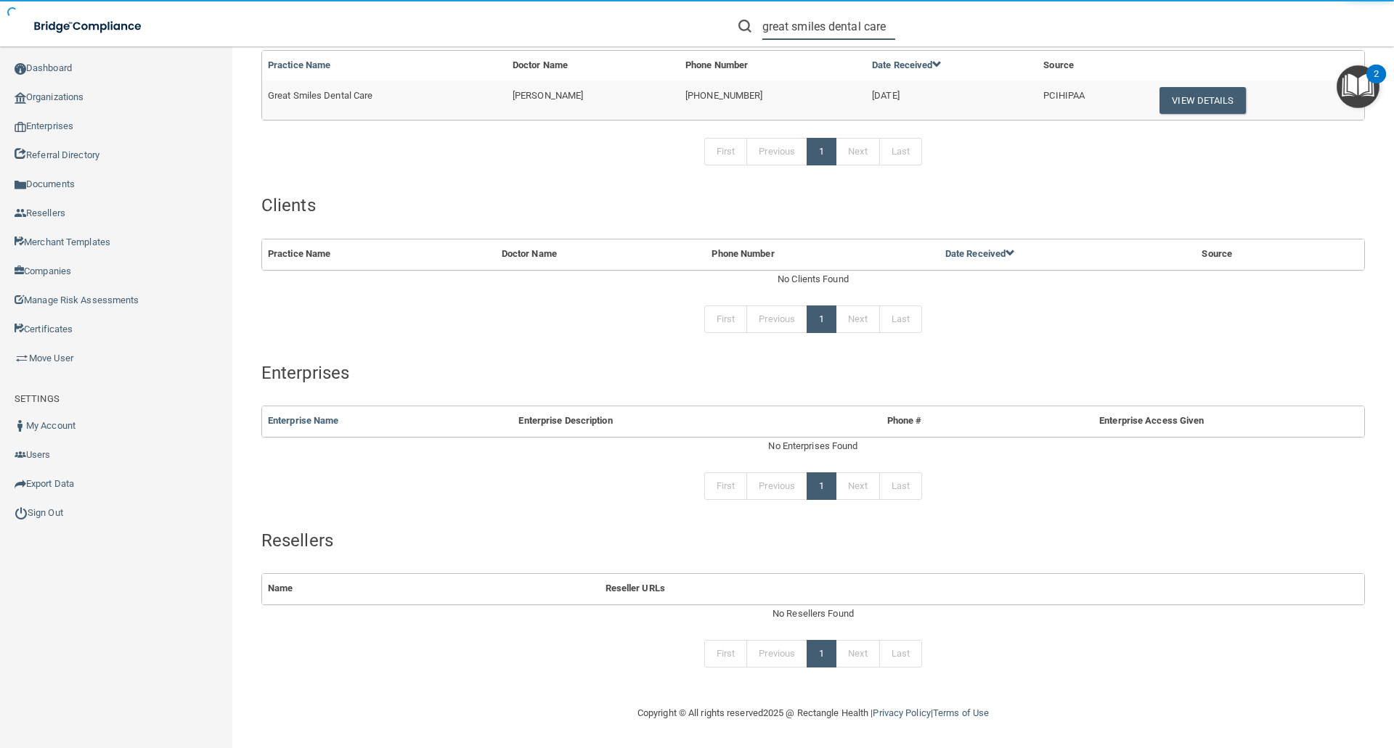
scroll to position [116, 0]
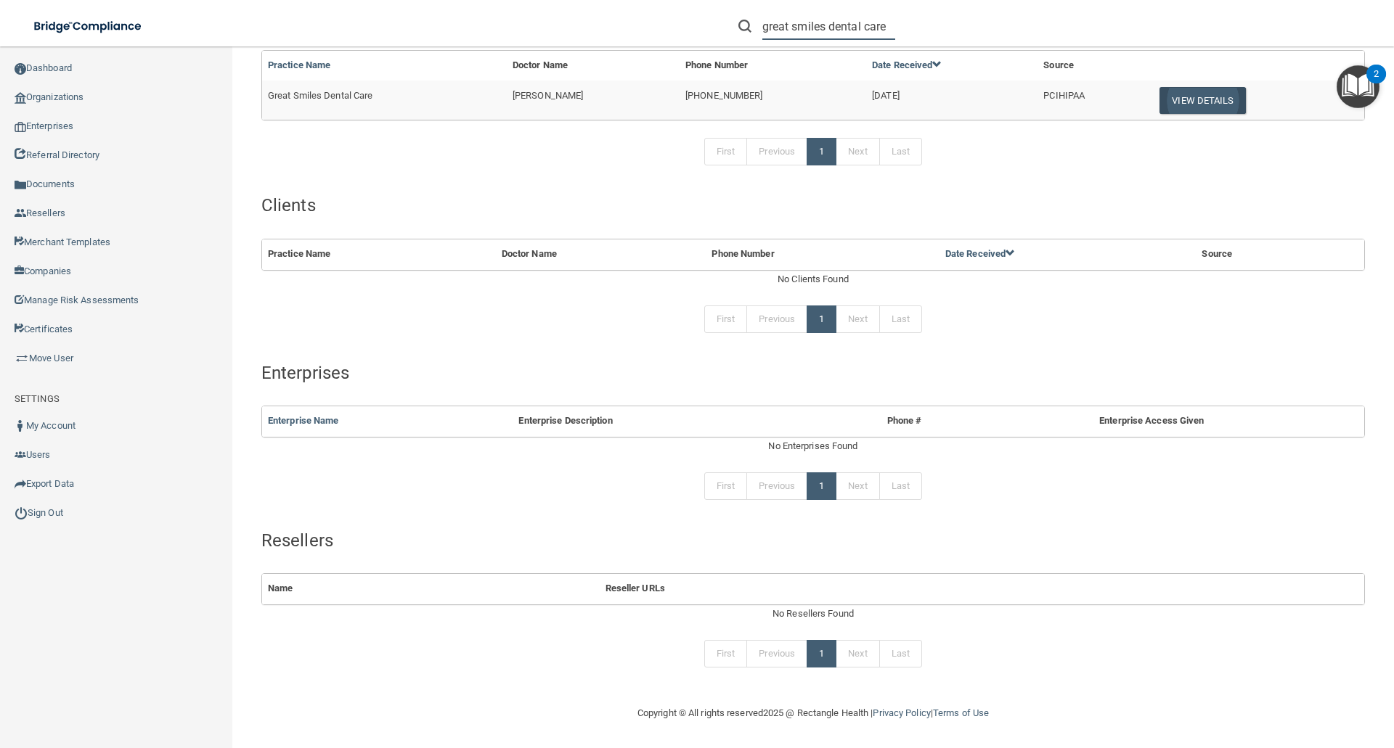
type input "great smiles dental care"
click at [1211, 98] on button "View Details" at bounding box center [1202, 100] width 86 height 27
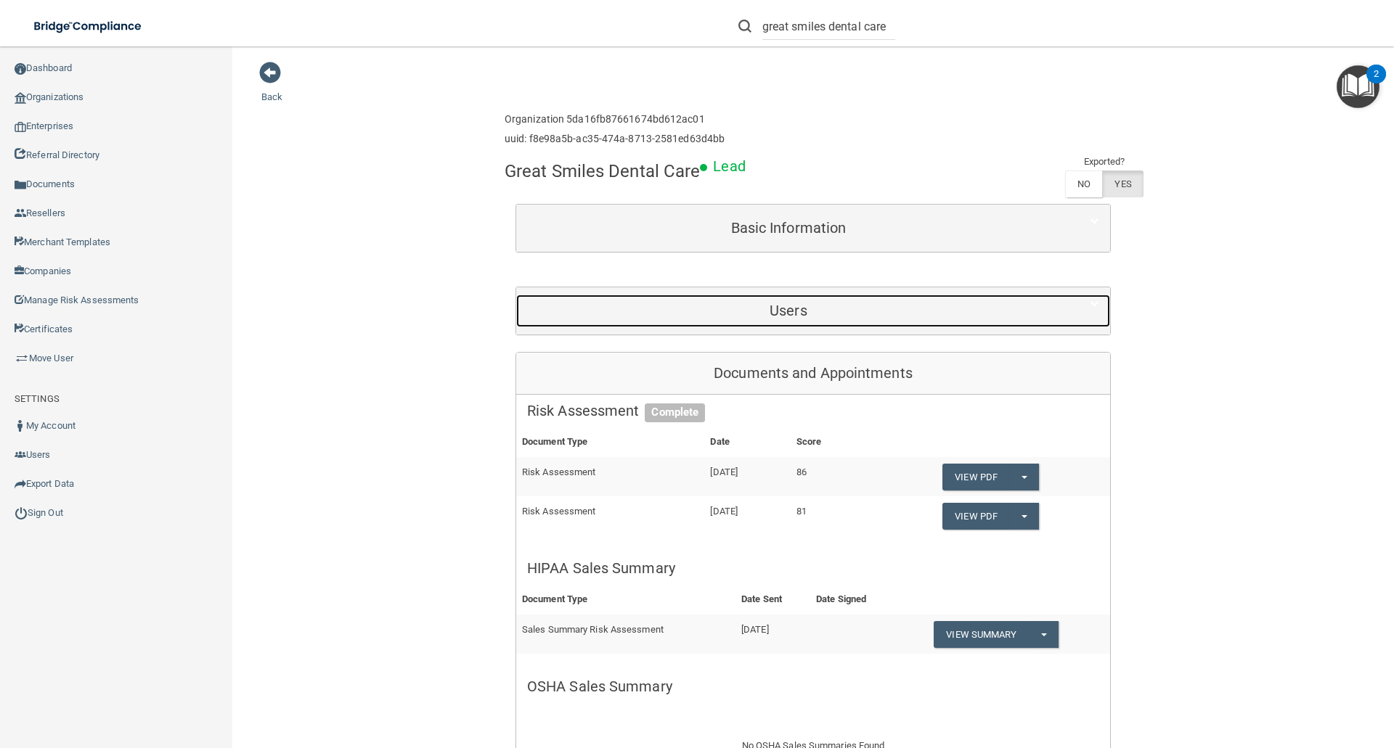
click at [793, 300] on div "Users" at bounding box center [788, 311] width 544 height 33
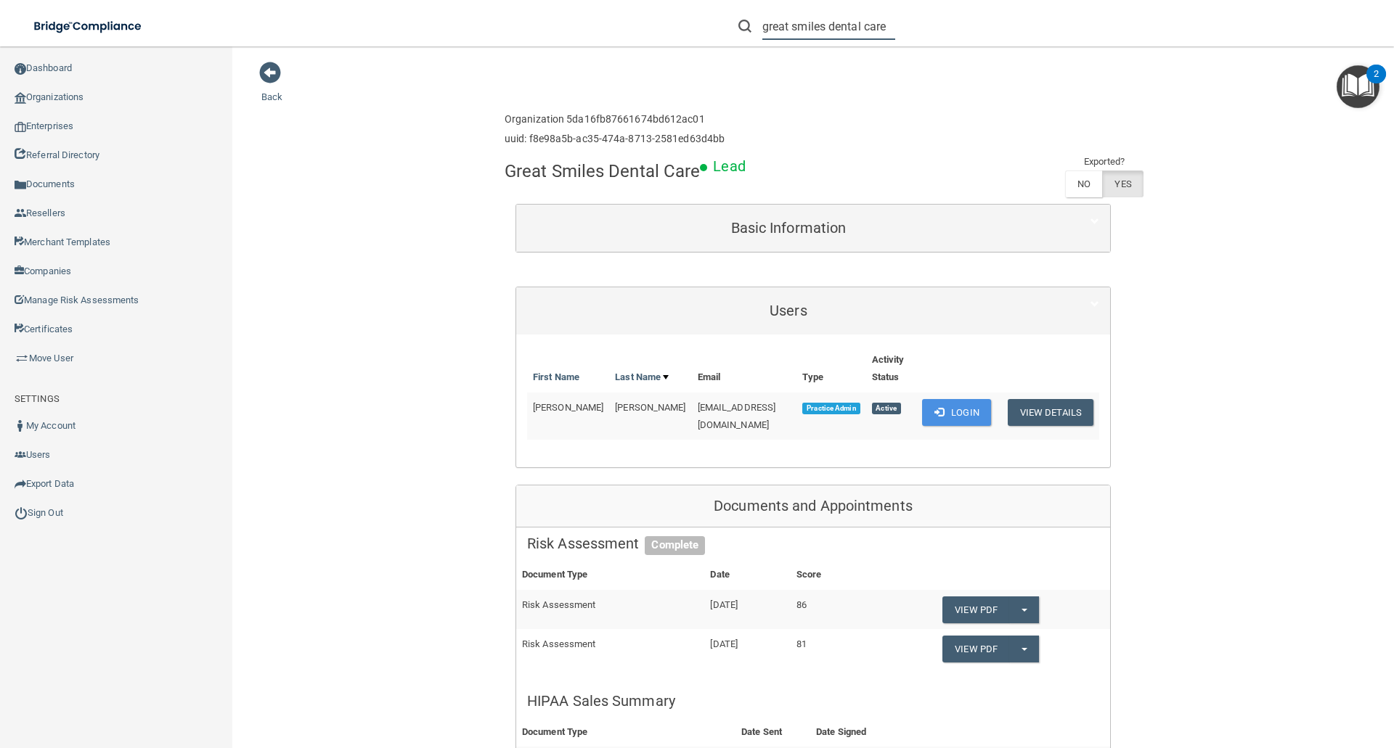
drag, startPoint x: 763, startPoint y: 29, endPoint x: 1026, endPoint y: 50, distance: 263.6
click at [1013, 38] on div "great smiles dental care" at bounding box center [987, 26] width 542 height 52
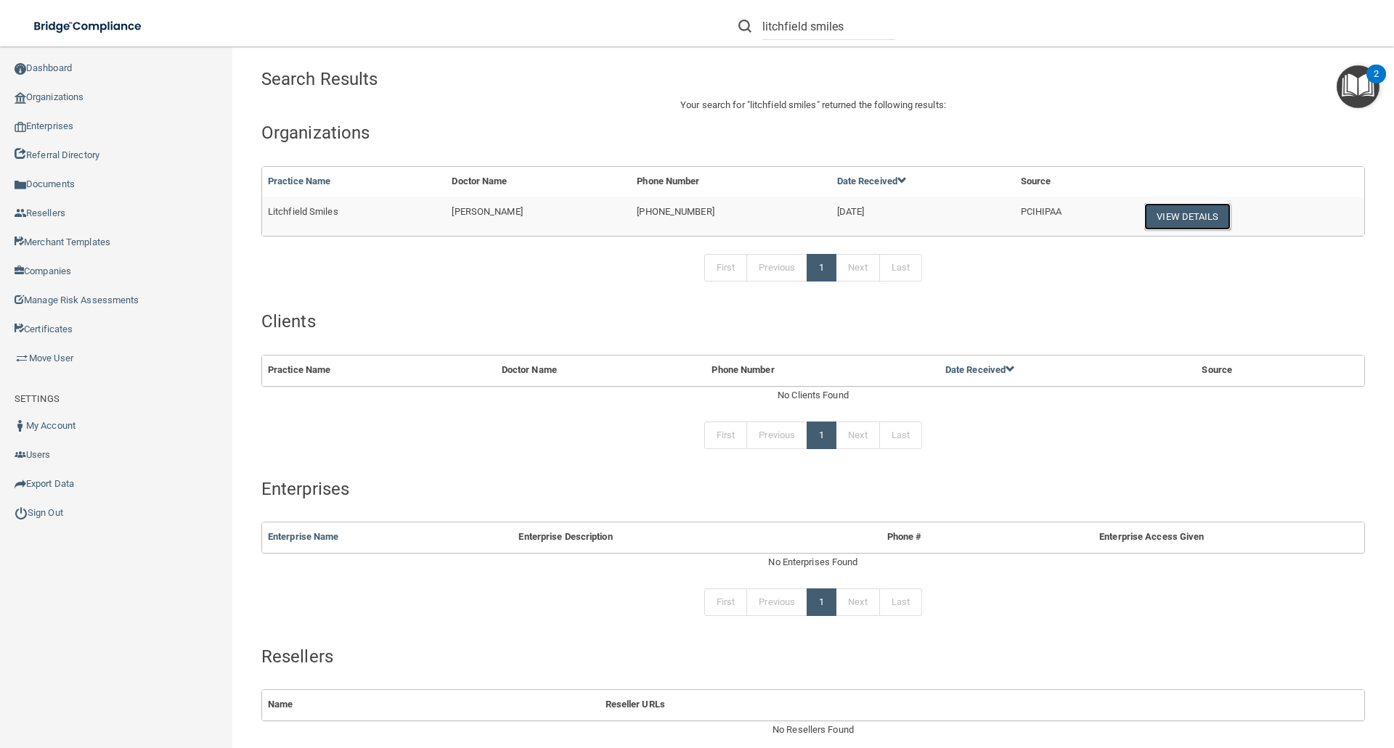
drag, startPoint x: 1180, startPoint y: 206, endPoint x: 1098, endPoint y: 245, distance: 90.6
click at [1180, 206] on button "View Details" at bounding box center [1187, 216] width 86 height 27
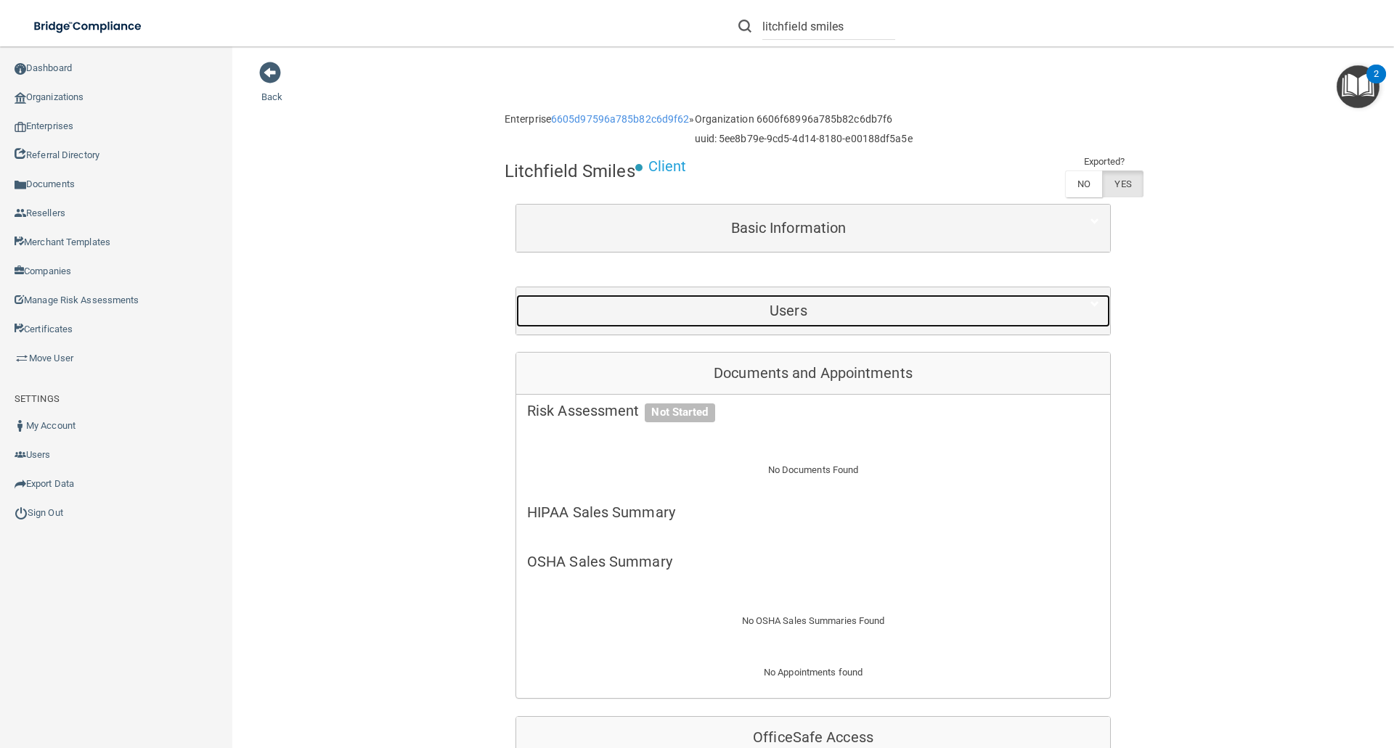
click at [841, 305] on h5 "Users" at bounding box center [788, 311] width 523 height 16
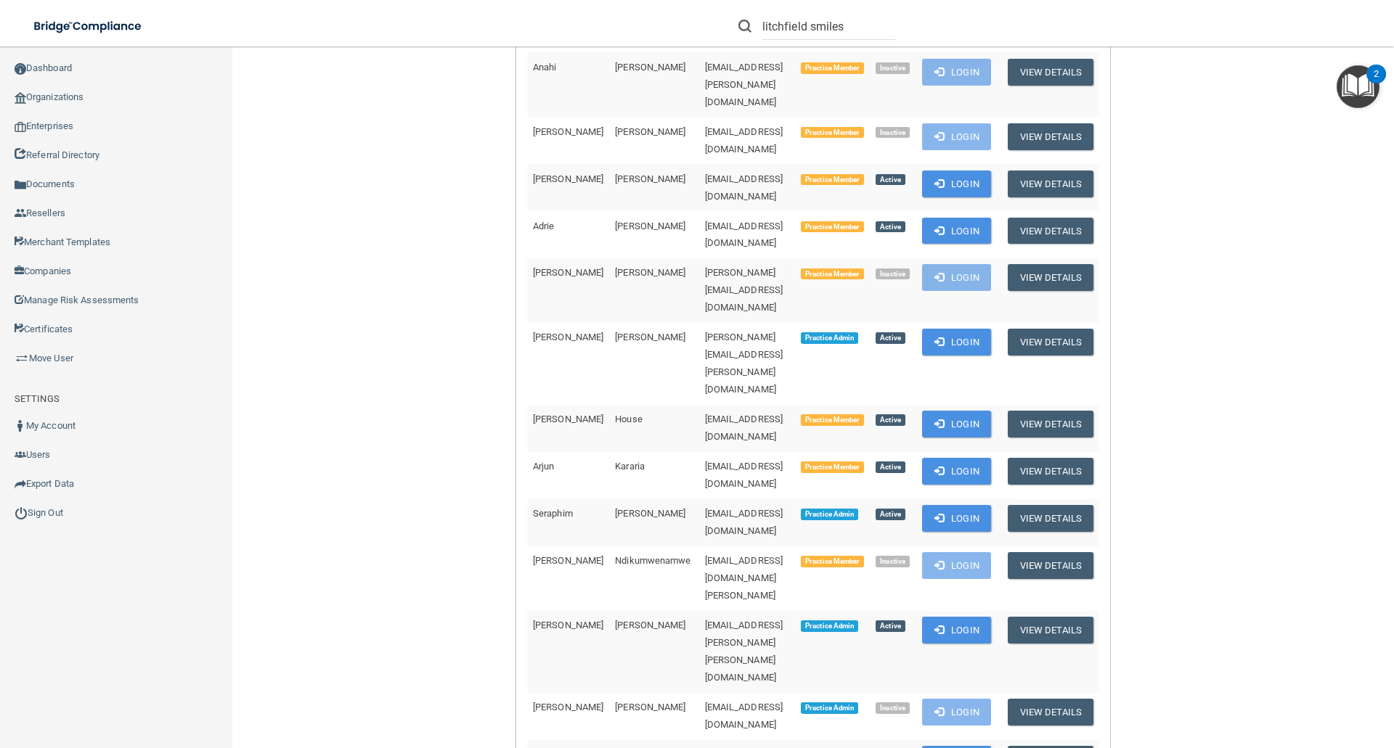
scroll to position [436, 0]
drag, startPoint x: 762, startPoint y: 26, endPoint x: 962, endPoint y: 20, distance: 199.7
click at [962, 20] on div "litchfield smiles" at bounding box center [987, 26] width 542 height 52
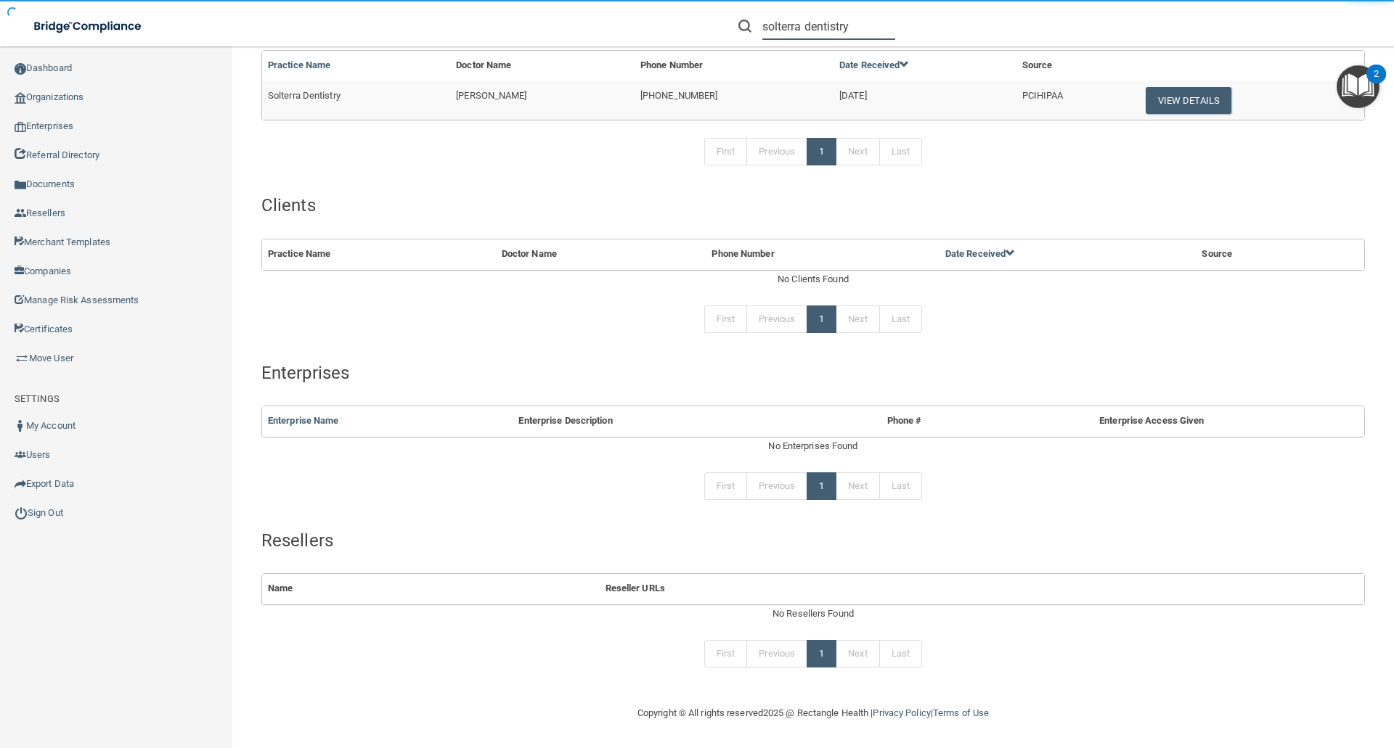
scroll to position [116, 0]
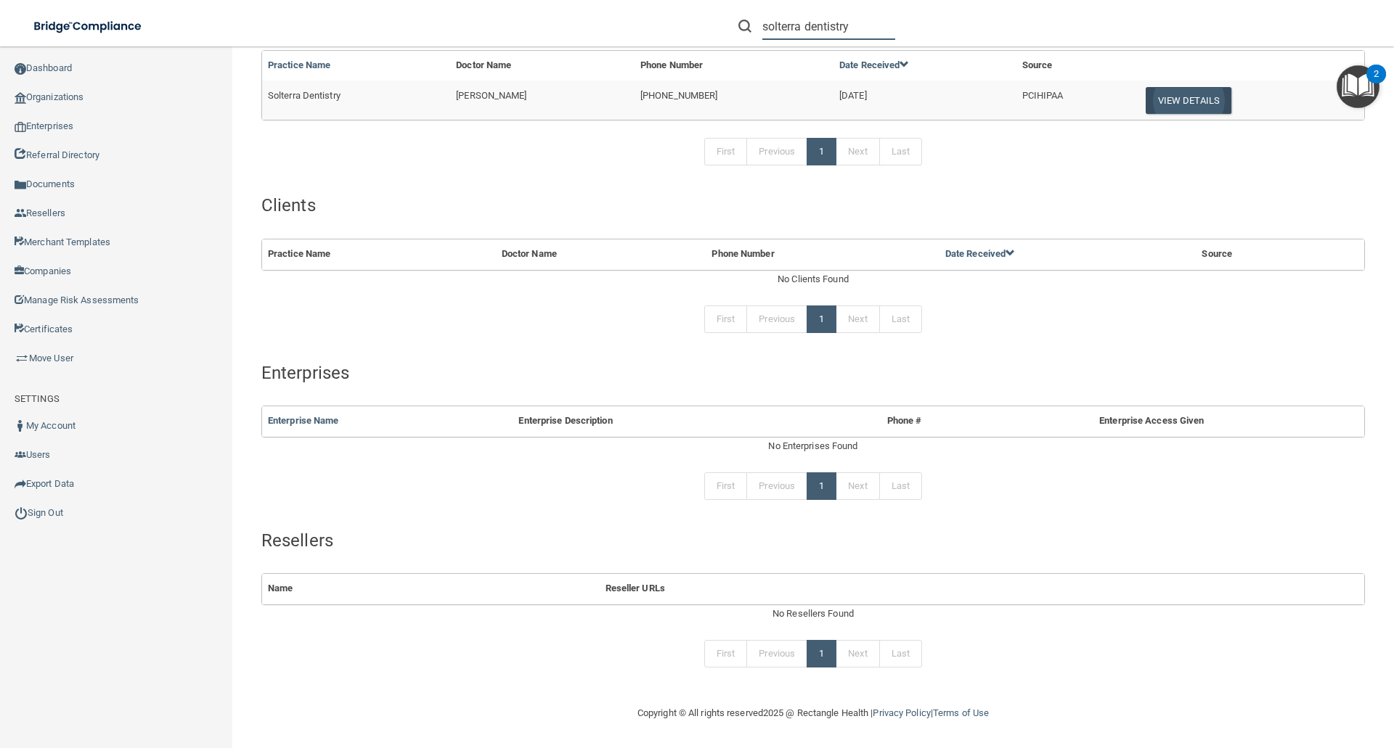
type input "solterra dentistry"
click at [1158, 104] on button "View Details" at bounding box center [1188, 100] width 86 height 27
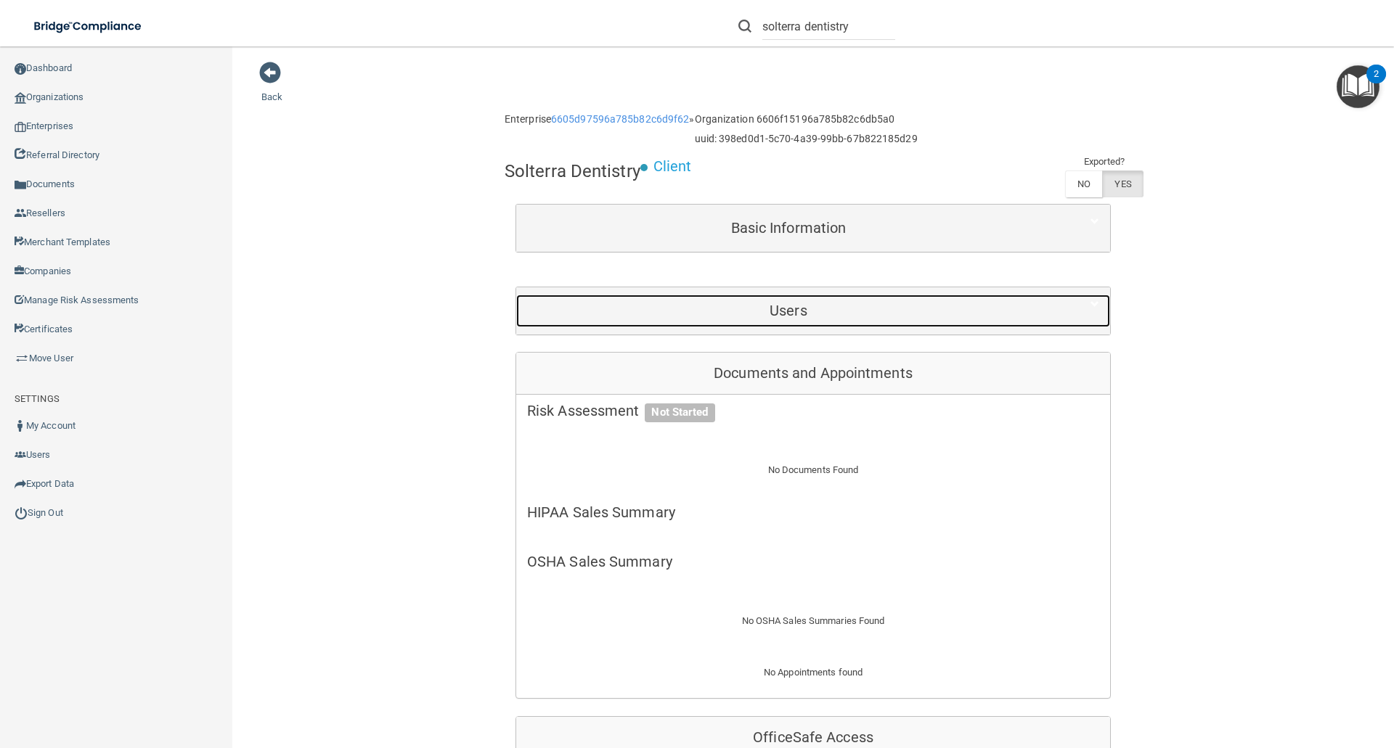
click at [804, 310] on h5 "Users" at bounding box center [788, 311] width 523 height 16
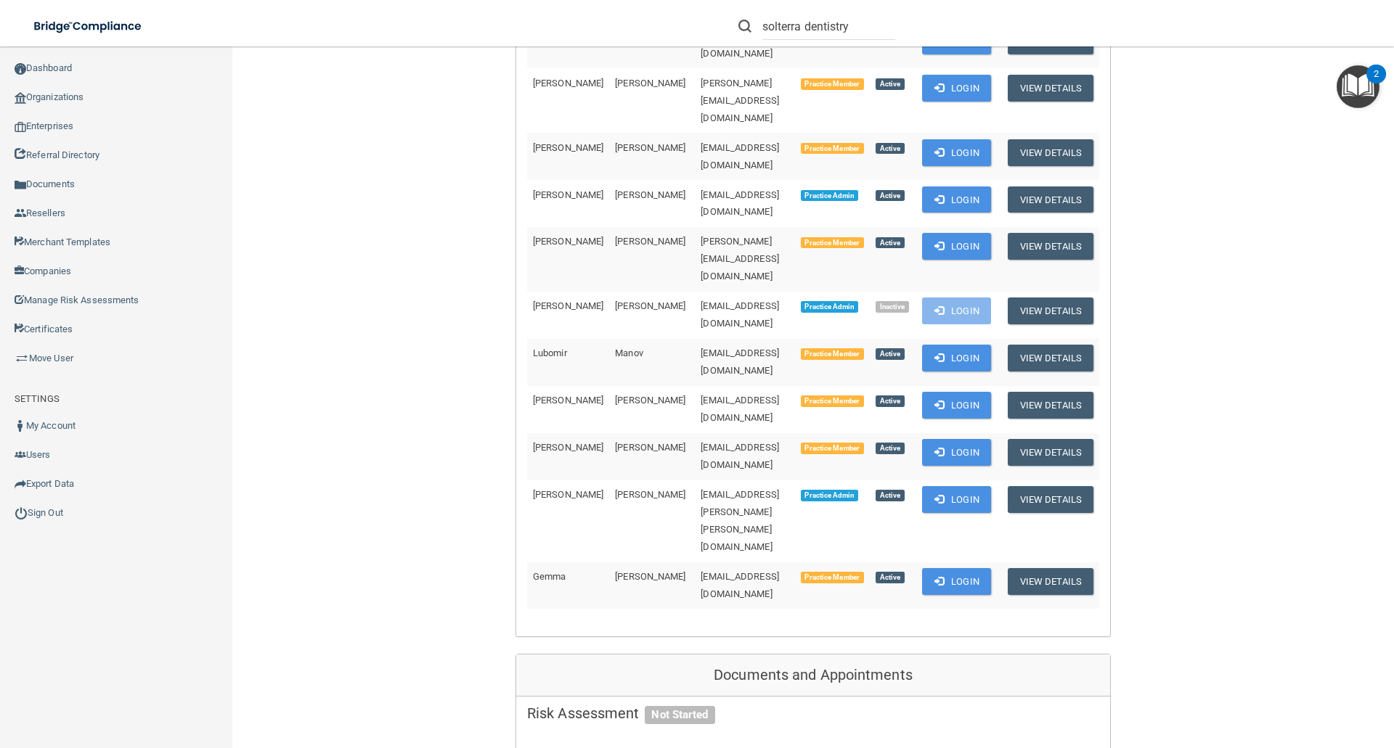
scroll to position [508, 0]
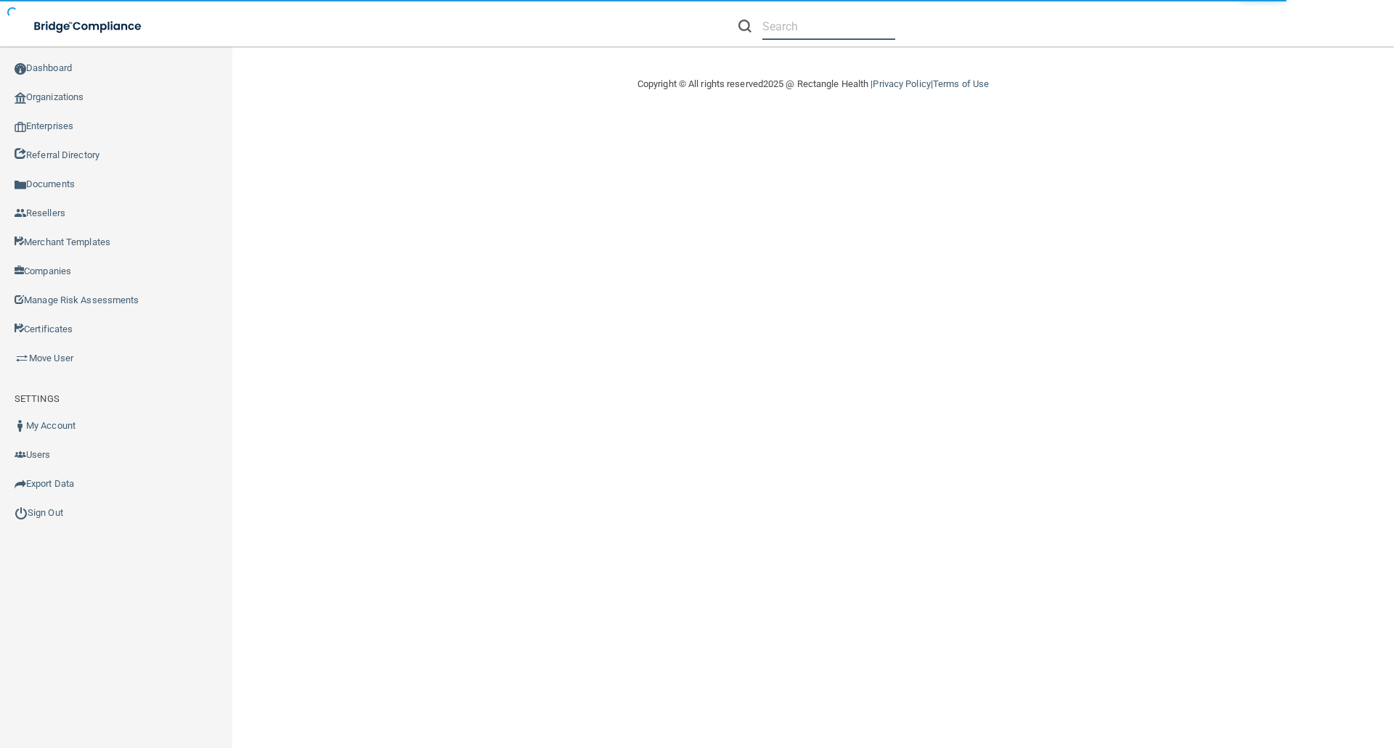
click at [768, 29] on input "text" at bounding box center [828, 26] width 133 height 27
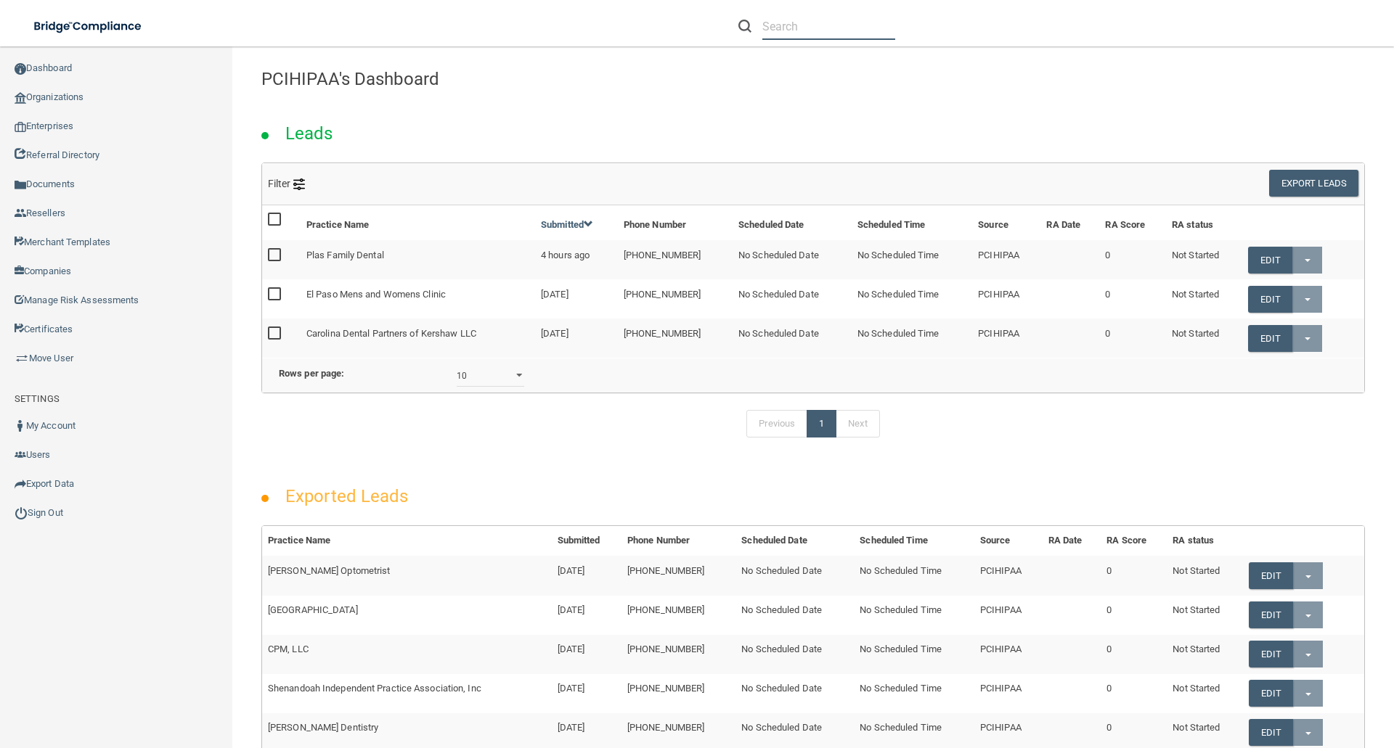
paste input "[PERSON_NAME] LLC"
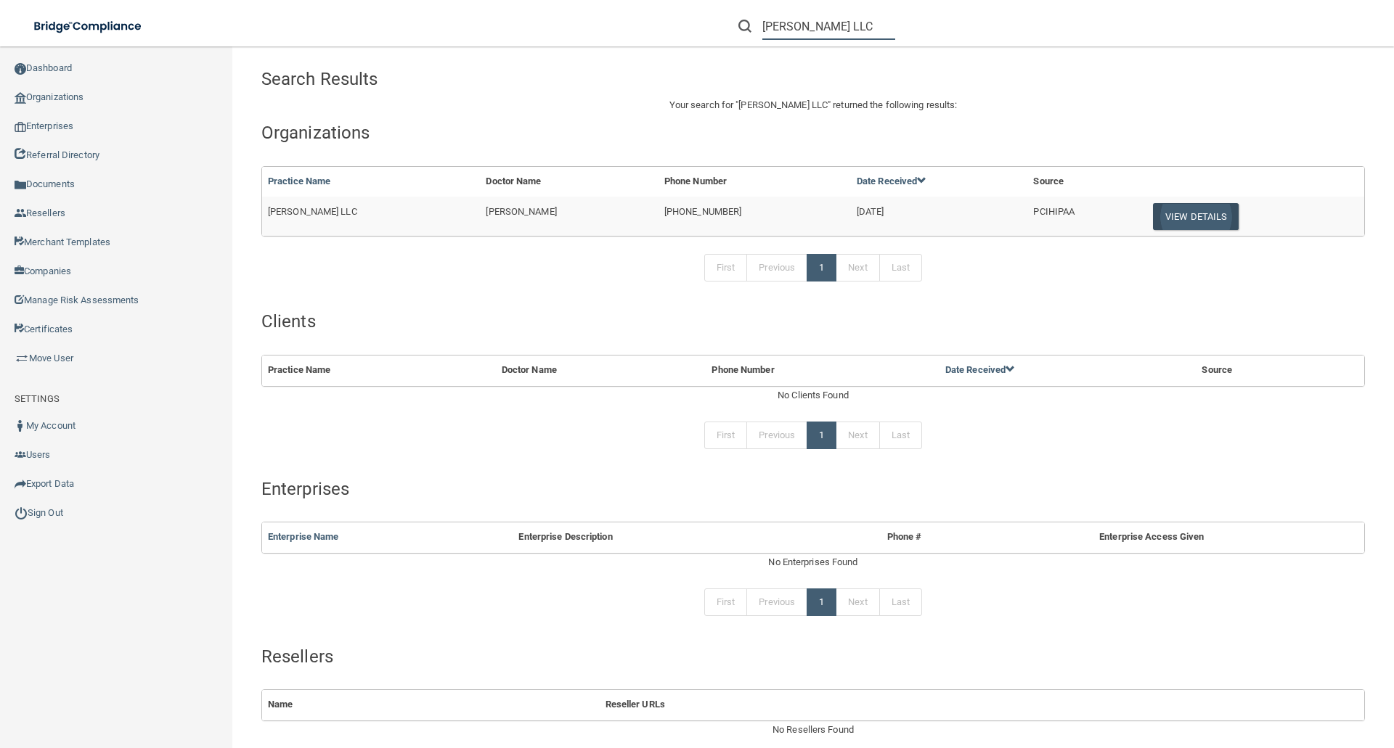
type input "[PERSON_NAME] LLC"
click at [1179, 213] on button "View Details" at bounding box center [1196, 216] width 86 height 27
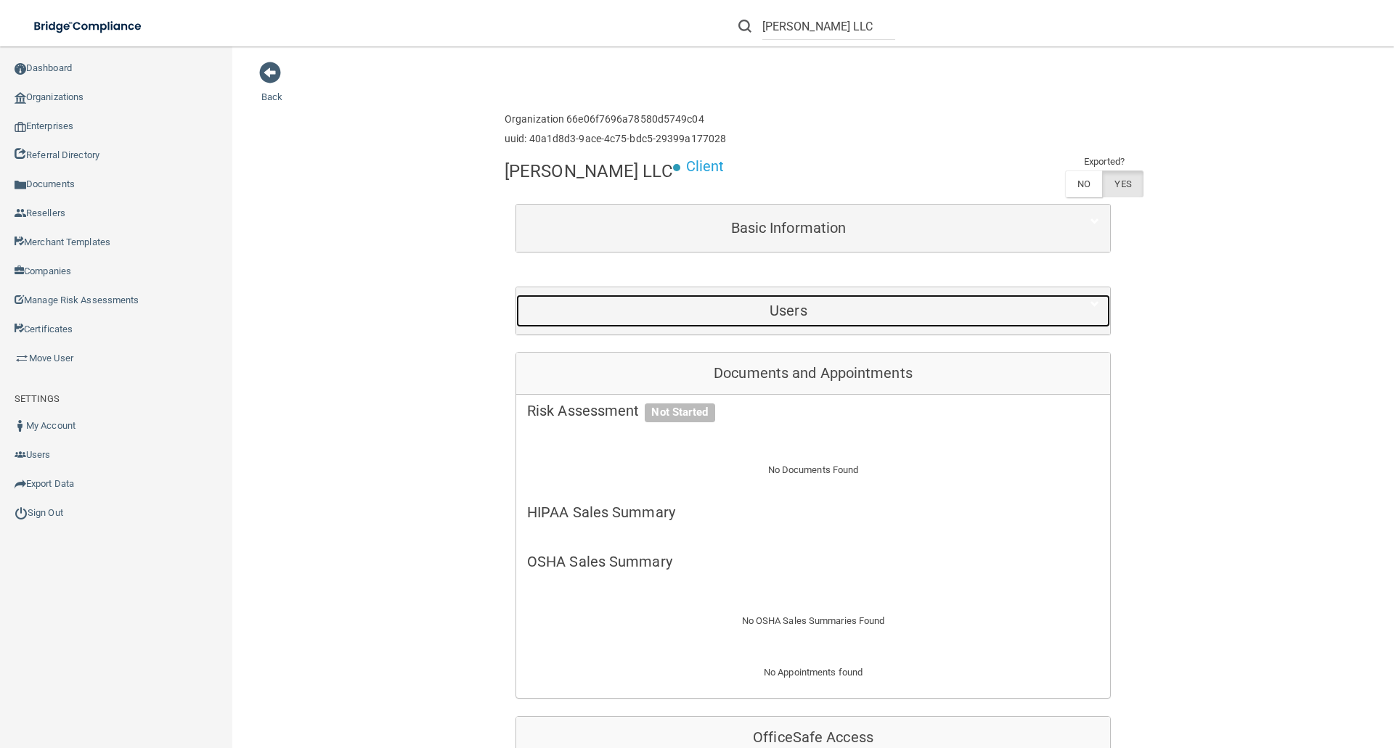
click at [785, 304] on h5 "Users" at bounding box center [788, 311] width 523 height 16
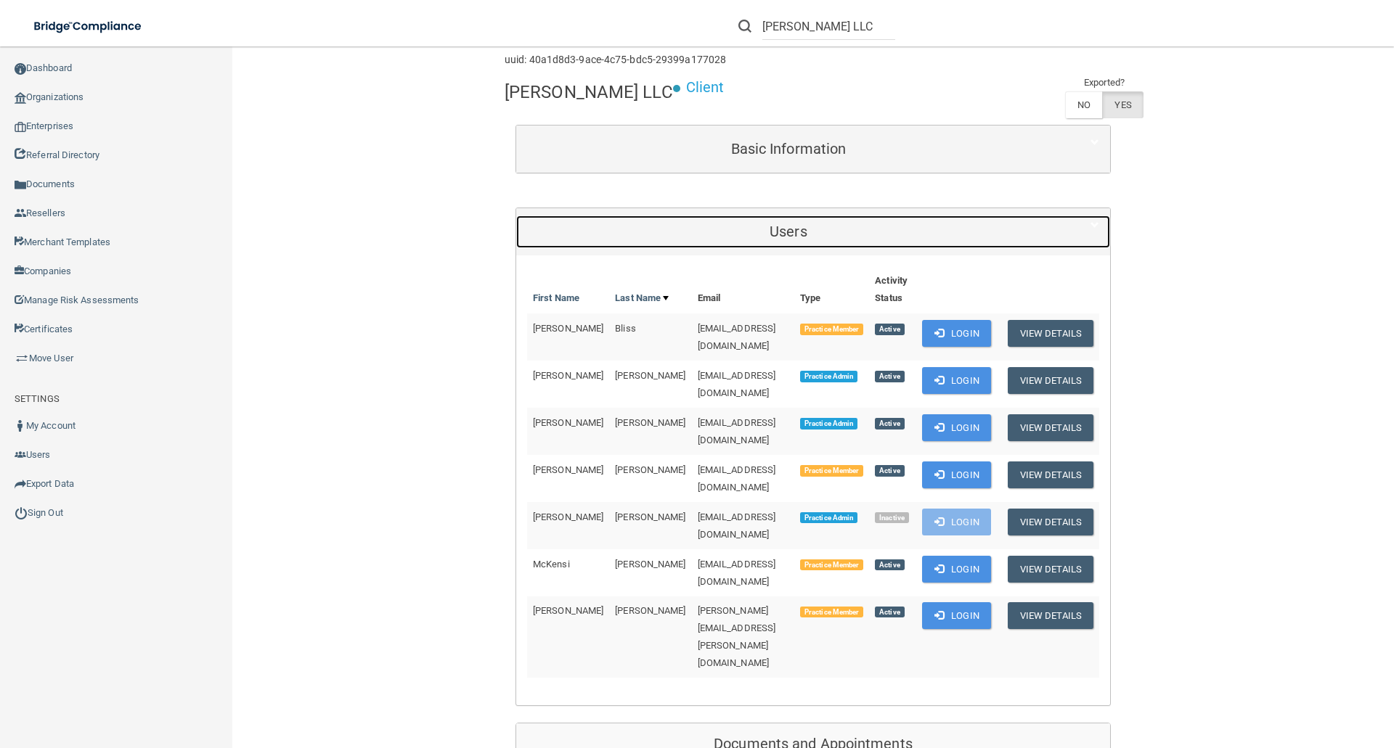
scroll to position [78, 0]
